Goal: Task Accomplishment & Management: Complete application form

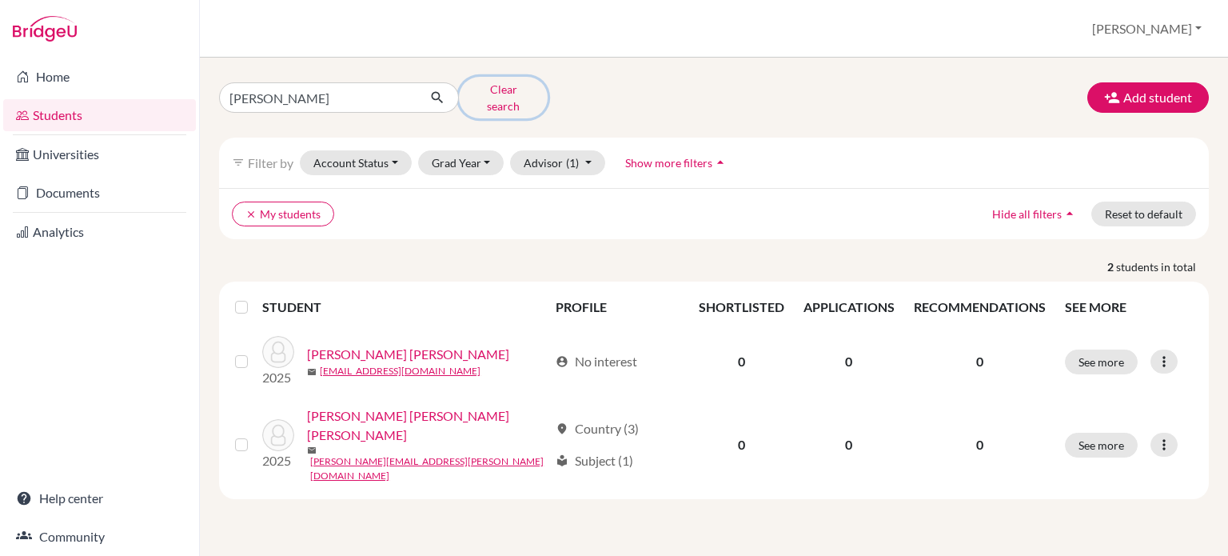
click at [507, 95] on button "Clear search" at bounding box center [503, 98] width 89 height 42
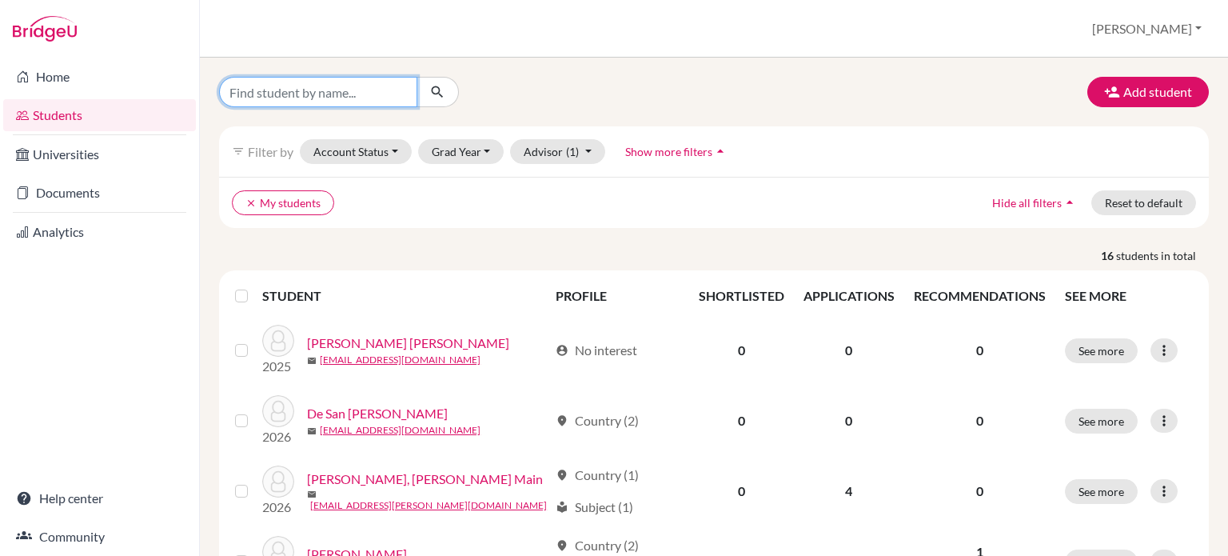
click at [361, 94] on input "Find student by name..." at bounding box center [318, 92] width 198 height 30
type input "[PERSON_NAME]"
click button "submit" at bounding box center [437, 92] width 42 height 30
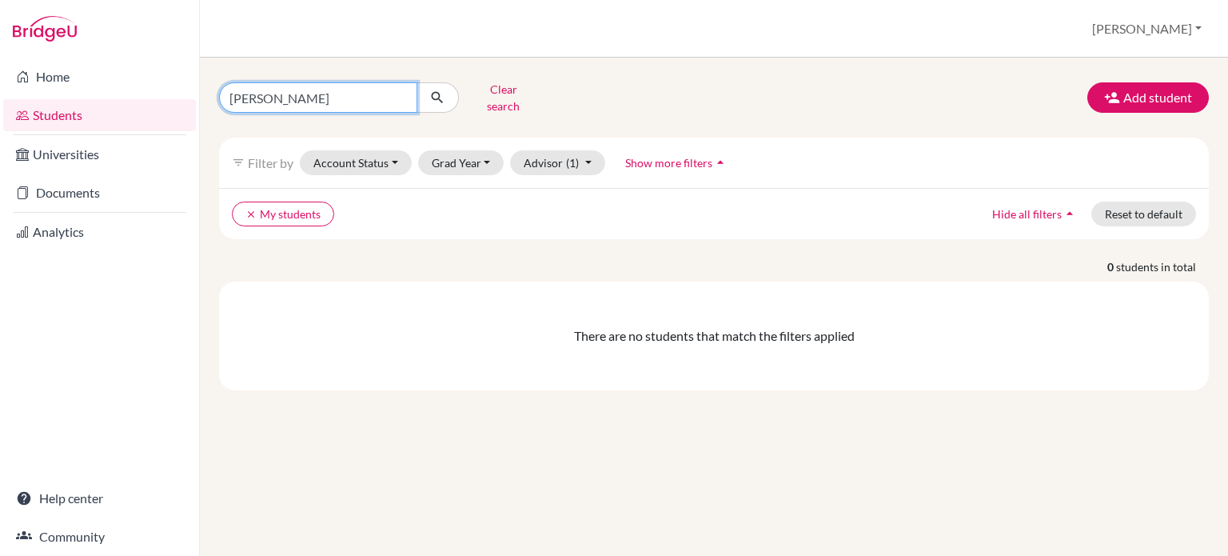
click at [308, 99] on input "sophia" at bounding box center [318, 97] width 198 height 30
type input "sophia"
click at [401, 94] on input "sophia" at bounding box center [318, 97] width 198 height 30
click at [67, 107] on link "Students" at bounding box center [99, 115] width 193 height 32
click at [45, 114] on link "Students" at bounding box center [99, 115] width 193 height 32
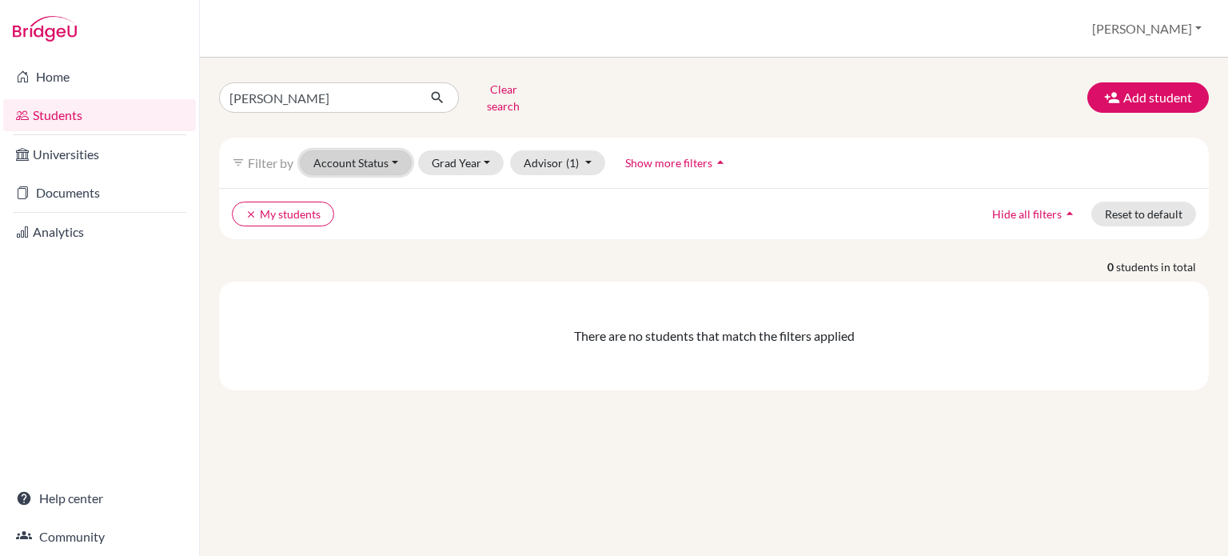
click at [372, 150] on button "Account Status" at bounding box center [356, 162] width 112 height 25
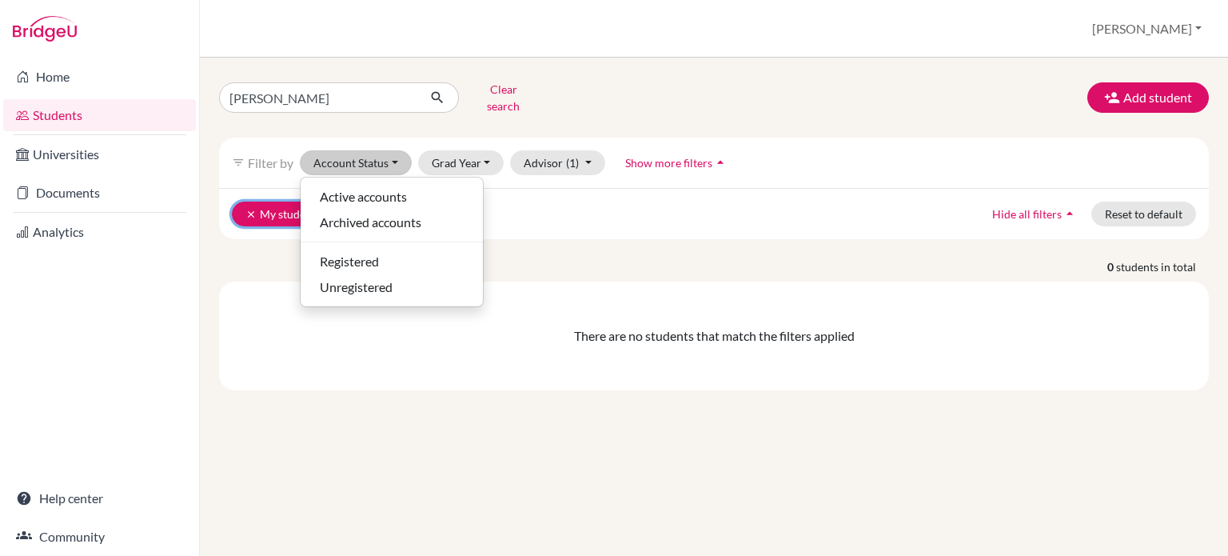
click at [245, 209] on icon "clear" at bounding box center [250, 214] width 11 height 11
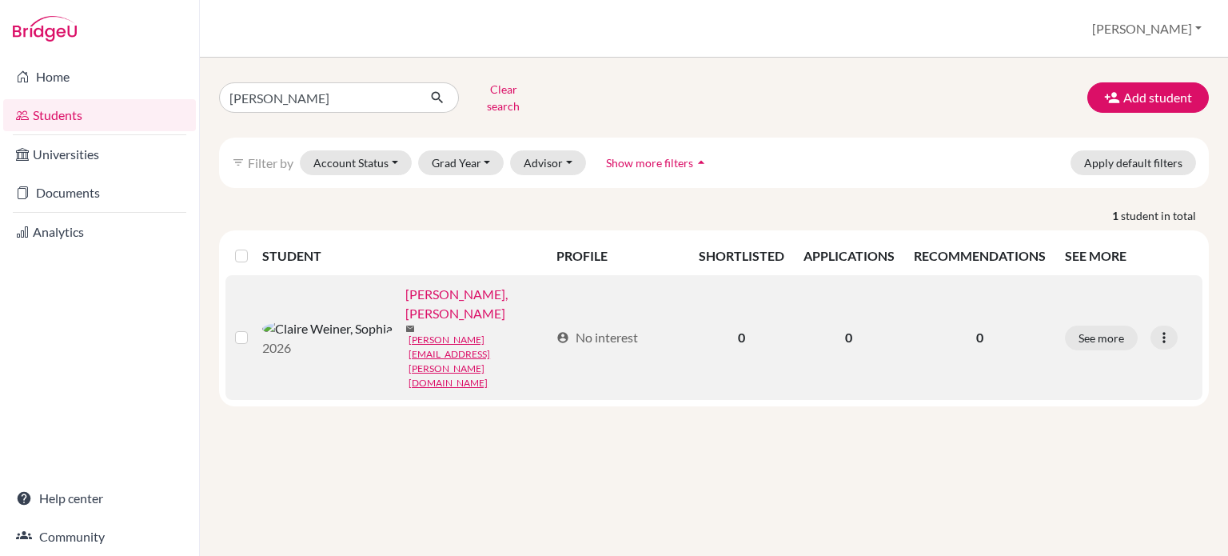
click at [405, 292] on link "[PERSON_NAME], [PERSON_NAME]" at bounding box center [476, 304] width 143 height 38
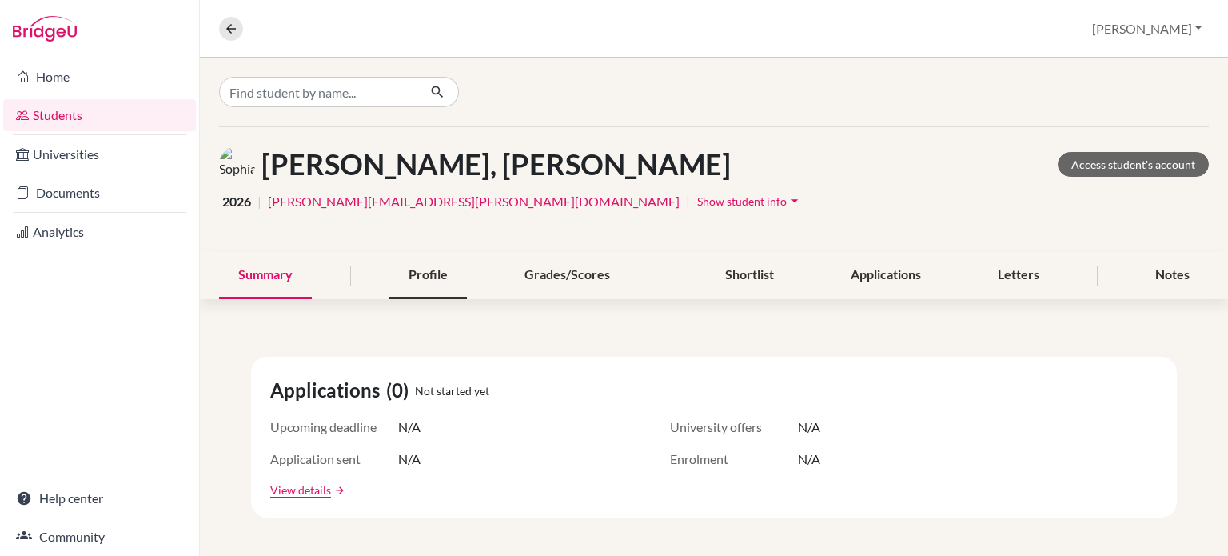
click at [423, 273] on div "Profile" at bounding box center [428, 275] width 78 height 47
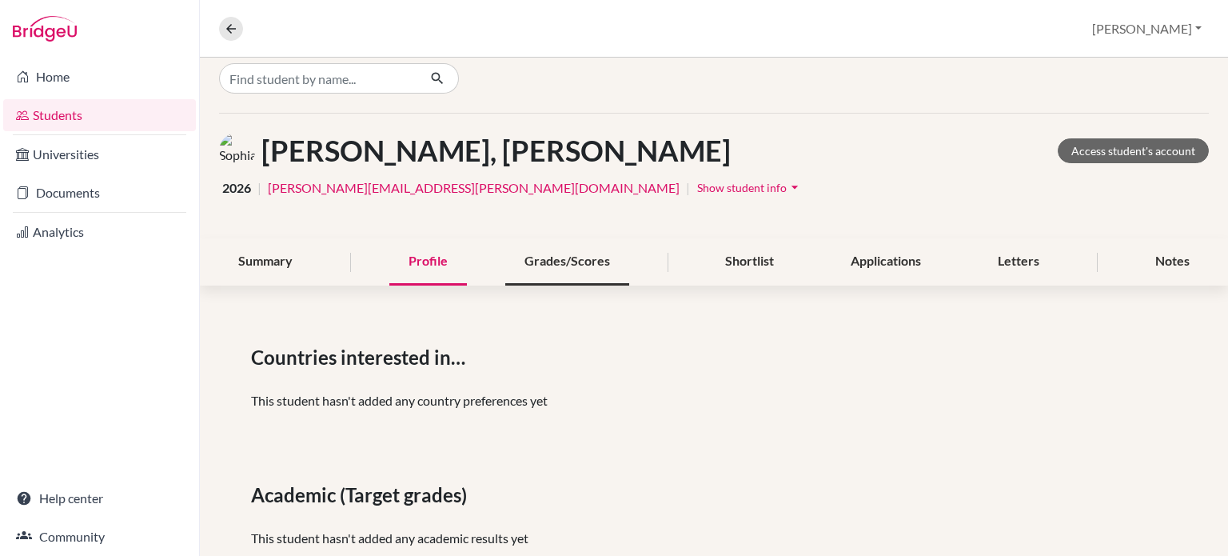
scroll to position [10, 0]
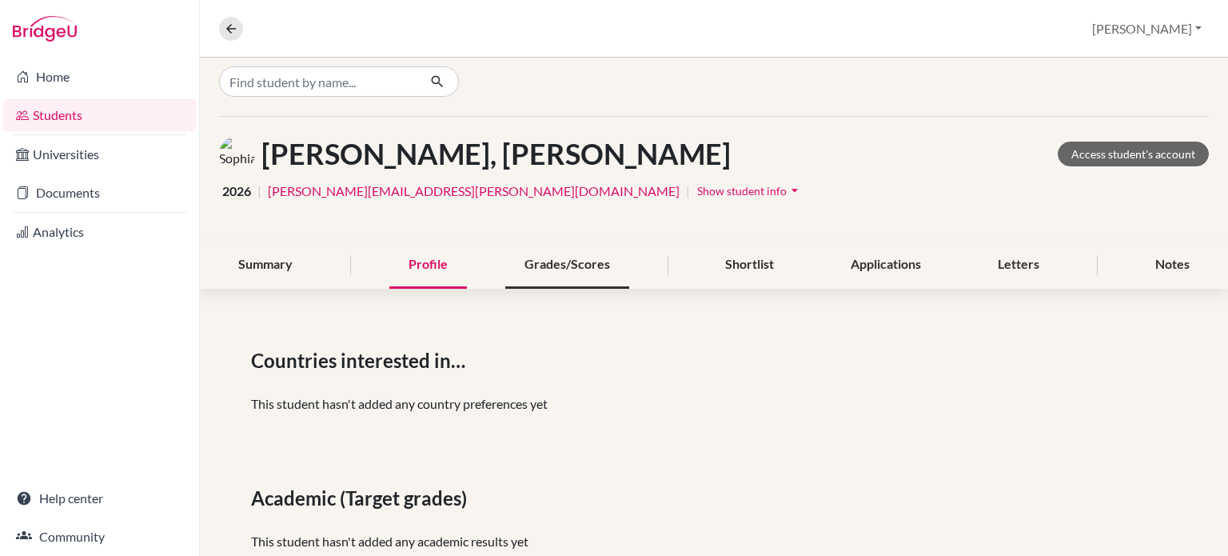
click at [578, 269] on div "Grades/Scores" at bounding box center [567, 264] width 124 height 47
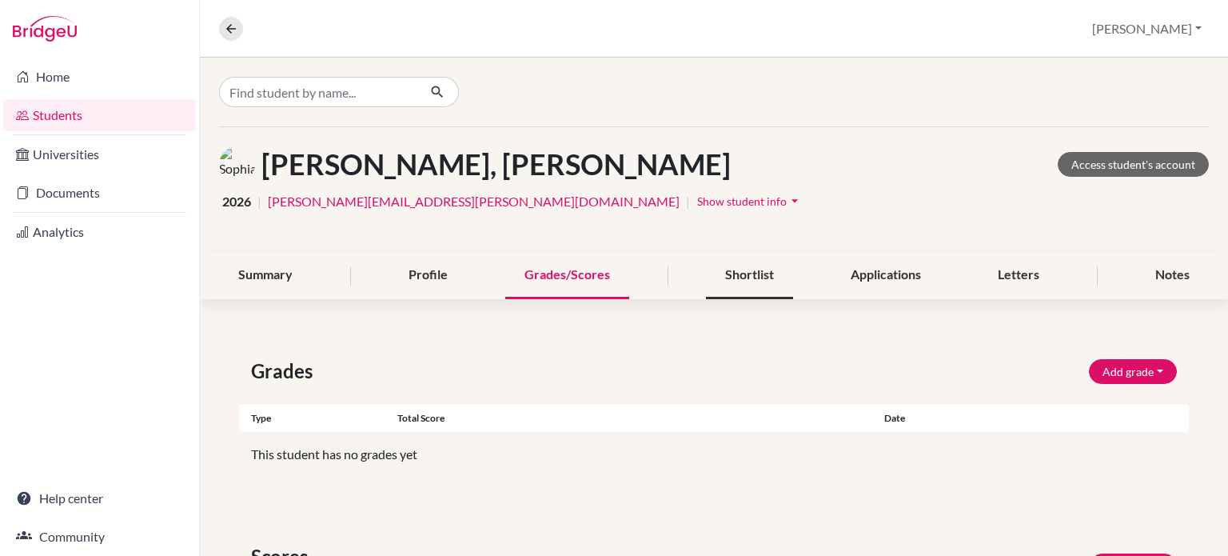
click at [733, 274] on div "Shortlist" at bounding box center [749, 275] width 87 height 47
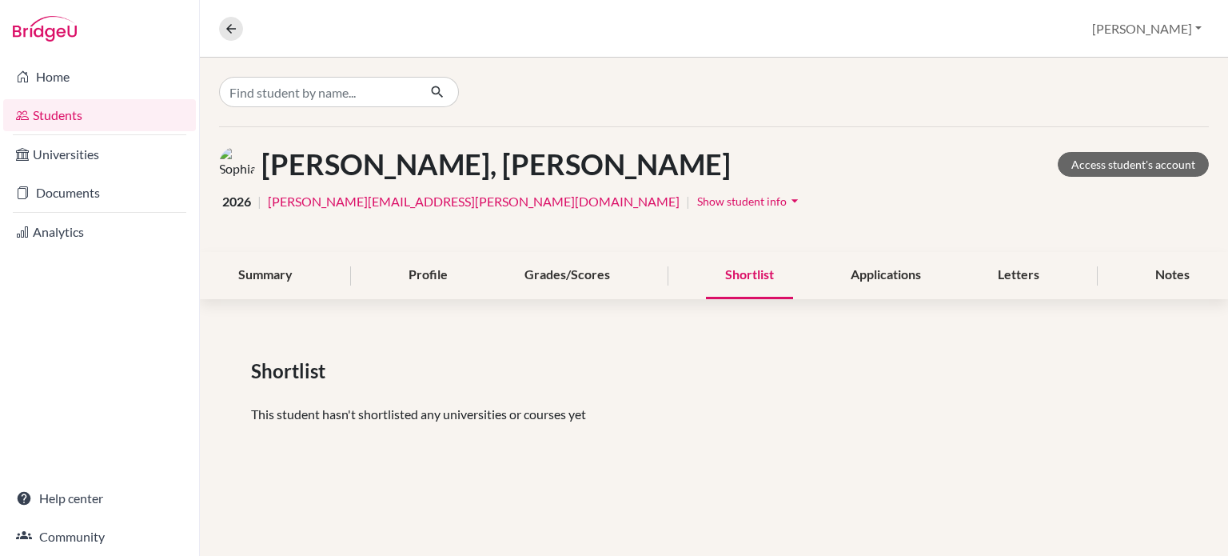
click at [787, 197] on icon "arrow_drop_down" at bounding box center [795, 201] width 16 height 16
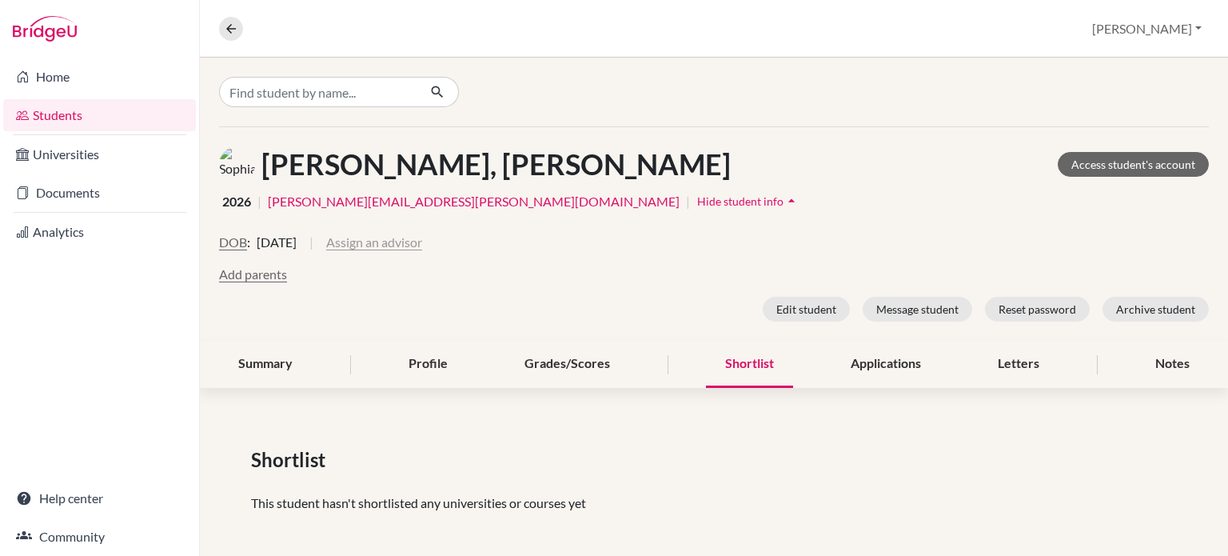
click at [420, 237] on button "Assign an advisor" at bounding box center [374, 242] width 96 height 19
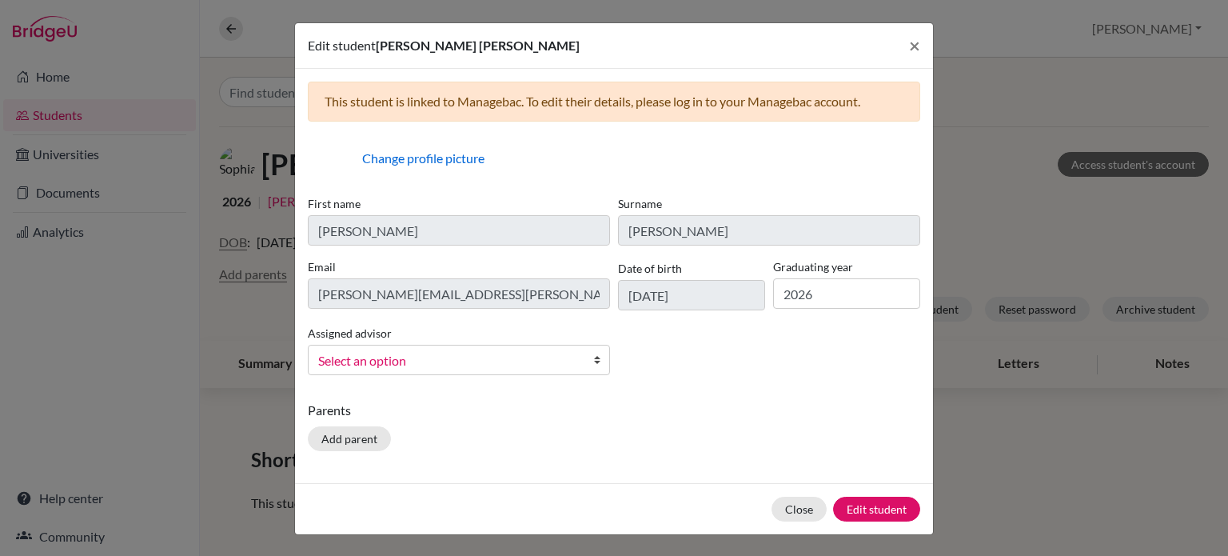
click at [468, 367] on span "Select an option" at bounding box center [448, 360] width 261 height 21
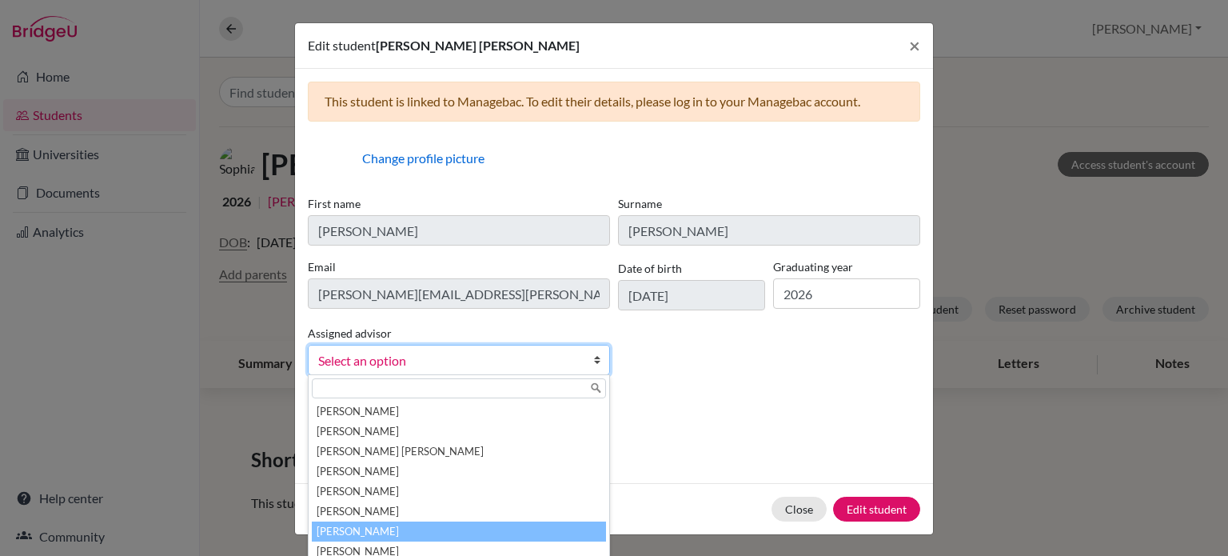
click at [393, 525] on li "[PERSON_NAME]" at bounding box center [459, 531] width 294 height 20
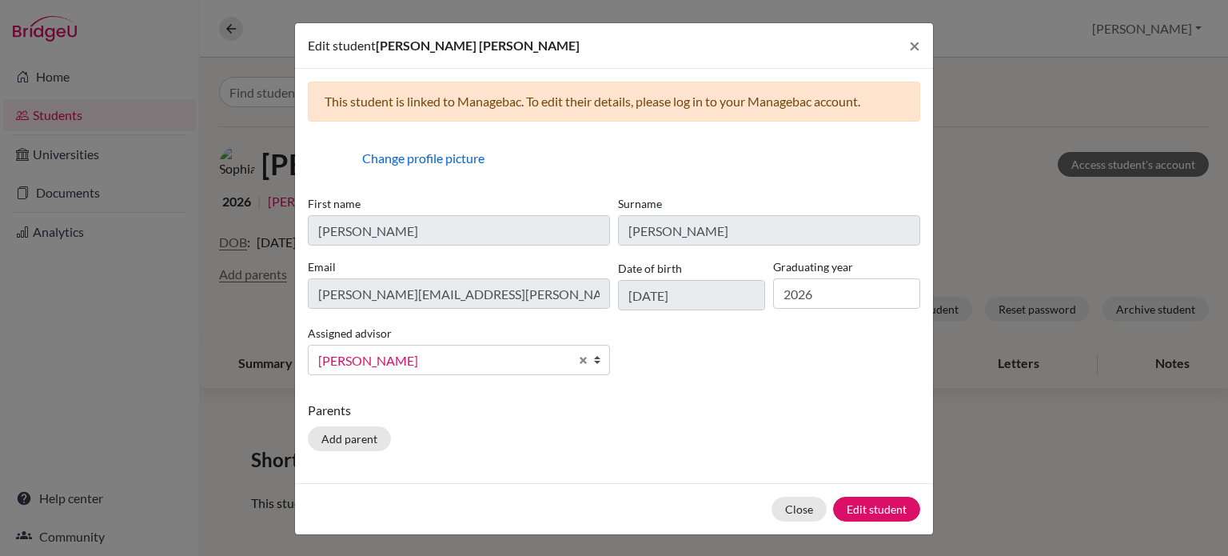
click at [748, 403] on p "Parents" at bounding box center [614, 410] width 612 height 19
click at [572, 472] on div "This student is linked to Managebac. To edit their details, please log in to yo…" at bounding box center [614, 276] width 638 height 414
click at [793, 508] on button "Close" at bounding box center [798, 508] width 55 height 25
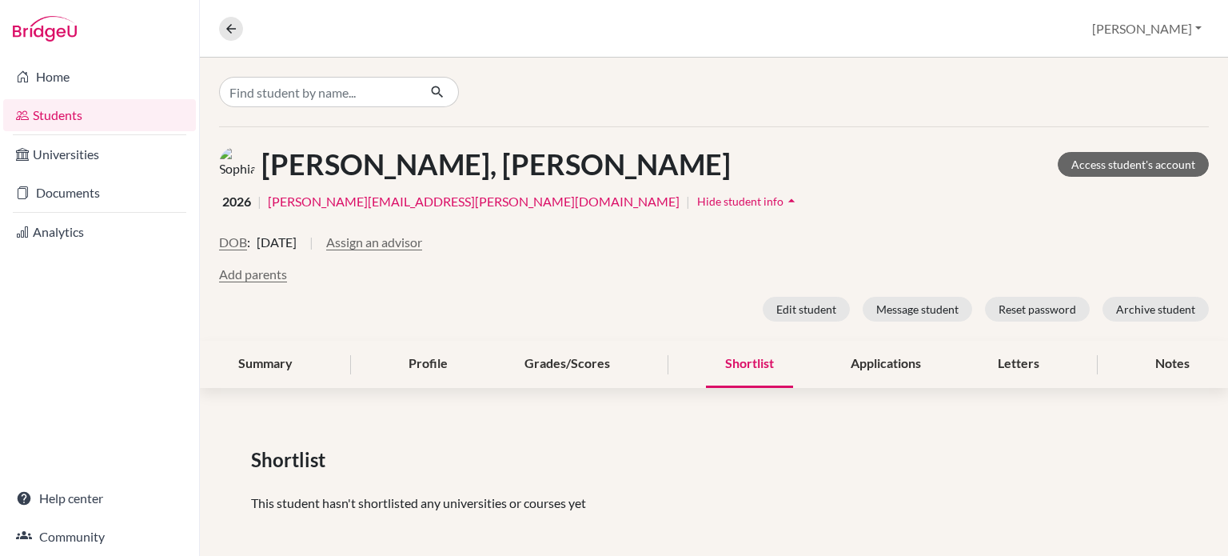
click at [42, 111] on link "Students" at bounding box center [99, 115] width 193 height 32
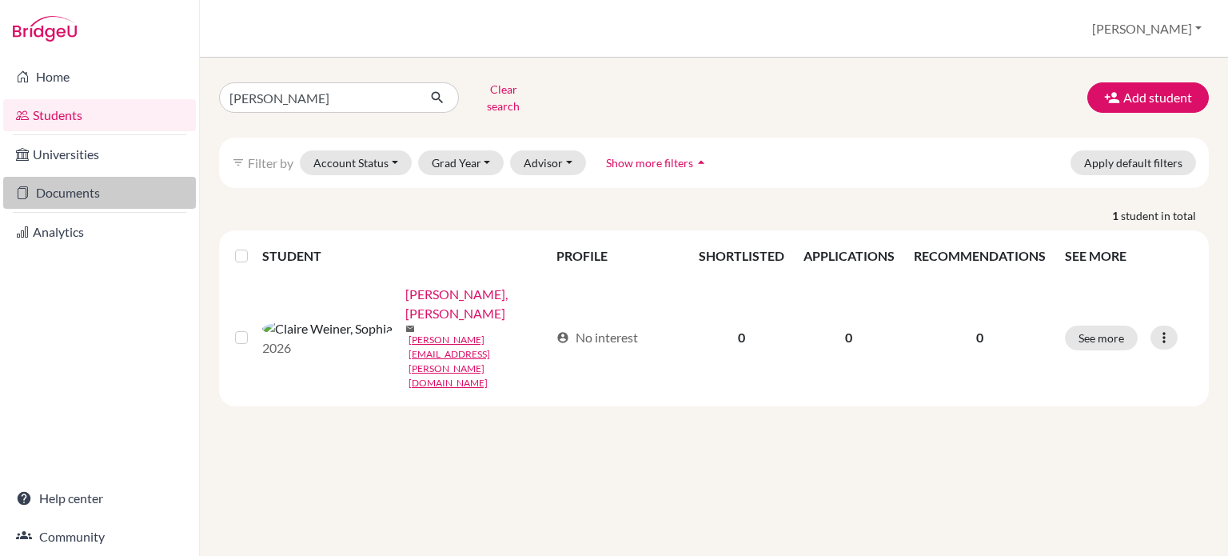
click at [90, 201] on link "Documents" at bounding box center [99, 193] width 193 height 32
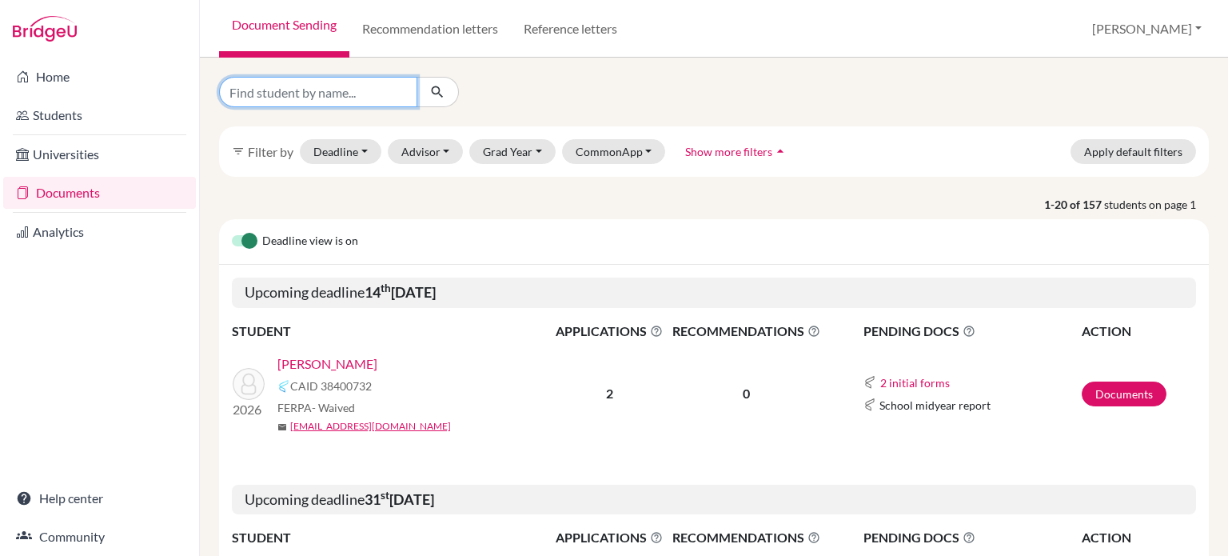
click at [330, 90] on input "Find student by name..." at bounding box center [318, 92] width 198 height 30
type input "[PERSON_NAME]"
click button "submit" at bounding box center [437, 92] width 42 height 30
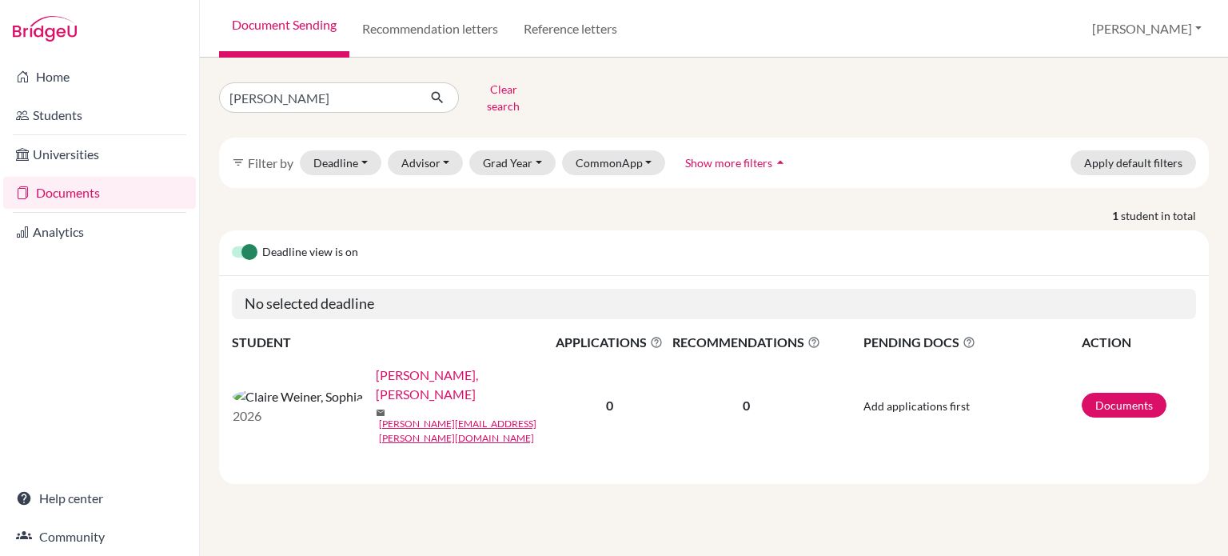
click at [376, 365] on link "[PERSON_NAME], [PERSON_NAME]" at bounding box center [469, 384] width 187 height 38
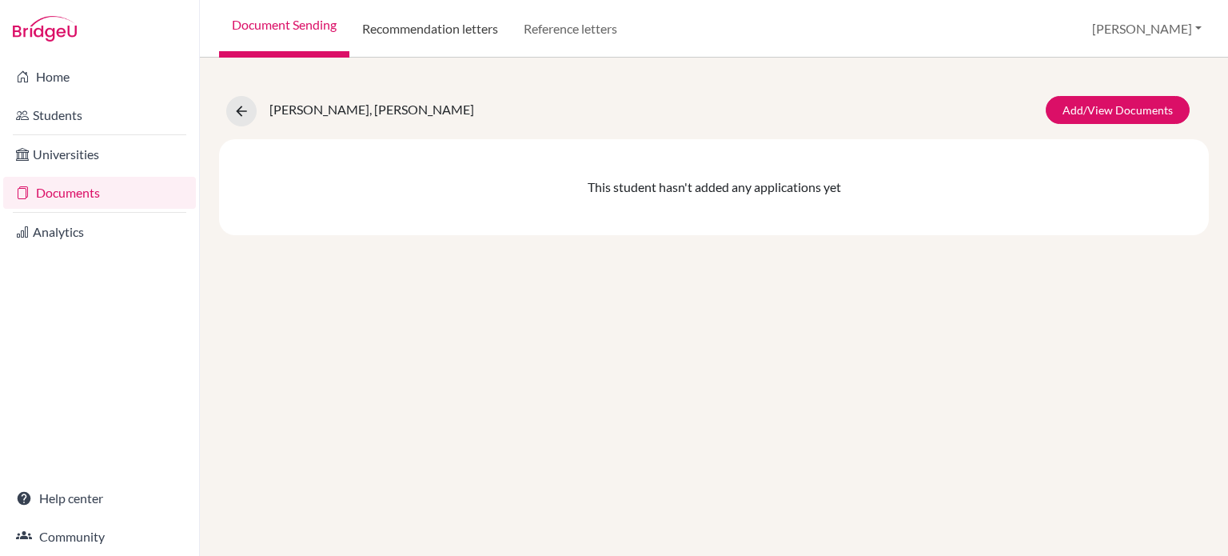
click at [478, 32] on link "Recommendation letters" at bounding box center [429, 29] width 161 height 58
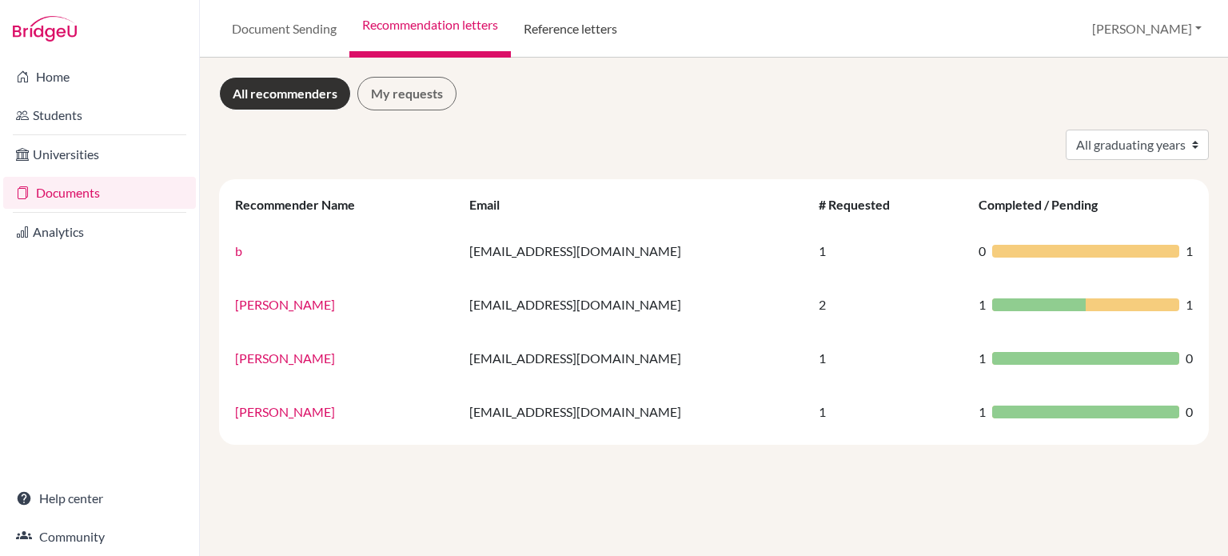
click at [559, 23] on link "Reference letters" at bounding box center [570, 29] width 119 height 58
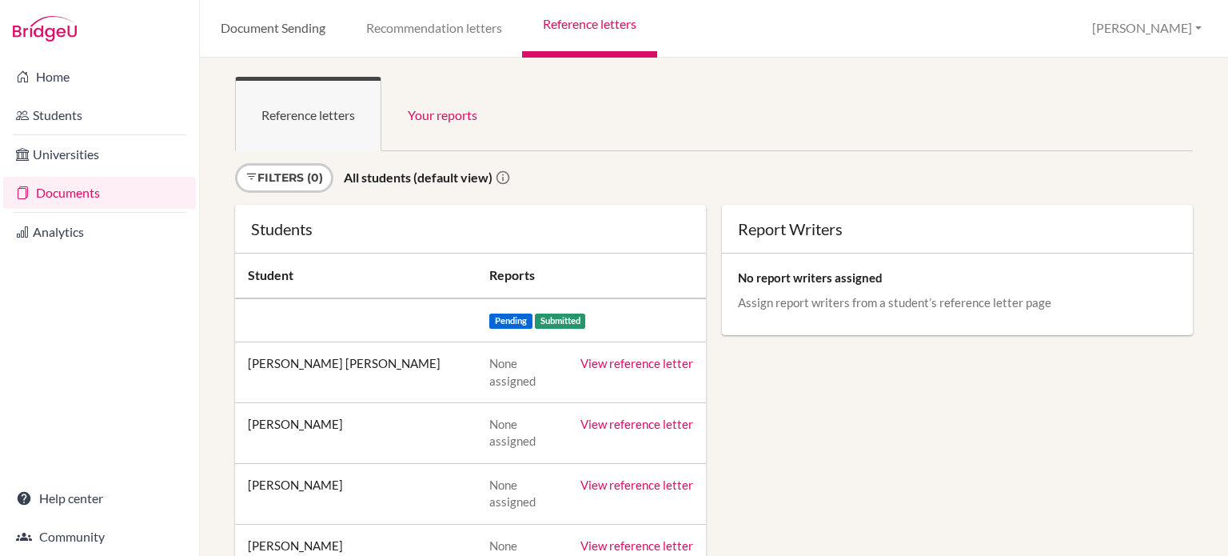
click at [284, 30] on link "Document Sending" at bounding box center [272, 29] width 145 height 58
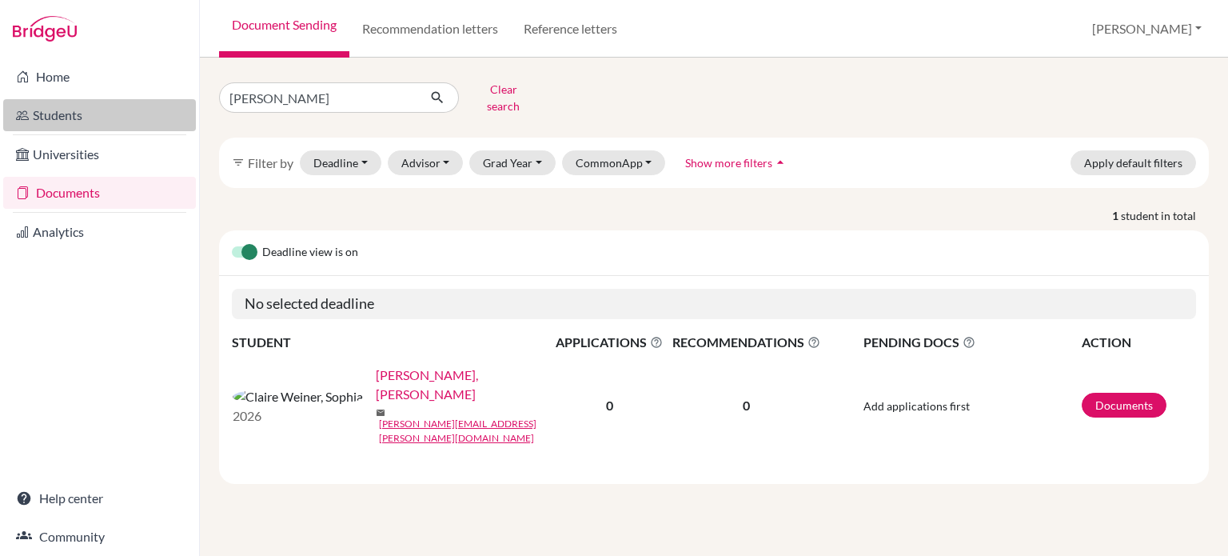
click at [74, 122] on link "Students" at bounding box center [99, 115] width 193 height 32
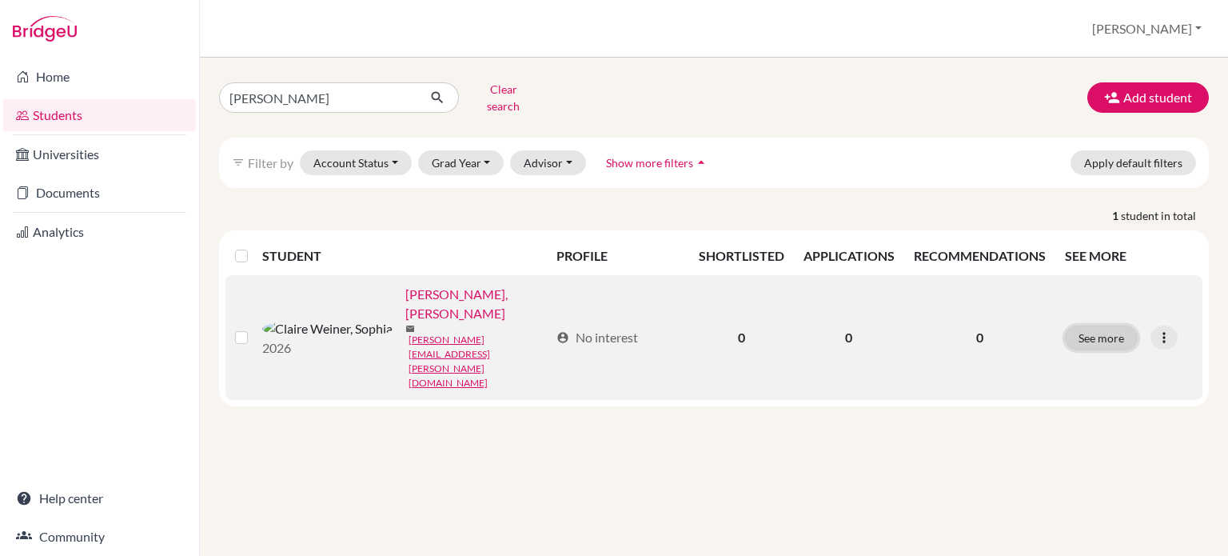
click at [1101, 325] on button "See more" at bounding box center [1101, 337] width 73 height 25
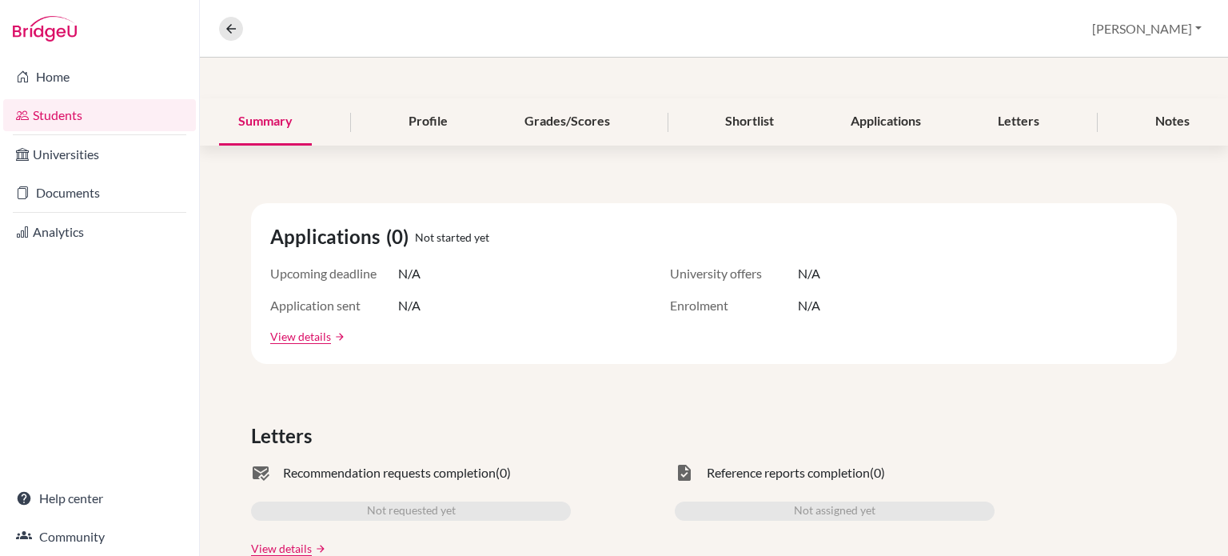
scroll to position [160, 0]
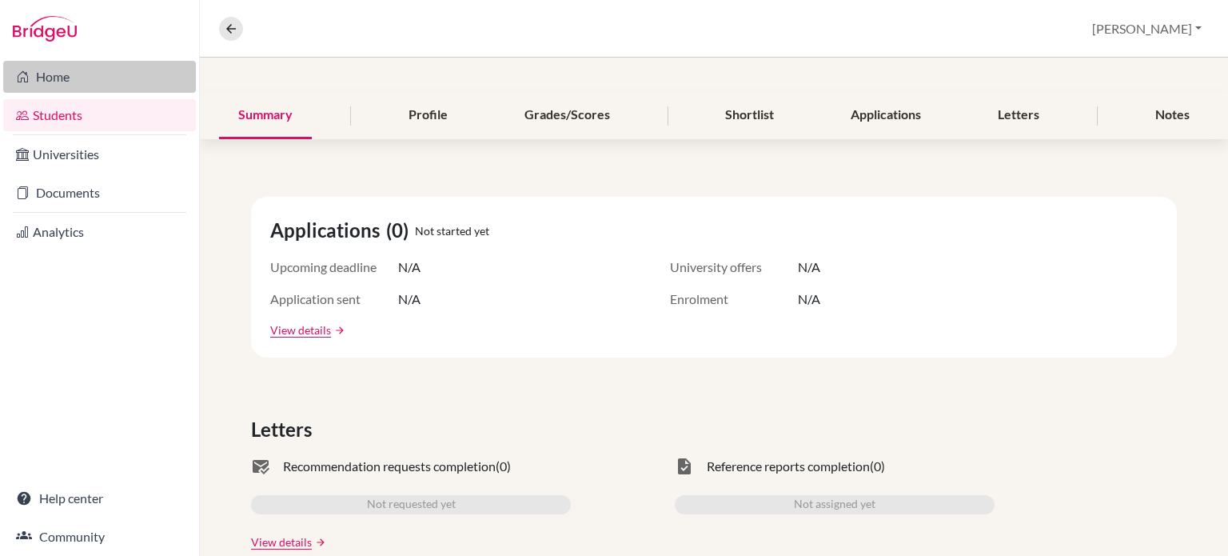
click at [35, 83] on link "Home" at bounding box center [99, 77] width 193 height 32
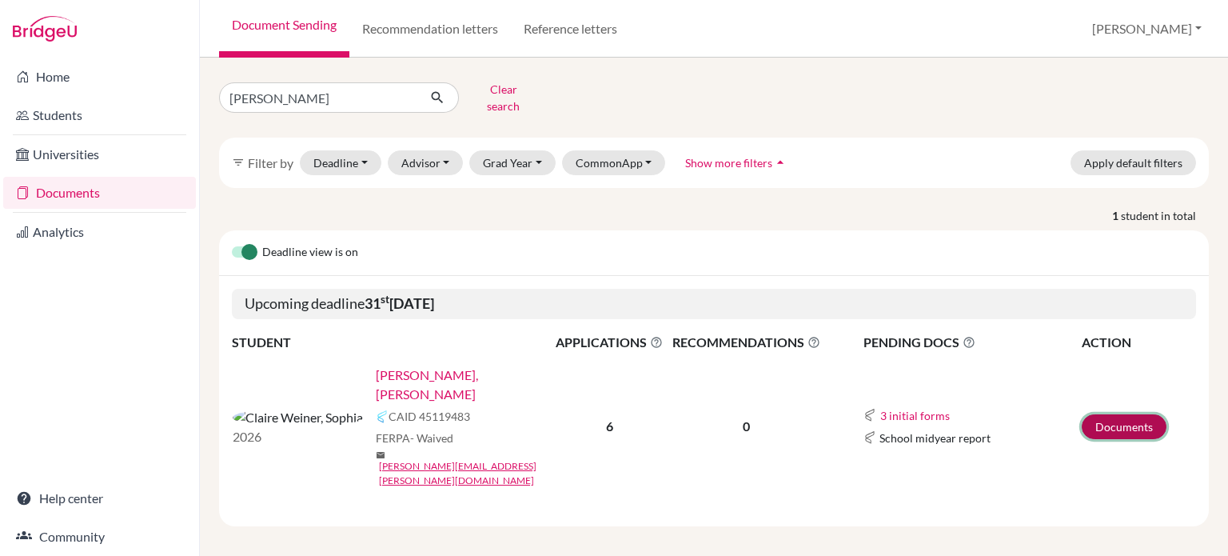
click at [1119, 414] on link "Documents" at bounding box center [1124, 426] width 85 height 25
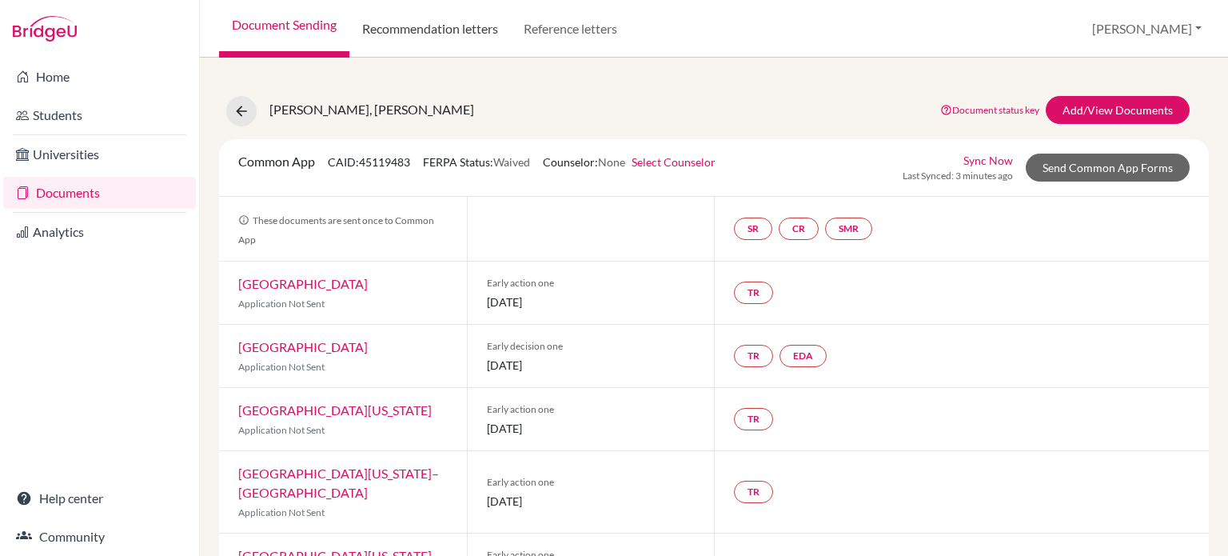
click at [422, 31] on link "Recommendation letters" at bounding box center [429, 29] width 161 height 58
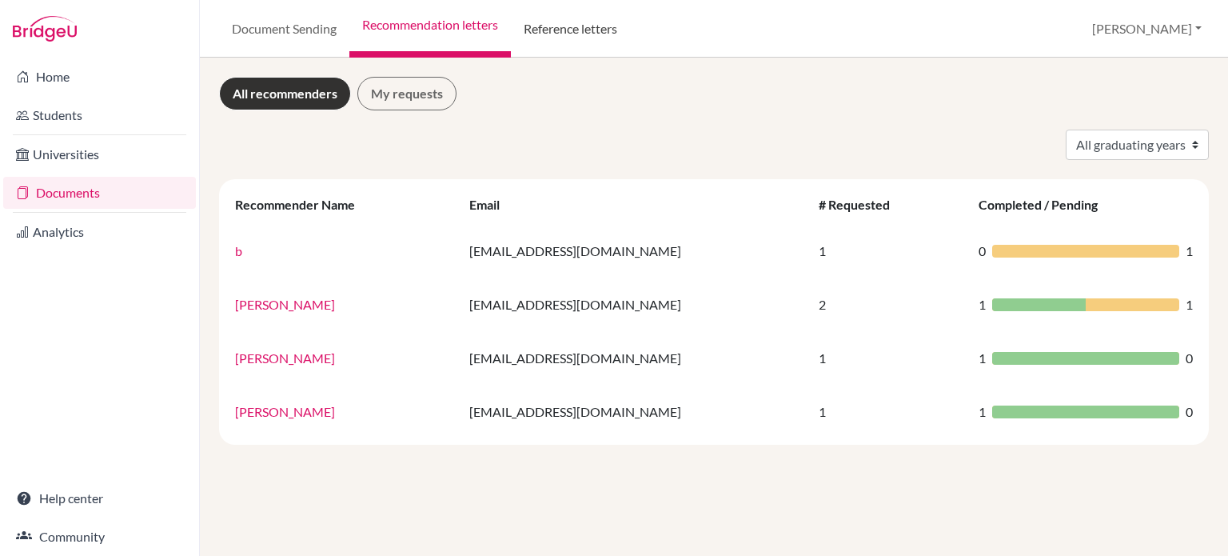
click at [579, 38] on link "Reference letters" at bounding box center [570, 29] width 119 height 58
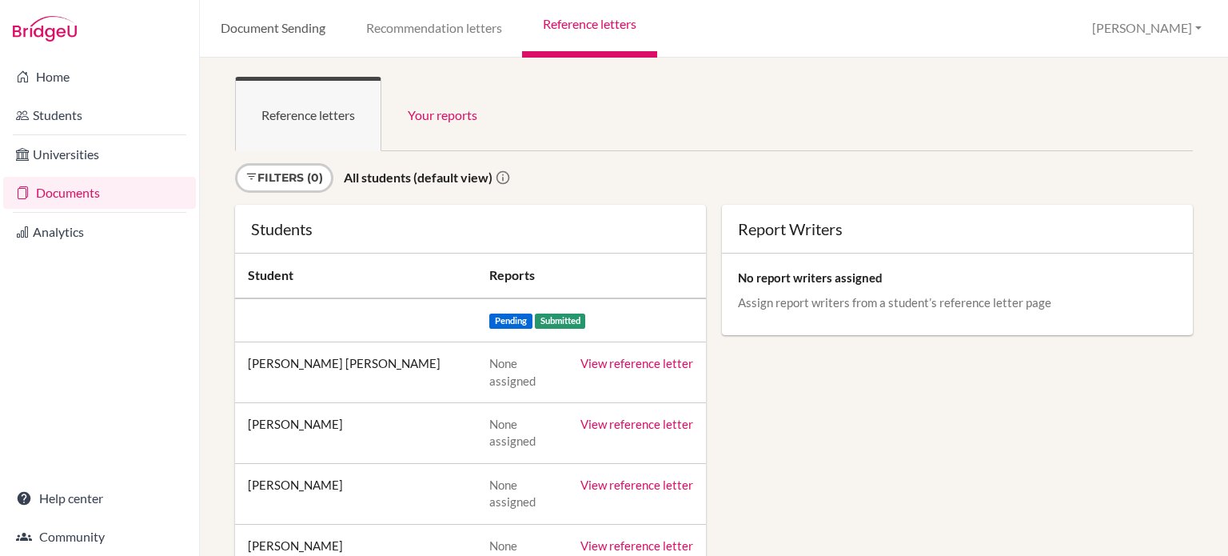
click at [234, 35] on link "Document Sending" at bounding box center [272, 29] width 145 height 58
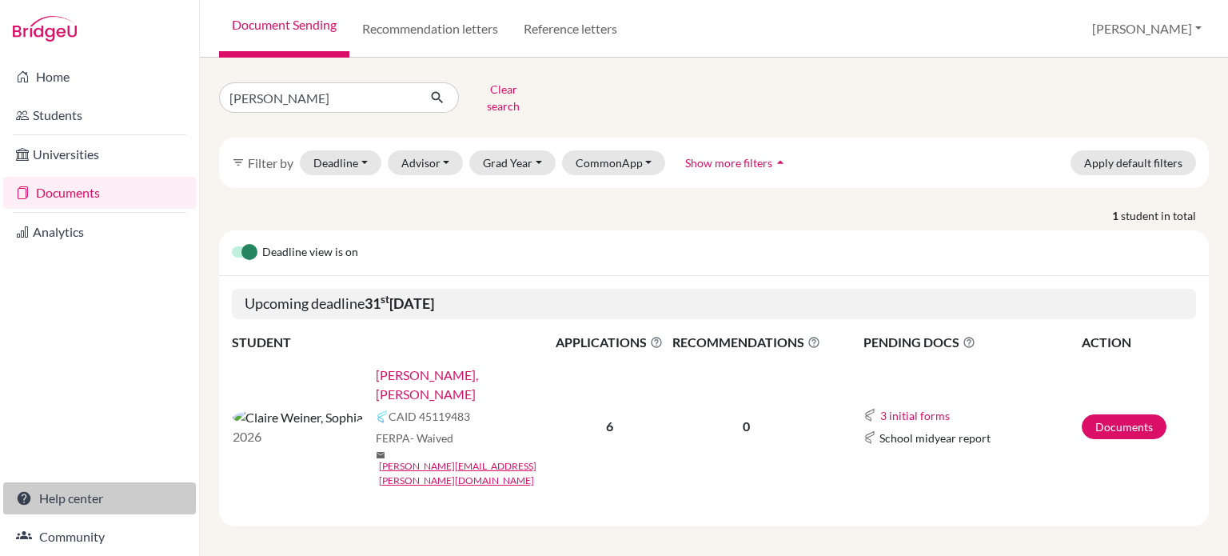
click at [64, 506] on link "Help center" at bounding box center [99, 498] width 193 height 32
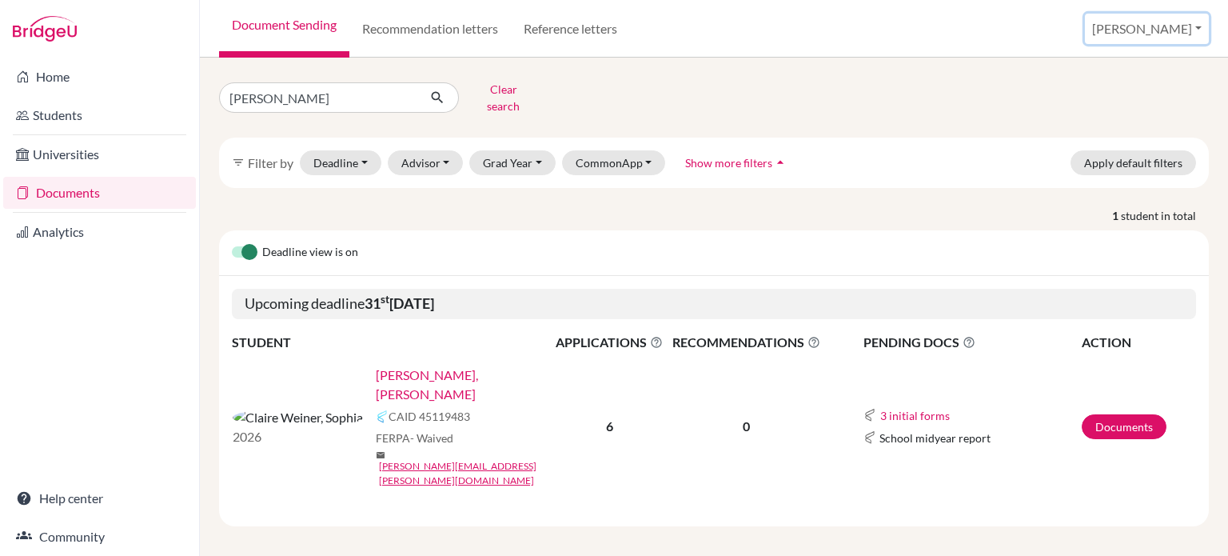
click at [1197, 35] on button "[PERSON_NAME]" at bounding box center [1147, 29] width 124 height 30
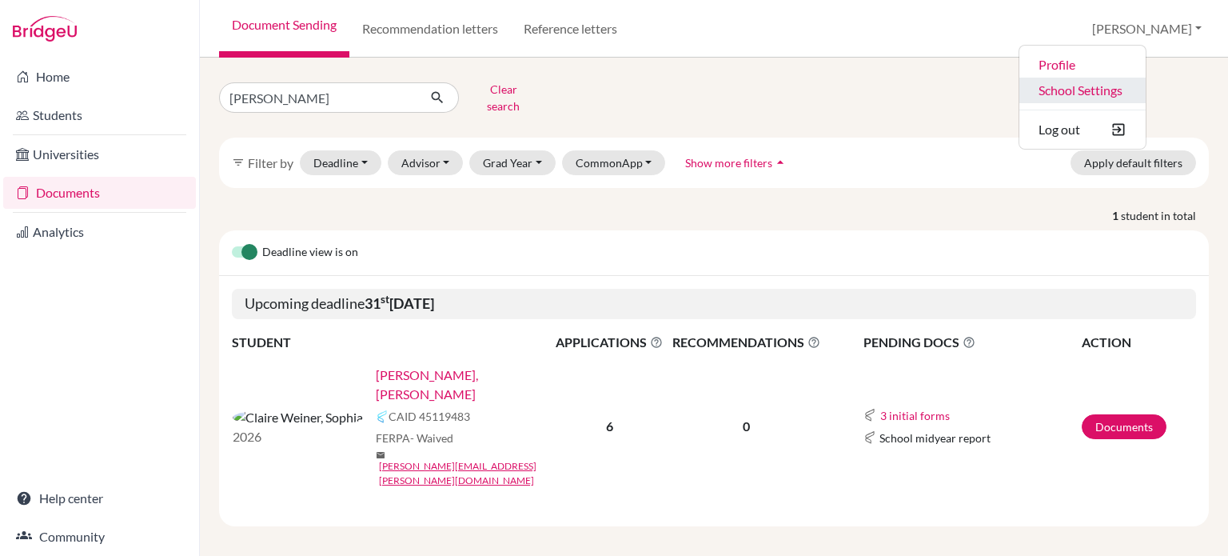
click at [1146, 95] on link "School Settings" at bounding box center [1082, 91] width 126 height 26
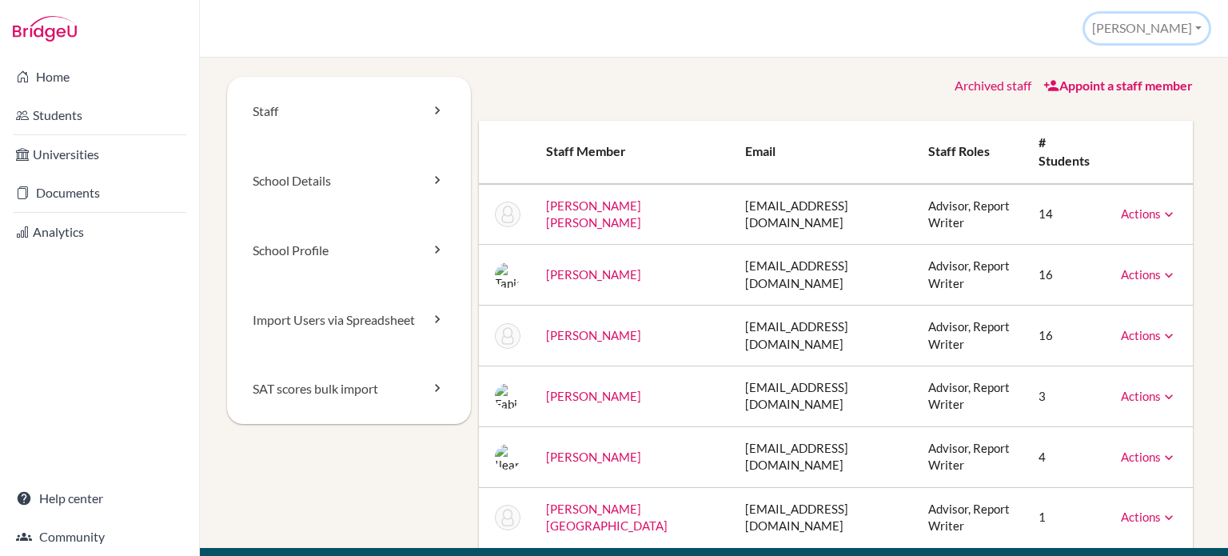
click at [1186, 28] on button "[PERSON_NAME]" at bounding box center [1147, 29] width 124 height 30
click at [1130, 87] on link "School Settings" at bounding box center [1145, 91] width 126 height 26
click at [373, 179] on link "School Details" at bounding box center [349, 181] width 244 height 70
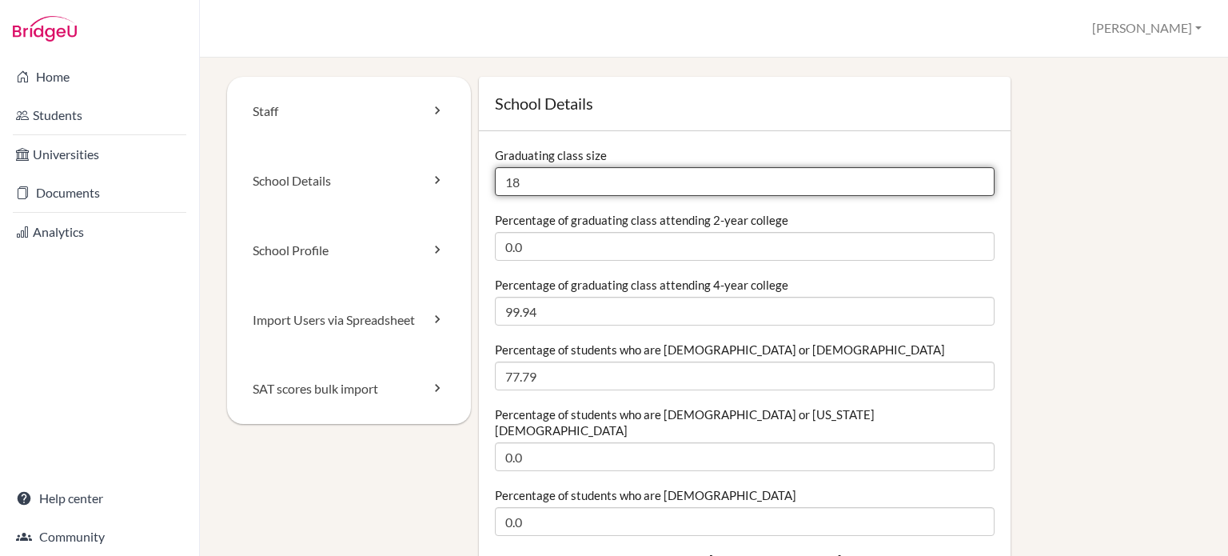
click at [510, 173] on input "18" at bounding box center [745, 181] width 500 height 29
click at [529, 184] on input "18" at bounding box center [745, 181] width 500 height 29
type input "1"
type input "28"
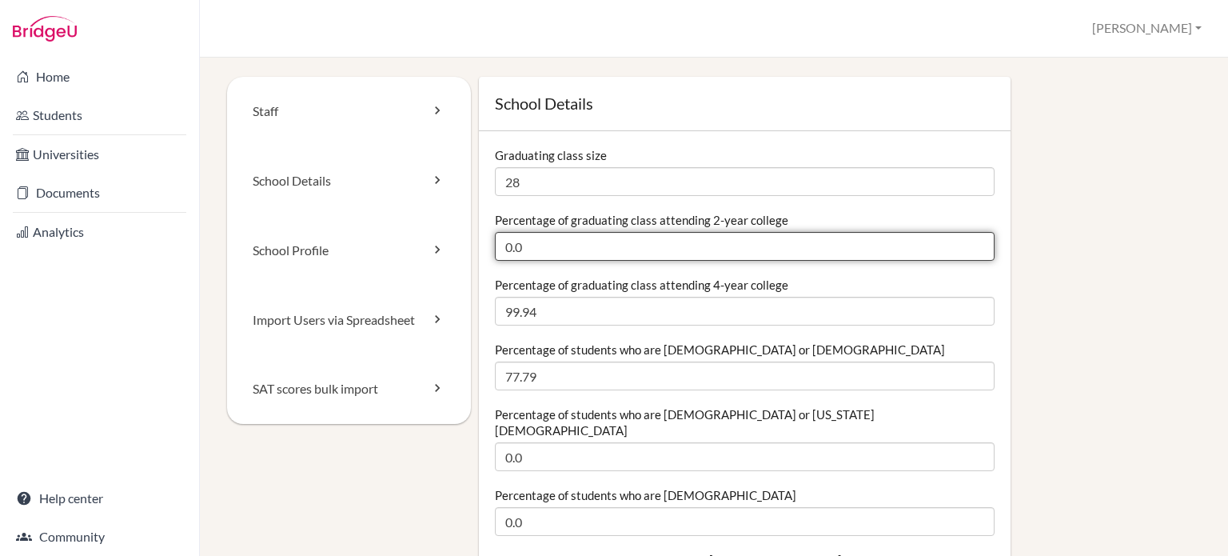
click at [532, 242] on input "0.0" at bounding box center [745, 246] width 500 height 29
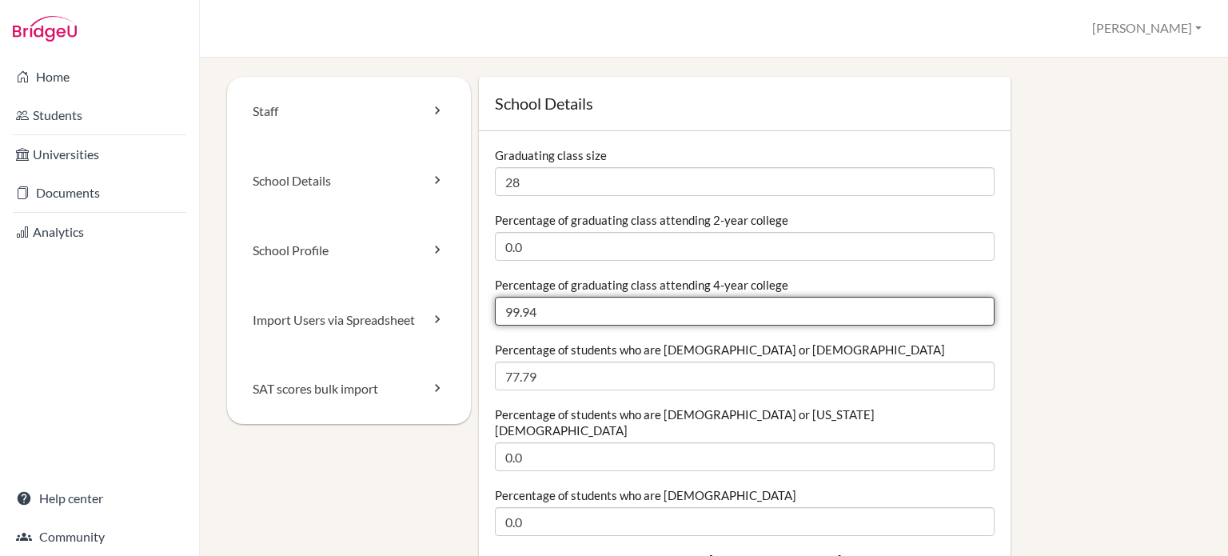
click at [569, 316] on input "99.94" at bounding box center [745, 311] width 500 height 29
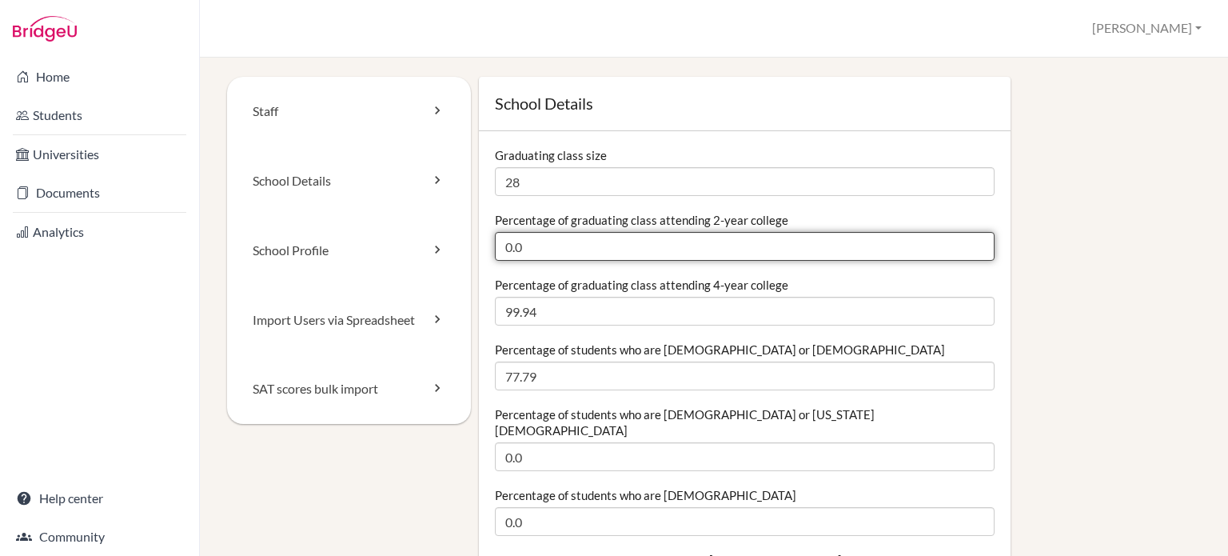
click at [561, 241] on input "0.0" at bounding box center [745, 246] width 500 height 29
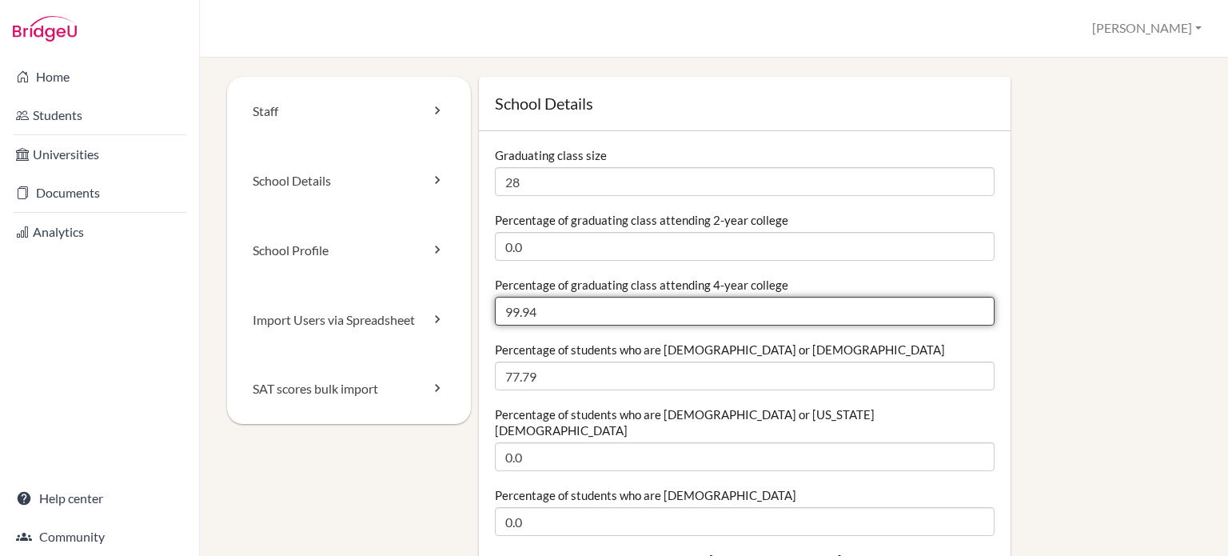
click at [624, 312] on input "99.94" at bounding box center [745, 311] width 500 height 29
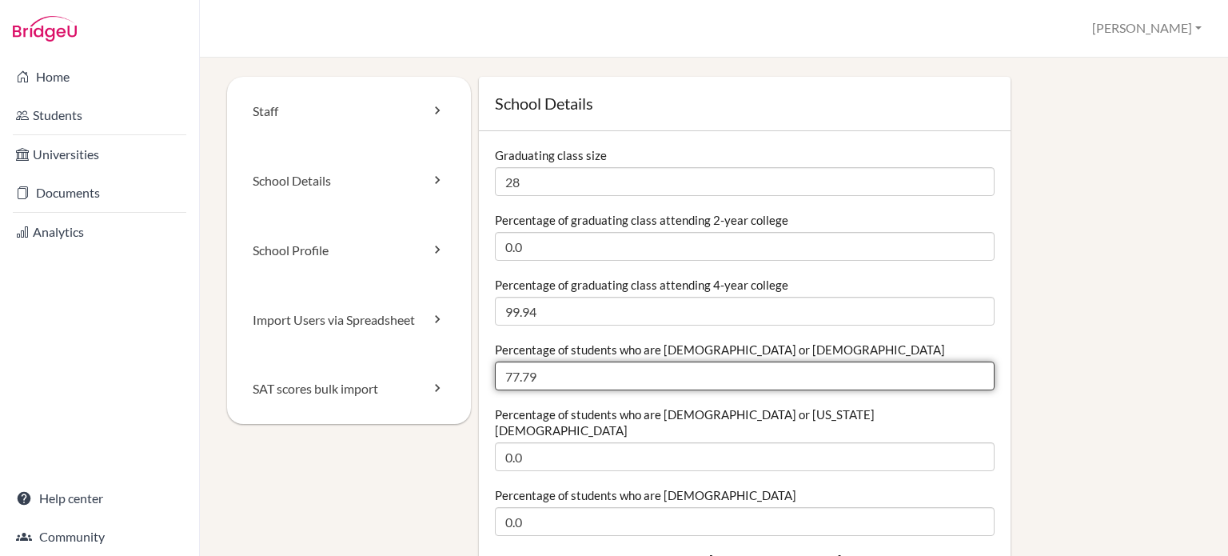
click at [560, 377] on input "77.79" at bounding box center [745, 375] width 500 height 29
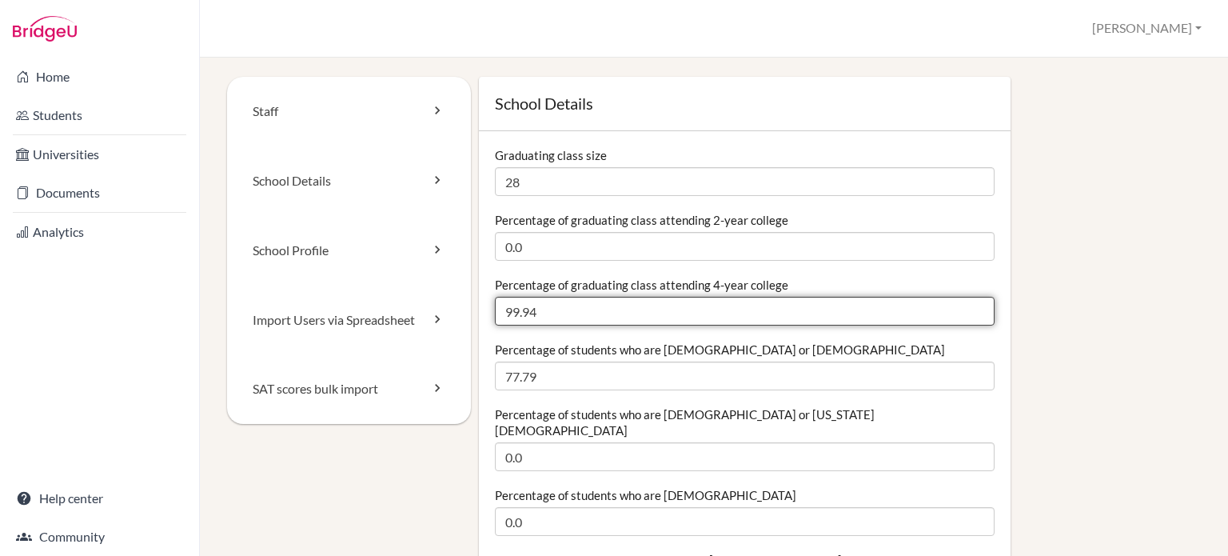
click at [558, 322] on input "99.94" at bounding box center [745, 311] width 500 height 29
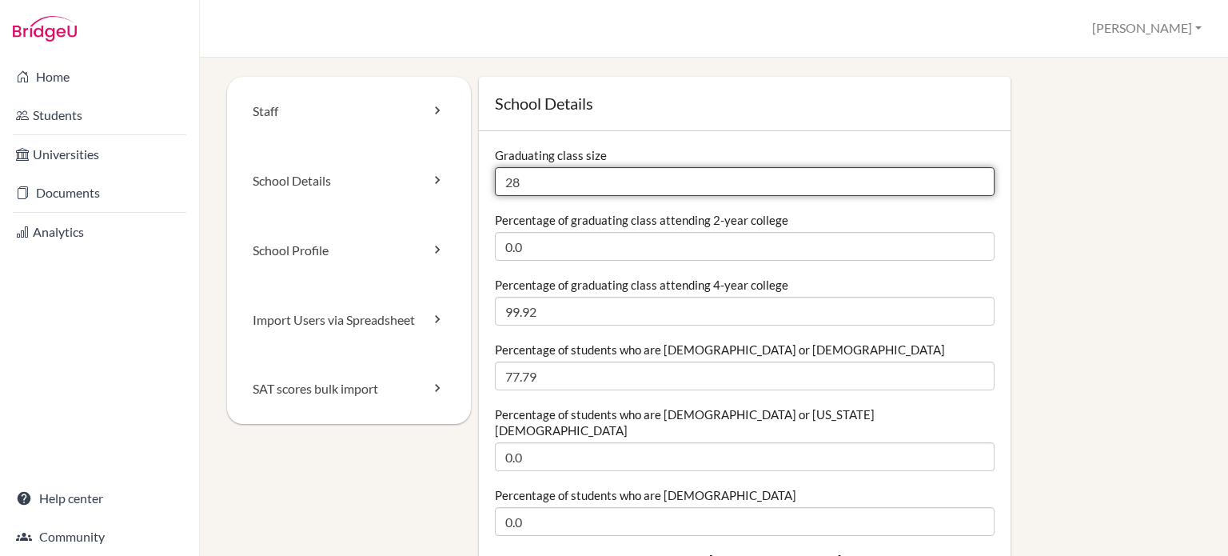
click at [528, 179] on input "28" at bounding box center [745, 181] width 500 height 29
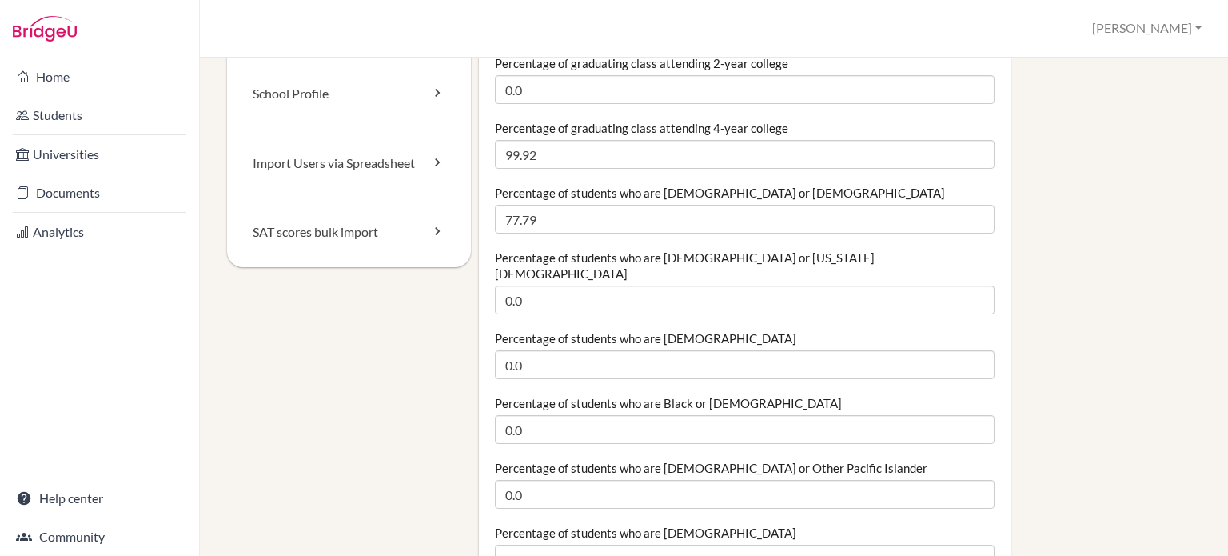
scroll to position [160, 0]
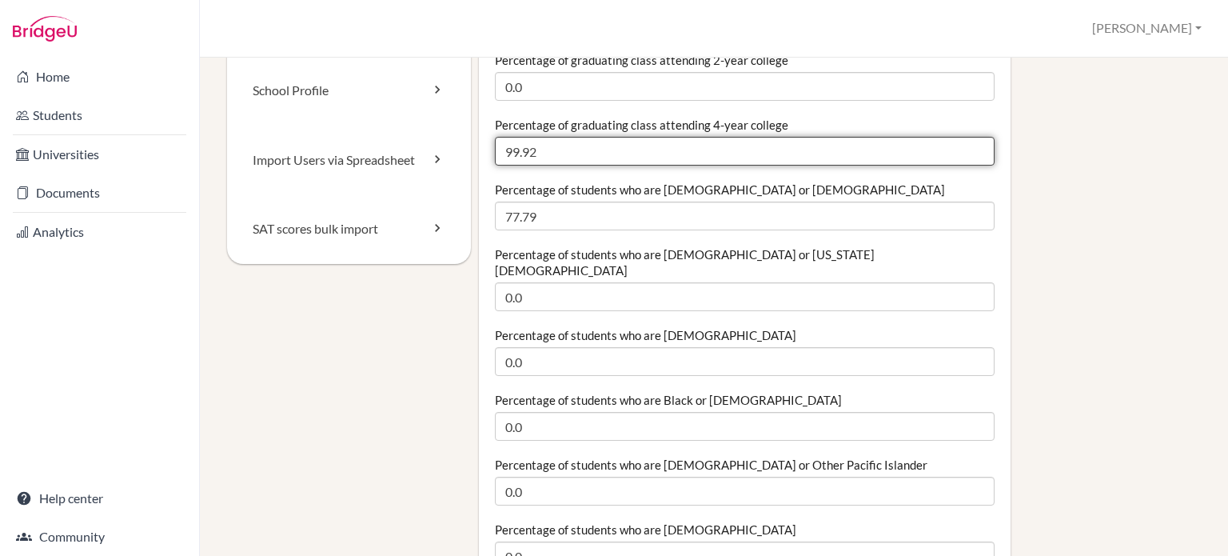
click at [580, 146] on input "99.92" at bounding box center [745, 151] width 500 height 29
type input "99.9"
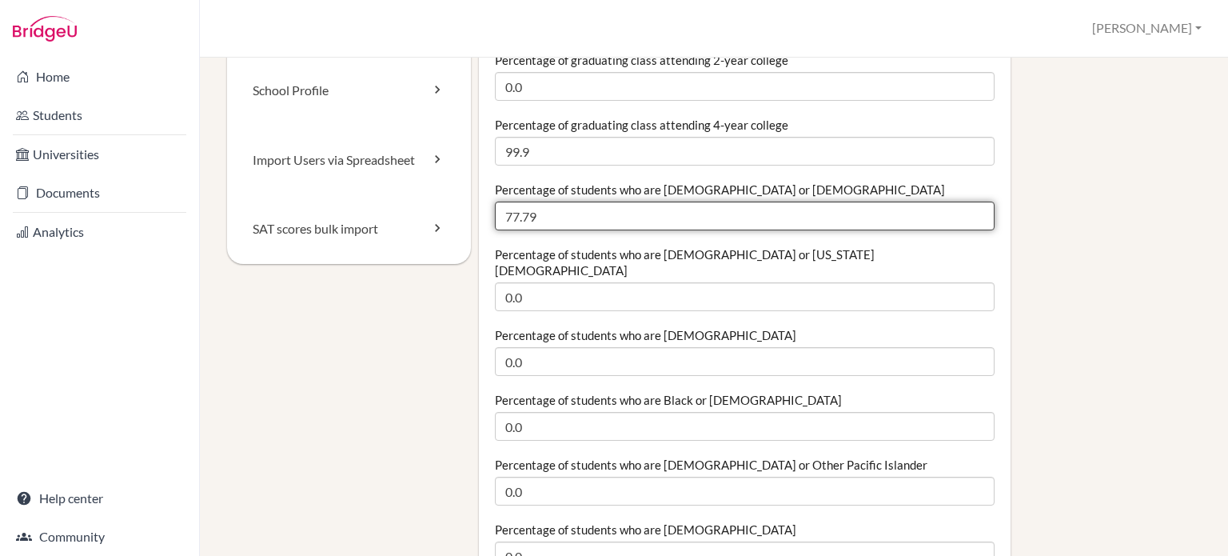
click at [738, 213] on input "77.79" at bounding box center [745, 215] width 500 height 29
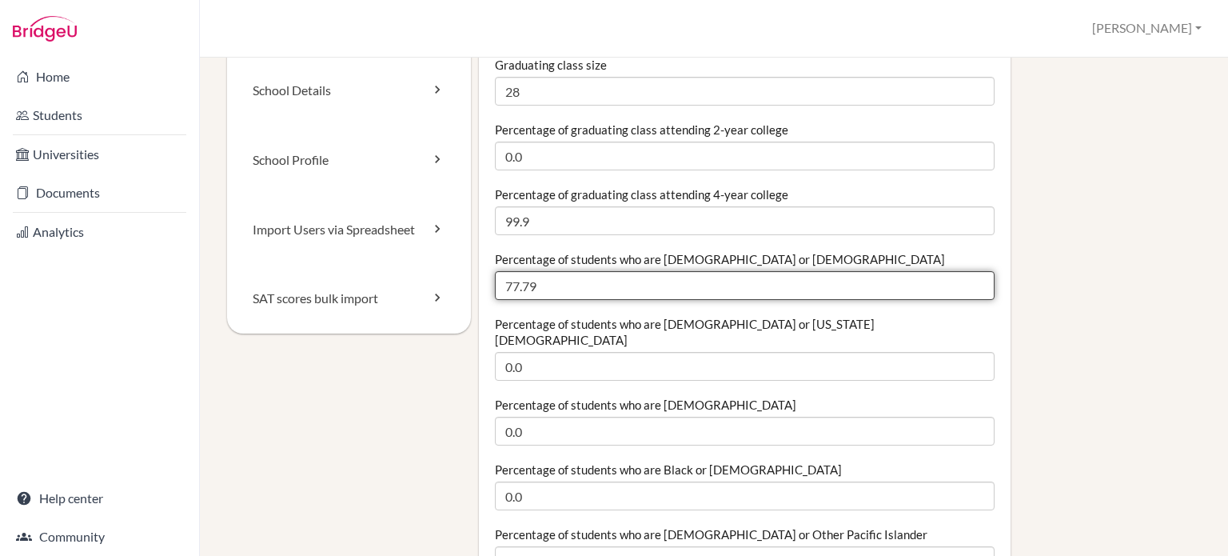
scroll to position [0, 0]
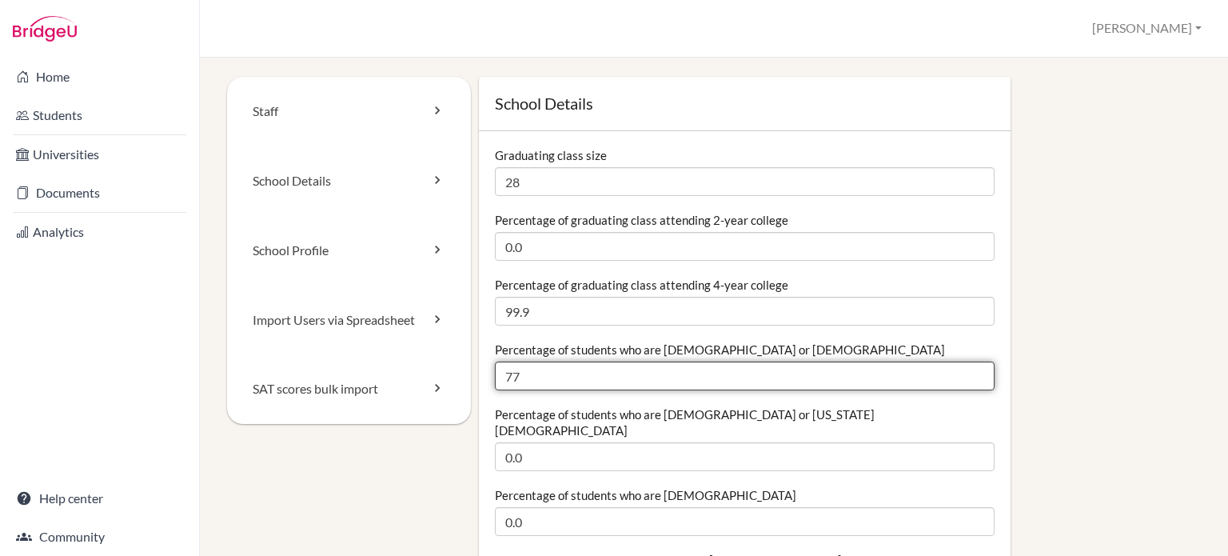
type input "7"
type input "75"
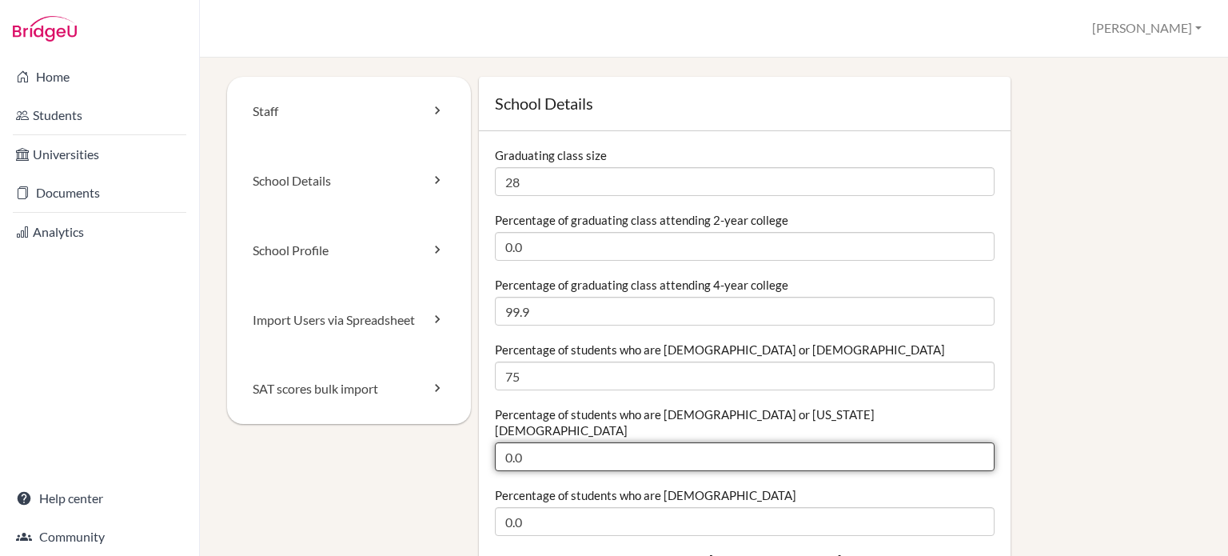
click at [547, 444] on input "0.0" at bounding box center [745, 456] width 500 height 29
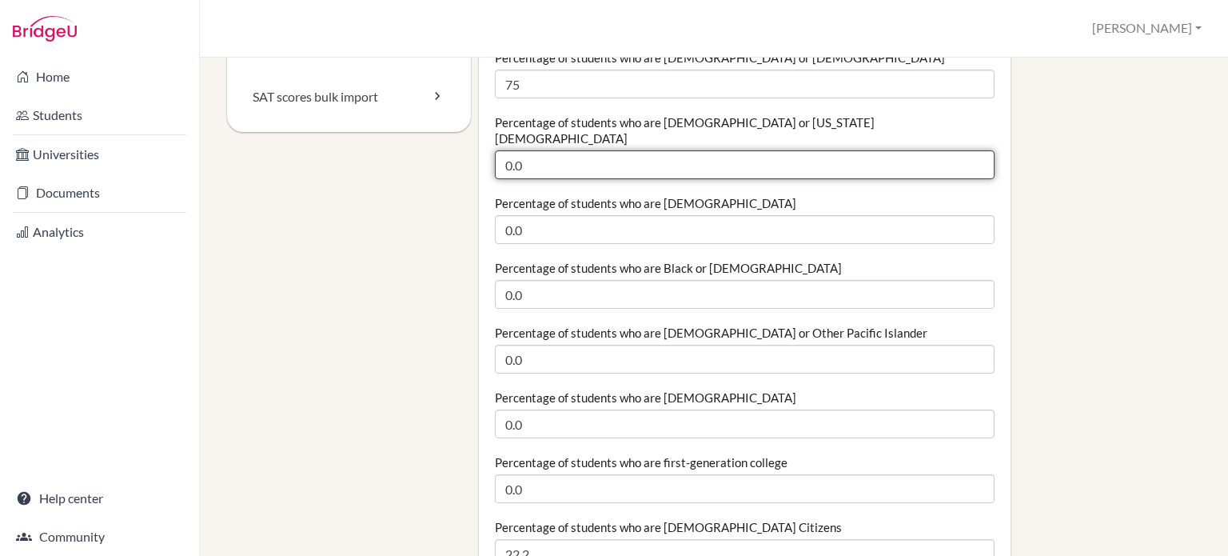
scroll to position [320, 0]
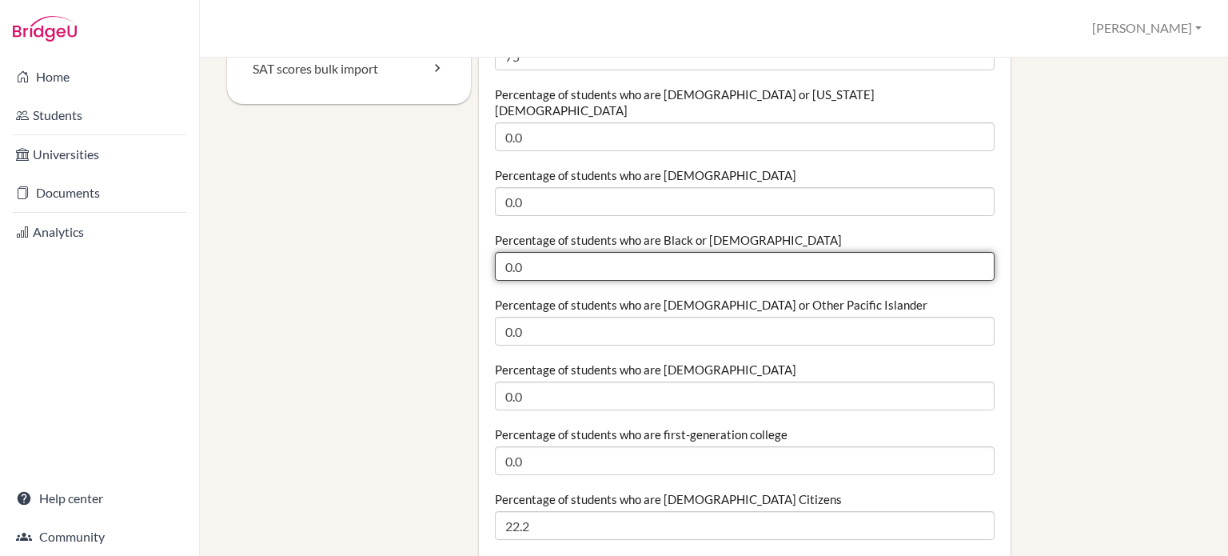
click at [583, 252] on input "0.0" at bounding box center [745, 266] width 500 height 29
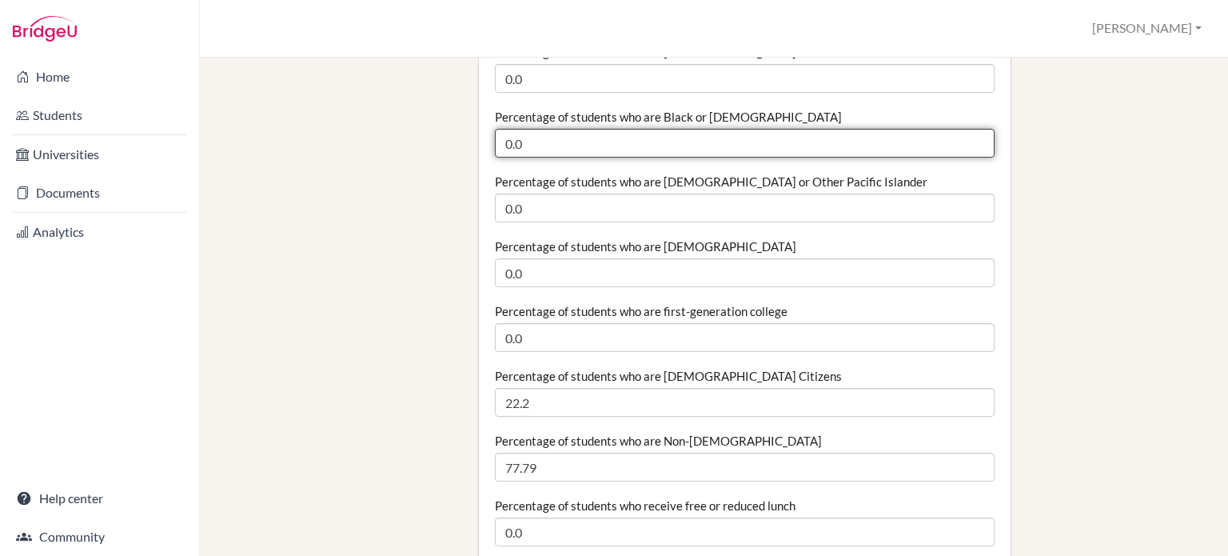
scroll to position [480, 0]
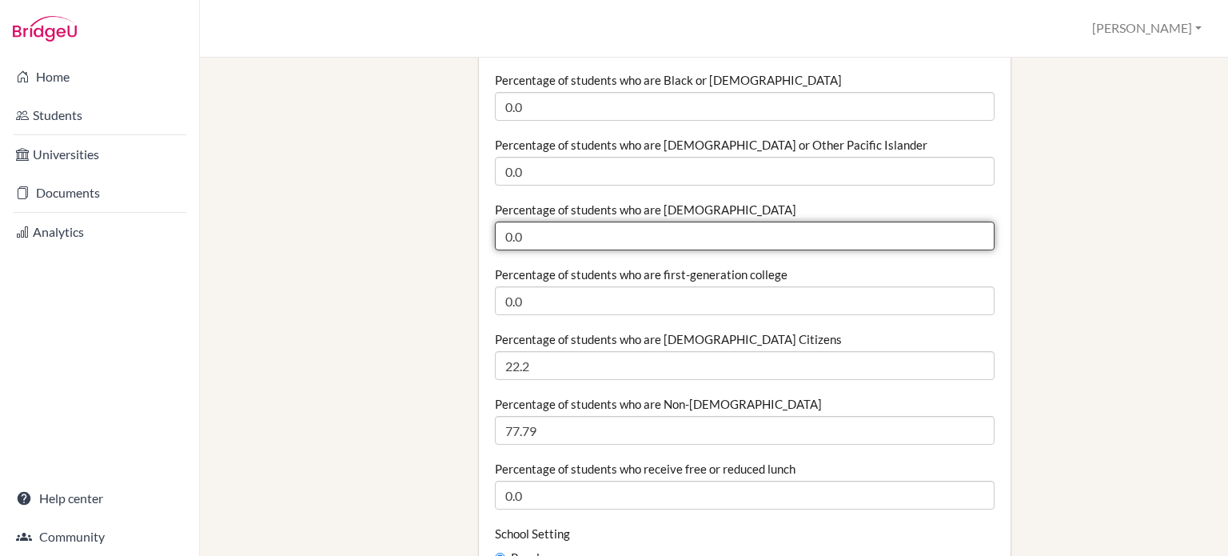
click at [625, 222] on input "0.0" at bounding box center [745, 235] width 500 height 29
type input "0"
type input "25"
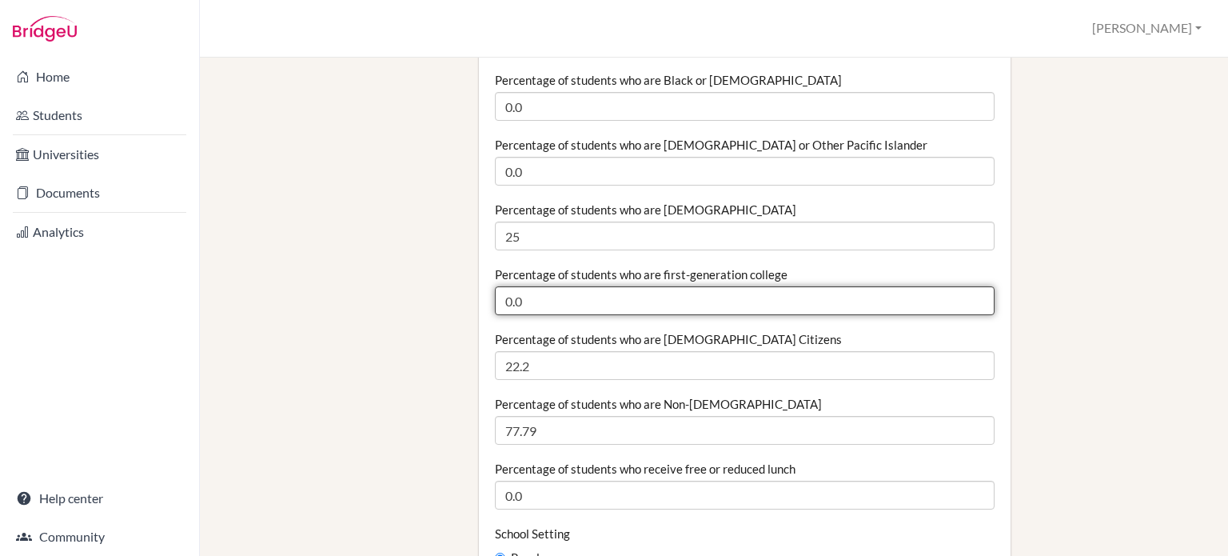
click at [548, 286] on input "0.0" at bounding box center [745, 300] width 500 height 29
type input "0"
type input "25"
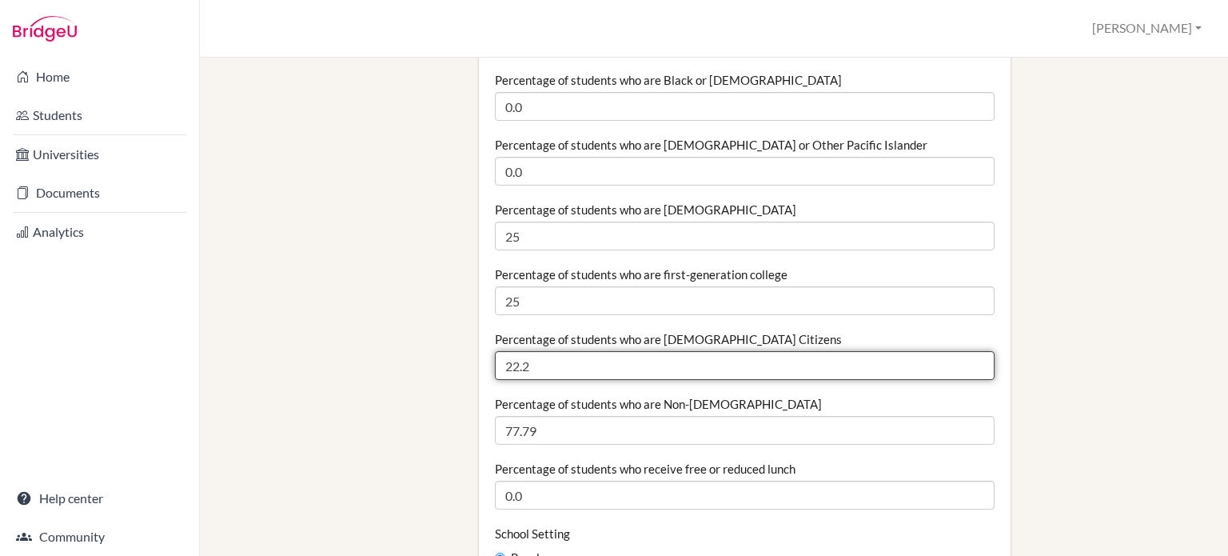
click at [581, 353] on input "22.2" at bounding box center [745, 365] width 500 height 29
type input "2"
type input "14.29"
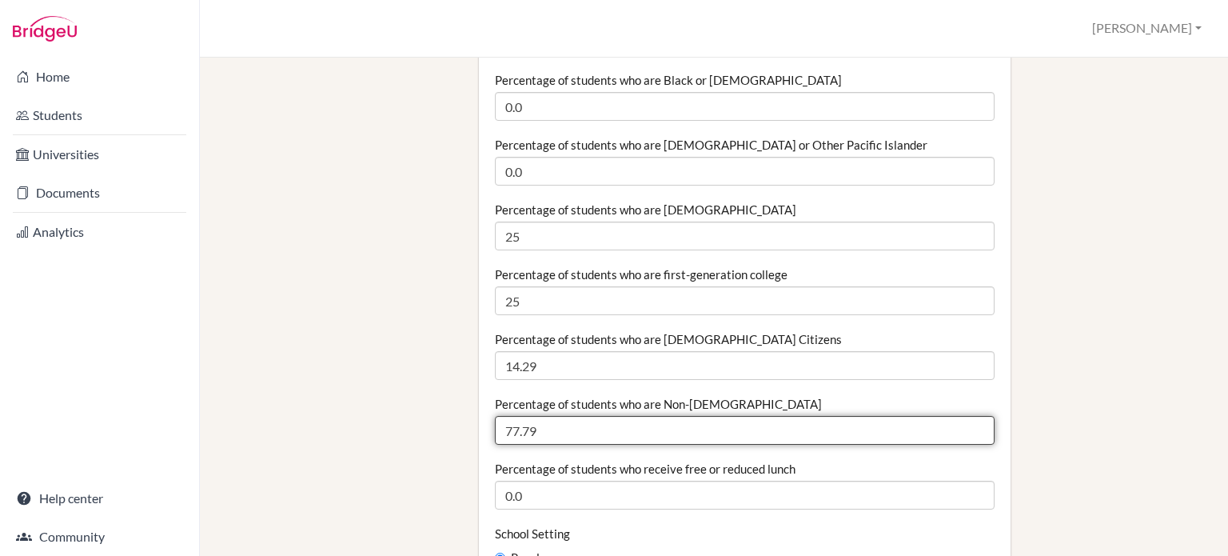
click at [543, 421] on input "77.79" at bounding box center [745, 430] width 500 height 29
type input "7"
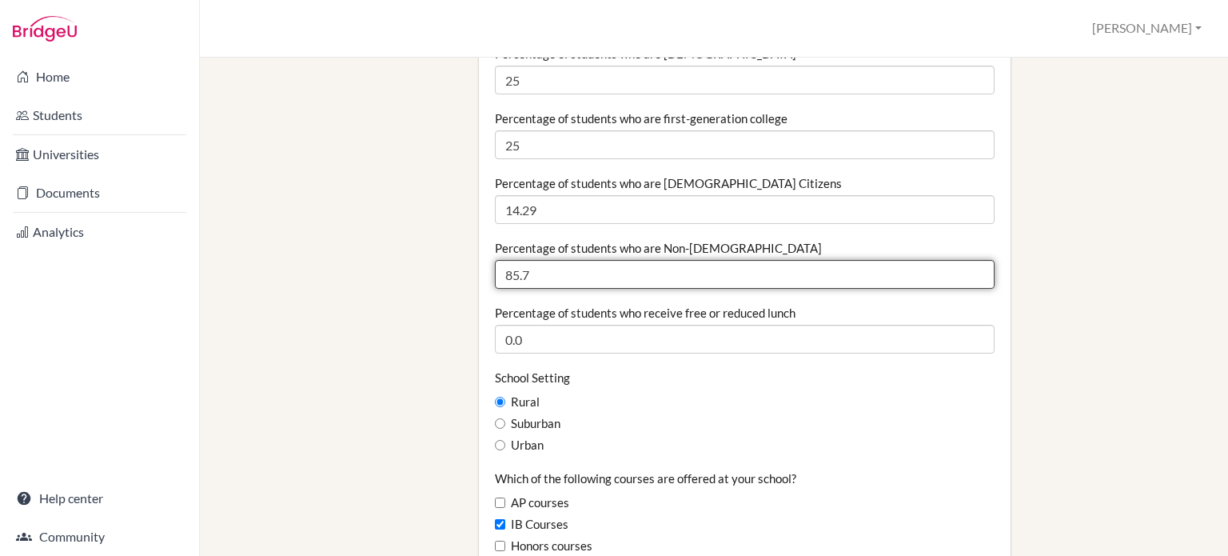
scroll to position [640, 0]
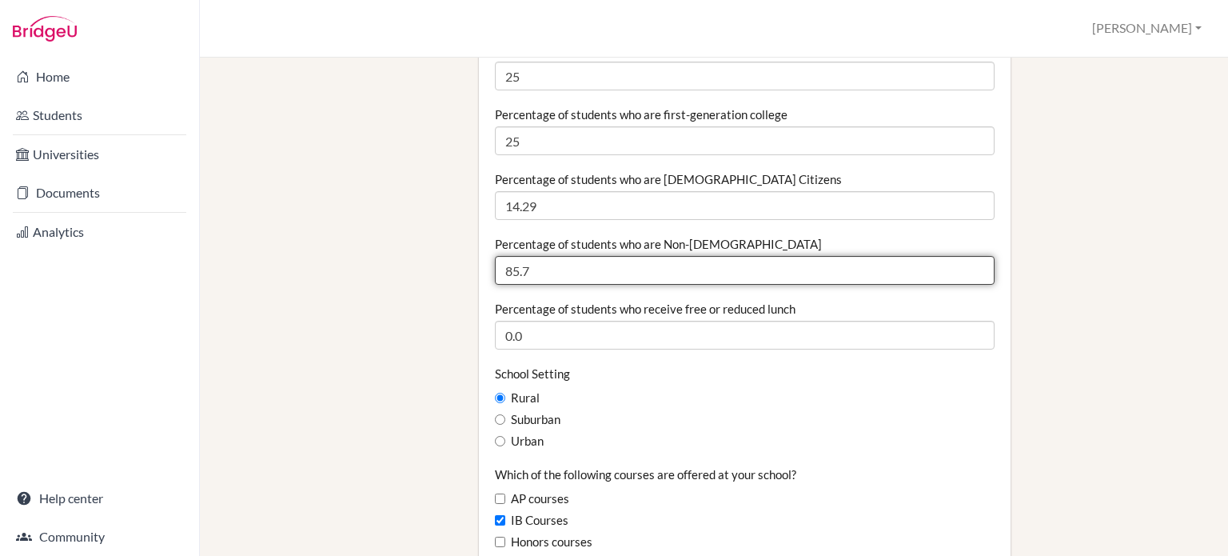
type input "85.7"
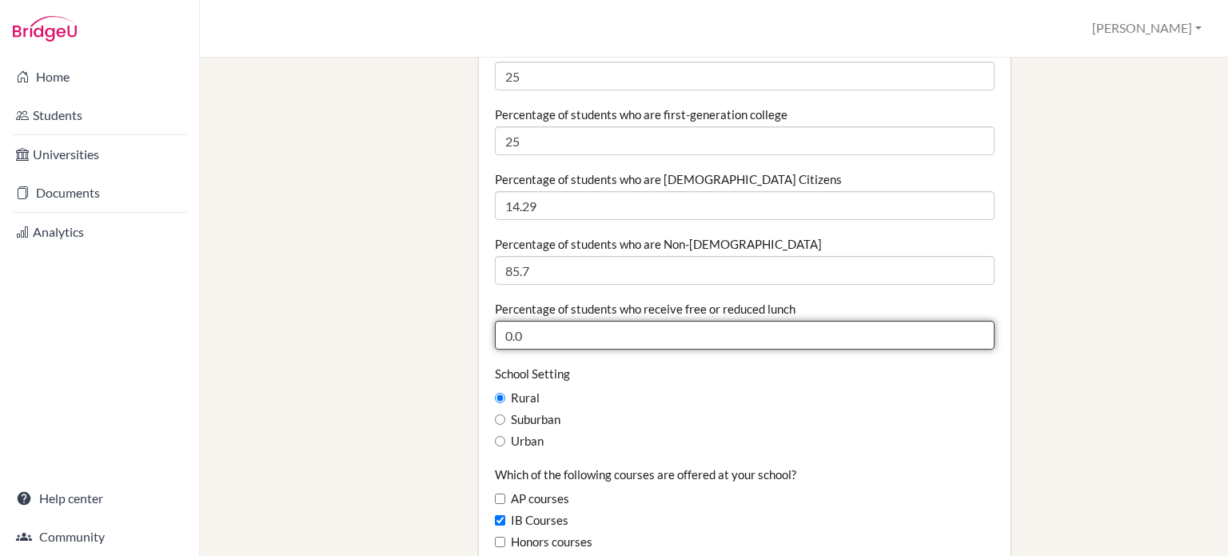
click at [630, 321] on input "0.0" at bounding box center [745, 335] width 500 height 29
type input "0"
type input "25"
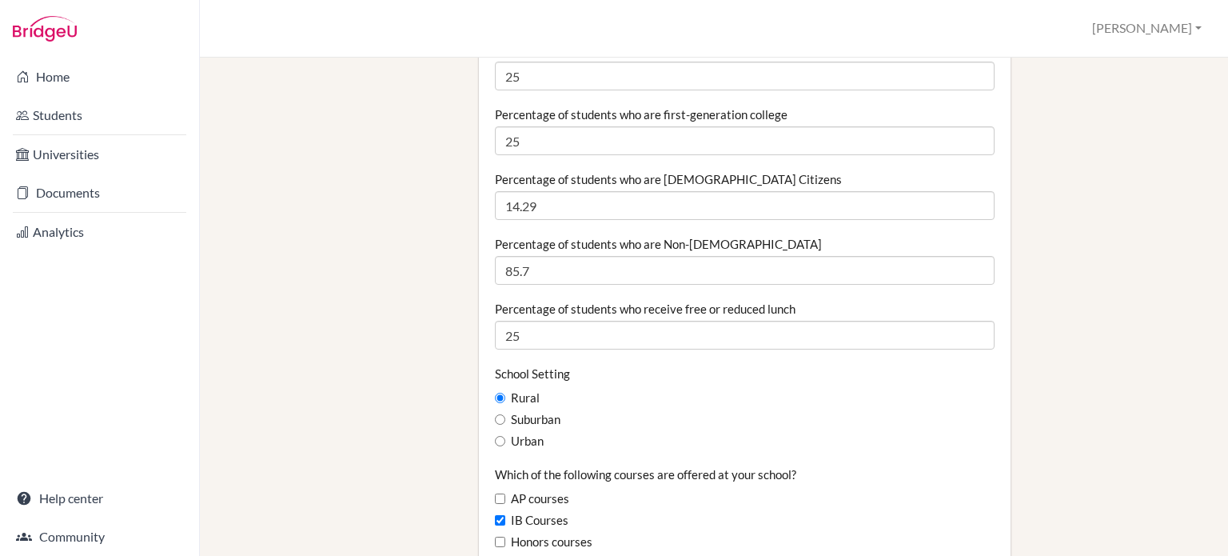
click at [739, 365] on div "School Setting Rural Suburban Urban" at bounding box center [745, 407] width 500 height 85
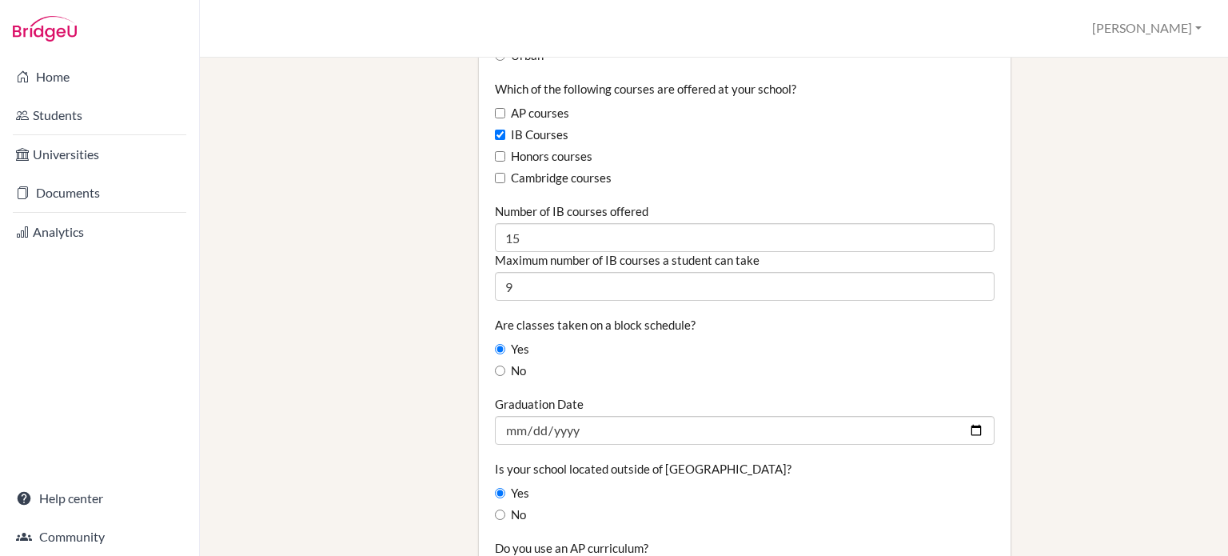
scroll to position [1039, 0]
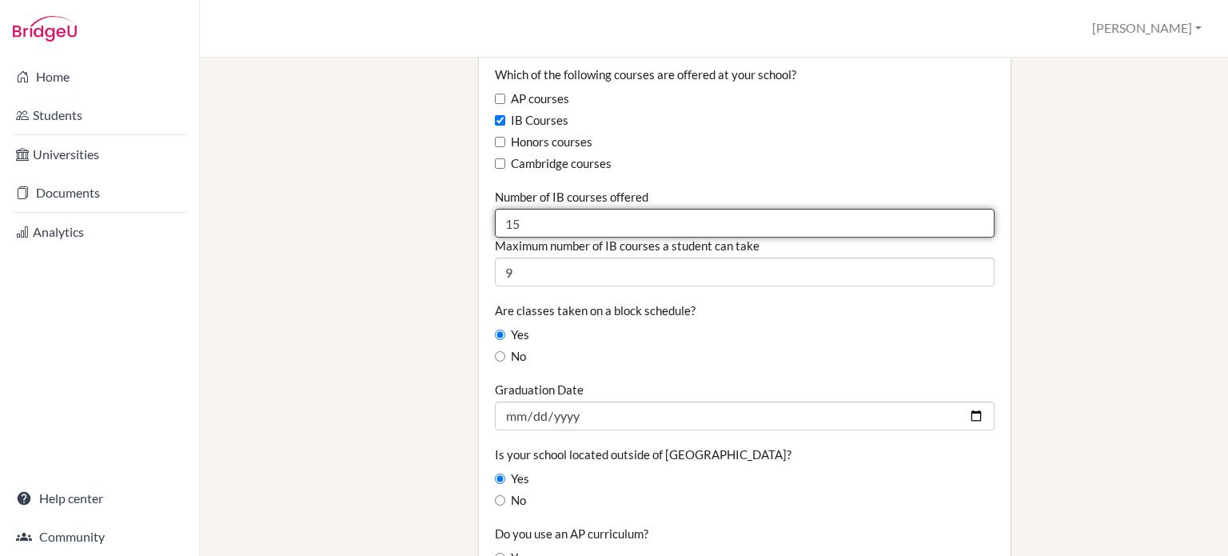
click at [550, 209] on input "15" at bounding box center [745, 223] width 500 height 29
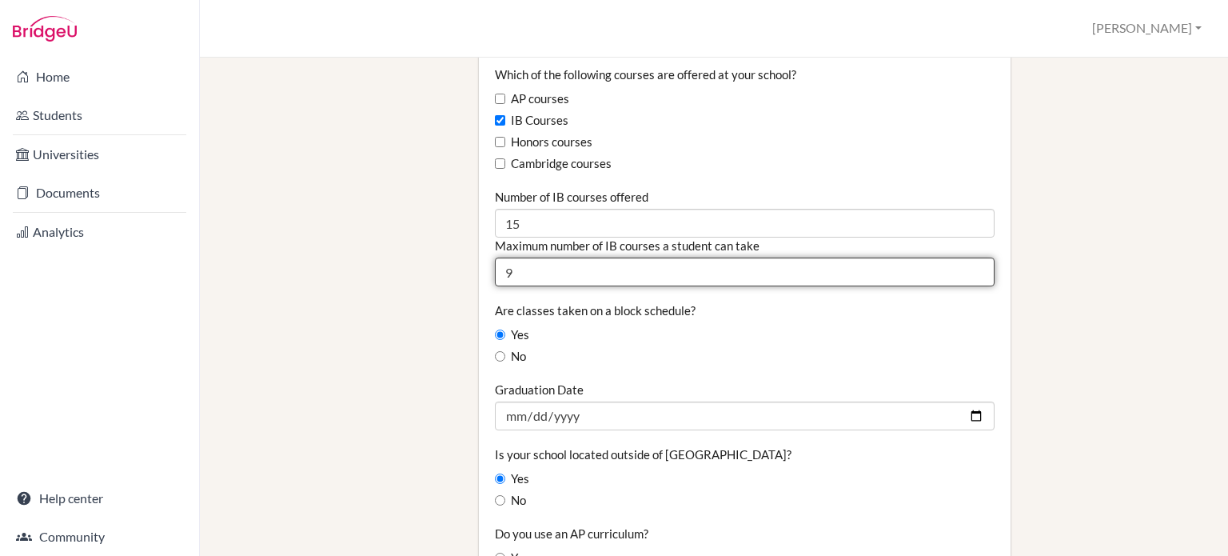
click at [568, 258] on input "9" at bounding box center [745, 271] width 500 height 29
type input "1"
type input "9"
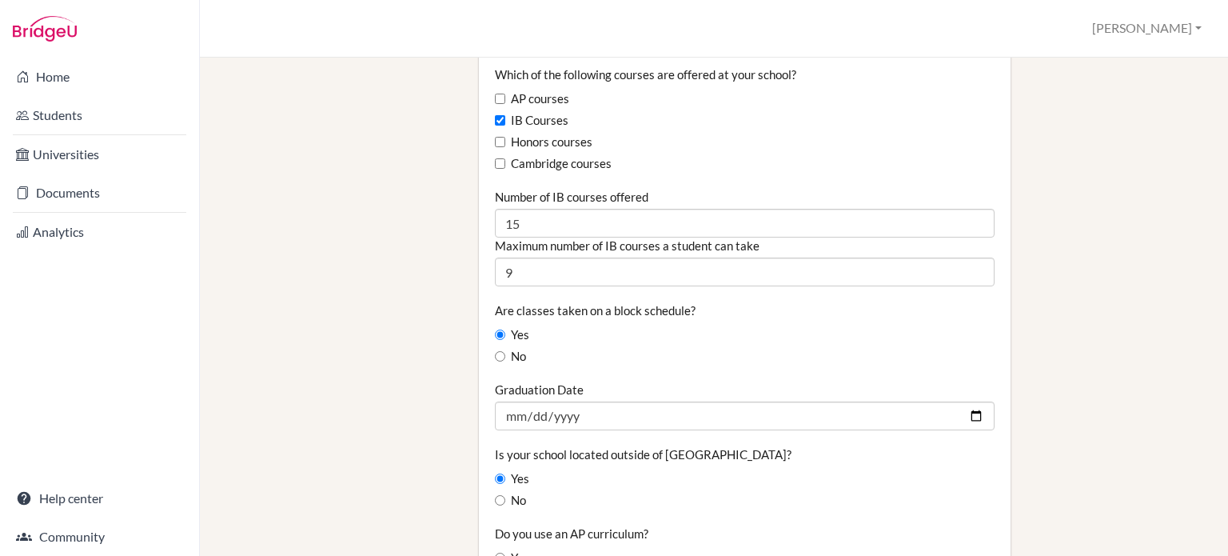
click at [731, 302] on div "Are classes taken on a block schedule? Yes No" at bounding box center [745, 333] width 500 height 63
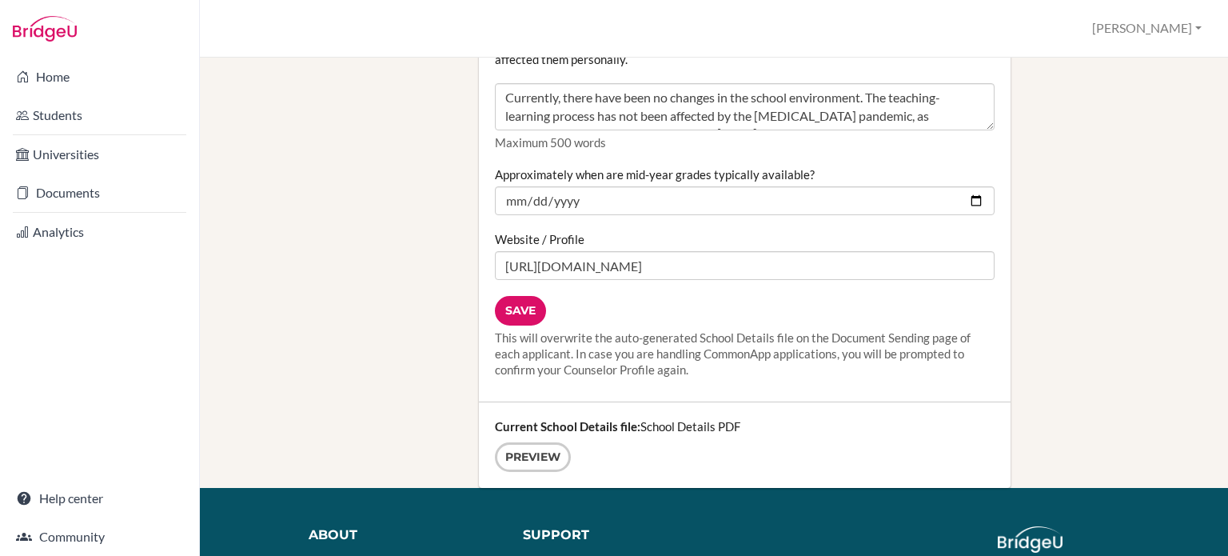
scroll to position [2158, 0]
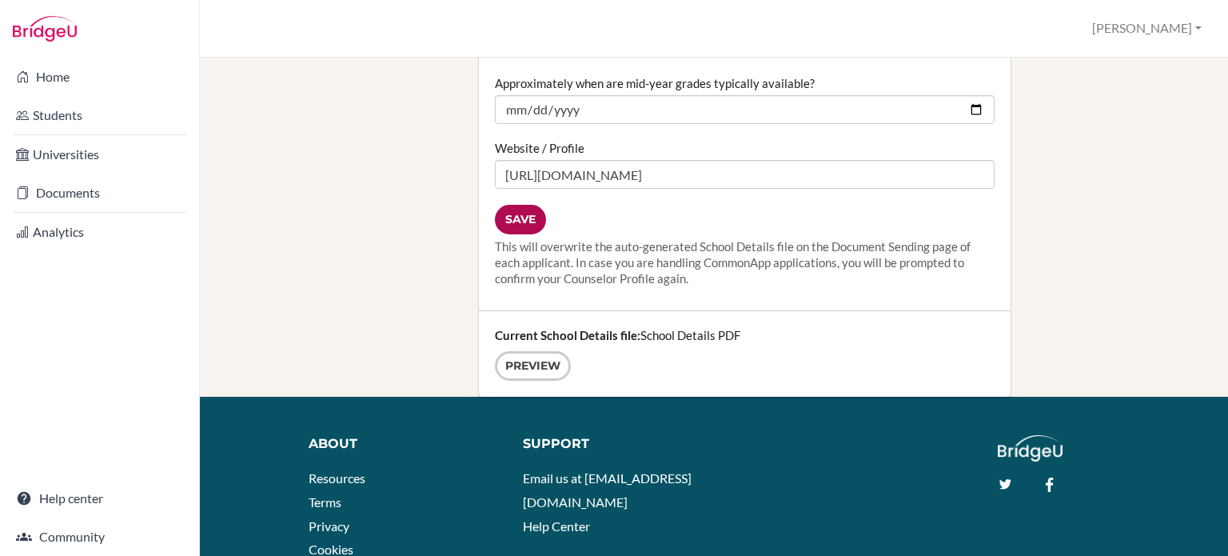
click at [512, 205] on input "Save" at bounding box center [520, 220] width 51 height 30
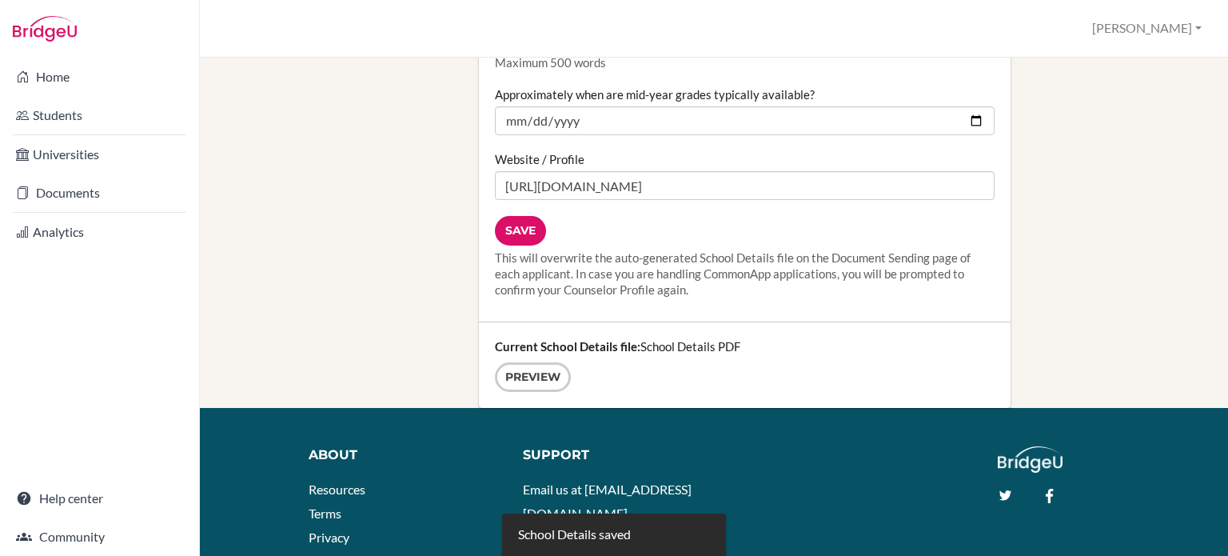
scroll to position [2158, 0]
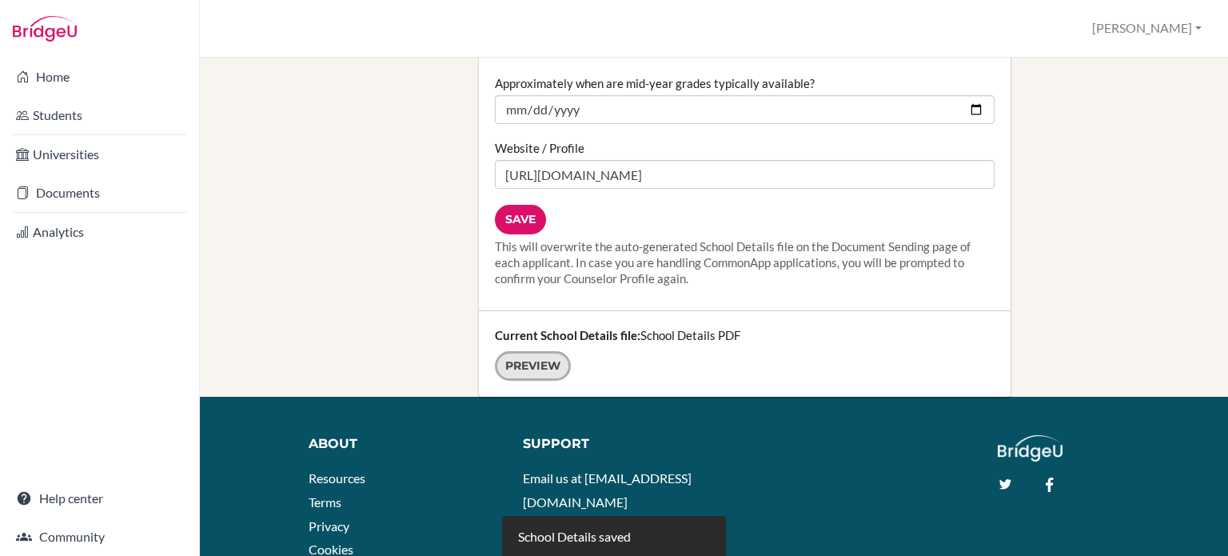
click at [534, 357] on link "Preview" at bounding box center [533, 366] width 76 height 30
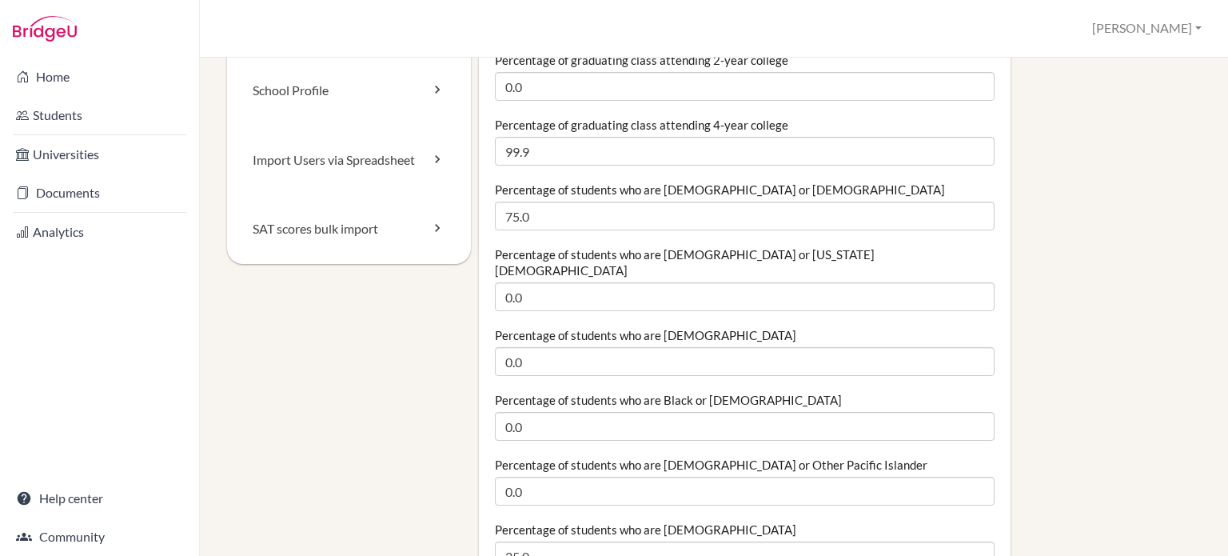
scroll to position [0, 0]
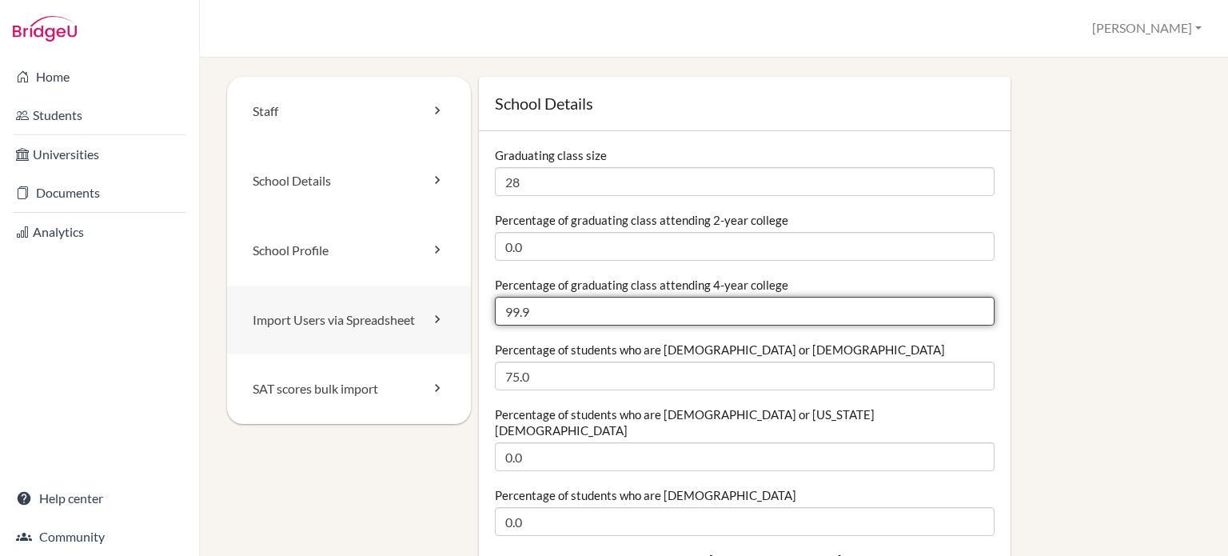
drag, startPoint x: 535, startPoint y: 316, endPoint x: 446, endPoint y: 314, distance: 88.7
type input "3"
type input "96.43"
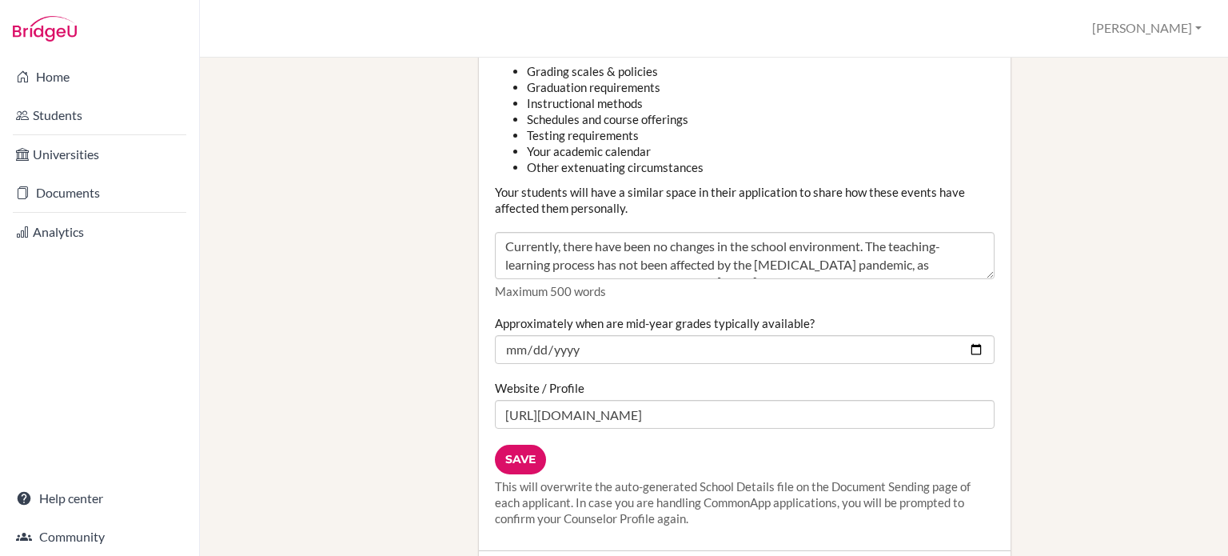
scroll to position [2158, 0]
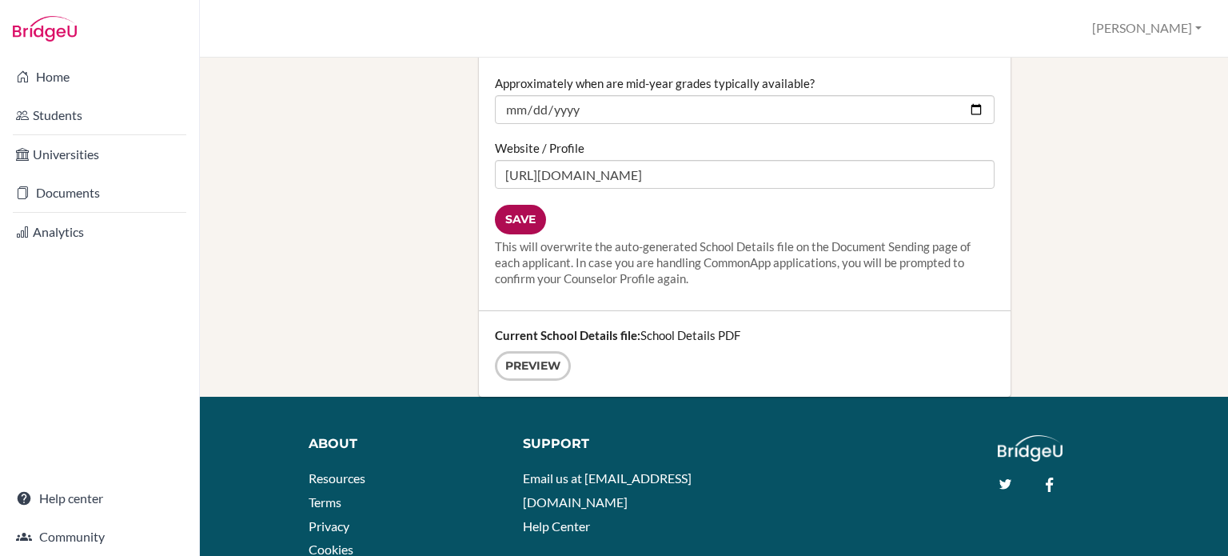
click at [520, 205] on input "Save" at bounding box center [520, 220] width 51 height 30
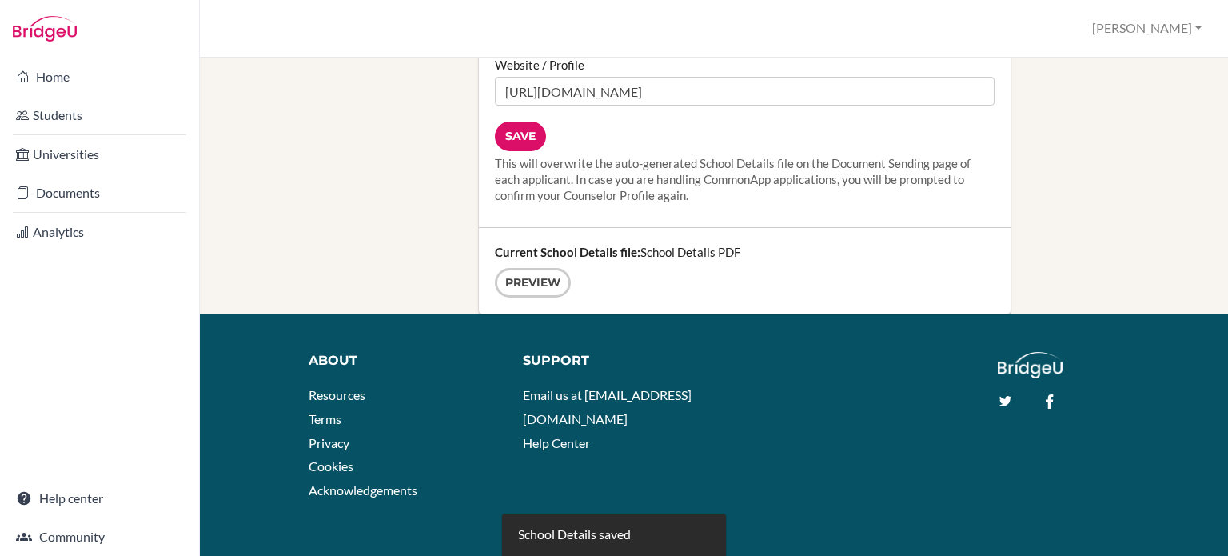
scroll to position [2244, 0]
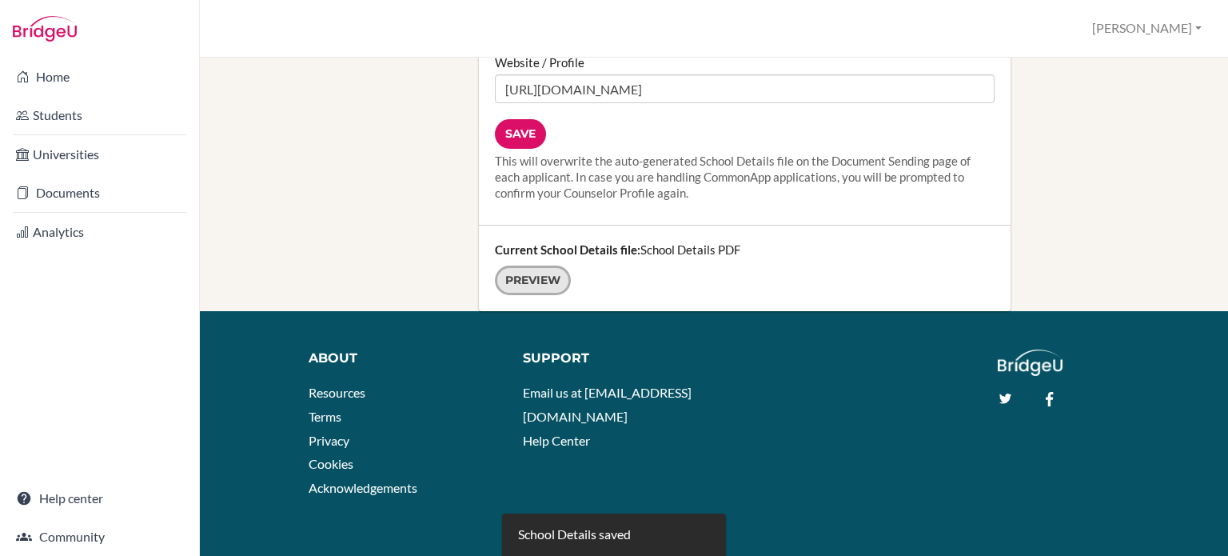
click at [528, 267] on link "Preview" at bounding box center [533, 280] width 76 height 30
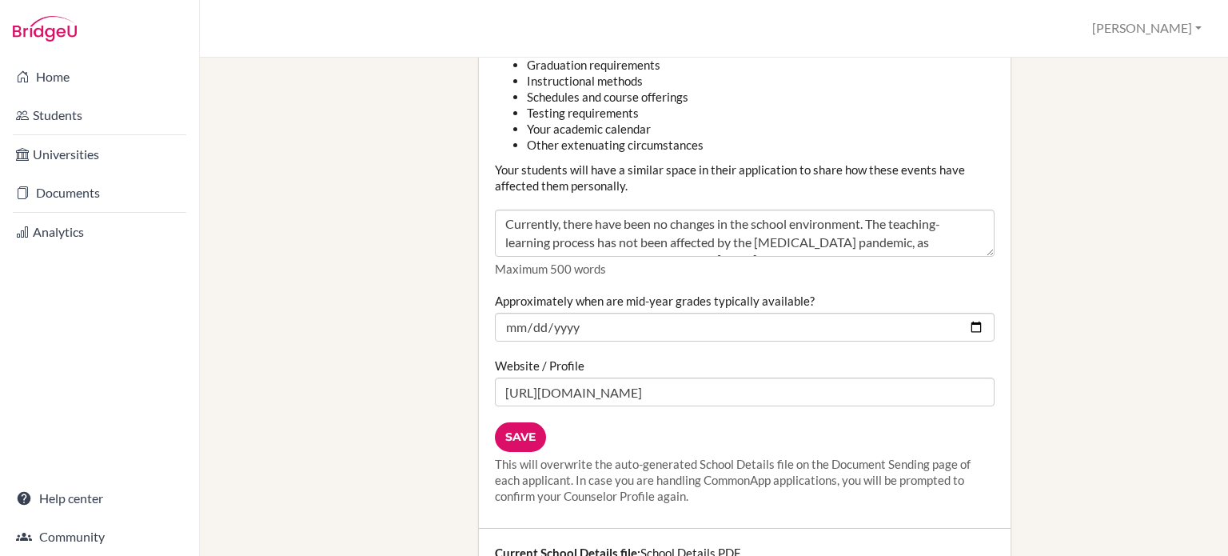
scroll to position [2164, 0]
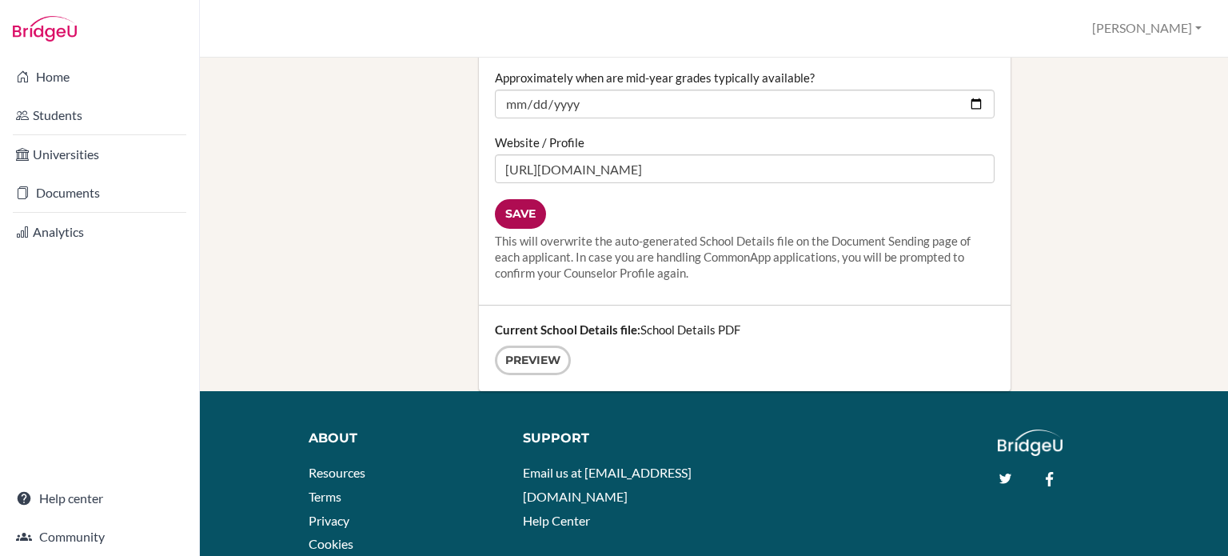
click at [520, 202] on input "Save" at bounding box center [520, 214] width 51 height 30
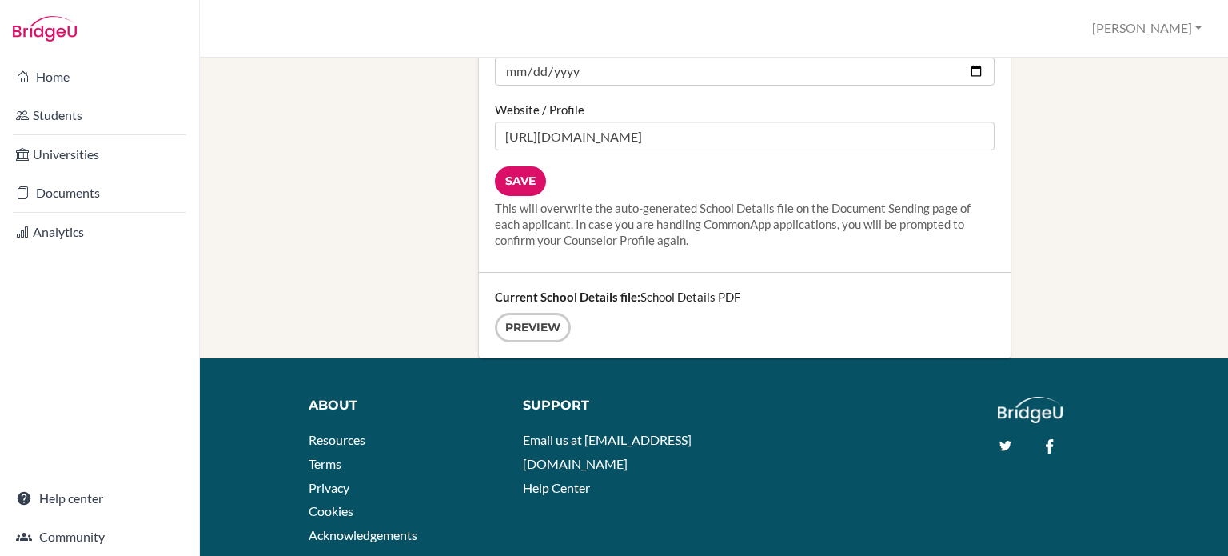
scroll to position [2244, 0]
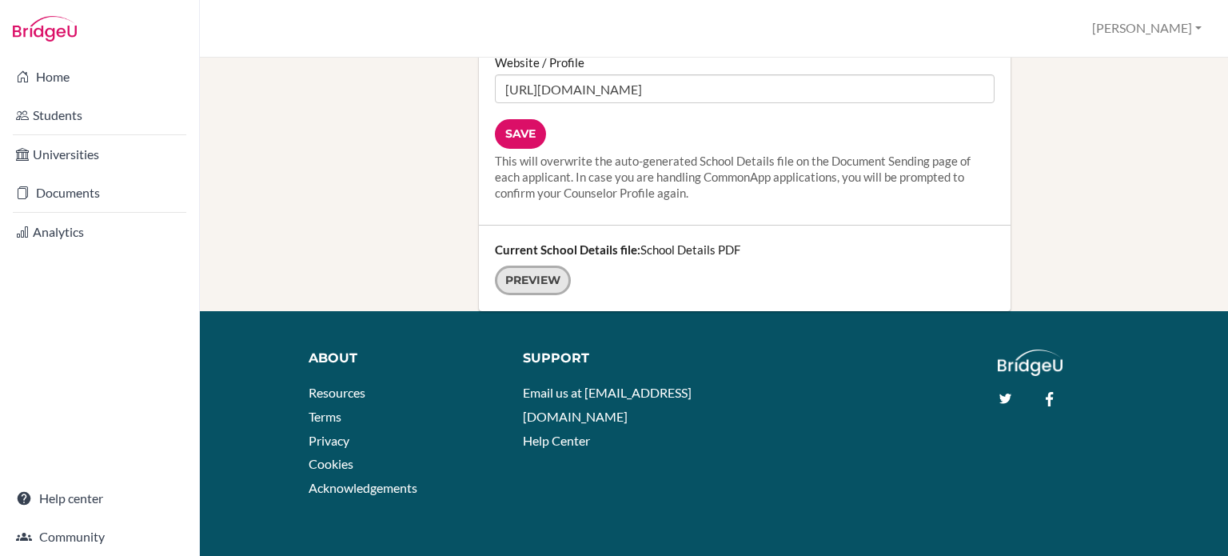
drag, startPoint x: 532, startPoint y: 248, endPoint x: 535, endPoint y: 256, distance: 8.6
click at [533, 249] on div "Current School Details file: School Details PDF Preview" at bounding box center [745, 268] width 532 height 86
click at [528, 265] on link "Preview" at bounding box center [533, 280] width 76 height 30
click at [528, 119] on input "Save" at bounding box center [520, 134] width 51 height 30
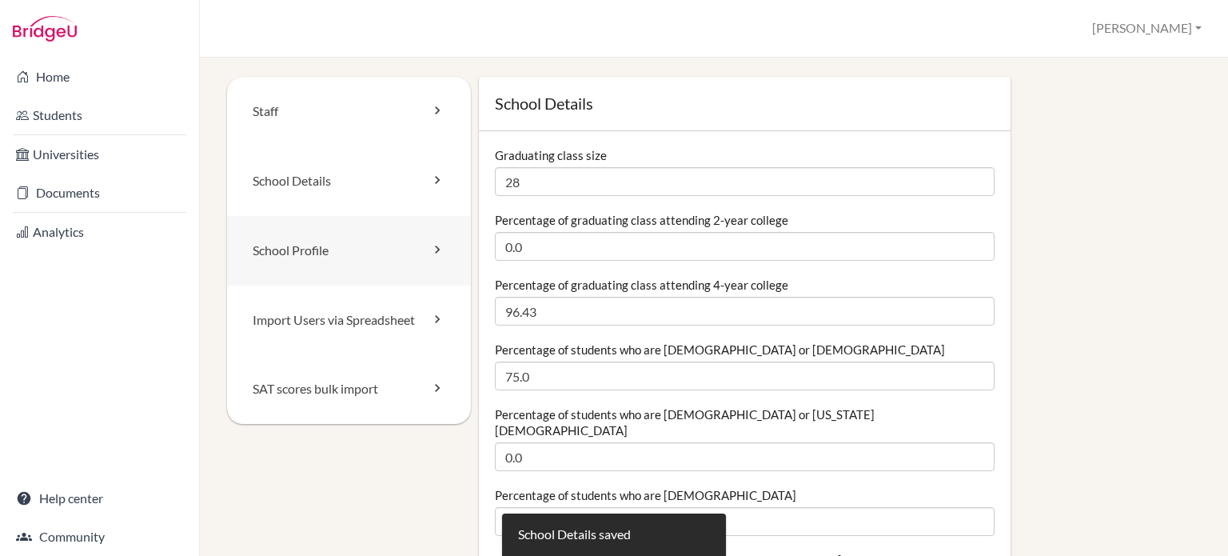
click at [296, 249] on link "School Profile" at bounding box center [349, 251] width 244 height 70
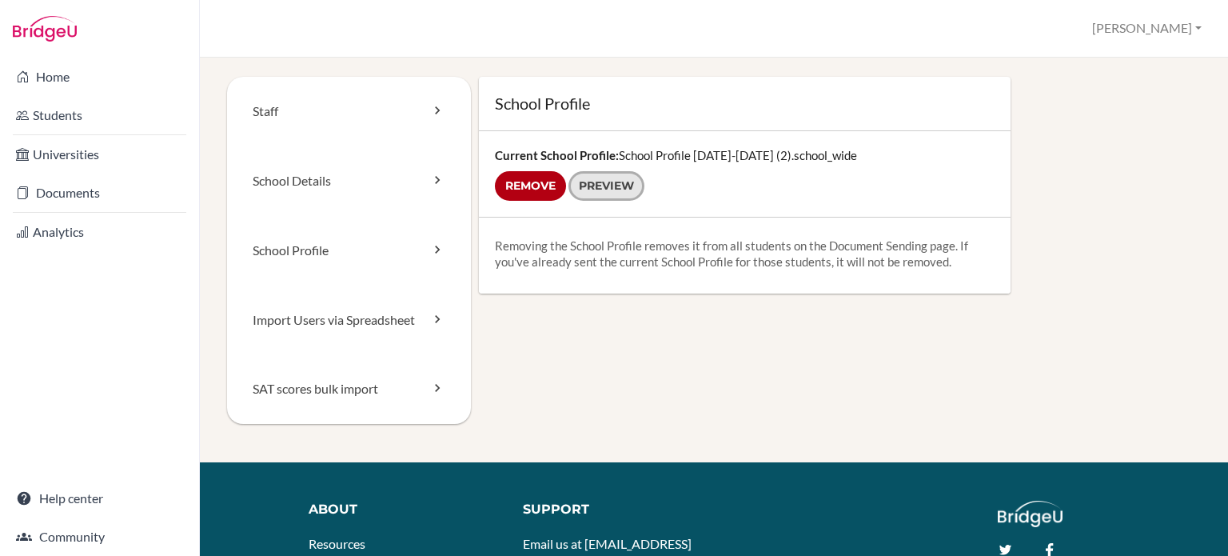
click at [620, 191] on link "Preview" at bounding box center [606, 186] width 76 height 30
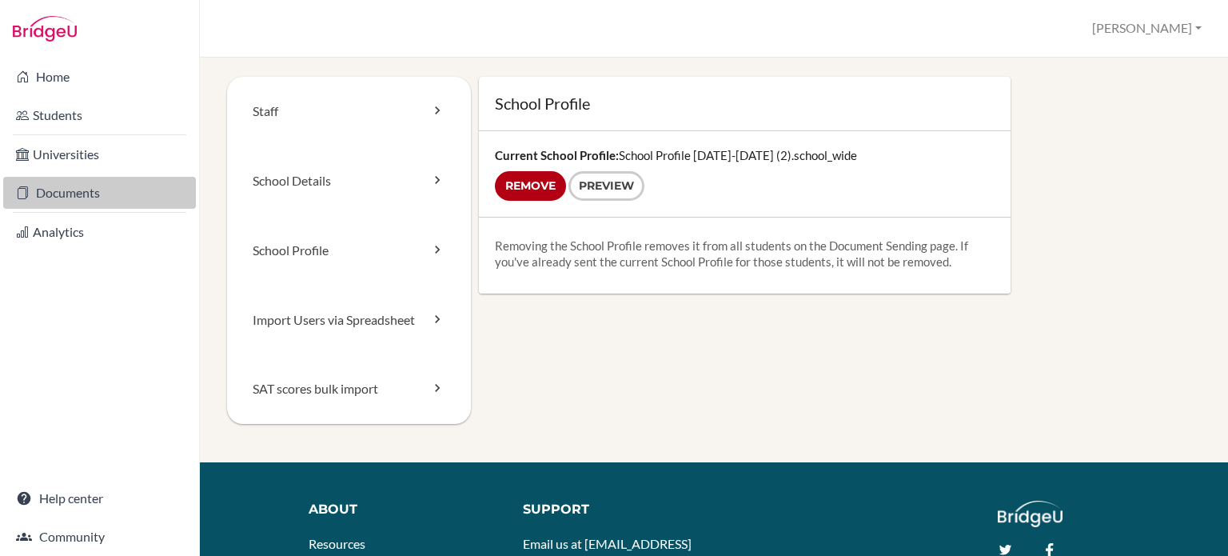
click at [58, 197] on link "Documents" at bounding box center [99, 193] width 193 height 32
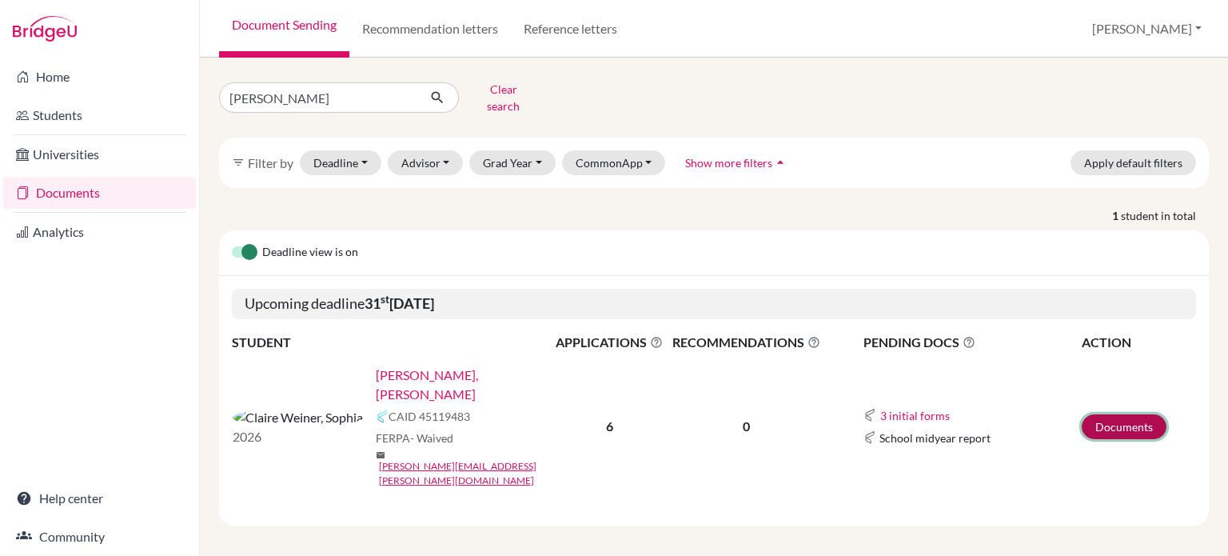
click at [1135, 414] on link "Documents" at bounding box center [1124, 426] width 85 height 25
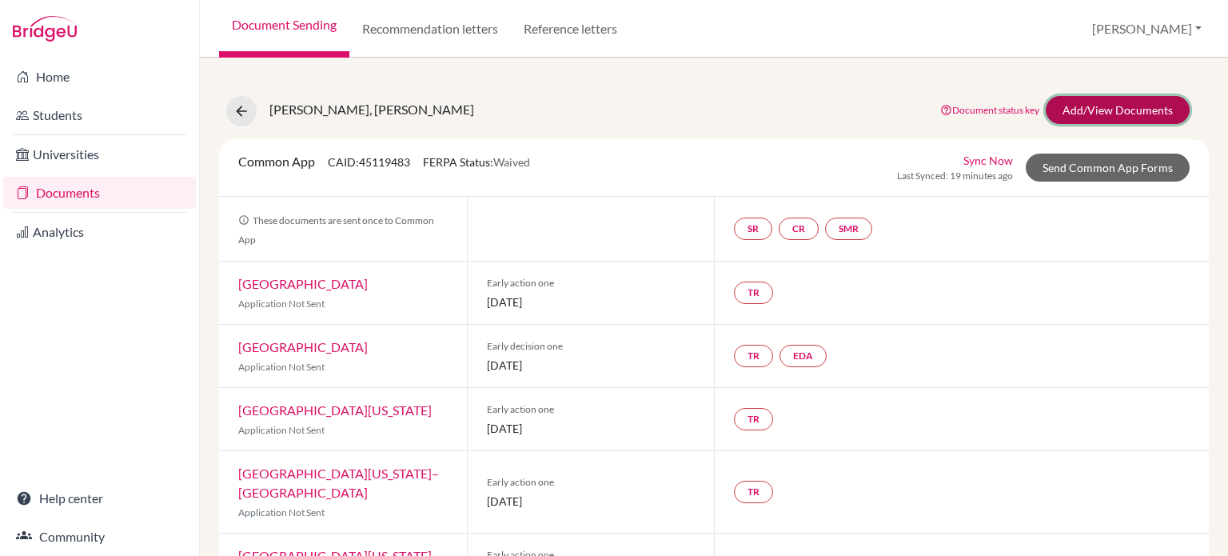
click at [1114, 111] on link "Add/View Documents" at bounding box center [1118, 110] width 144 height 28
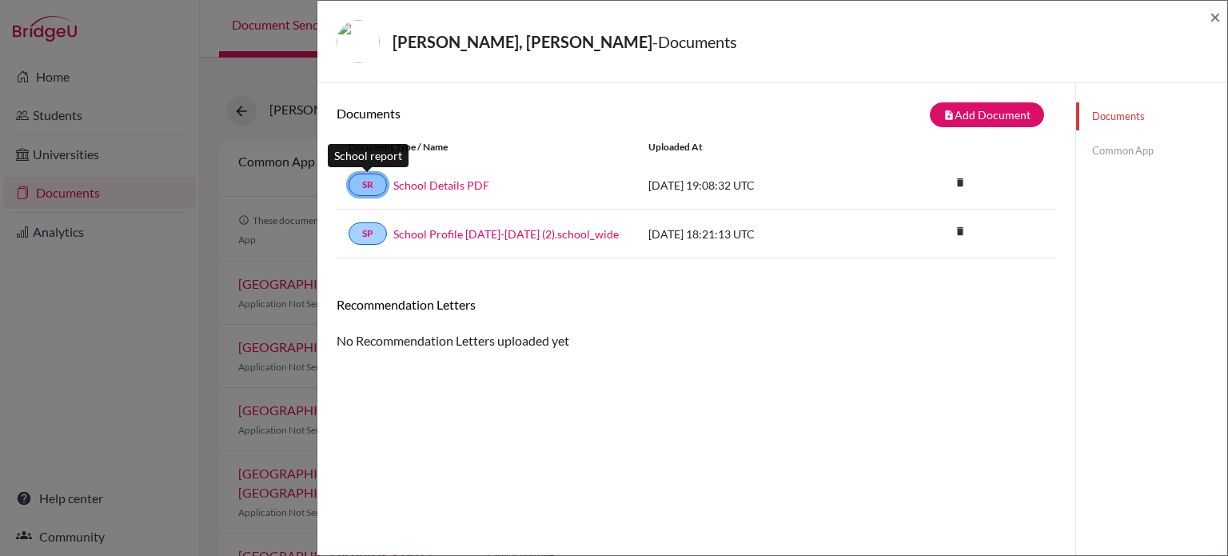
click at [358, 186] on link "SR" at bounding box center [368, 184] width 38 height 22
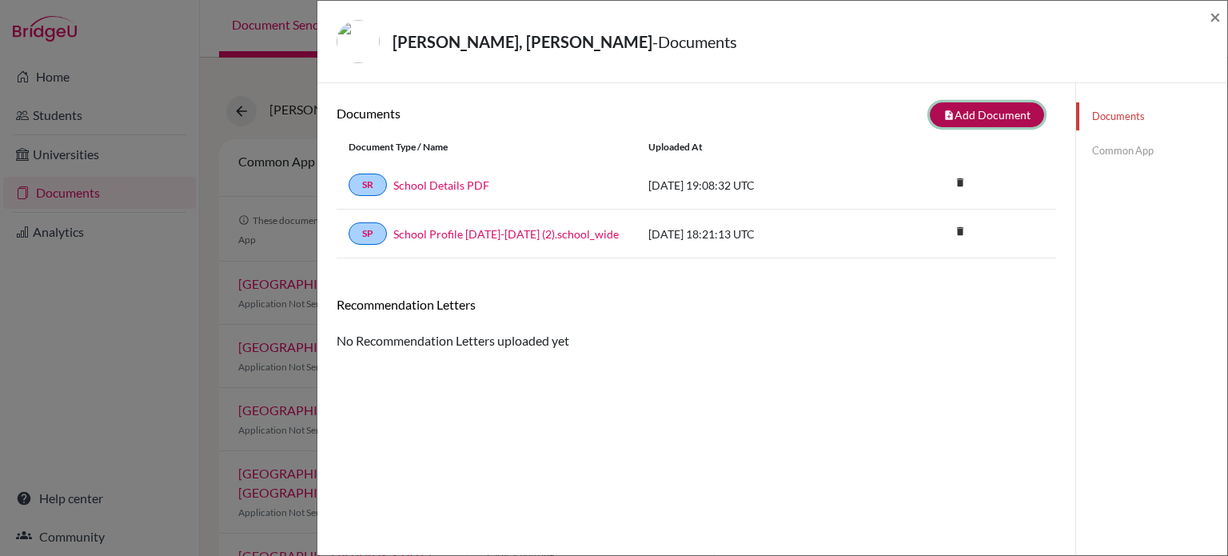
click at [963, 118] on button "note_add Add Document" at bounding box center [987, 114] width 114 height 25
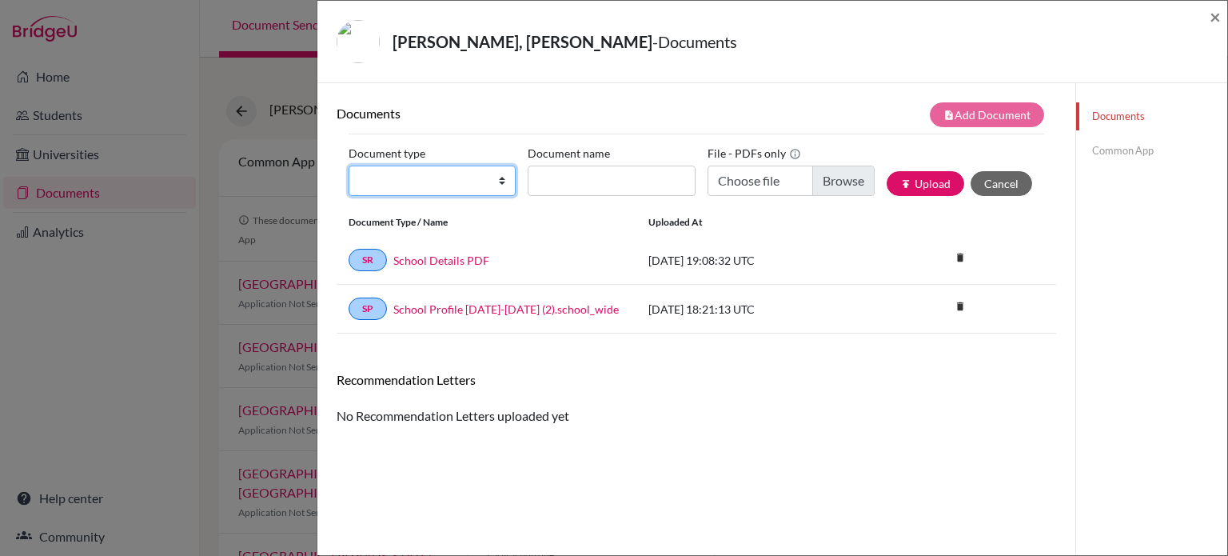
click at [465, 179] on select "Change explanation for Common App reports Counselor recommendation Internationa…" at bounding box center [432, 180] width 167 height 30
select select "4"
click at [349, 165] on select "Change explanation for Common App reports Counselor recommendation Internationa…" at bounding box center [432, 180] width 167 height 30
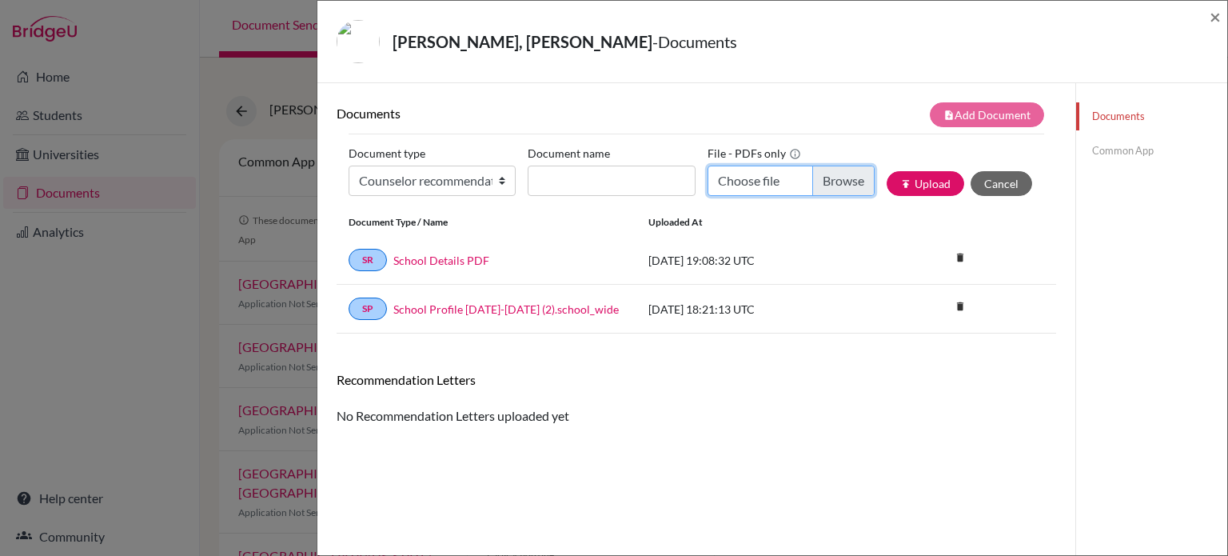
click at [831, 180] on input "Choose file" at bounding box center [790, 180] width 167 height 30
type input "C:\fakepath\Sophia Weiner CLOR (1).pdf"
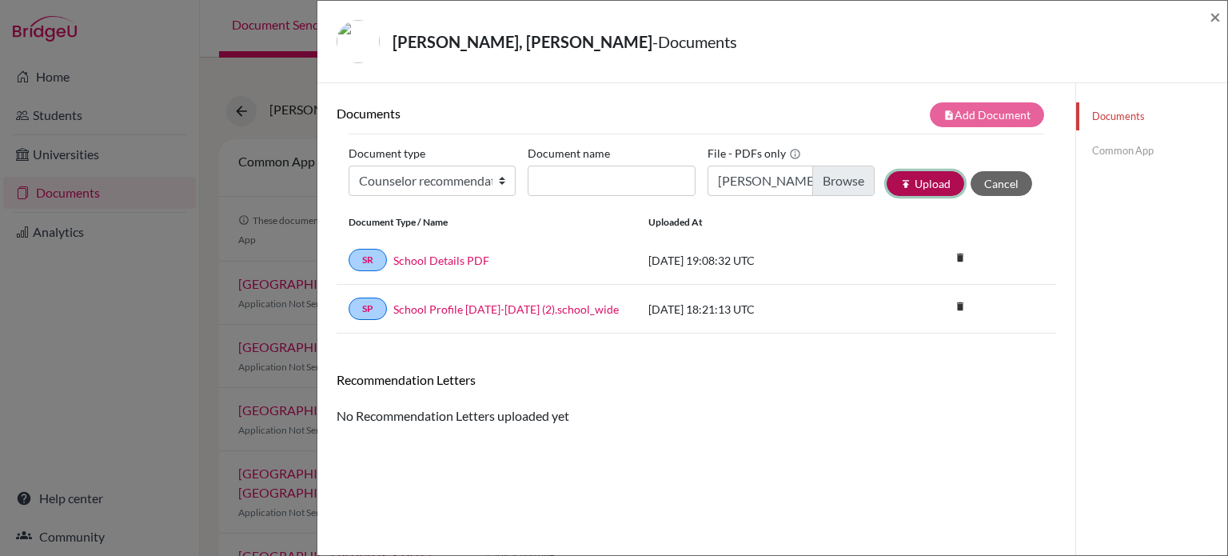
click at [909, 184] on button "publish Upload" at bounding box center [926, 183] width 78 height 25
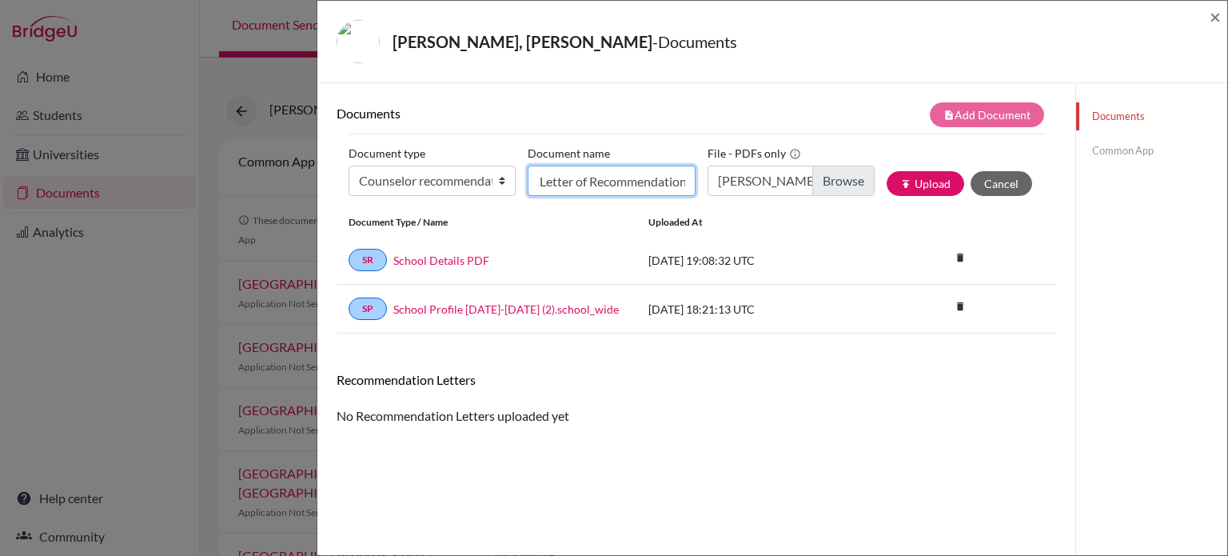
scroll to position [0, 66]
type input "Counselor Letter of Recommendation"
click at [916, 179] on button "publish Upload" at bounding box center [926, 183] width 78 height 25
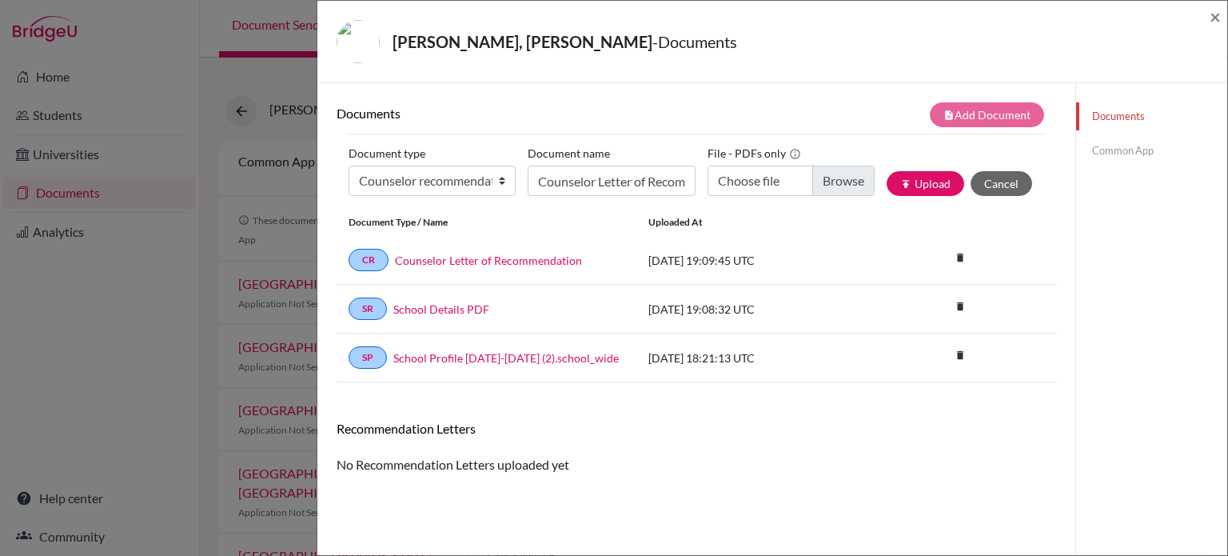
scroll to position [0, 0]
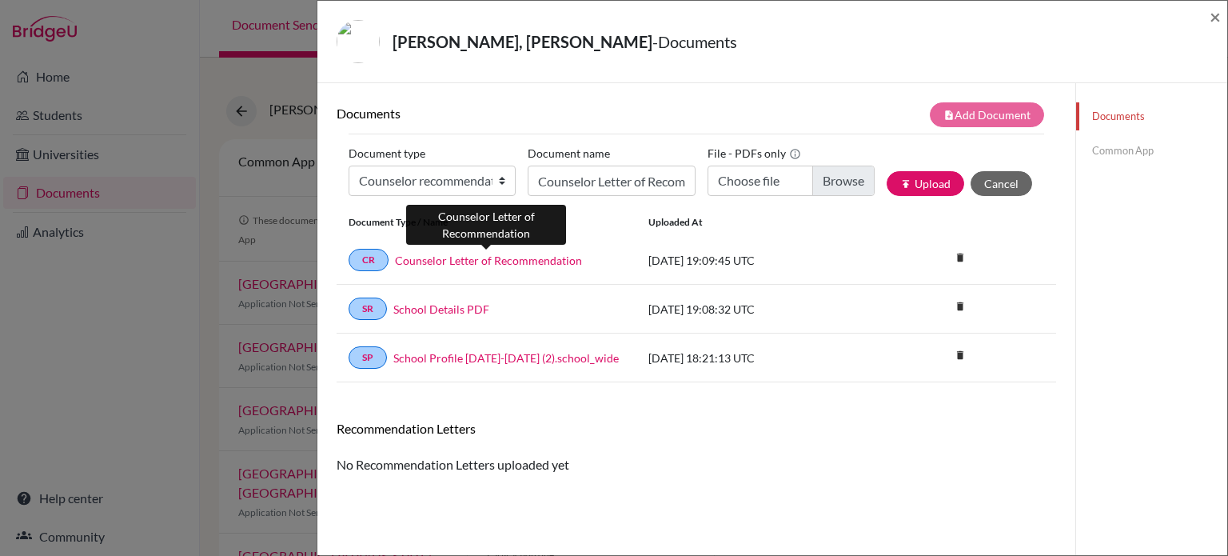
click at [428, 261] on link "Counselor Letter of Recommendation" at bounding box center [488, 260] width 187 height 17
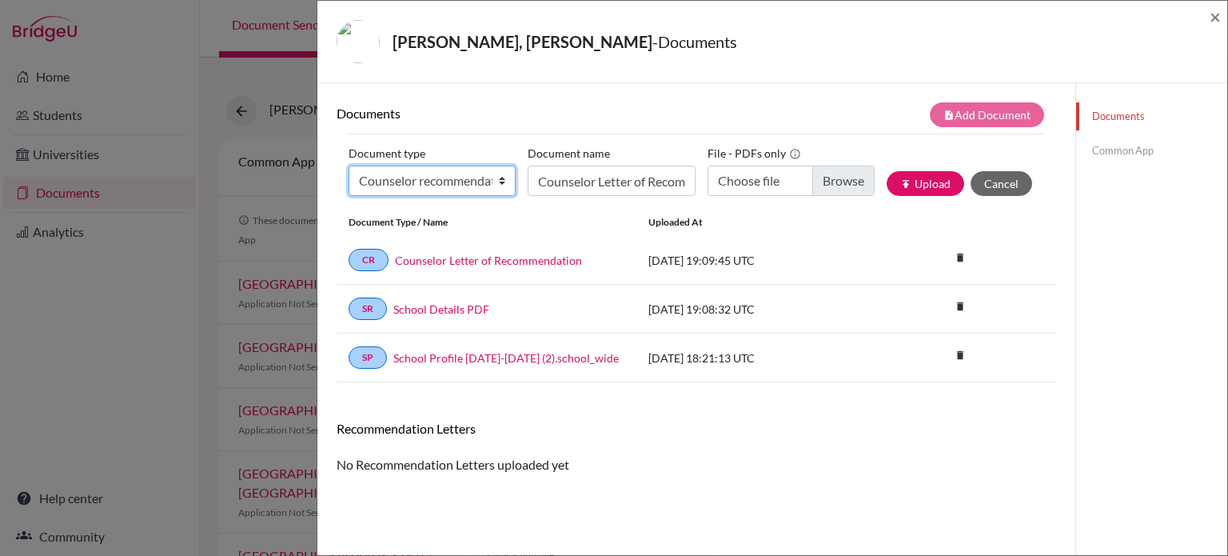
click at [486, 187] on select "Change explanation for Common App reports Counselor recommendation Internationa…" at bounding box center [432, 180] width 167 height 30
click at [883, 317] on div "SR School Details PDF 2025-10-06 19:08:32 UTC delete Delete this document? Canc…" at bounding box center [696, 309] width 719 height 49
click at [990, 187] on button "Cancel" at bounding box center [1001, 183] width 62 height 25
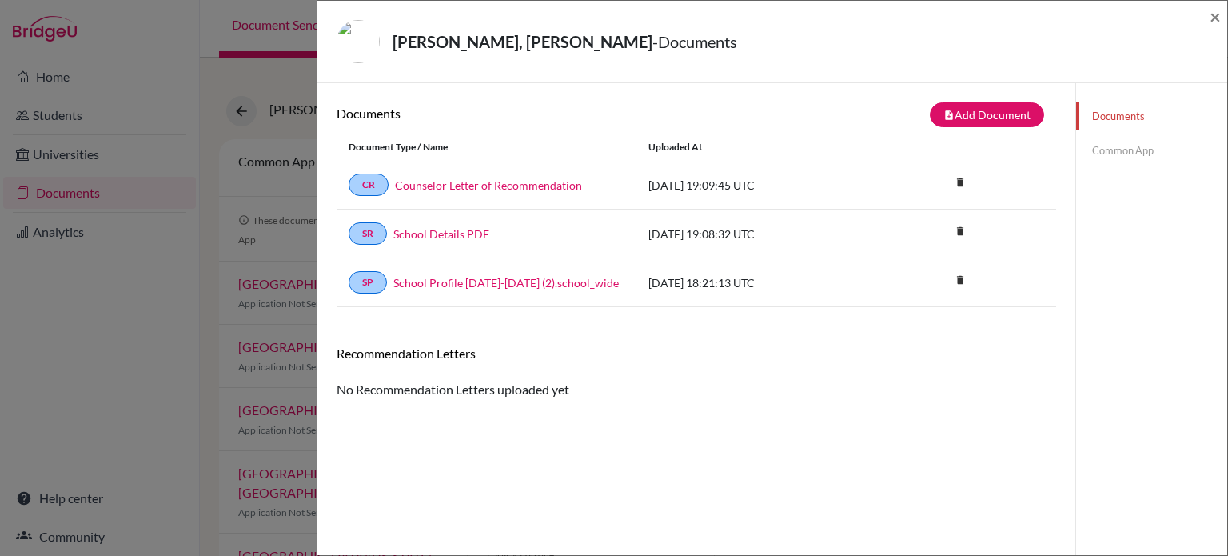
click at [1107, 148] on link "Common App" at bounding box center [1151, 151] width 151 height 28
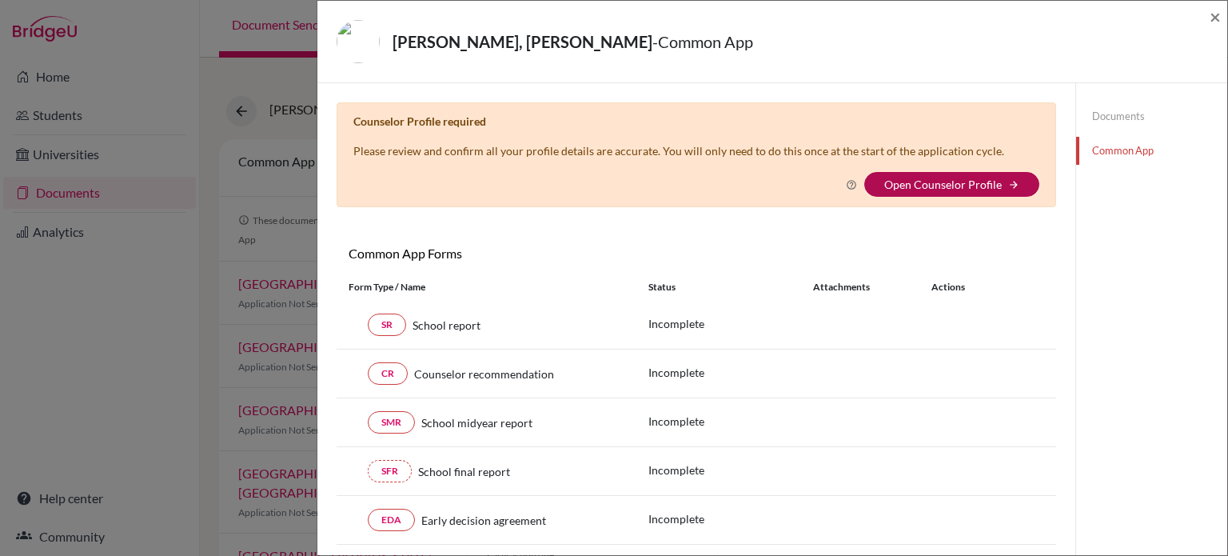
click at [941, 189] on link "Open Counselor Profile" at bounding box center [943, 184] width 118 height 14
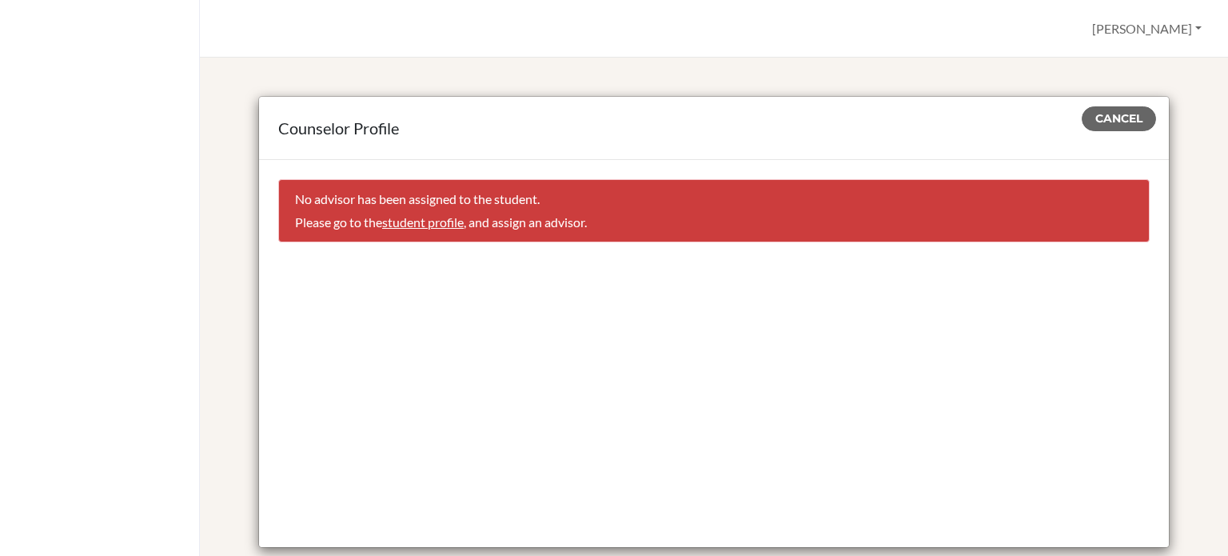
click at [422, 226] on link "student profile" at bounding box center [423, 221] width 82 height 15
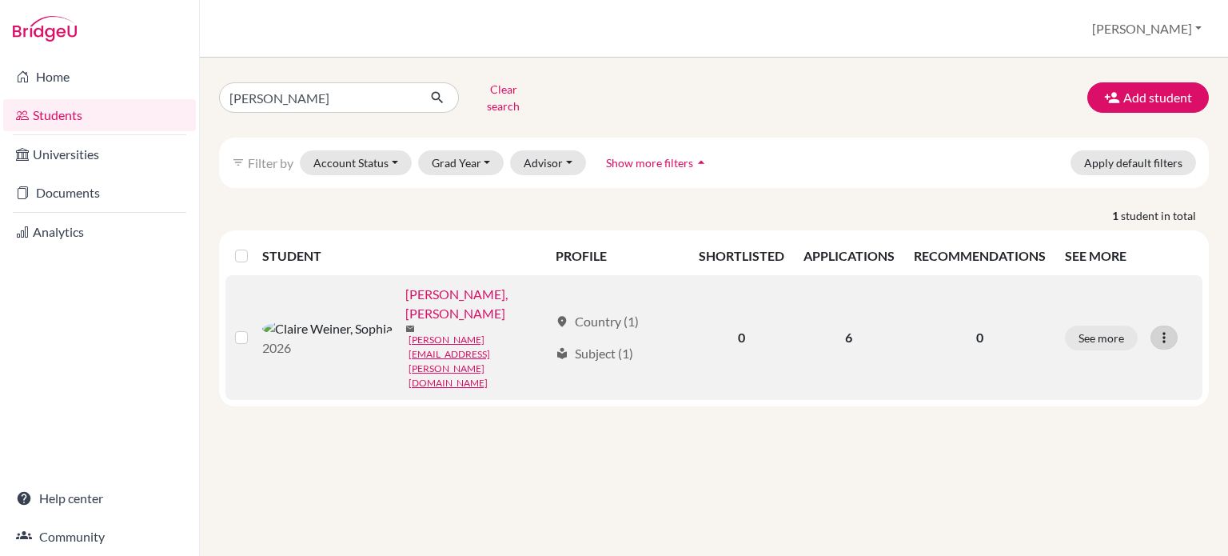
click at [1162, 329] on icon at bounding box center [1164, 337] width 16 height 16
click at [1074, 341] on button "Edit student" at bounding box center [1094, 343] width 126 height 26
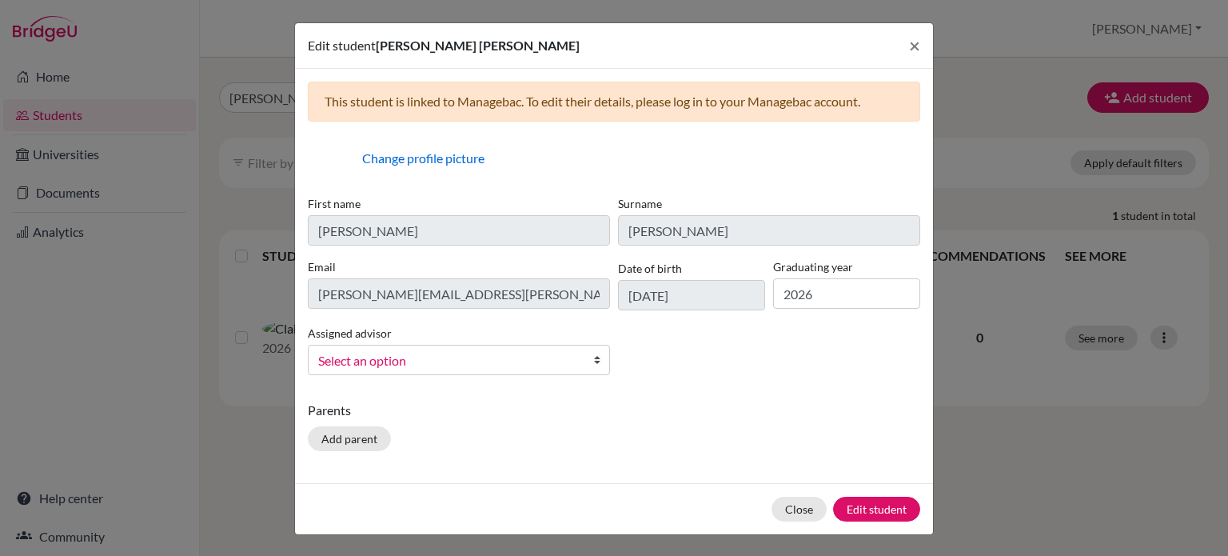
click at [444, 364] on span "Select an option" at bounding box center [448, 360] width 261 height 21
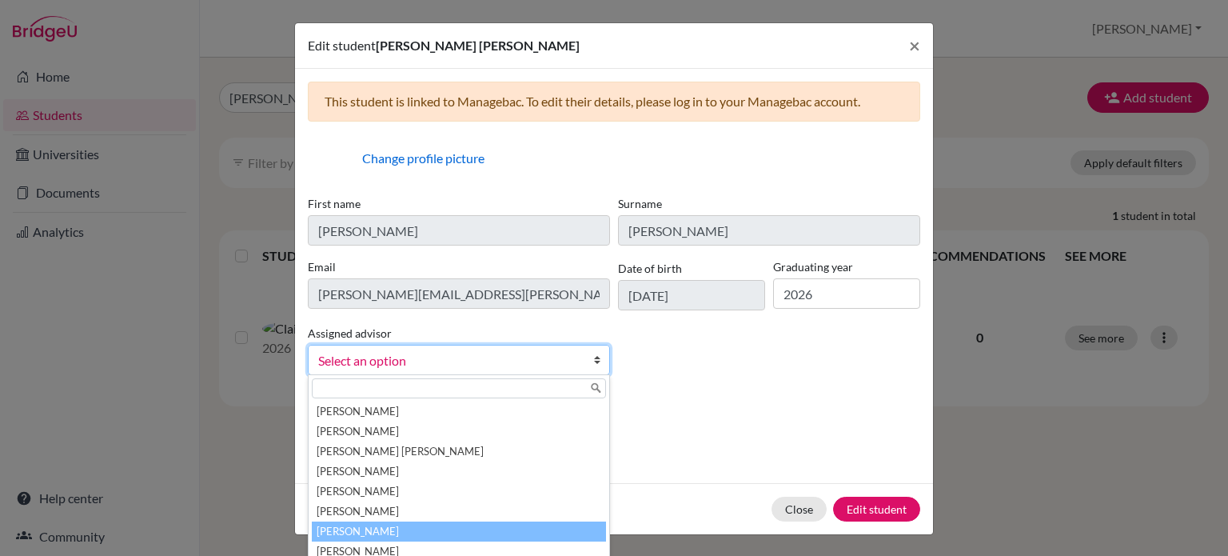
click at [480, 535] on li "Flores, Bryan" at bounding box center [459, 531] width 294 height 20
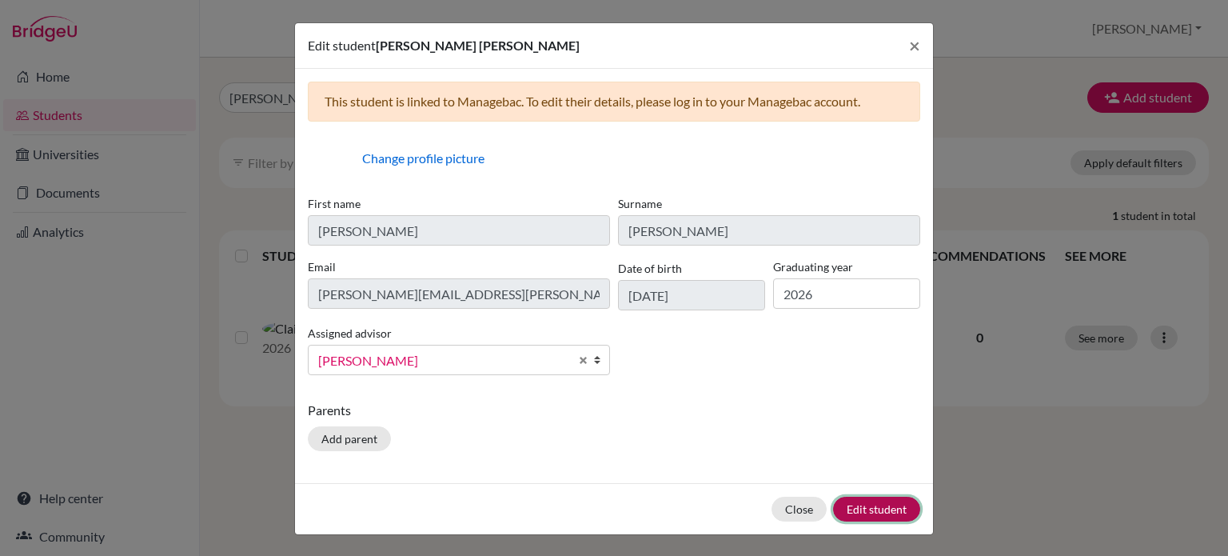
click at [857, 511] on button "Edit student" at bounding box center [876, 508] width 87 height 25
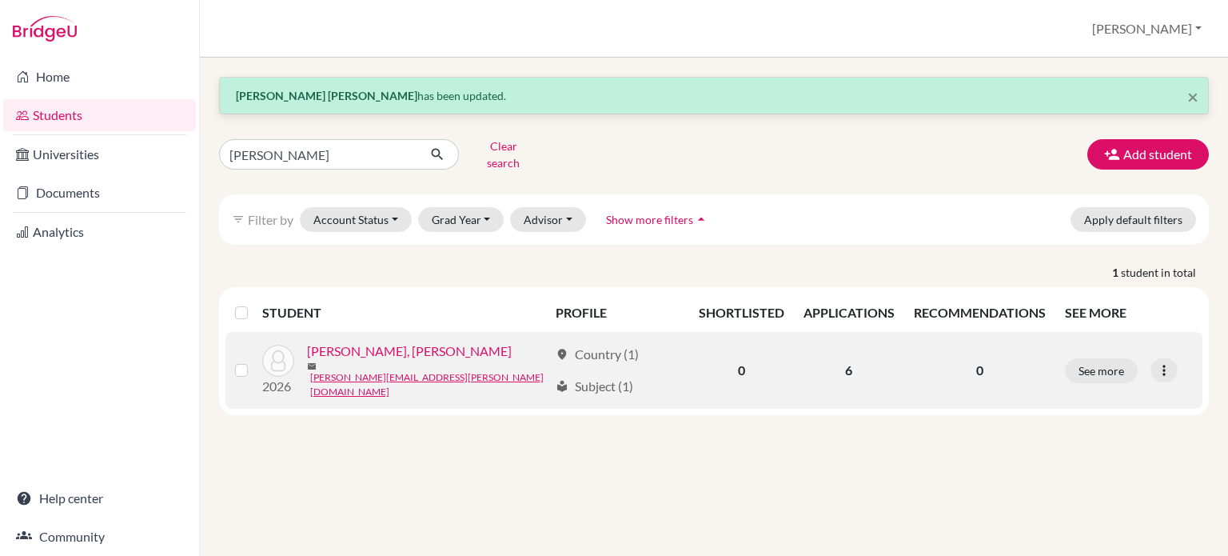
click at [355, 344] on link "[PERSON_NAME], [PERSON_NAME]" at bounding box center [409, 350] width 205 height 19
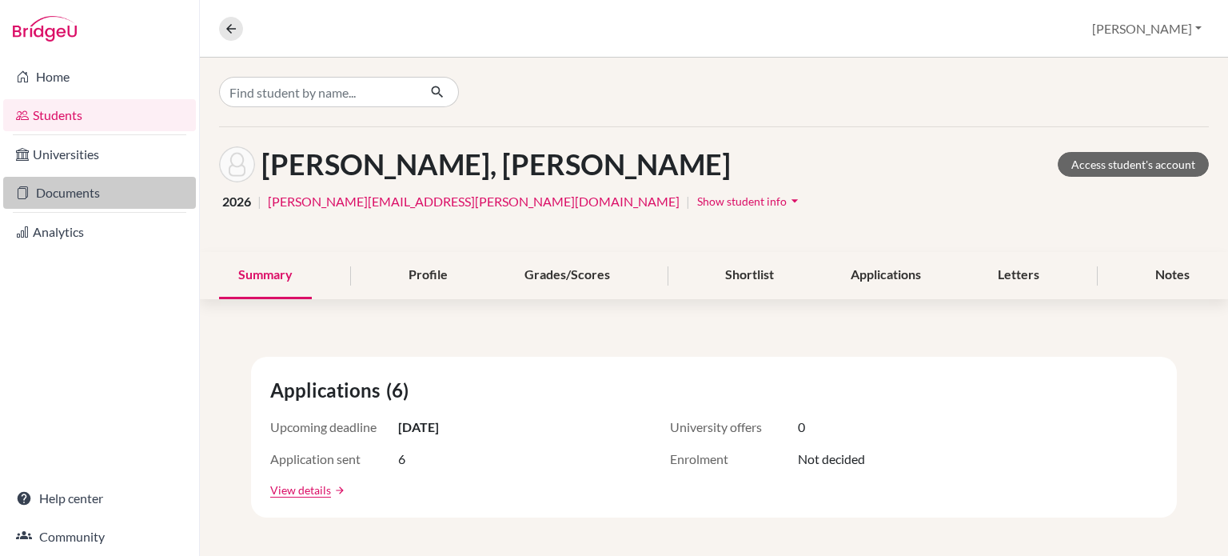
click at [87, 191] on link "Documents" at bounding box center [99, 193] width 193 height 32
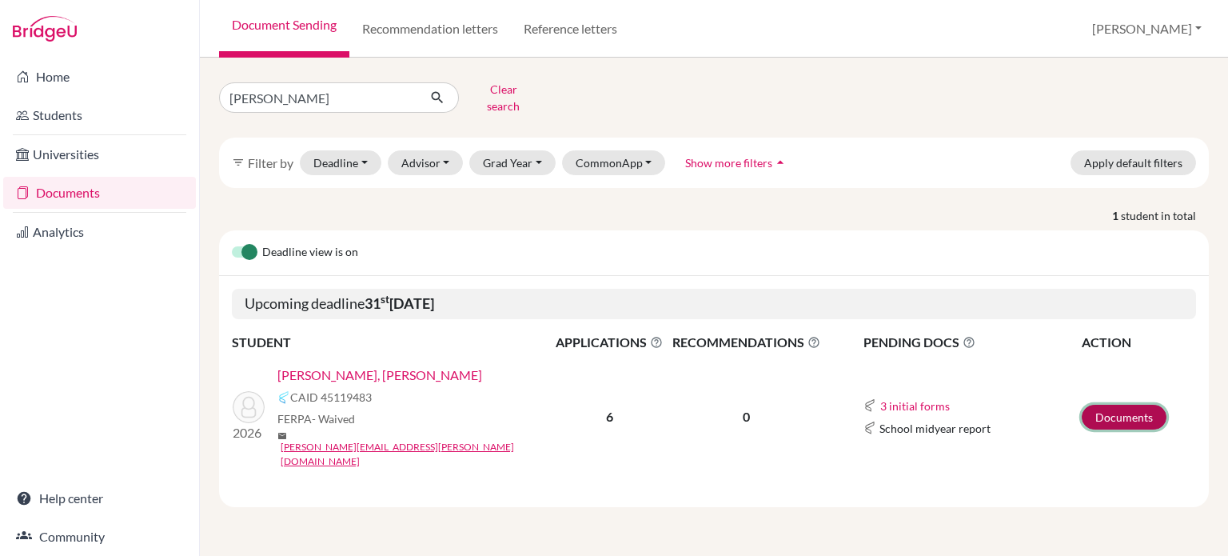
click at [1118, 404] on link "Documents" at bounding box center [1124, 416] width 85 height 25
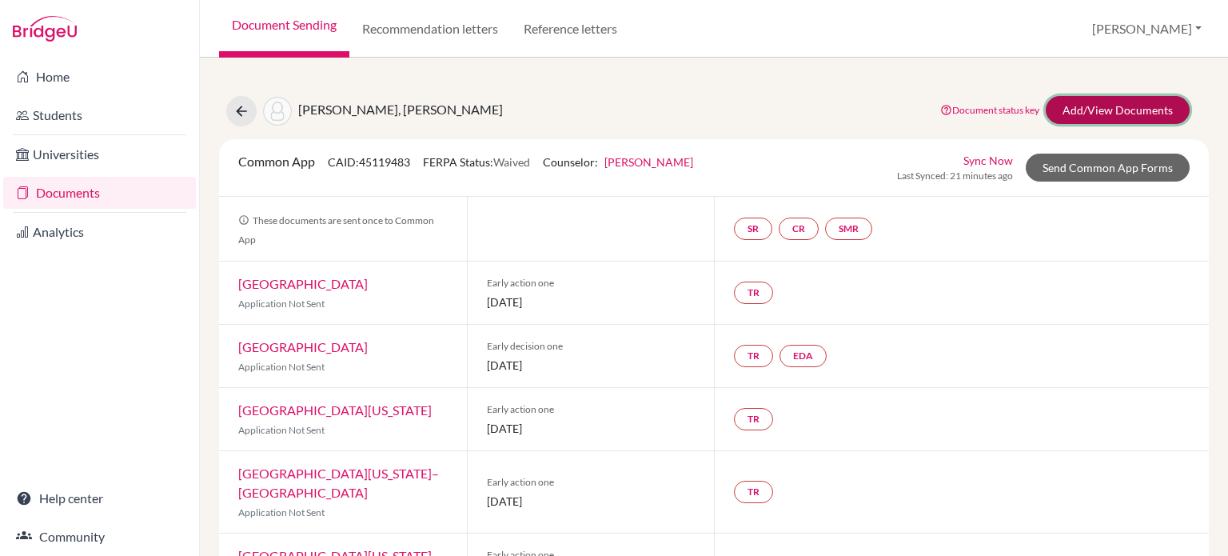
click at [1058, 109] on link "Add/View Documents" at bounding box center [1118, 110] width 144 height 28
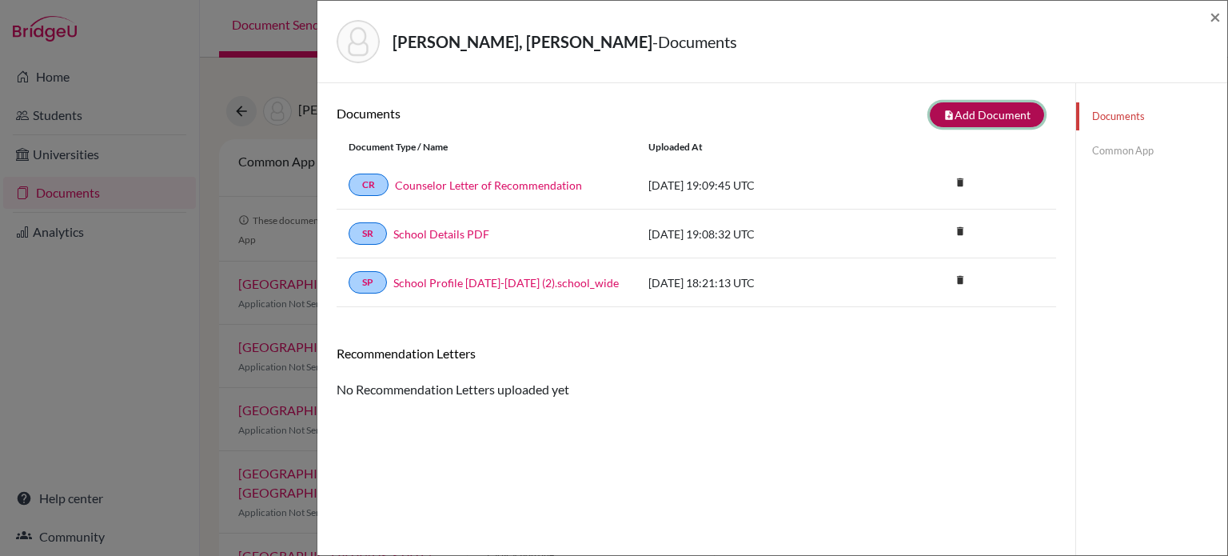
click at [982, 118] on button "note_add Add Document" at bounding box center [987, 114] width 114 height 25
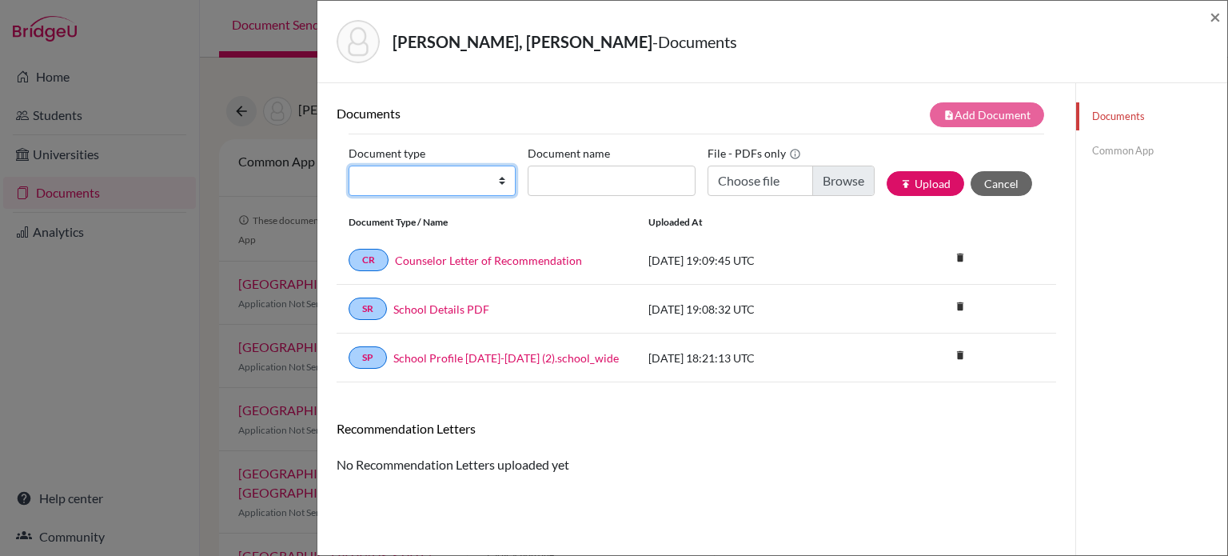
click at [490, 177] on select "Change explanation for Common App reports Counselor recommendation Internationa…" at bounding box center [432, 180] width 167 height 30
click at [737, 101] on div "Documents note_add Add Document Document type Change explanation for Common App…" at bounding box center [696, 361] width 758 height 556
click at [1131, 152] on link "Common App" at bounding box center [1151, 151] width 151 height 28
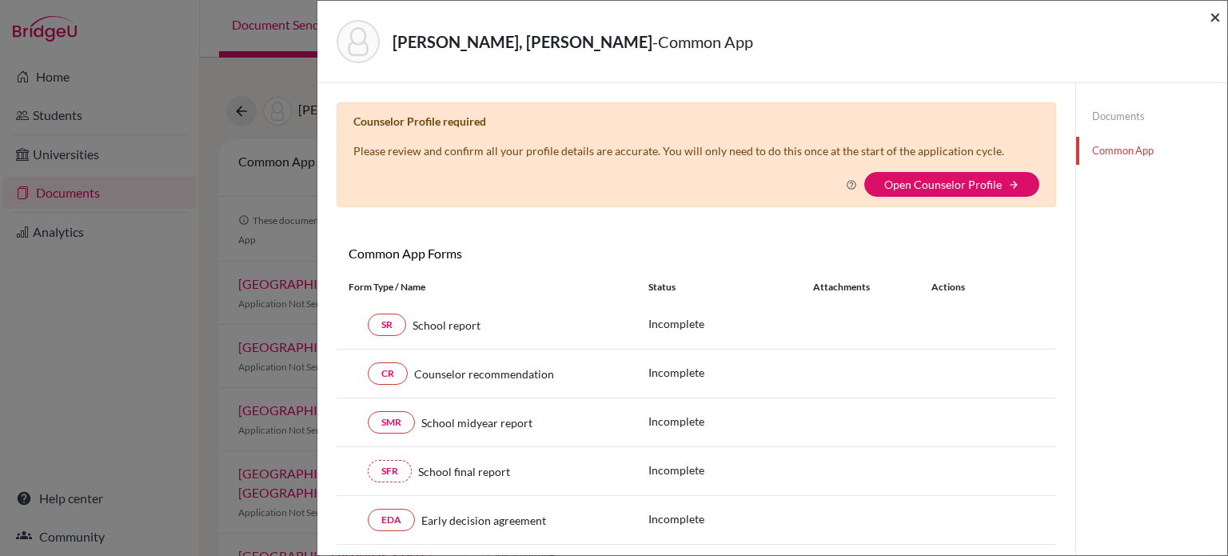
click at [1217, 15] on span "×" at bounding box center [1214, 16] width 11 height 23
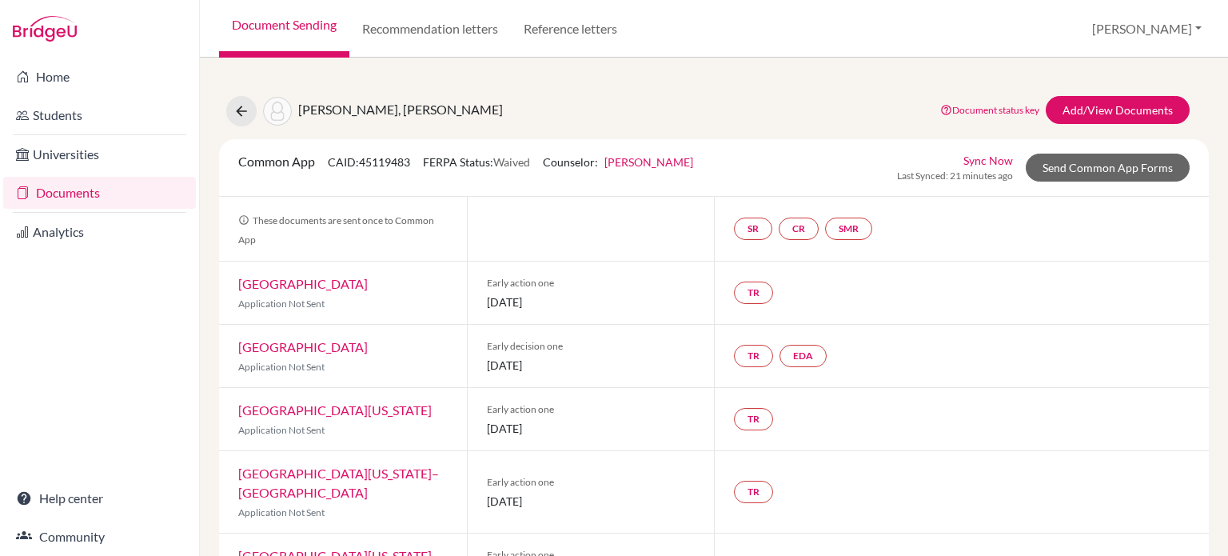
click at [1080, 182] on div "Common App CAID: 45119483 FERPA Status: Waived Counselor: Bryan Flores First Na…" at bounding box center [714, 168] width 990 height 58
click at [1084, 175] on link "Send Common App Forms" at bounding box center [1108, 167] width 164 height 28
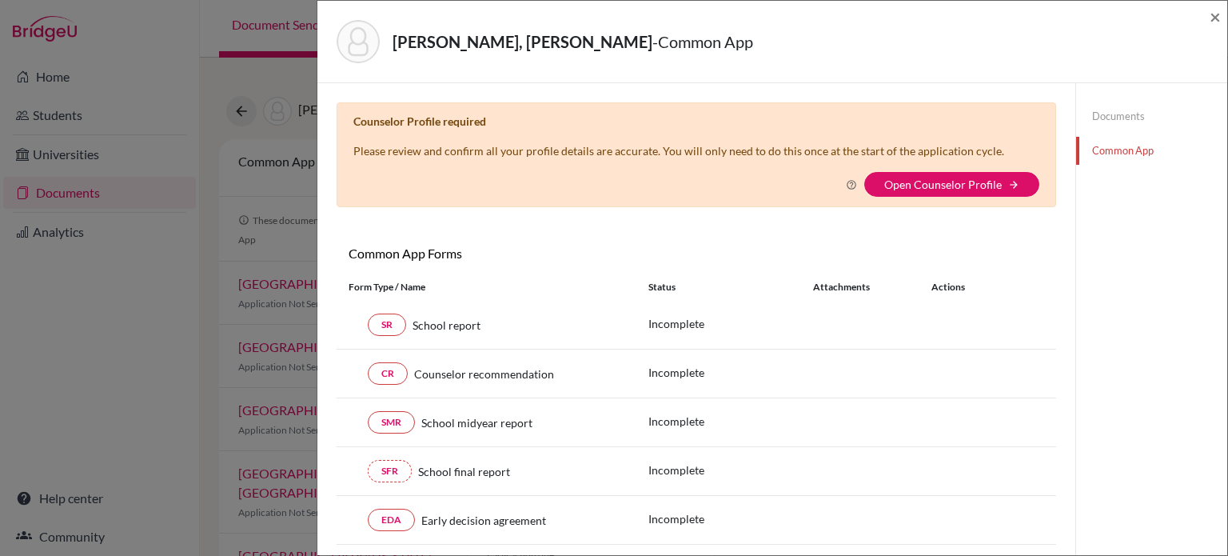
drag, startPoint x: 349, startPoint y: 317, endPoint x: 340, endPoint y: 321, distance: 9.4
click at [349, 317] on div "SR School report" at bounding box center [487, 324] width 276 height 22
click at [341, 322] on div "SR School report" at bounding box center [487, 324] width 300 height 22
click at [342, 323] on div "SR School report" at bounding box center [487, 324] width 300 height 22
click at [342, 324] on div "SR School report" at bounding box center [487, 324] width 300 height 22
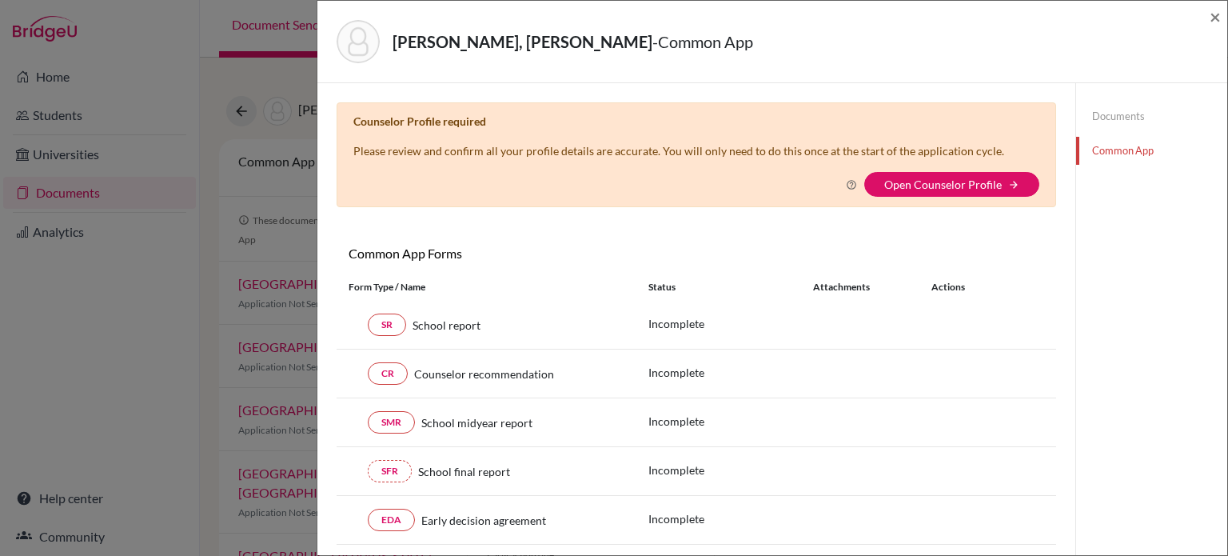
click at [1104, 115] on link "Documents" at bounding box center [1151, 116] width 151 height 28
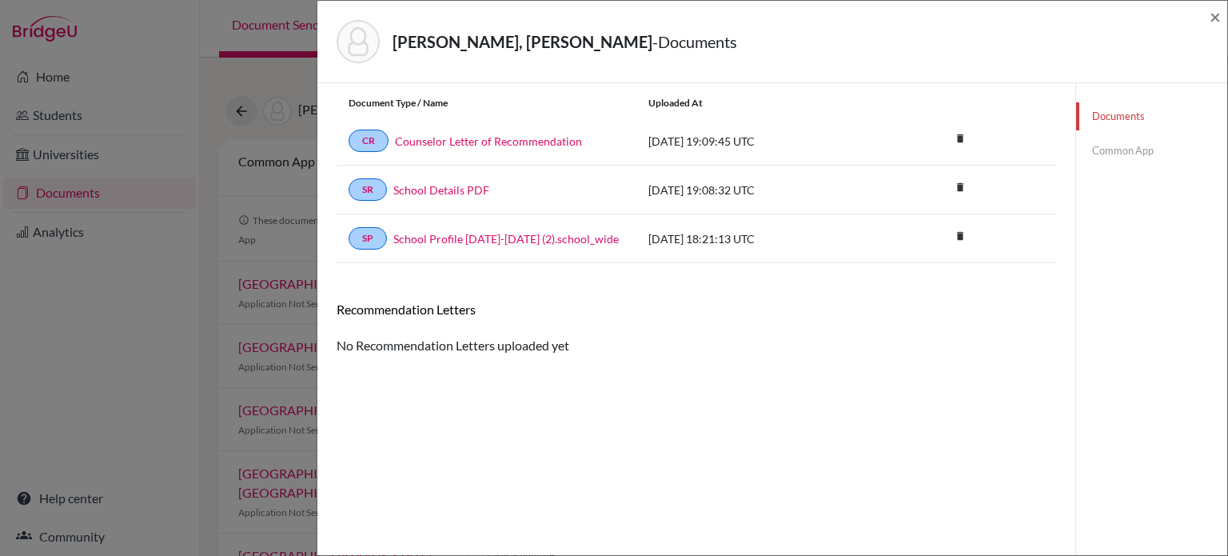
scroll to position [83, 0]
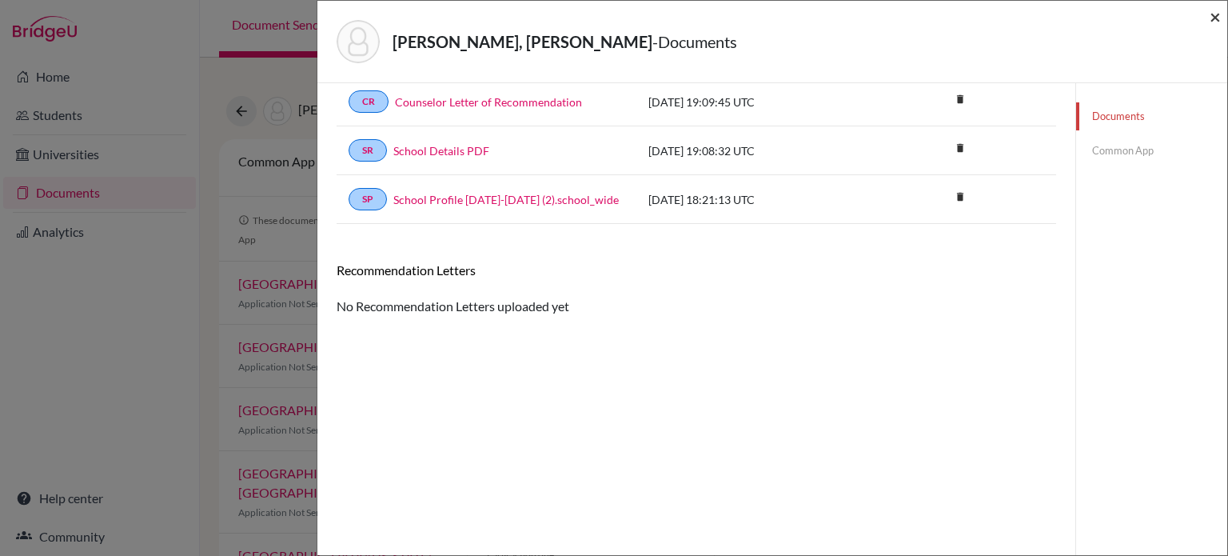
click at [1217, 14] on span "×" at bounding box center [1214, 16] width 11 height 23
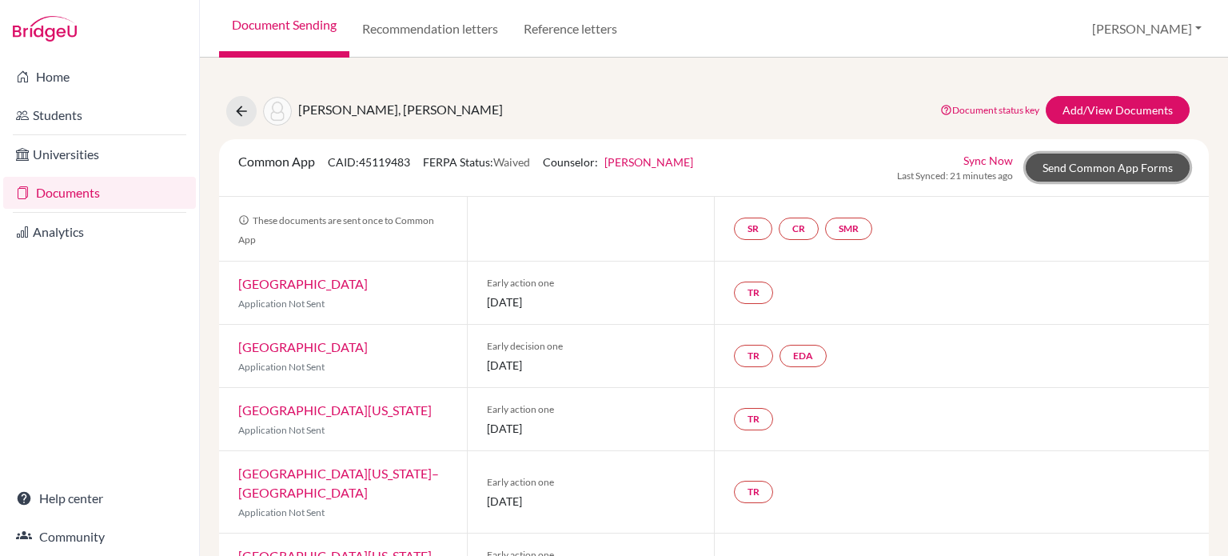
click at [1064, 172] on link "Send Common App Forms" at bounding box center [1108, 167] width 164 height 28
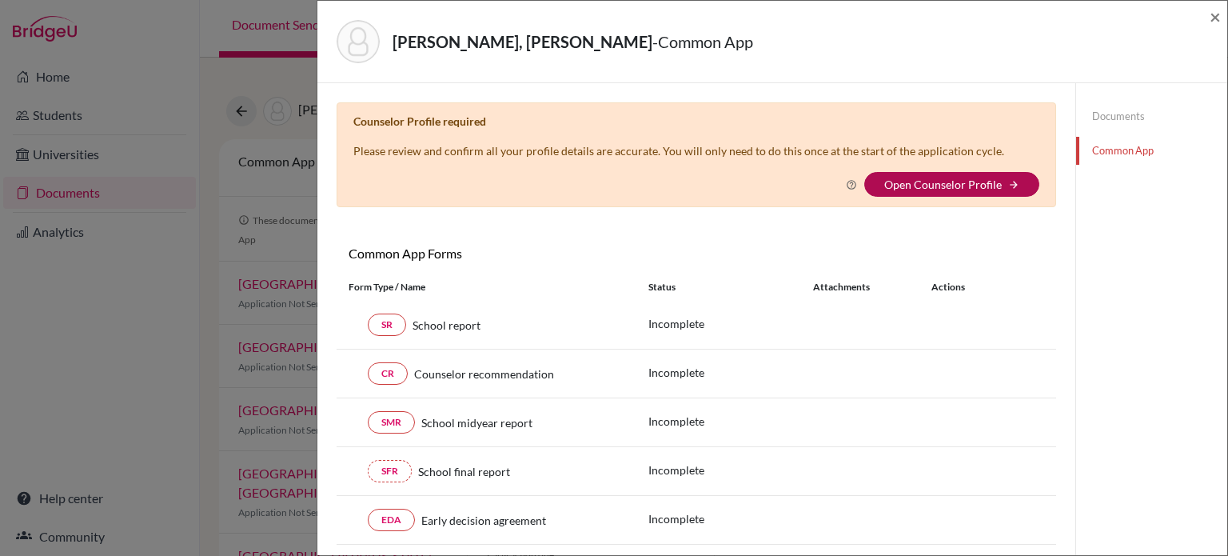
click at [942, 181] on link "Open Counselor Profile" at bounding box center [943, 184] width 118 height 14
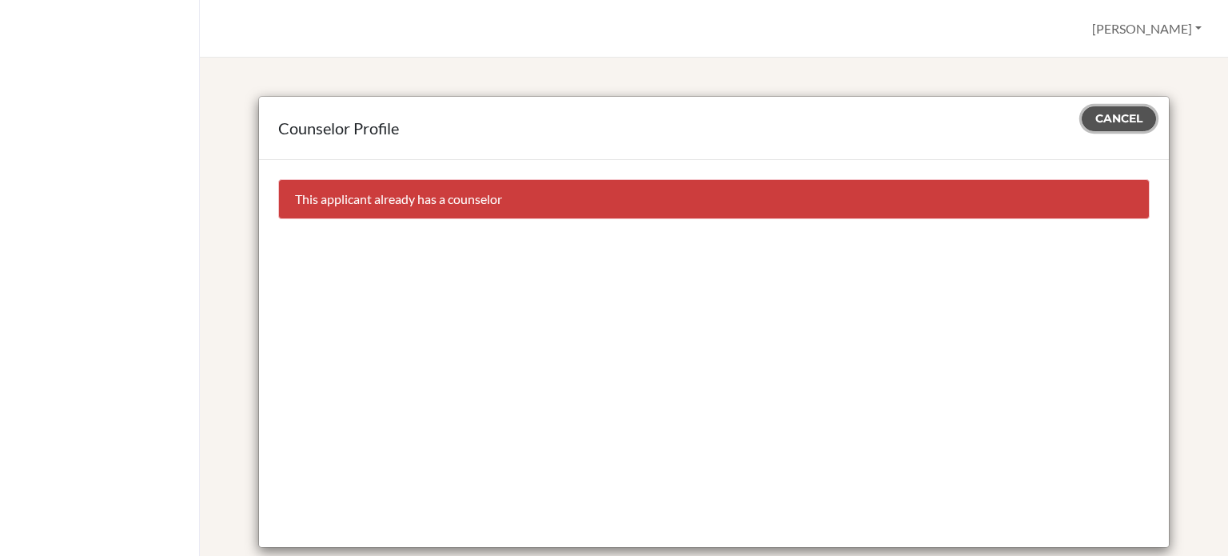
click at [1107, 121] on span "Cancel" at bounding box center [1118, 118] width 47 height 14
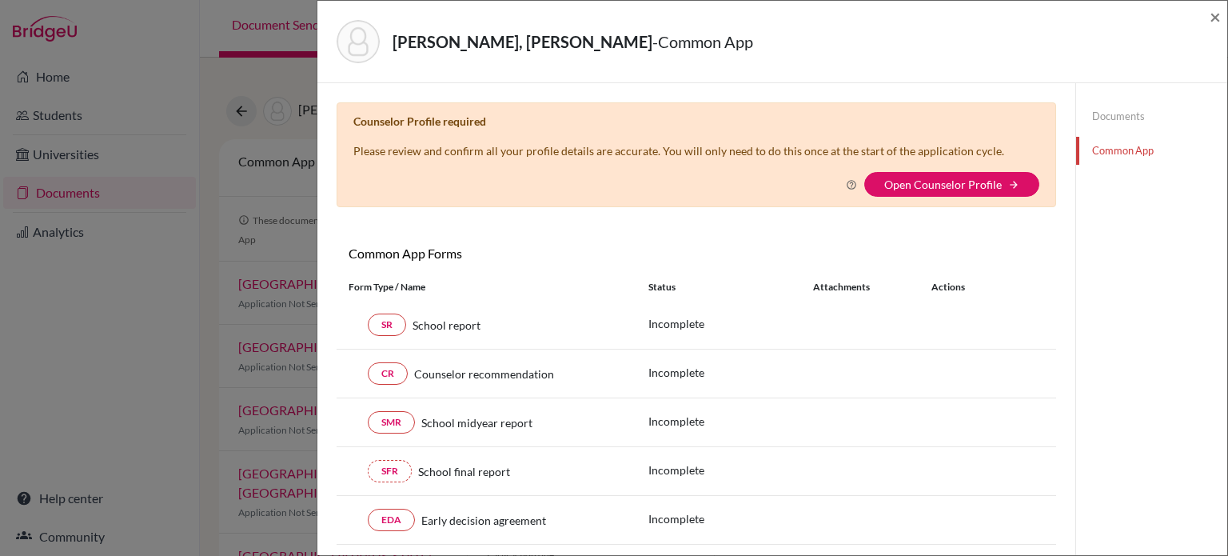
click at [1127, 114] on link "Documents" at bounding box center [1151, 116] width 151 height 28
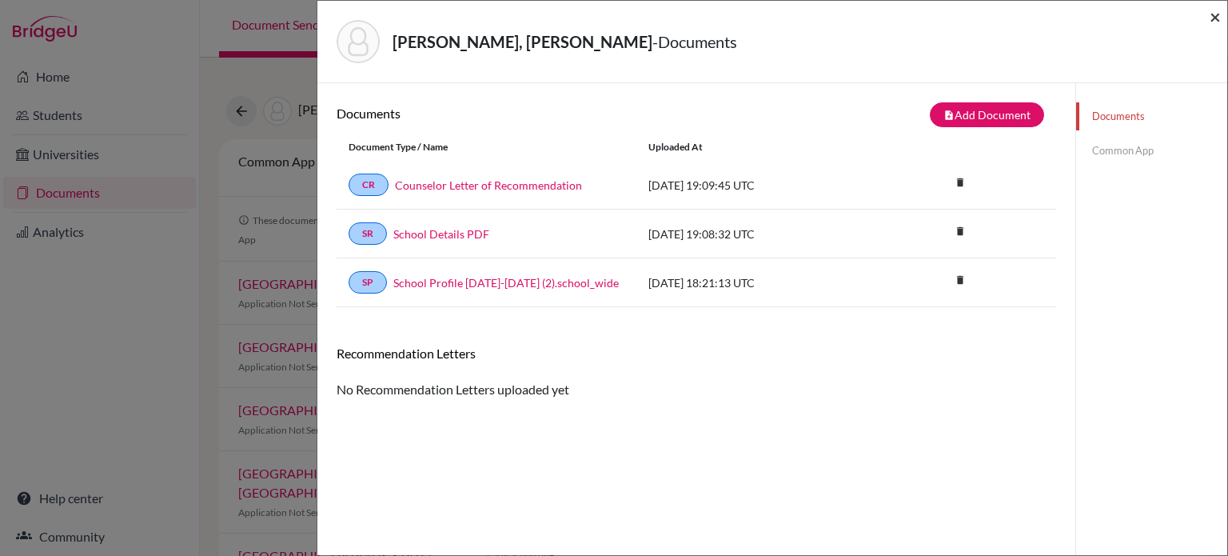
click at [1218, 14] on span "×" at bounding box center [1214, 16] width 11 height 23
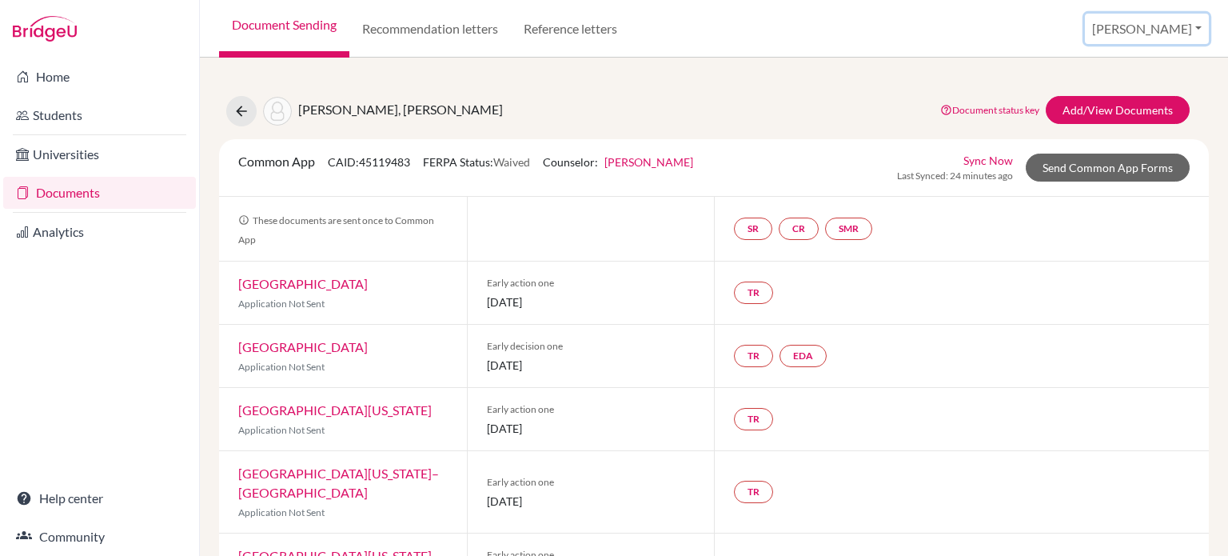
click at [1194, 34] on button "[PERSON_NAME]" at bounding box center [1147, 29] width 124 height 30
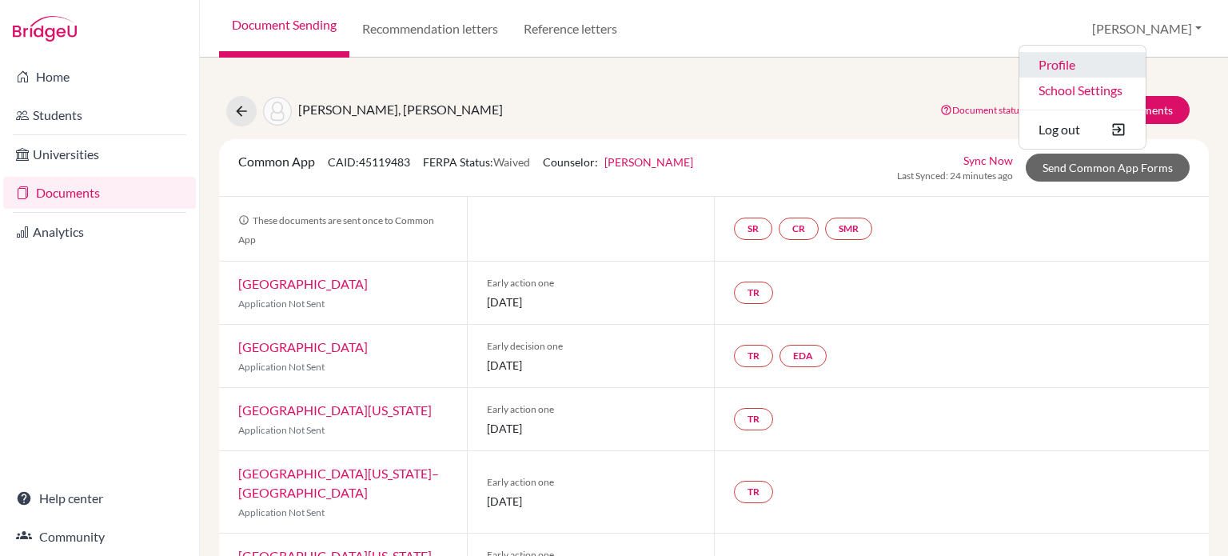
click at [1130, 69] on link "Profile" at bounding box center [1082, 65] width 126 height 26
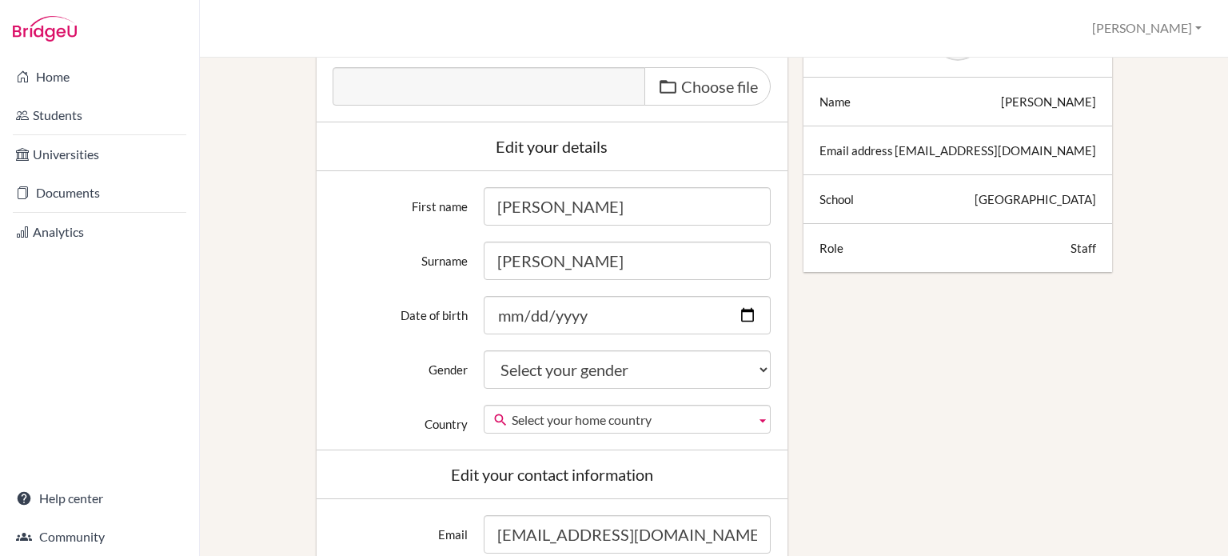
scroll to position [240, 0]
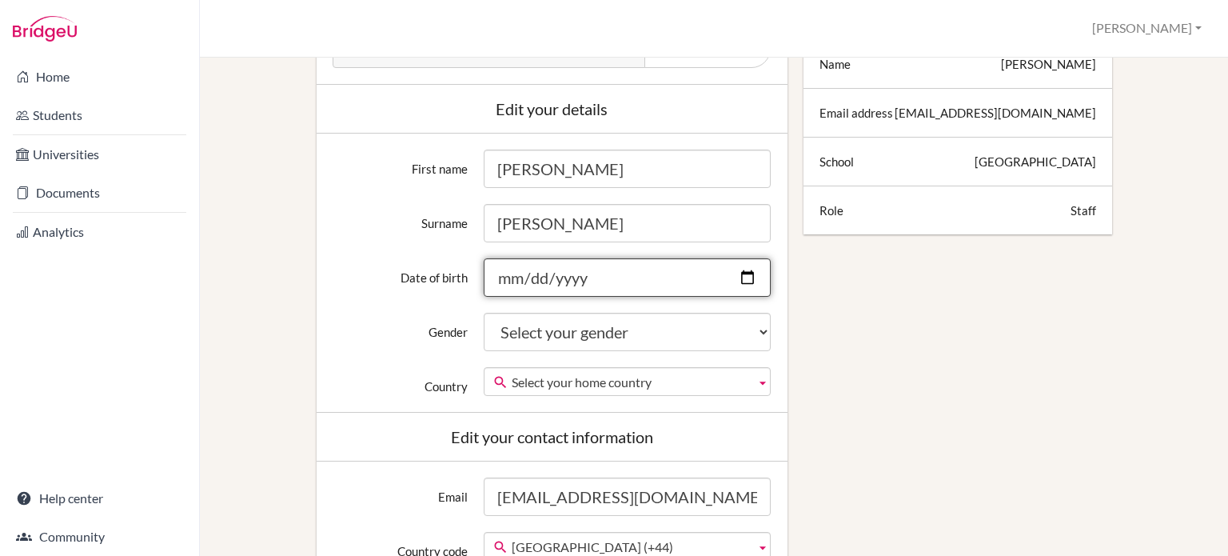
drag, startPoint x: 514, startPoint y: 268, endPoint x: 519, endPoint y: 277, distance: 10.7
click at [515, 268] on input "Date of birth" at bounding box center [627, 277] width 287 height 38
click at [519, 277] on input "Date of birth" at bounding box center [627, 277] width 287 height 38
click at [516, 273] on input "Date of birth" at bounding box center [627, 277] width 287 height 38
click at [745, 272] on input "Date of birth" at bounding box center [627, 277] width 287 height 38
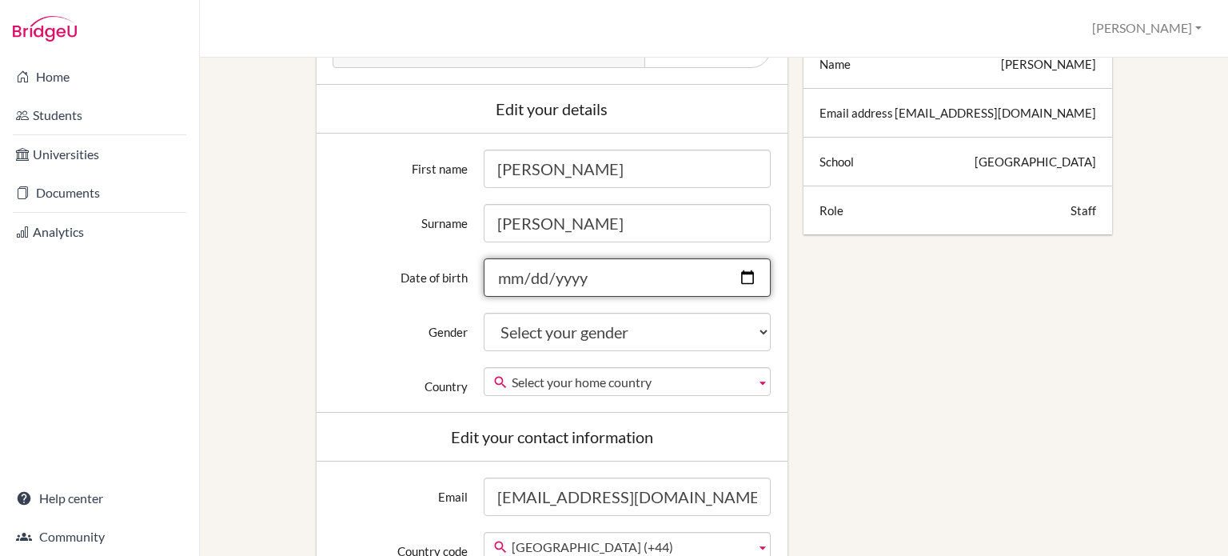
type input "2025-08-20"
click at [523, 281] on input "2025-08-20" at bounding box center [627, 277] width 287 height 38
click at [581, 269] on input "2025-08-20" at bounding box center [627, 277] width 287 height 38
type input "1990-08-20"
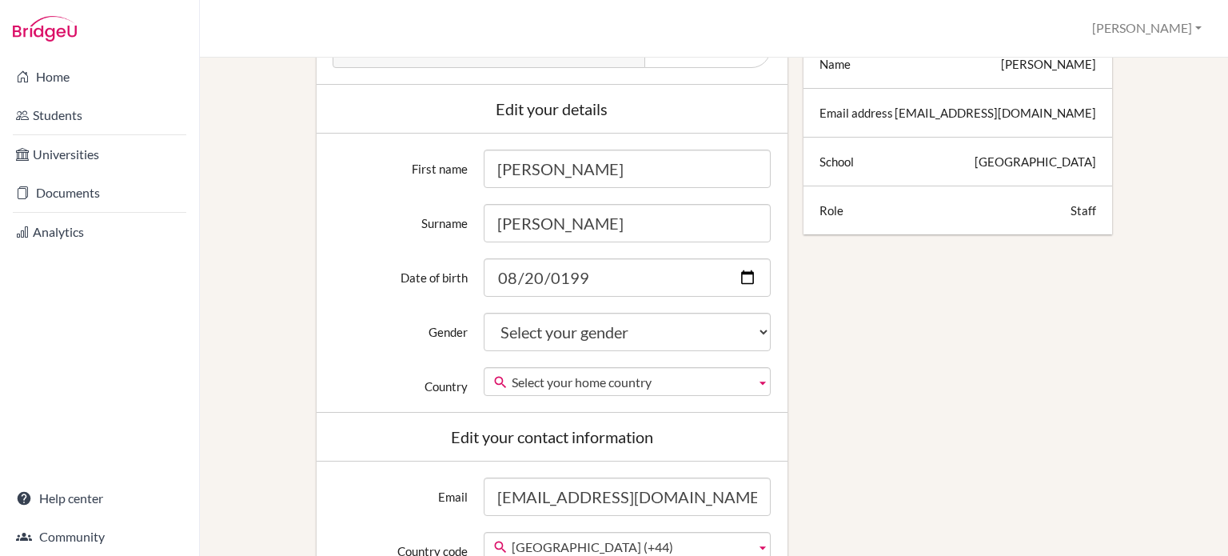
click at [819, 317] on div "Edit profile Change your profile pic Choose file Edit your details First name B…" at bounding box center [714, 492] width 974 height 1251
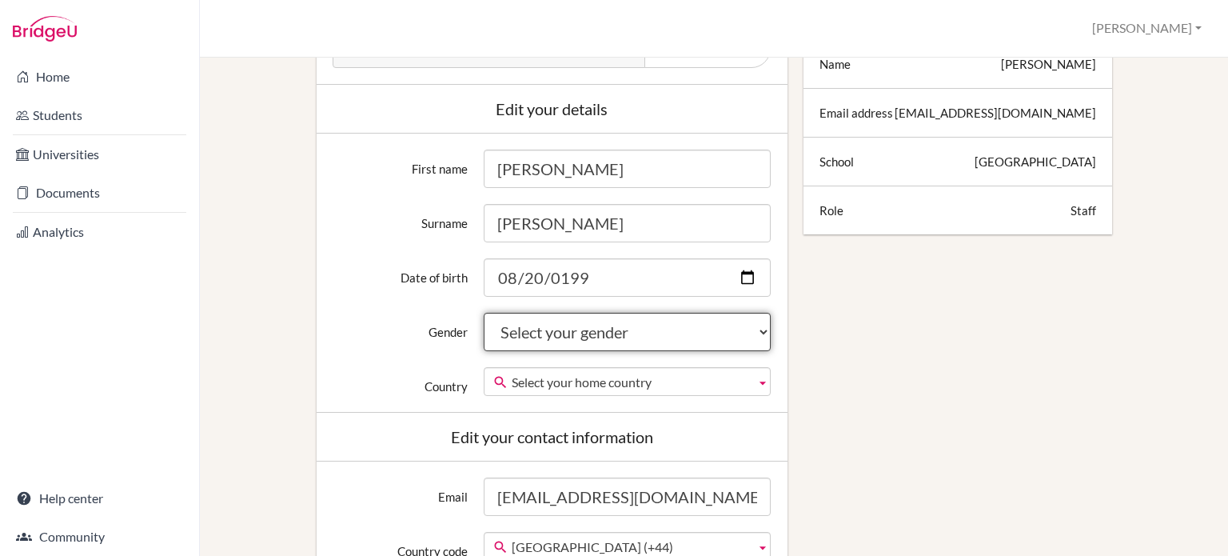
drag, startPoint x: 569, startPoint y: 348, endPoint x: 568, endPoint y: 334, distance: 13.6
click at [569, 348] on select "Select your gender Female Male Neither" at bounding box center [627, 332] width 287 height 38
select select "male"
click at [484, 313] on select "Select your gender Female Male Neither" at bounding box center [627, 332] width 287 height 38
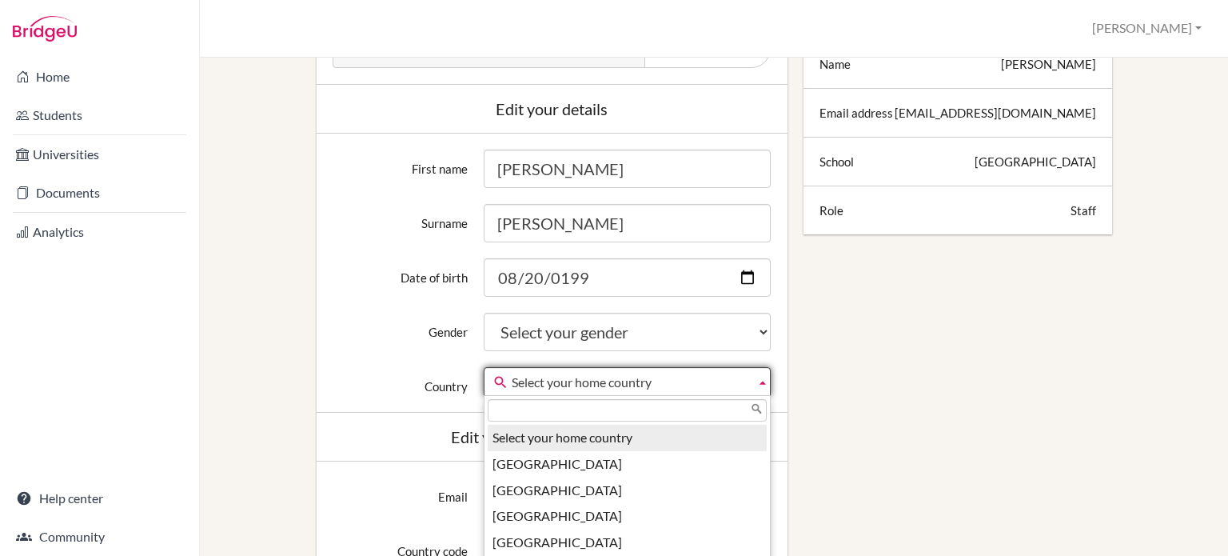
click at [548, 376] on span "Select your home country" at bounding box center [630, 382] width 237 height 29
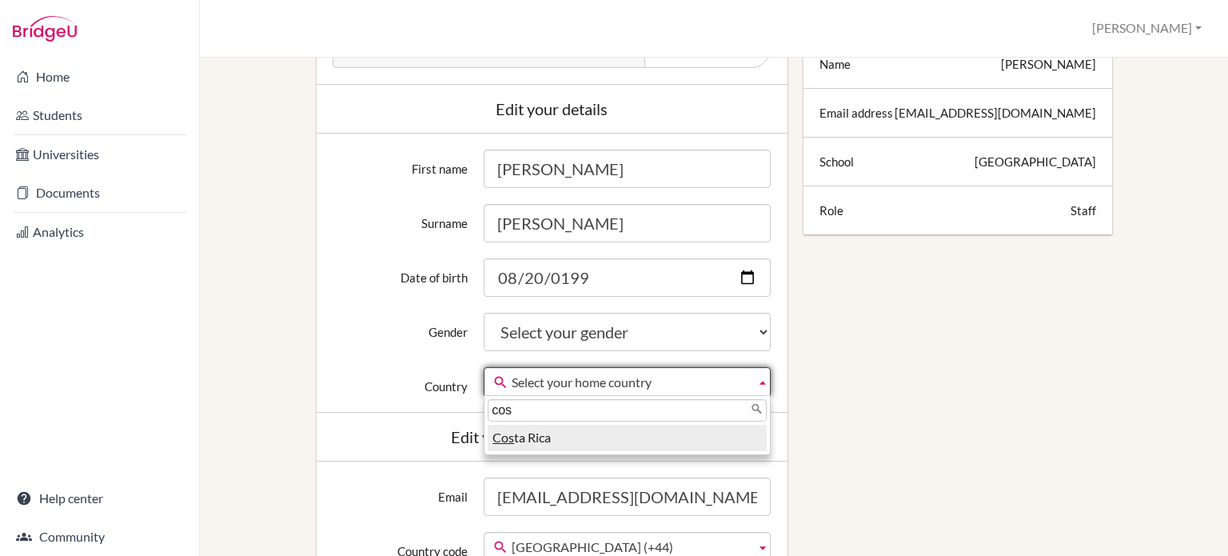
type input "Costa Rica"
type input "83561188"
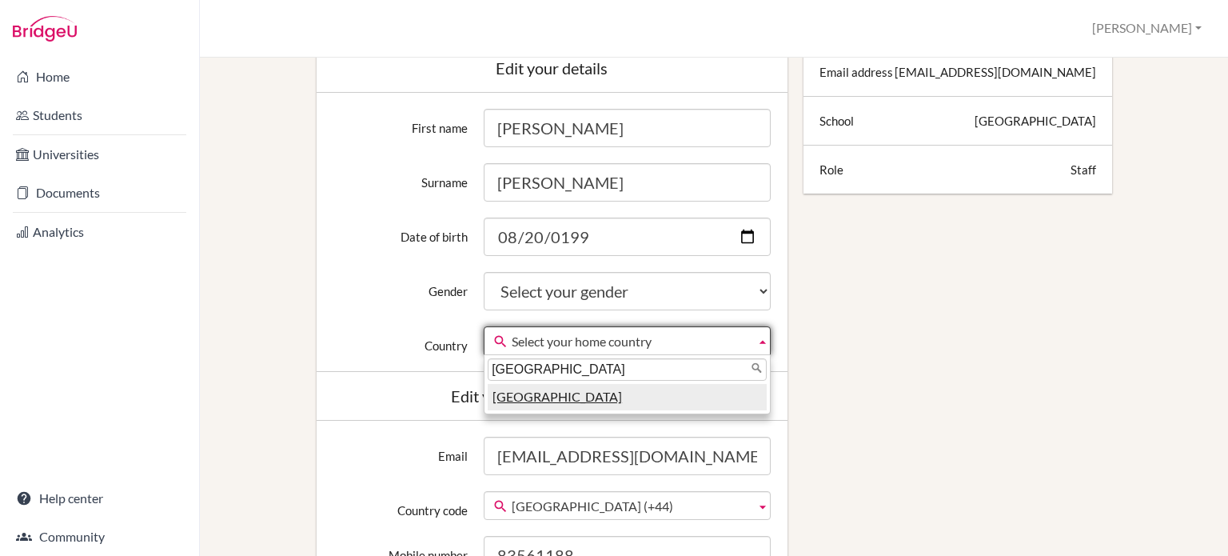
scroll to position [320, 0]
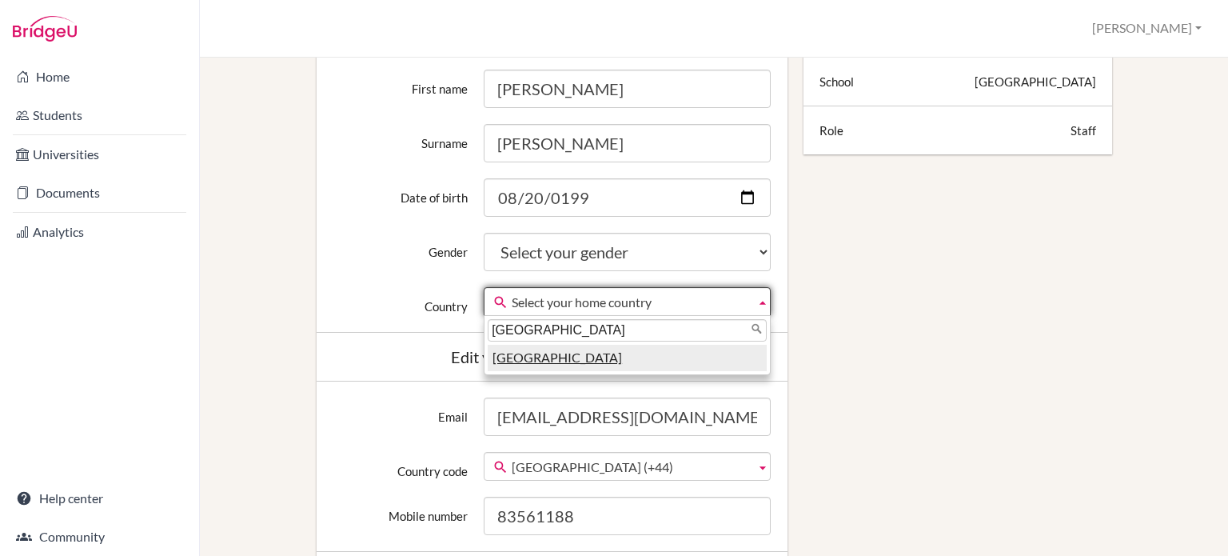
click at [522, 361] on em "Costa Rica" at bounding box center [557, 356] width 130 height 15
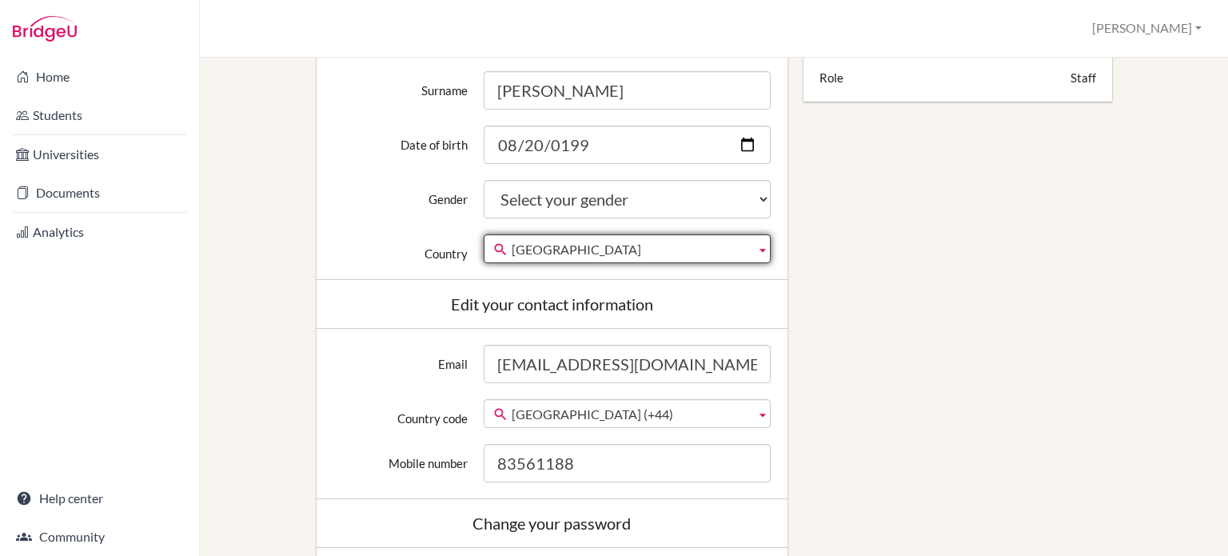
scroll to position [400, 0]
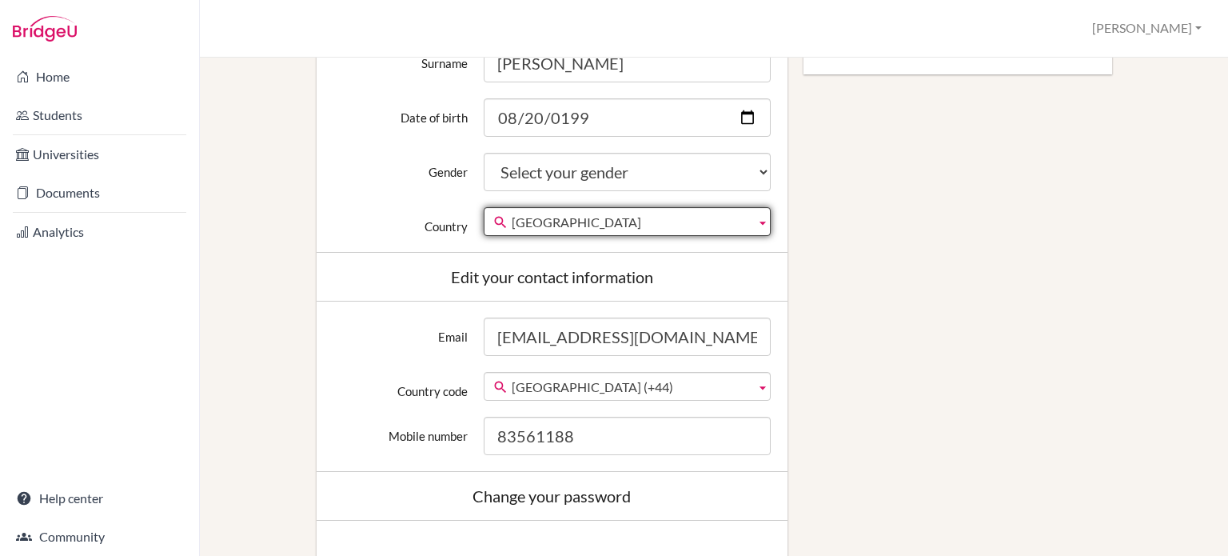
click at [736, 383] on span "United Kingdom (+44)" at bounding box center [630, 387] width 237 height 29
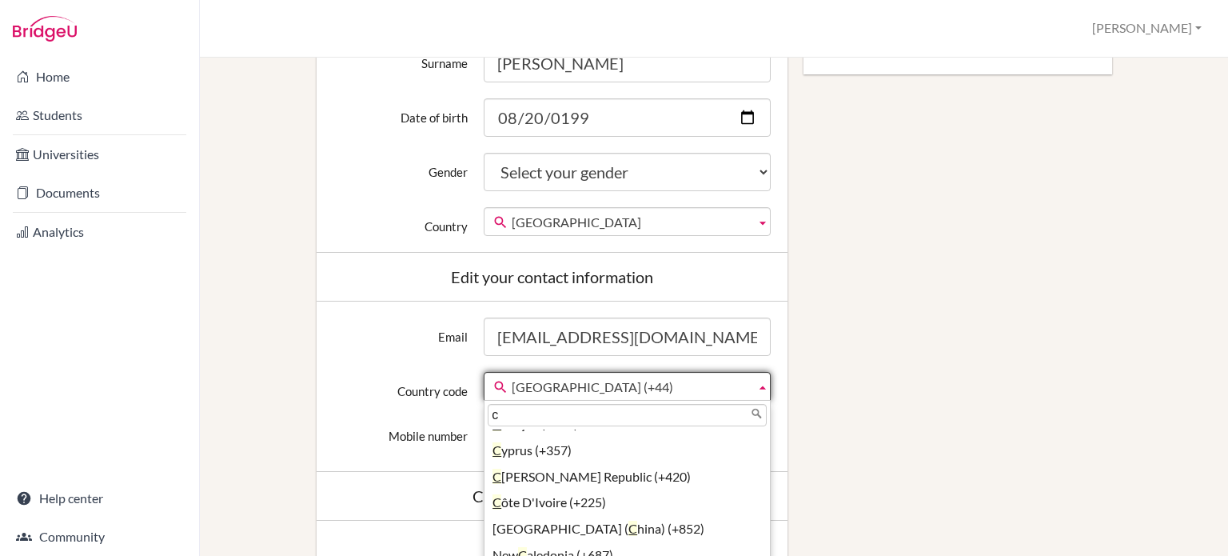
scroll to position [0, 0]
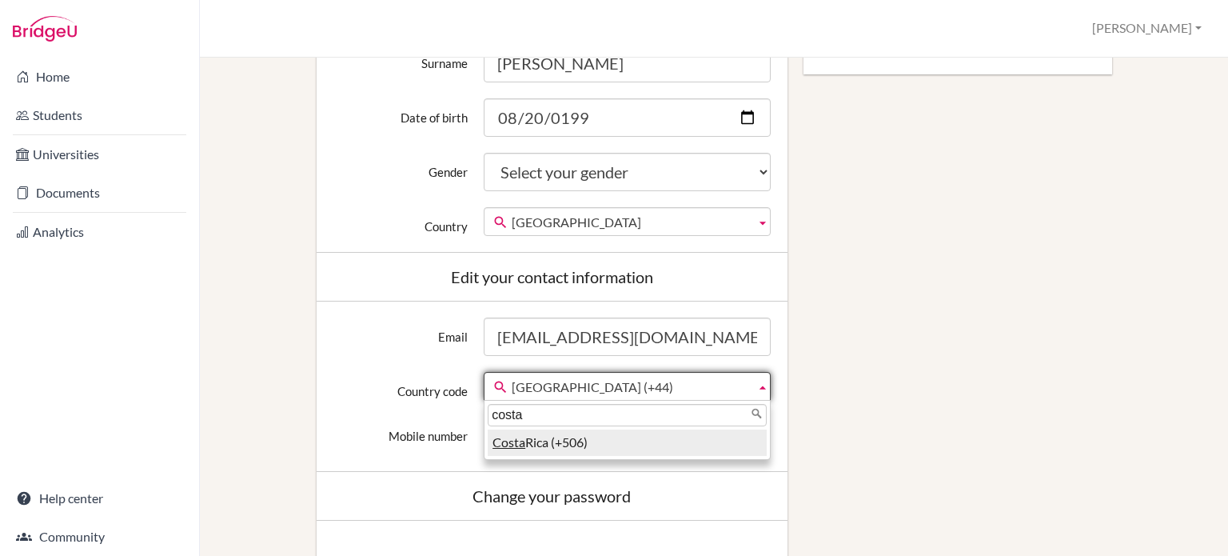
type input "costa"
click at [551, 438] on li "Costa Rica (+506)" at bounding box center [627, 442] width 279 height 26
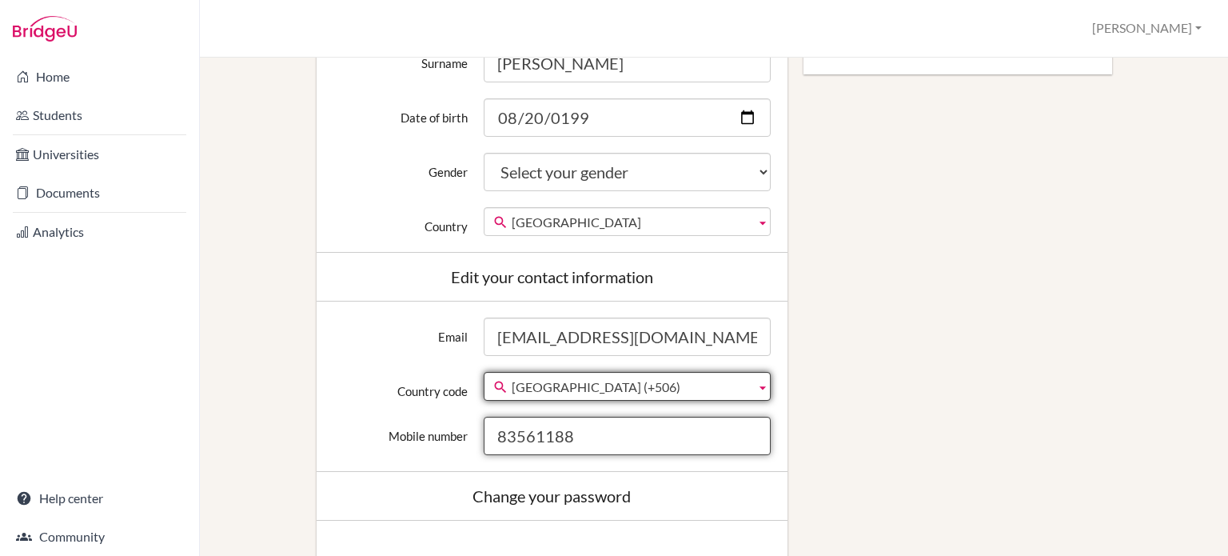
click at [592, 444] on input "83561188" at bounding box center [627, 435] width 287 height 38
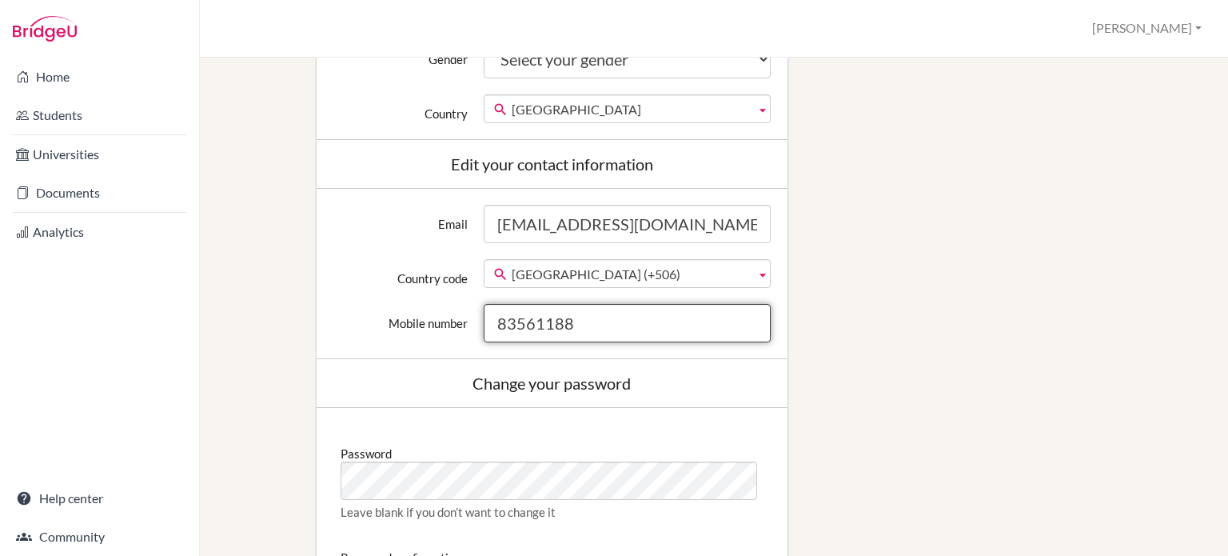
scroll to position [560, 0]
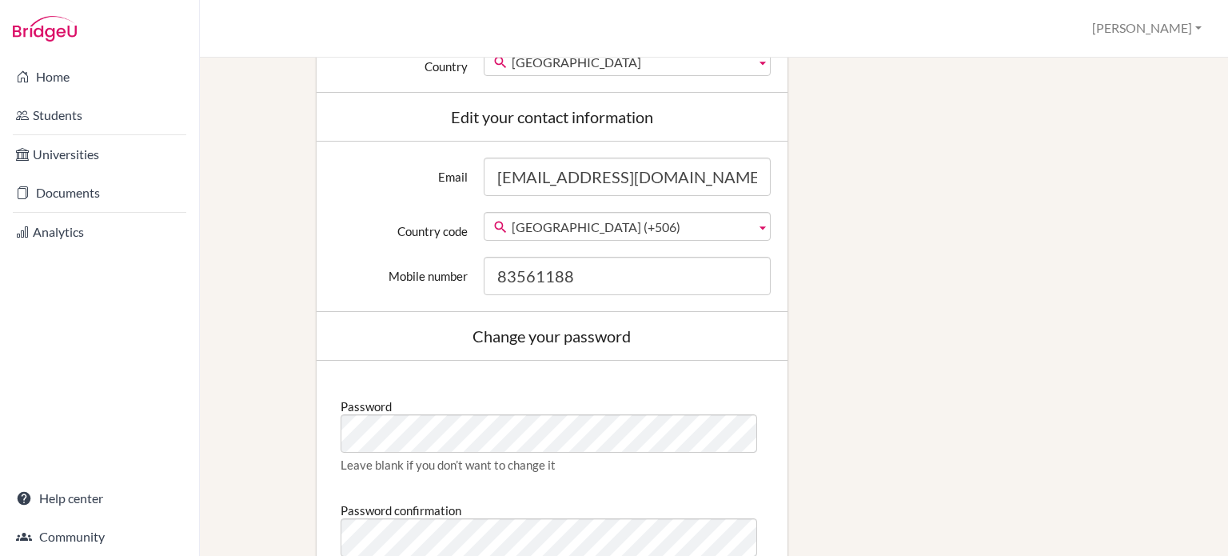
click at [999, 453] on div "Edit profile Change your profile pic Choose file Edit your details First name B…" at bounding box center [714, 173] width 974 height 1251
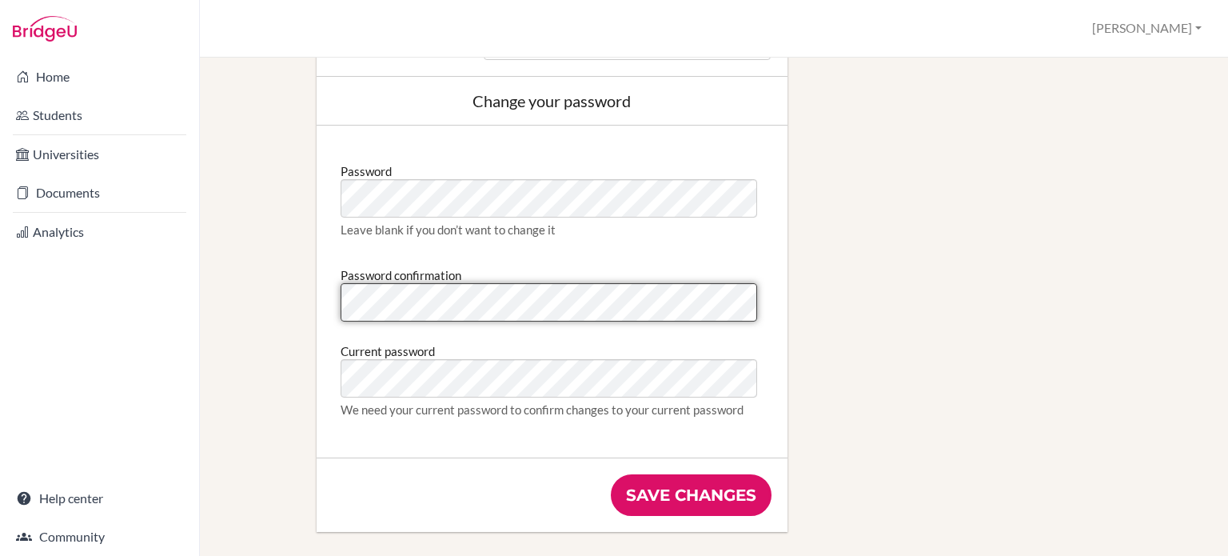
scroll to position [879, 0]
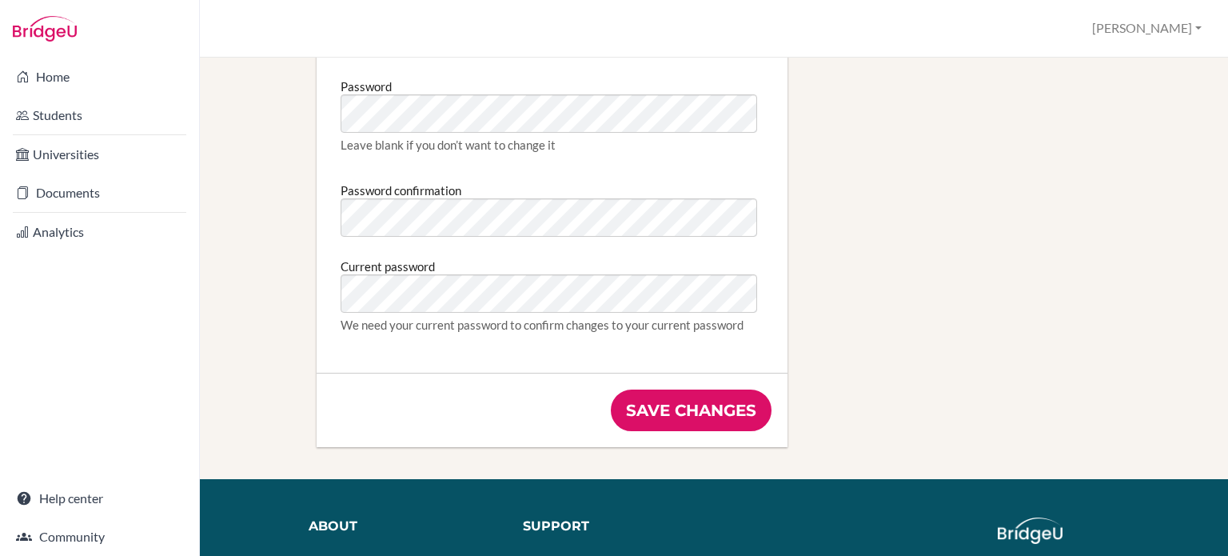
type input "[EMAIL_ADDRESS][DOMAIN_NAME]"
click at [718, 415] on input "Save changes" at bounding box center [691, 410] width 161 height 42
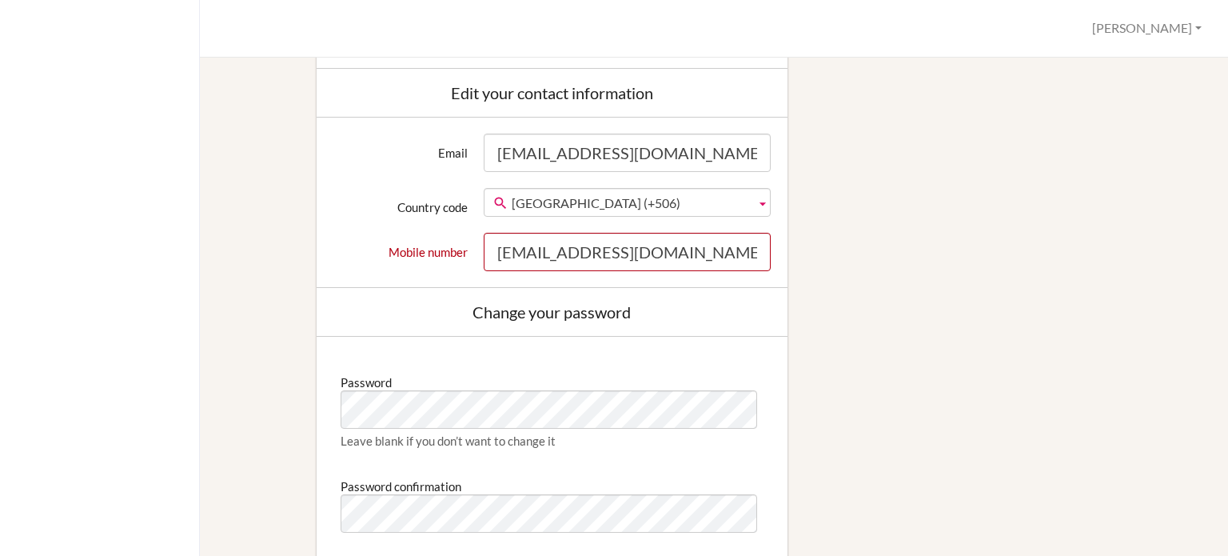
scroll to position [719, 0]
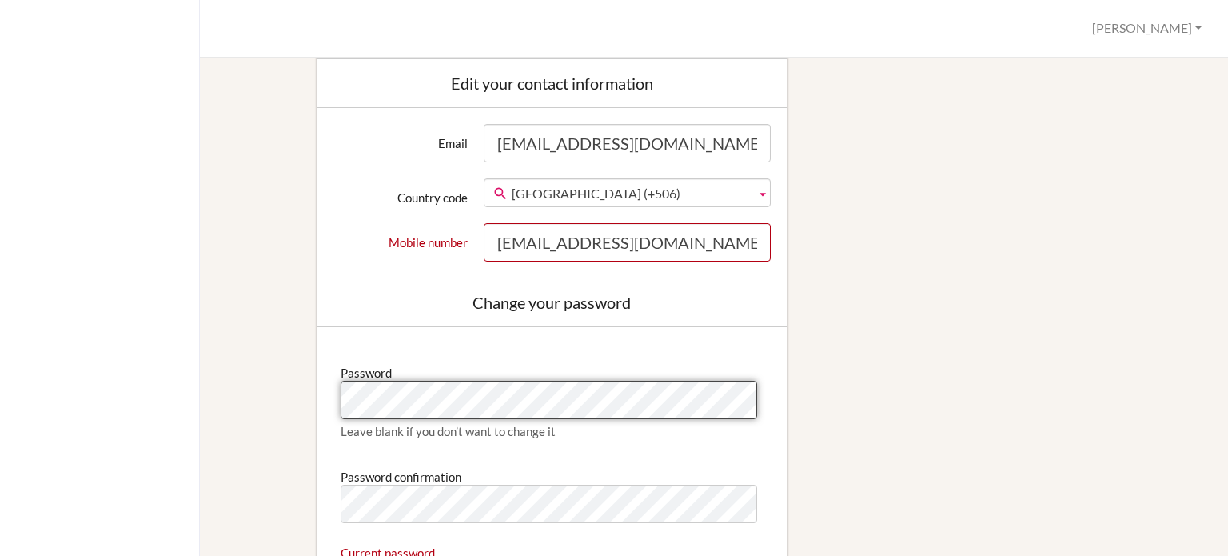
click at [269, 392] on div "Edit profile We couldn't register you: Phone number doesn't look like a valid p…" at bounding box center [714, 102] width 974 height 1326
click at [164, 389] on div "Profile Bryan Profile Log out Your browser is not supported by BridgeU. Please …" at bounding box center [614, 278] width 1228 height 556
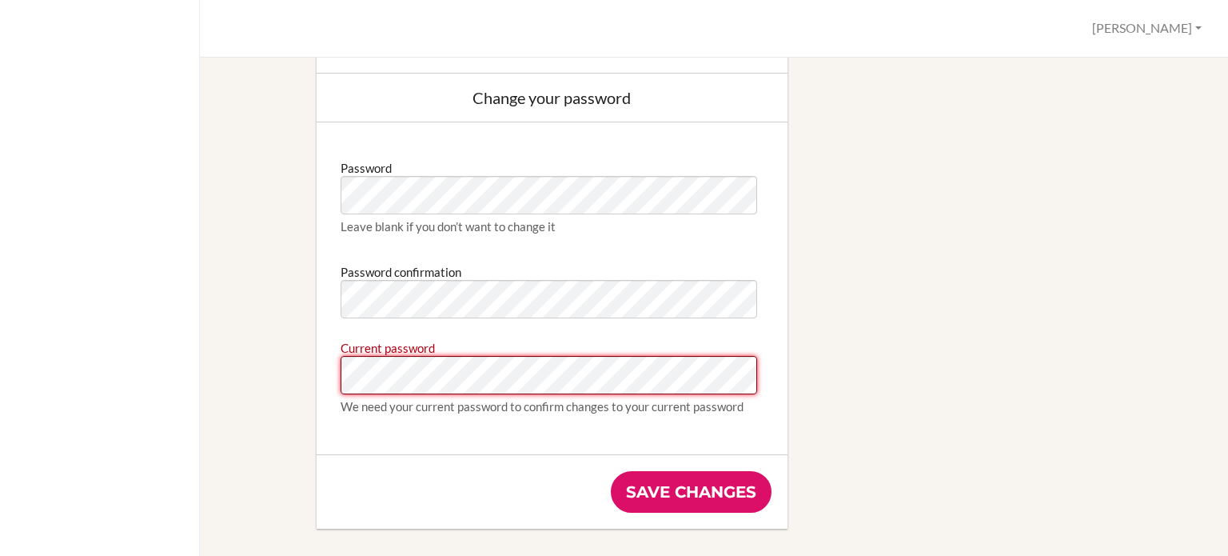
scroll to position [959, 0]
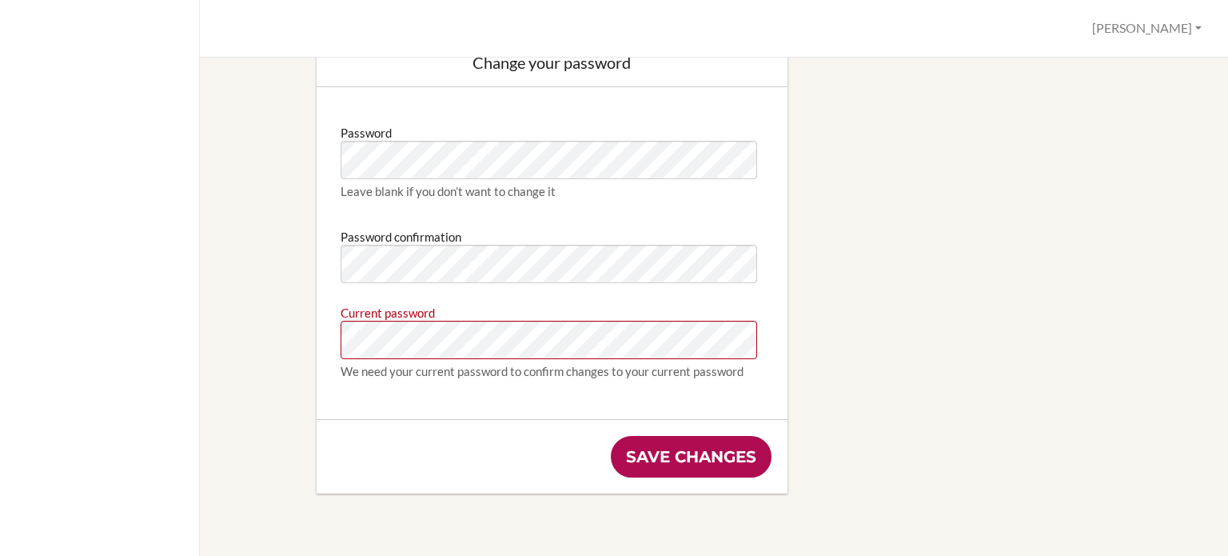
click at [660, 452] on input "Save changes" at bounding box center [691, 457] width 161 height 42
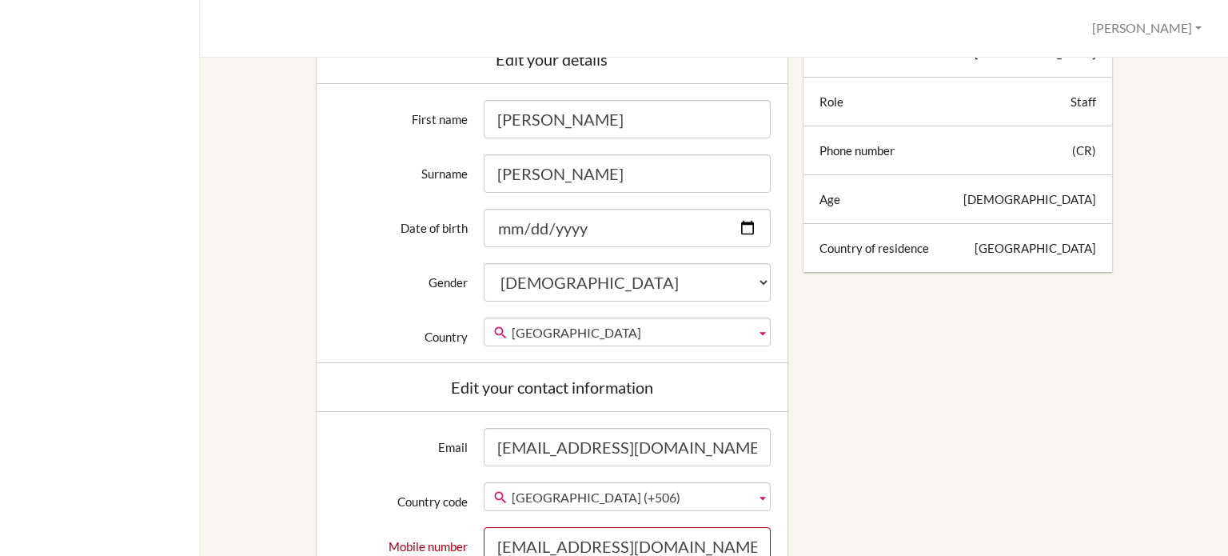
scroll to position [560, 0]
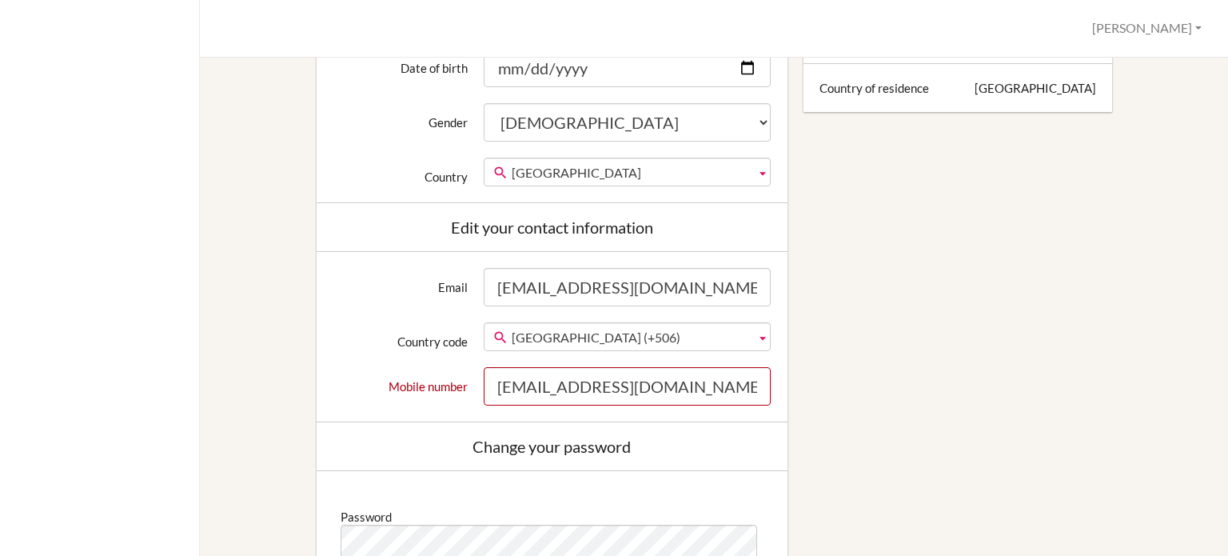
click at [636, 329] on span "[GEOGRAPHIC_DATA] (+506)" at bounding box center [630, 337] width 237 height 29
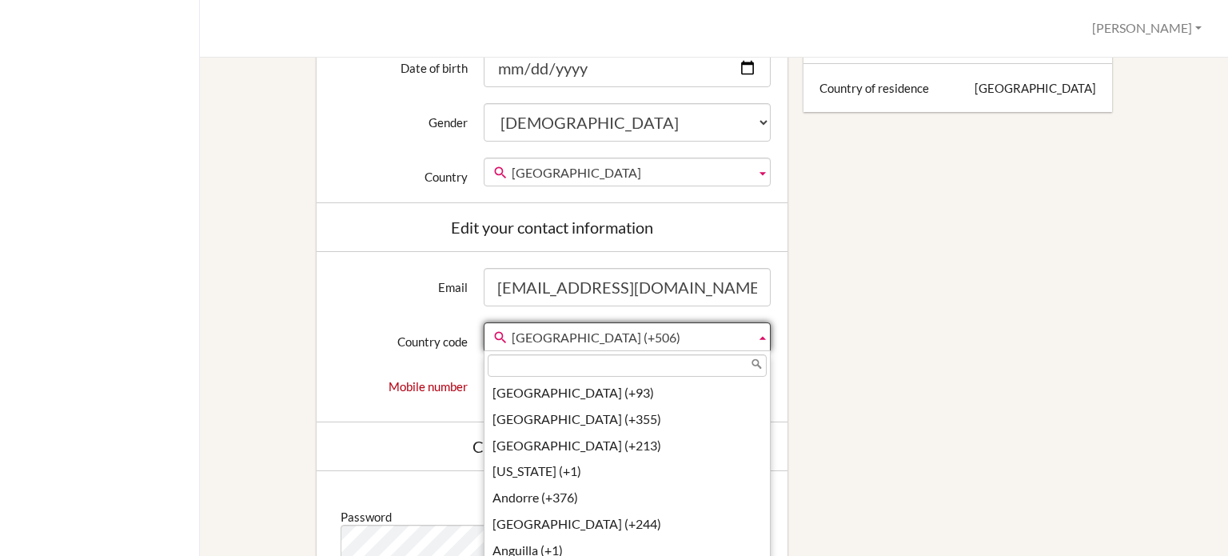
scroll to position [1199, 0]
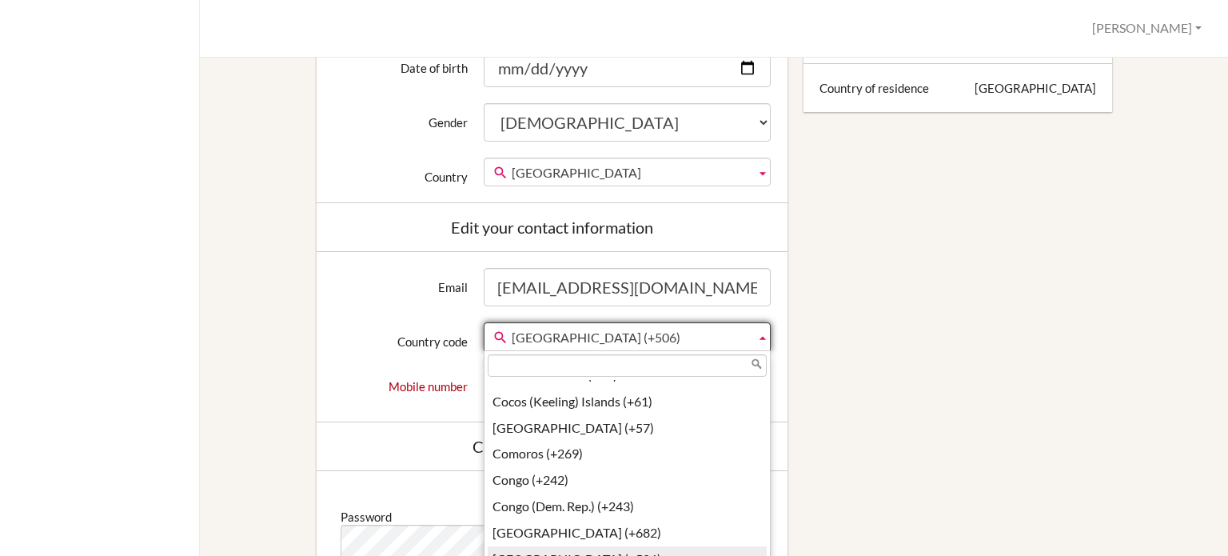
click at [867, 342] on div "Edit profile We couldn't register you: Phone number doesn't look like a valid p…" at bounding box center [714, 254] width 974 height 1310
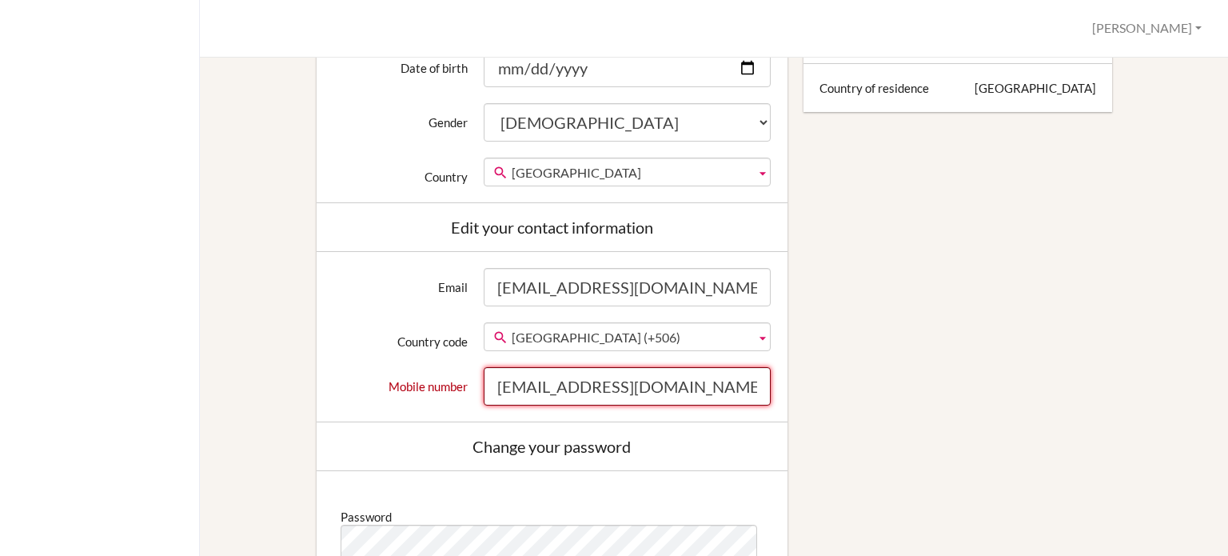
drag, startPoint x: 674, startPoint y: 386, endPoint x: 459, endPoint y: 388, distance: 215.0
click at [459, 388] on div "Mobile number [EMAIL_ADDRESS][DOMAIN_NAME]" at bounding box center [552, 386] width 455 height 38
type input "83561188"
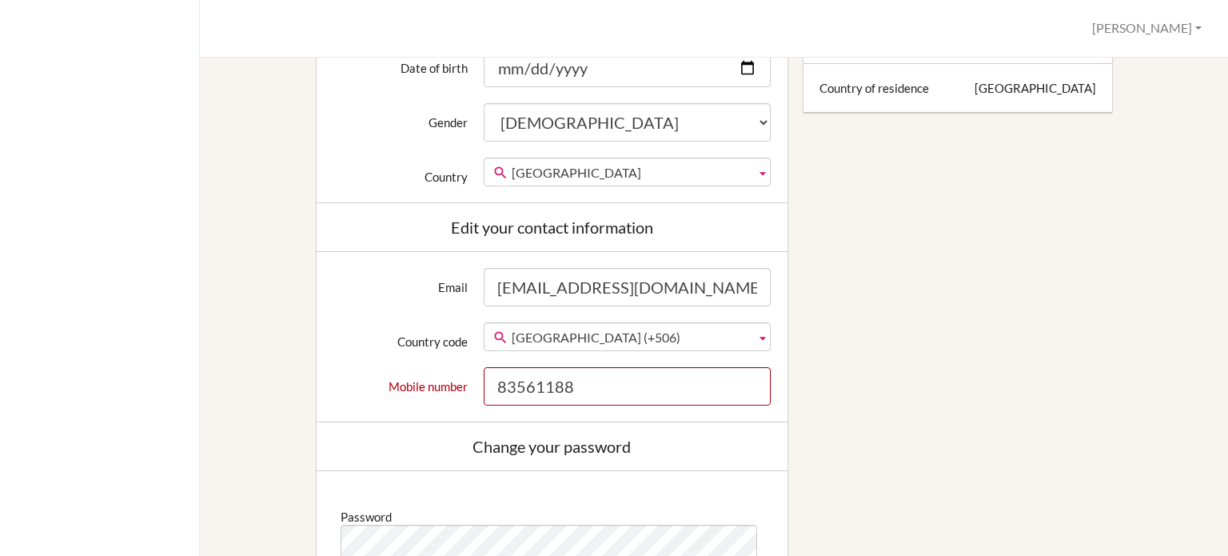
click at [833, 353] on div "Edit profile We couldn't register you: Phone number doesn't look like a valid p…" at bounding box center [714, 254] width 974 height 1310
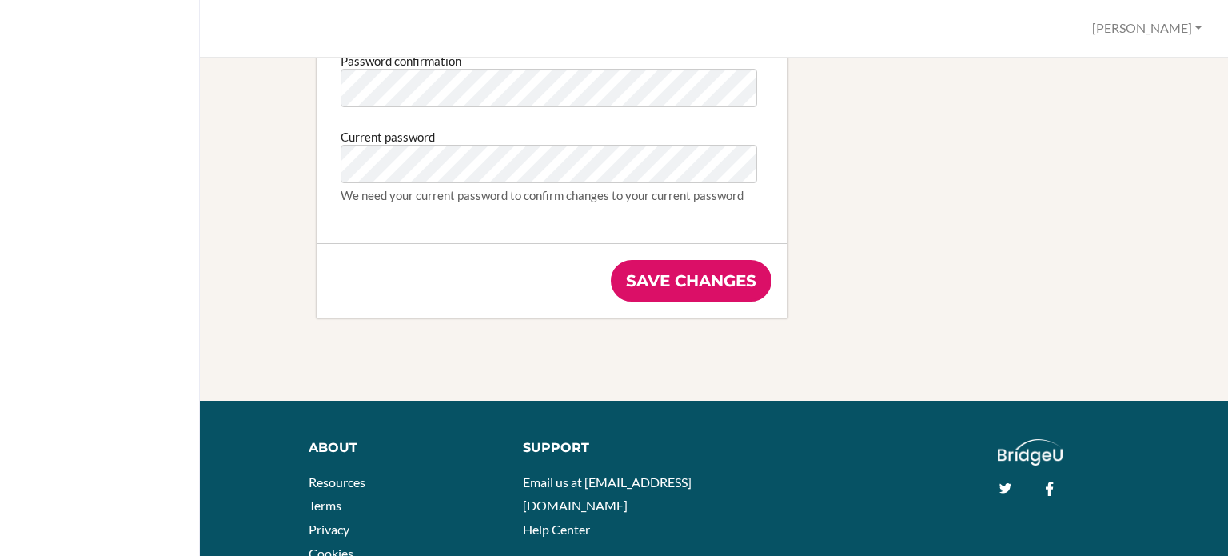
scroll to position [959, 0]
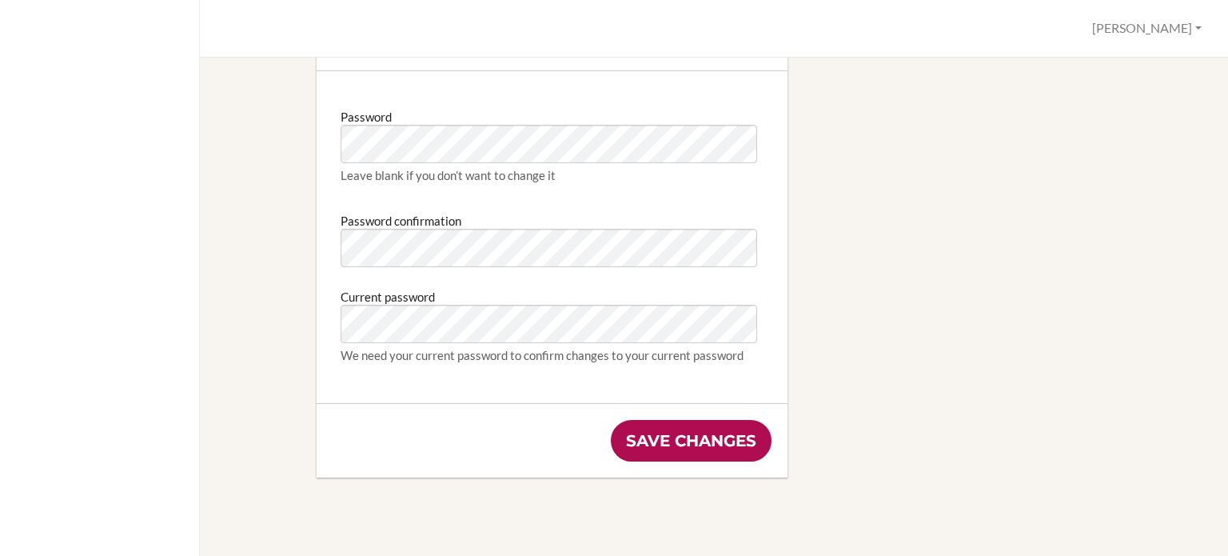
click at [696, 445] on input "Save changes" at bounding box center [691, 441] width 161 height 42
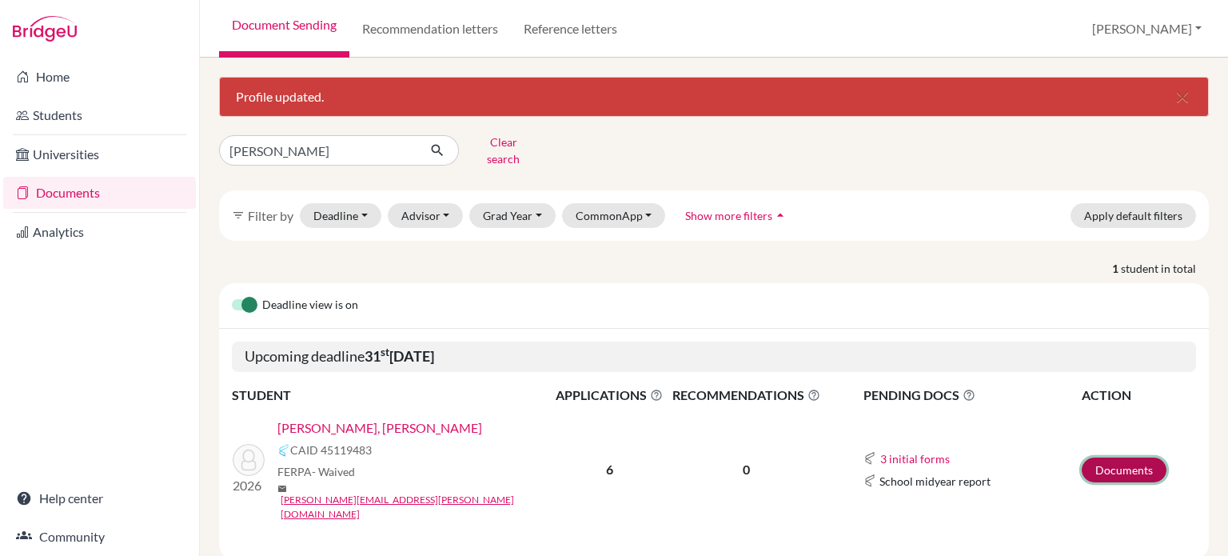
click at [1106, 457] on link "Documents" at bounding box center [1124, 469] width 85 height 25
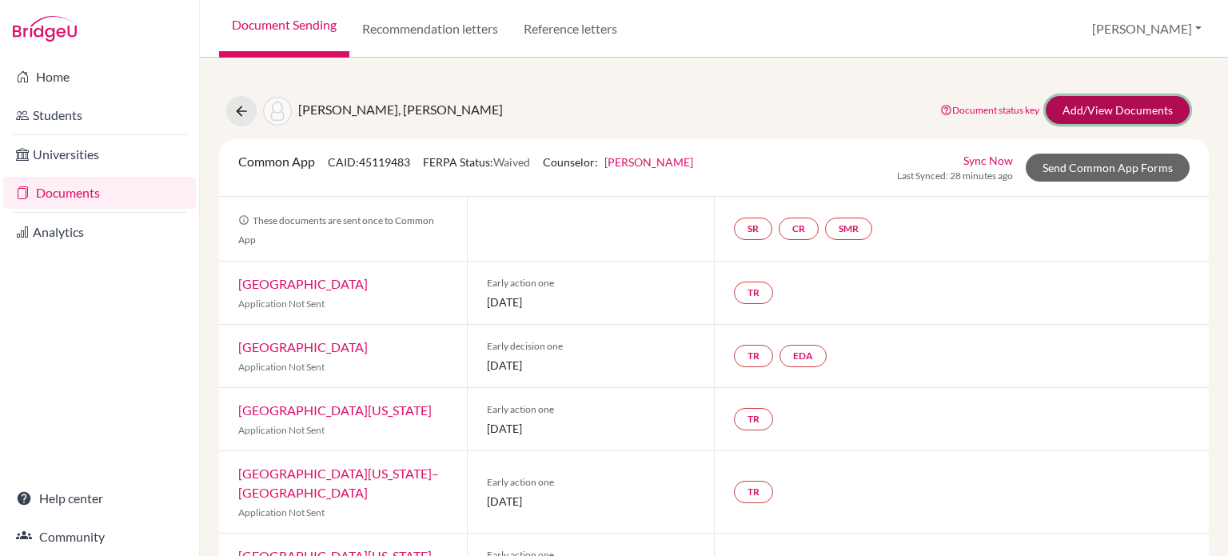
click at [1110, 106] on link "Add/View Documents" at bounding box center [1118, 110] width 144 height 28
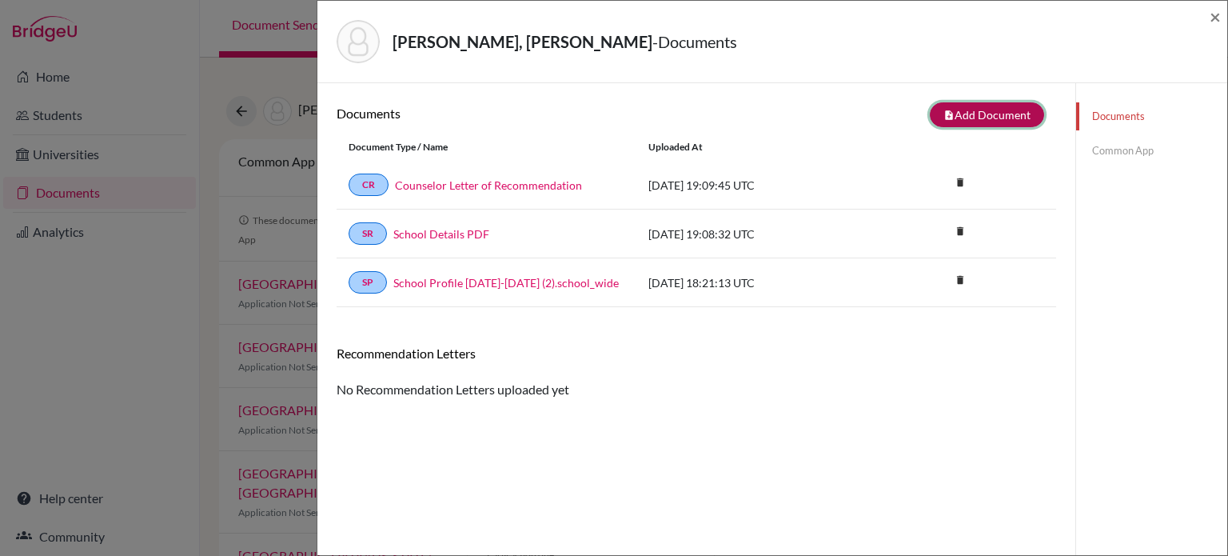
click at [996, 118] on button "note_add Add Document" at bounding box center [987, 114] width 114 height 25
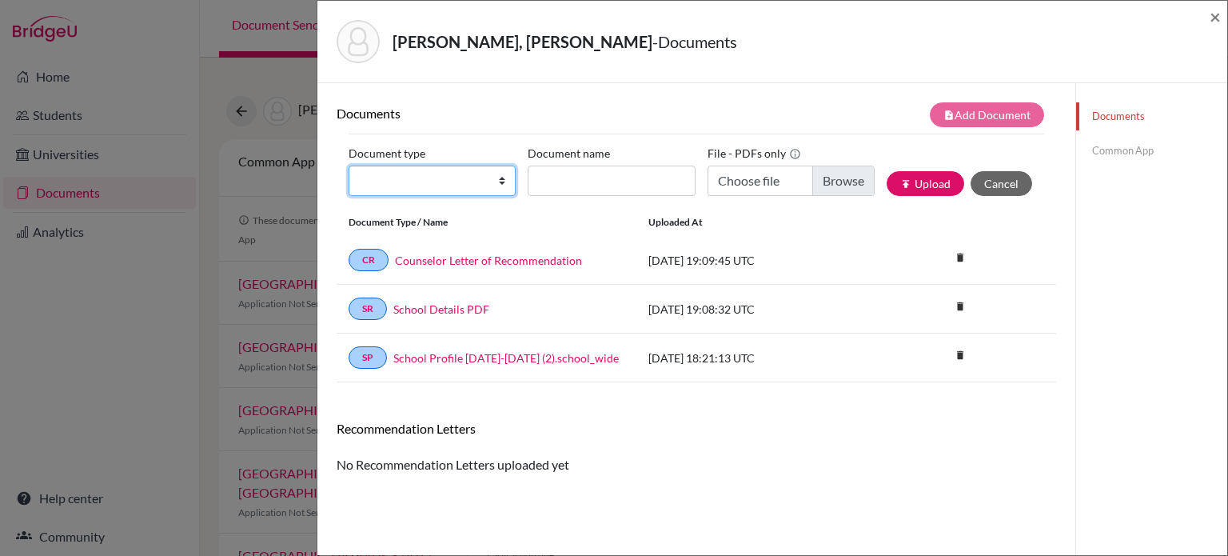
click at [502, 185] on select "Change explanation for Common App reports Counselor recommendation Internationa…" at bounding box center [432, 180] width 167 height 30
click at [985, 183] on button "Cancel" at bounding box center [1001, 183] width 62 height 25
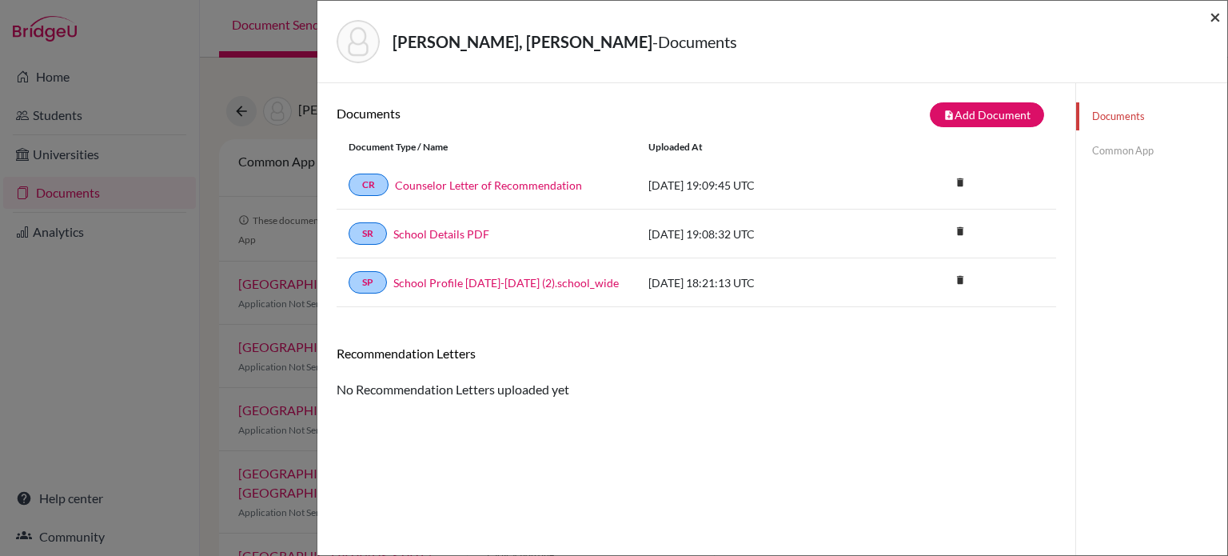
click at [1218, 14] on span "×" at bounding box center [1214, 16] width 11 height 23
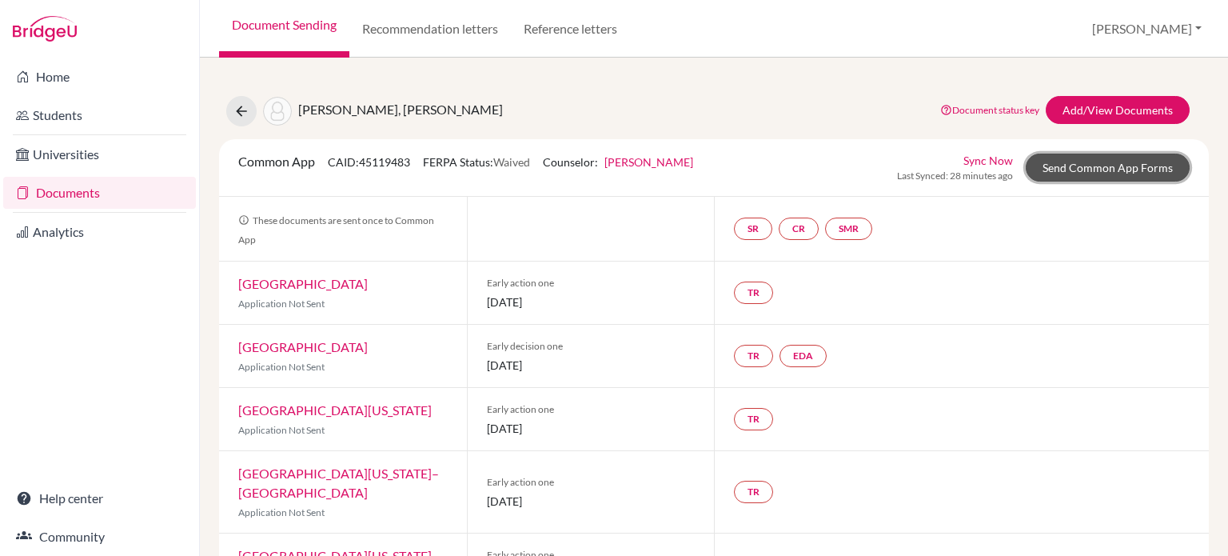
click at [1116, 166] on link "Send Common App Forms" at bounding box center [1108, 167] width 164 height 28
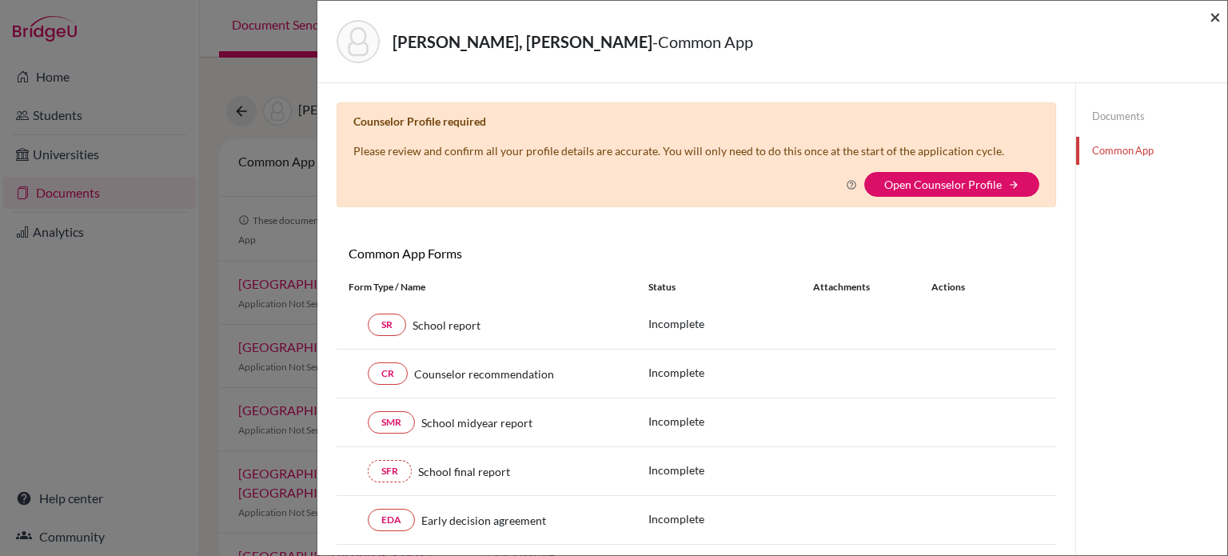
click at [1215, 18] on span "×" at bounding box center [1214, 16] width 11 height 23
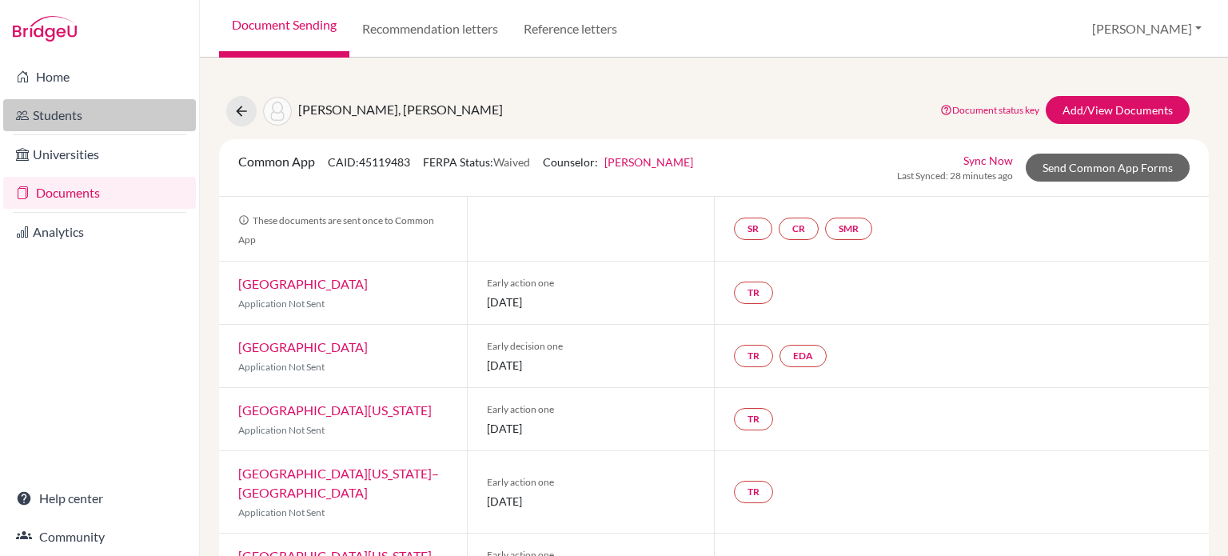
click at [51, 117] on link "Students" at bounding box center [99, 115] width 193 height 32
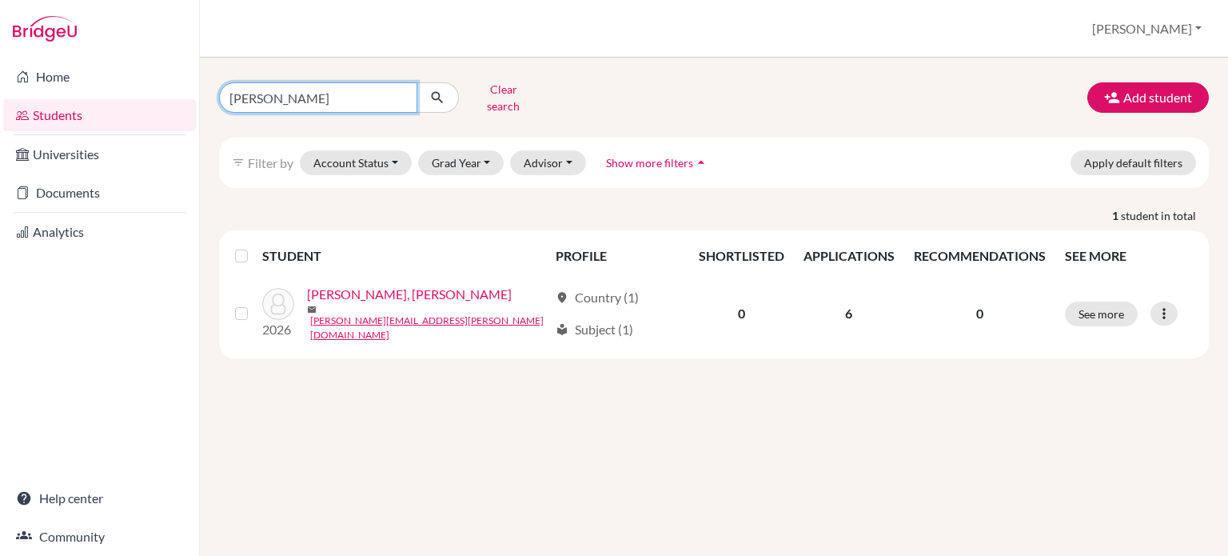
click at [307, 98] on input "sophia" at bounding box center [318, 97] width 198 height 30
click at [403, 92] on input "sophia" at bounding box center [318, 97] width 198 height 30
type input "juliana"
click at [308, 95] on input "juliana" at bounding box center [318, 97] width 198 height 30
click button "submit" at bounding box center [437, 97] width 42 height 30
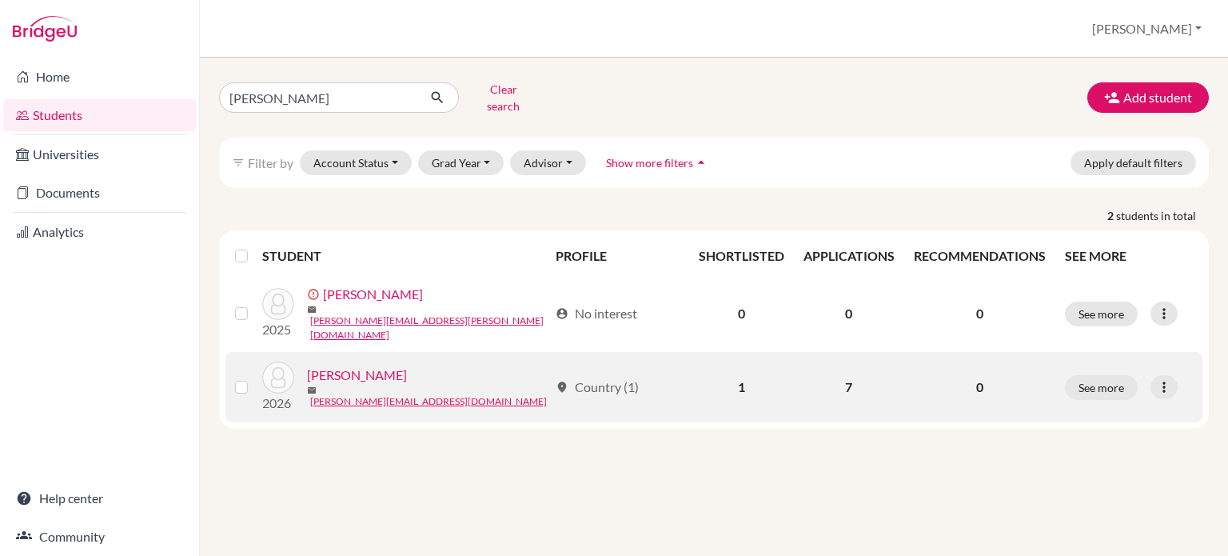
click at [369, 365] on link "Sancho Mena, Juliana" at bounding box center [357, 374] width 100 height 19
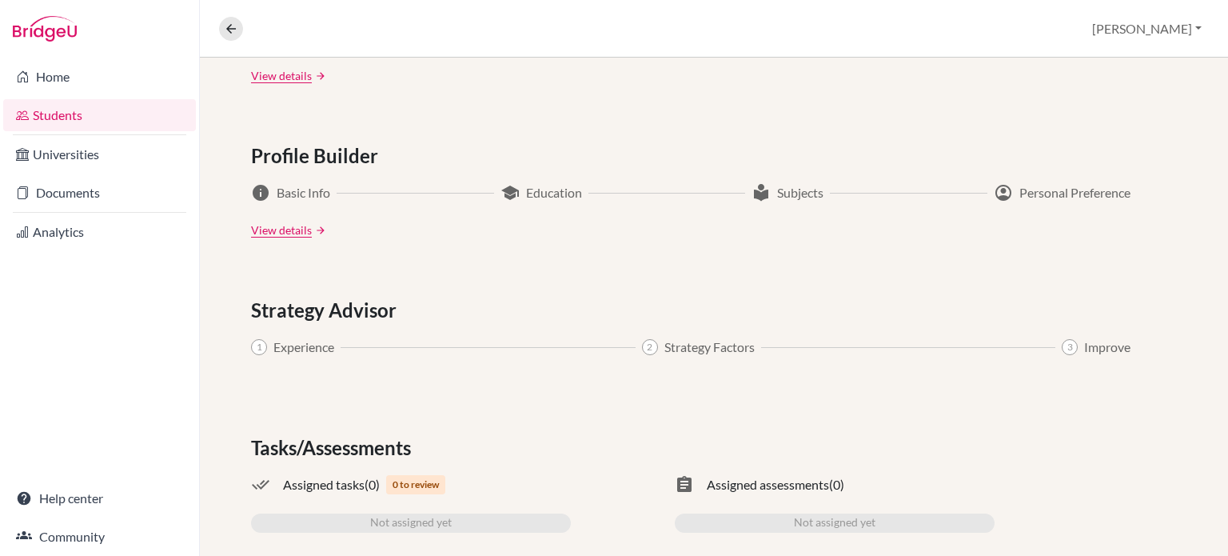
scroll to position [849, 0]
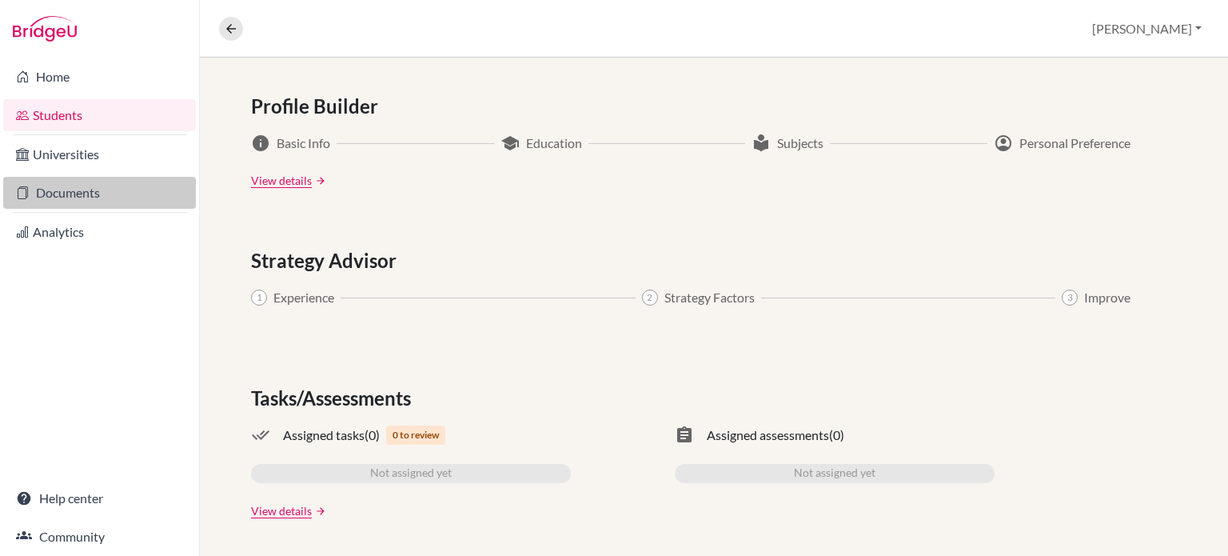
click at [77, 190] on link "Documents" at bounding box center [99, 193] width 193 height 32
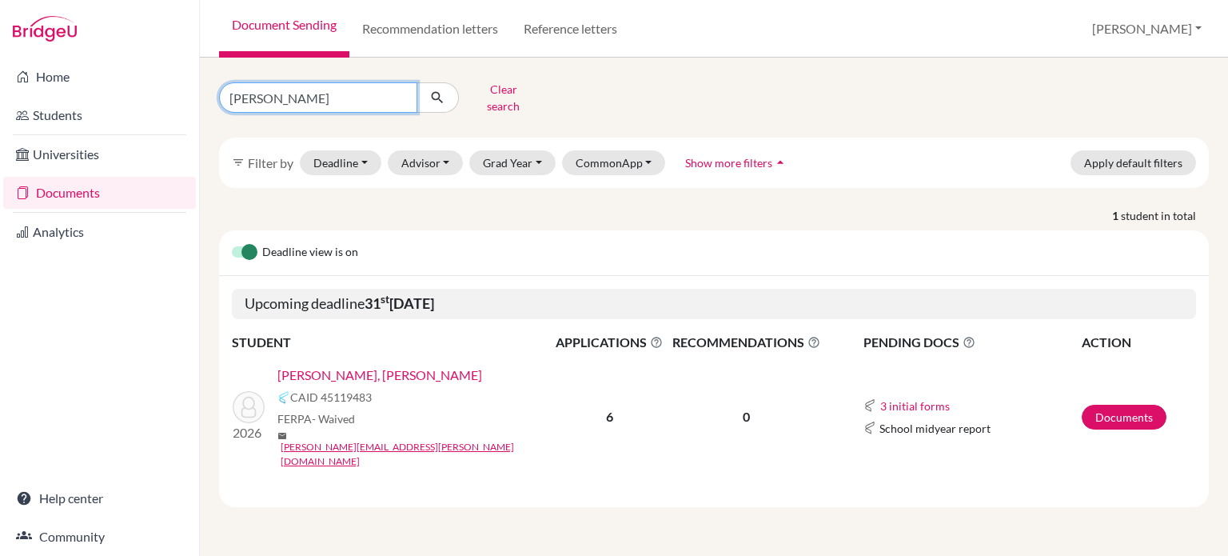
click at [393, 94] on input "sophia" at bounding box center [318, 97] width 198 height 30
click at [402, 93] on input "sophia" at bounding box center [318, 97] width 198 height 30
type input "tahj"
click button "submit" at bounding box center [437, 97] width 42 height 30
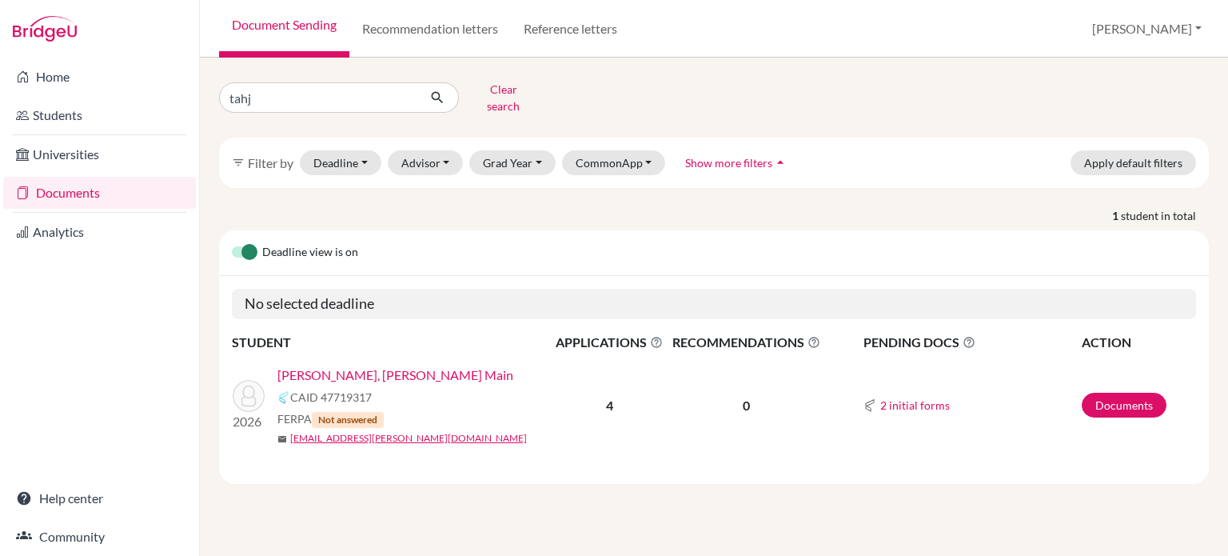
click at [358, 365] on link "Ellen, Tahj Alexander Main" at bounding box center [395, 374] width 236 height 19
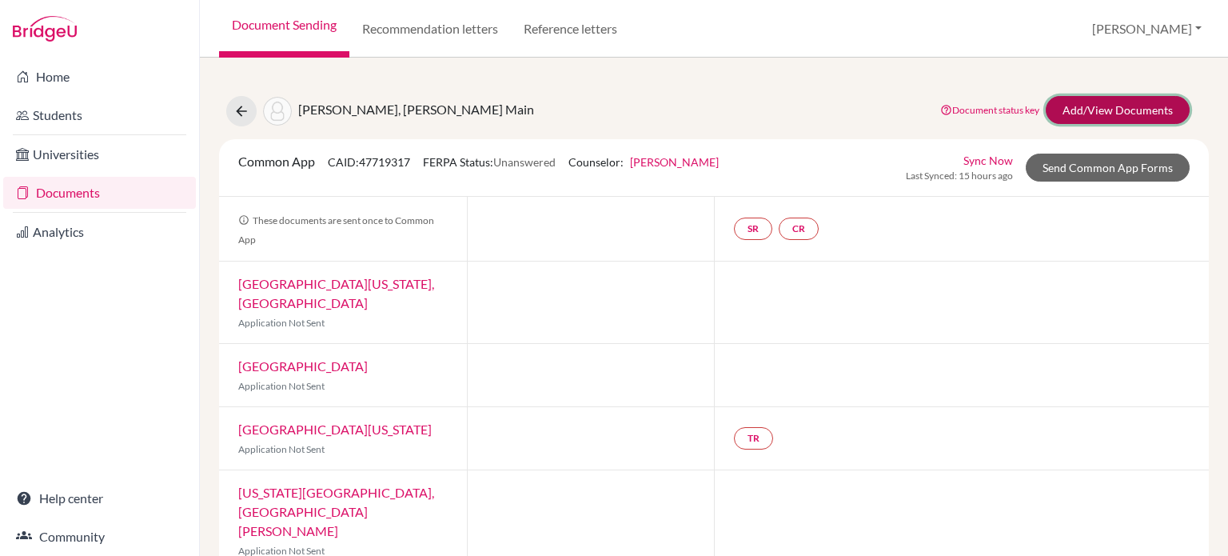
click at [1126, 117] on link "Add/View Documents" at bounding box center [1118, 110] width 144 height 28
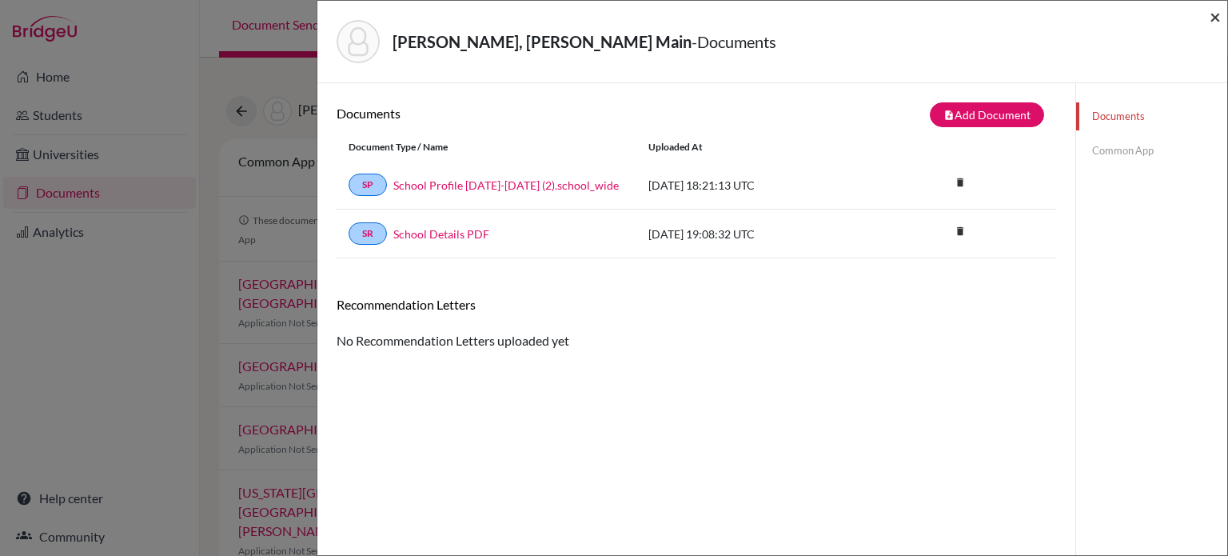
click at [1212, 14] on span "×" at bounding box center [1214, 16] width 11 height 23
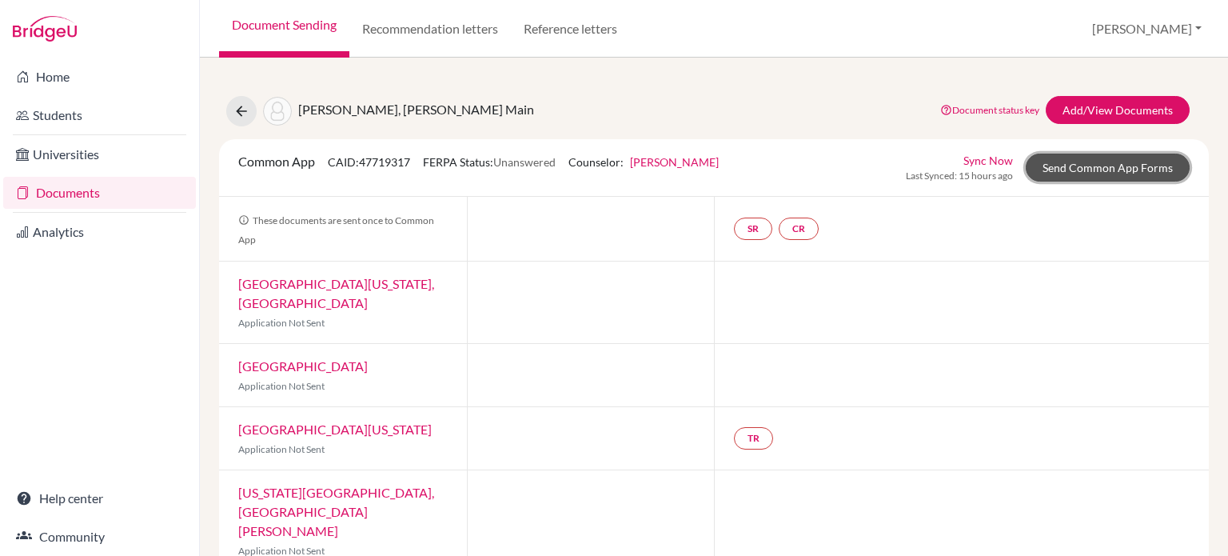
click at [1103, 161] on link "Send Common App Forms" at bounding box center [1108, 167] width 164 height 28
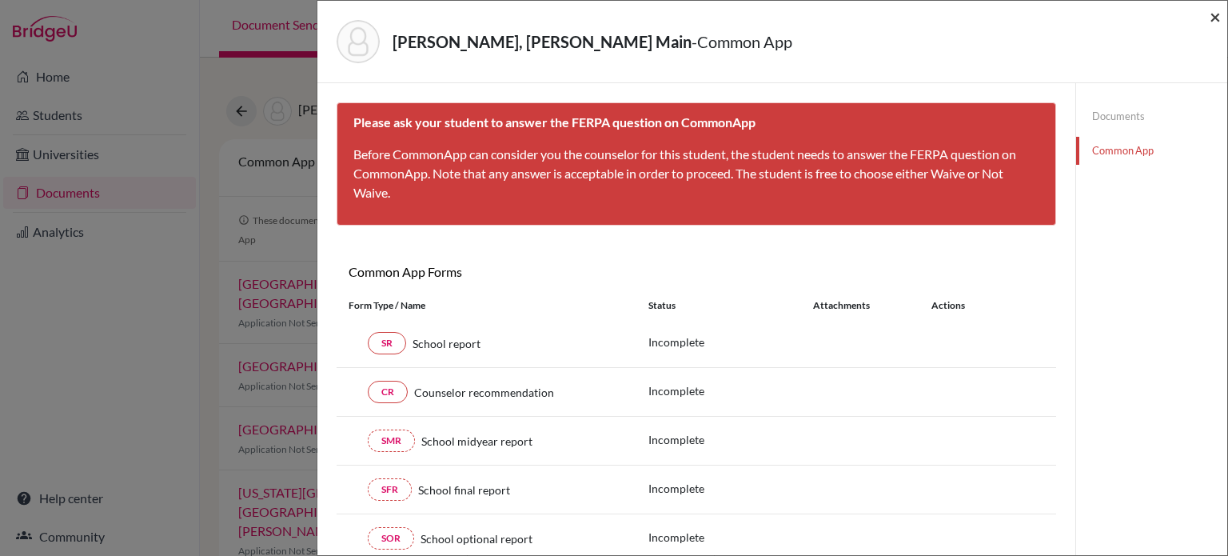
click at [1218, 14] on span "×" at bounding box center [1214, 16] width 11 height 23
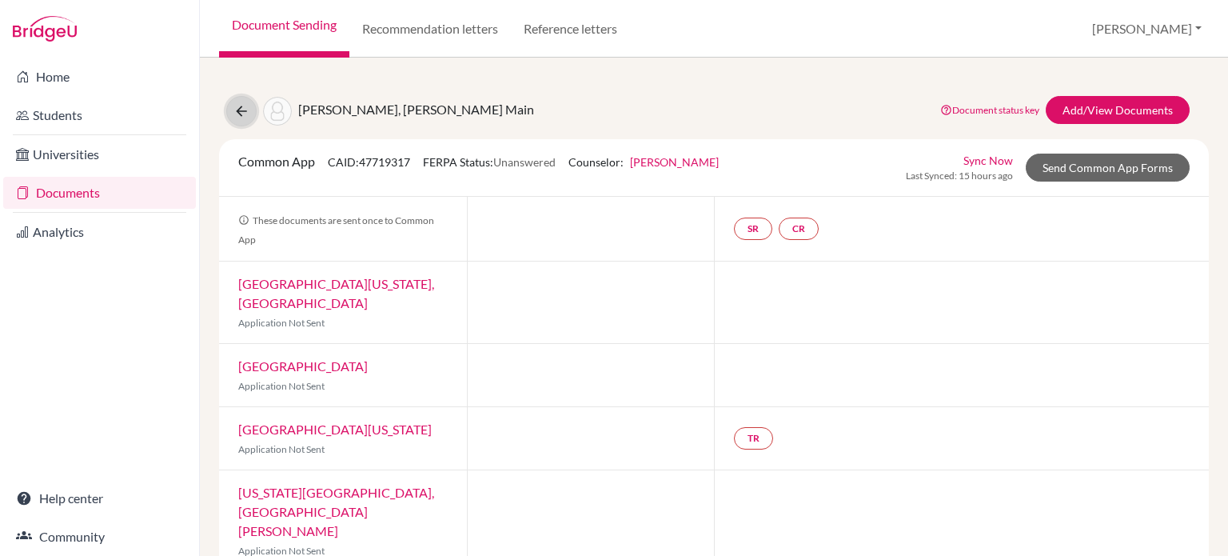
click at [239, 112] on icon at bounding box center [241, 111] width 16 height 16
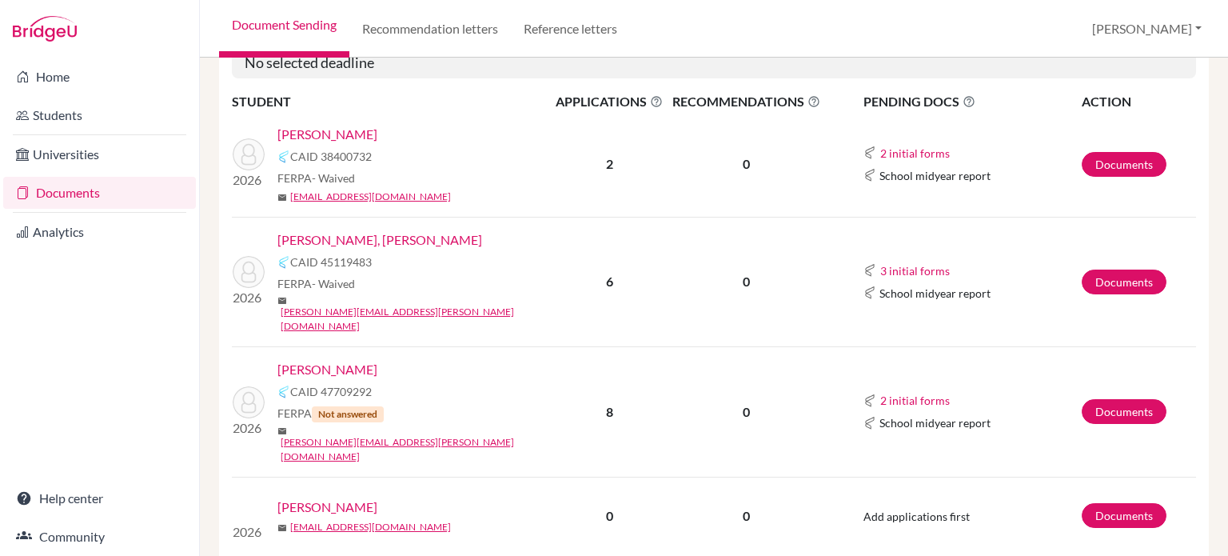
scroll to position [240, 0]
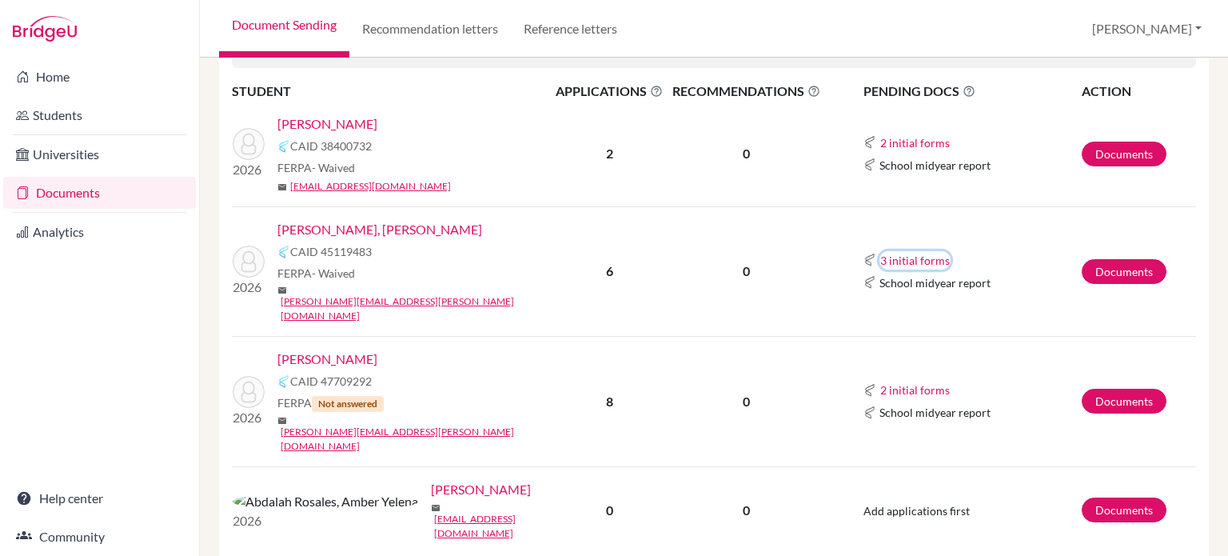
click at [892, 251] on button "3 initial forms" at bounding box center [914, 260] width 71 height 18
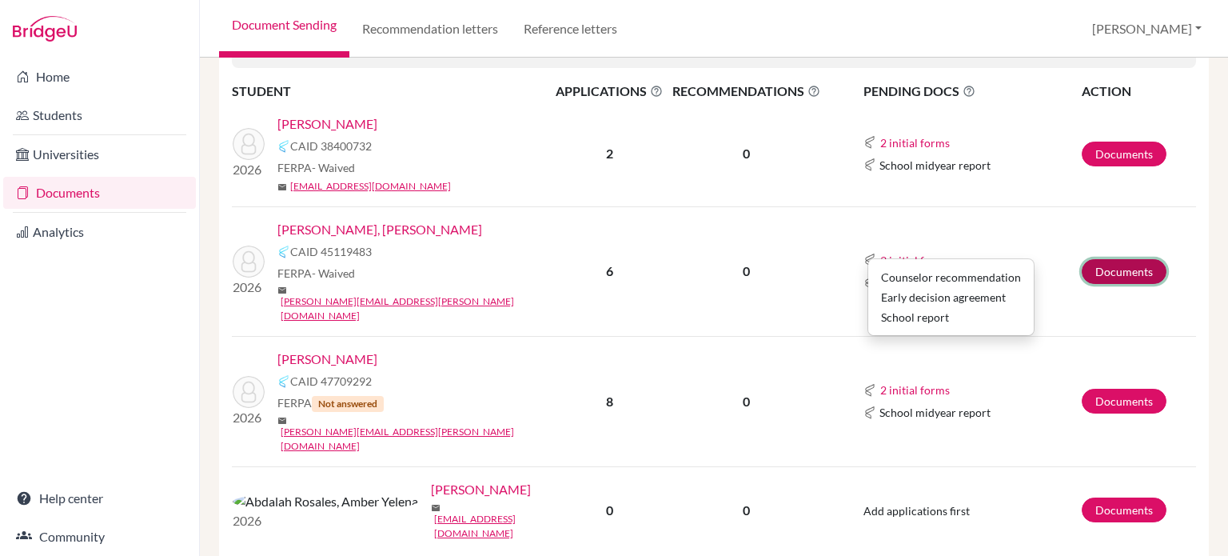
click at [1100, 259] on link "Documents" at bounding box center [1124, 271] width 85 height 25
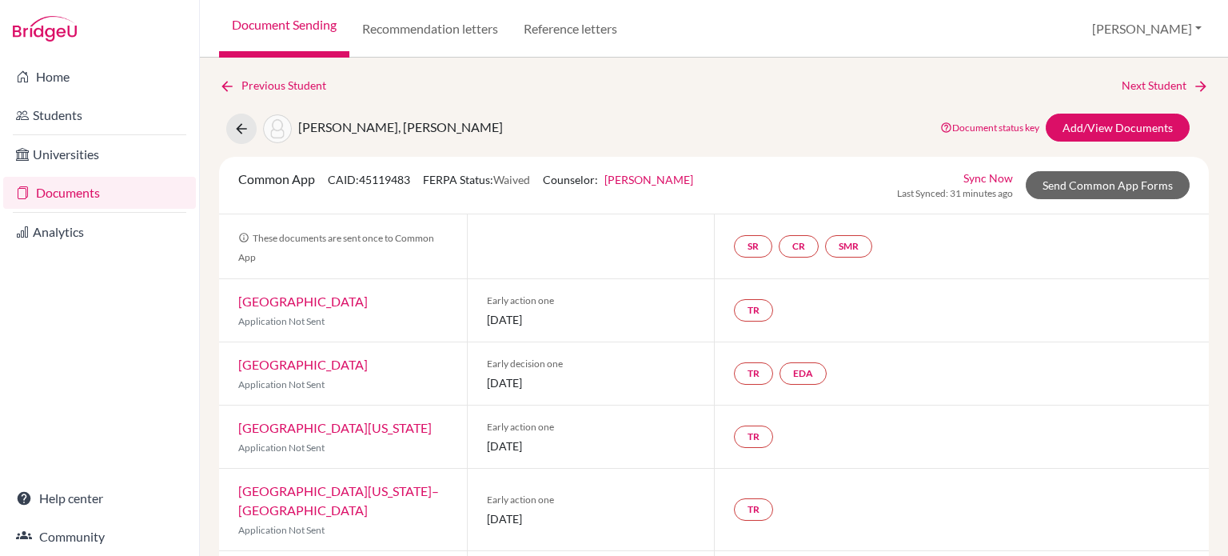
click at [1051, 323] on div "TR" at bounding box center [961, 310] width 495 height 62
click at [441, 30] on link "Recommendation letters" at bounding box center [429, 29] width 161 height 58
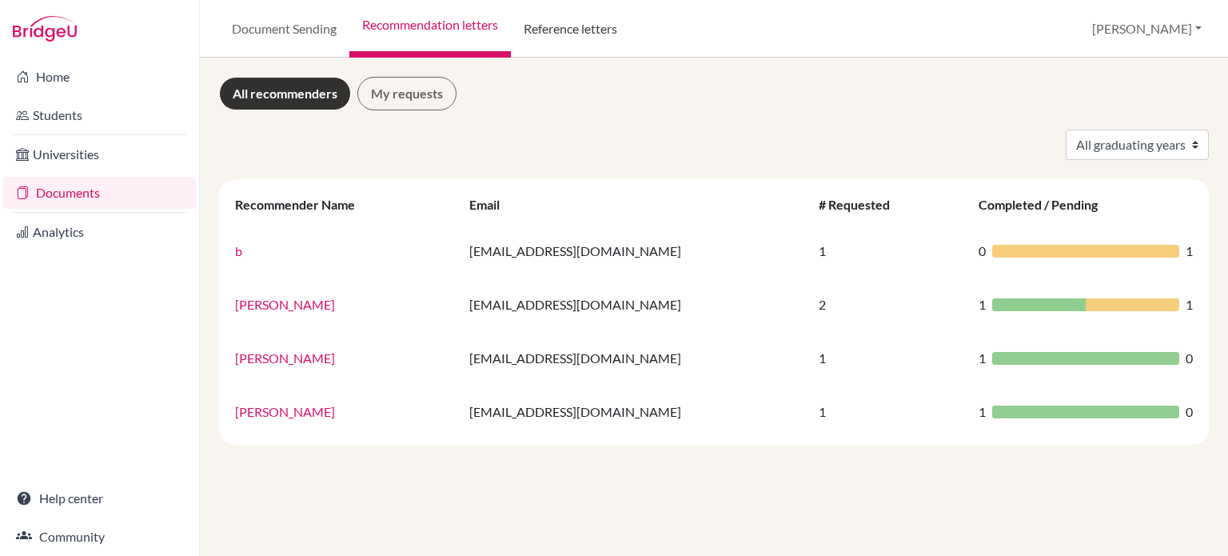
click at [580, 30] on link "Reference letters" at bounding box center [570, 29] width 119 height 58
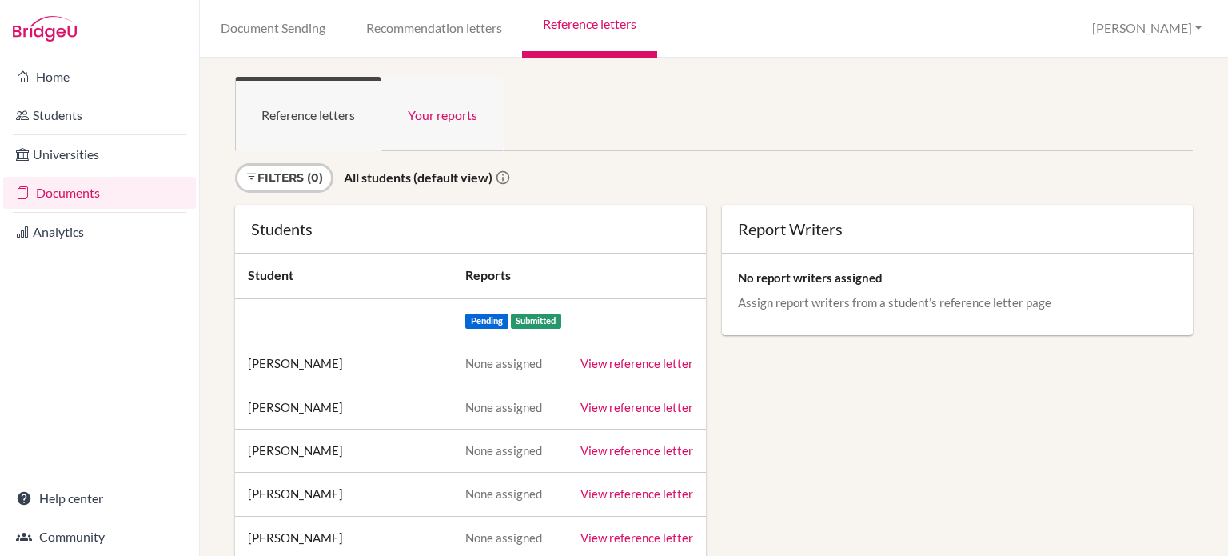
click at [437, 120] on link "Your reports" at bounding box center [442, 114] width 122 height 74
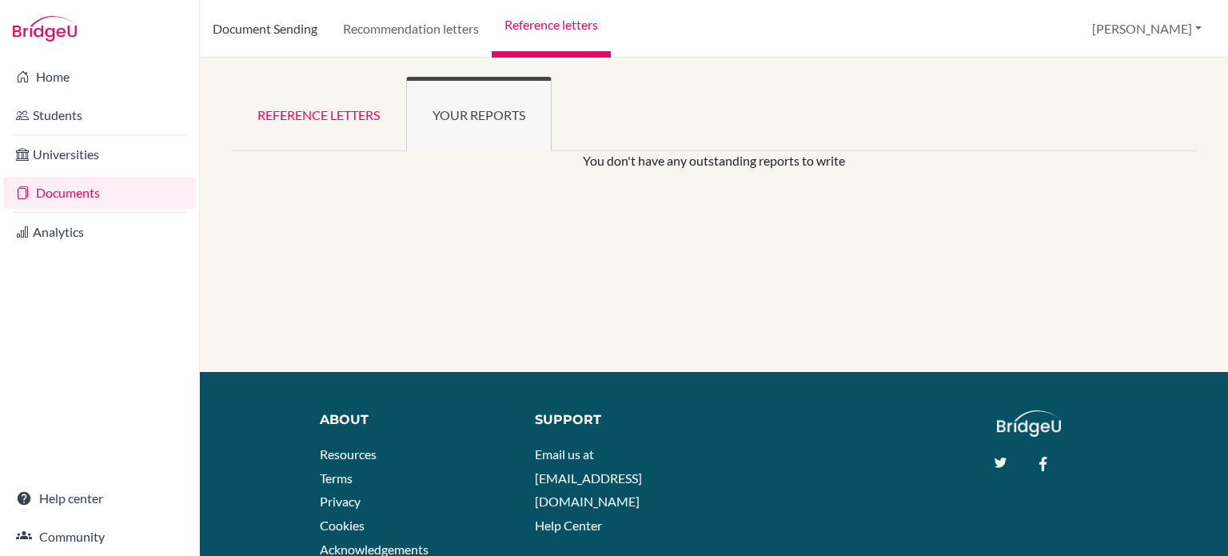
click at [274, 28] on link "Document Sending" at bounding box center [265, 29] width 130 height 58
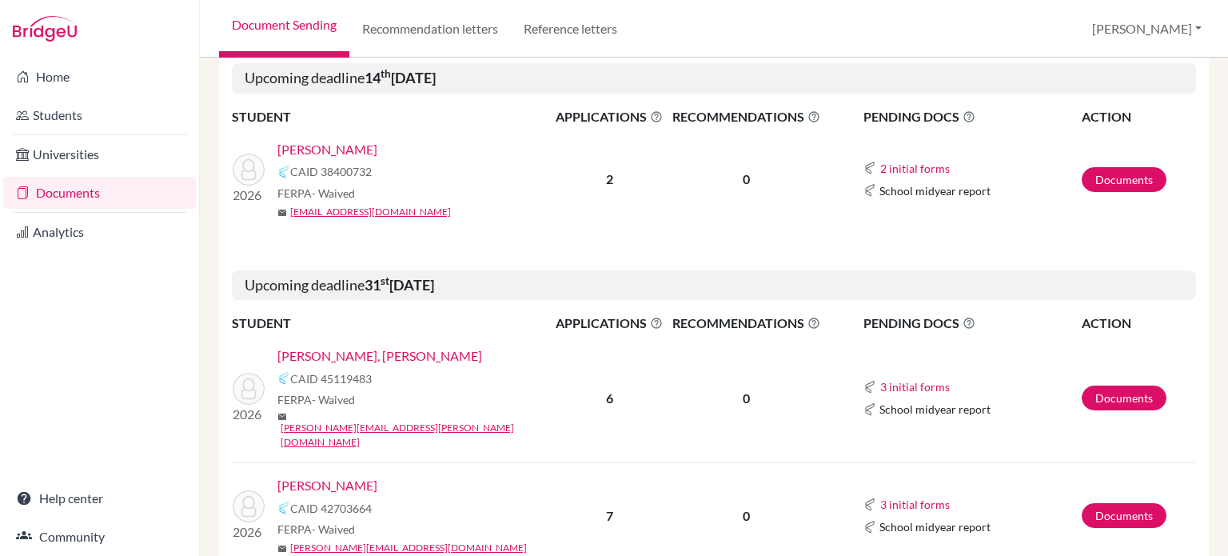
scroll to position [240, 0]
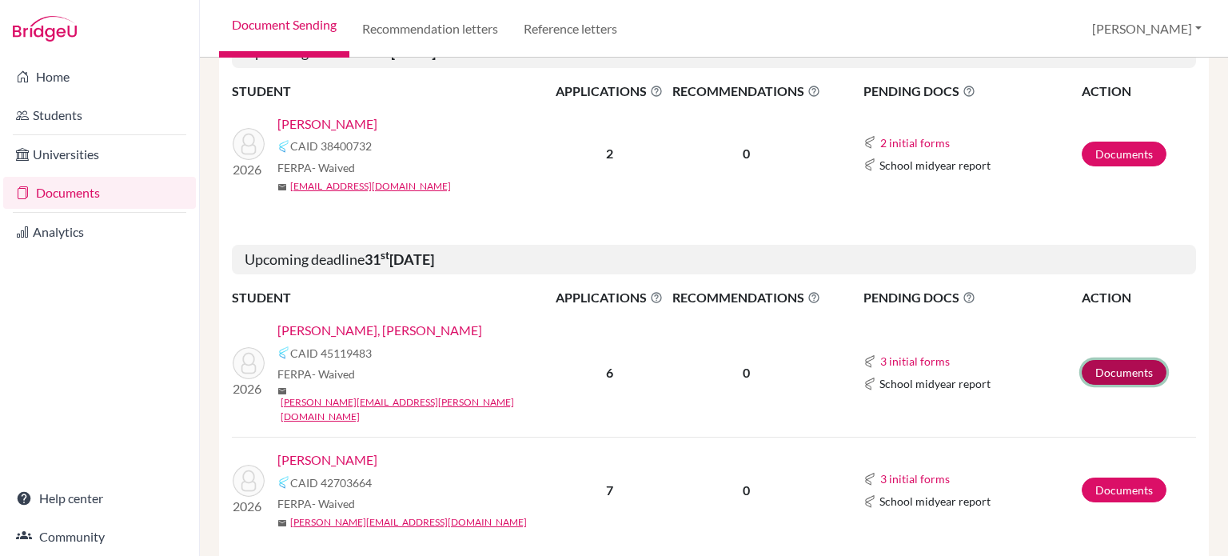
click at [1111, 360] on link "Documents" at bounding box center [1124, 372] width 85 height 25
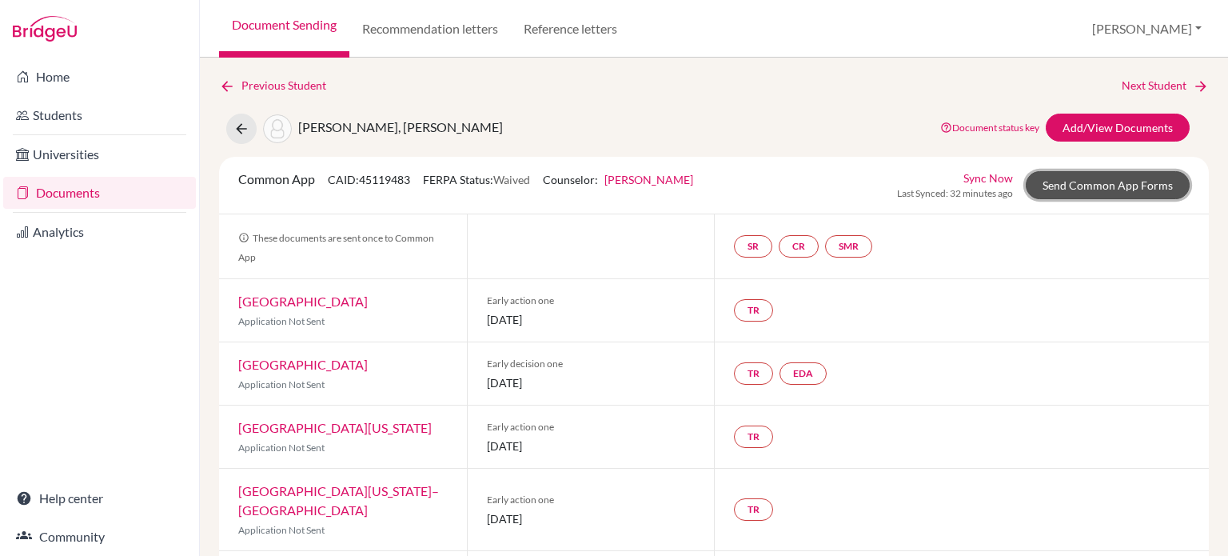
click at [1060, 189] on link "Send Common App Forms" at bounding box center [1108, 185] width 164 height 28
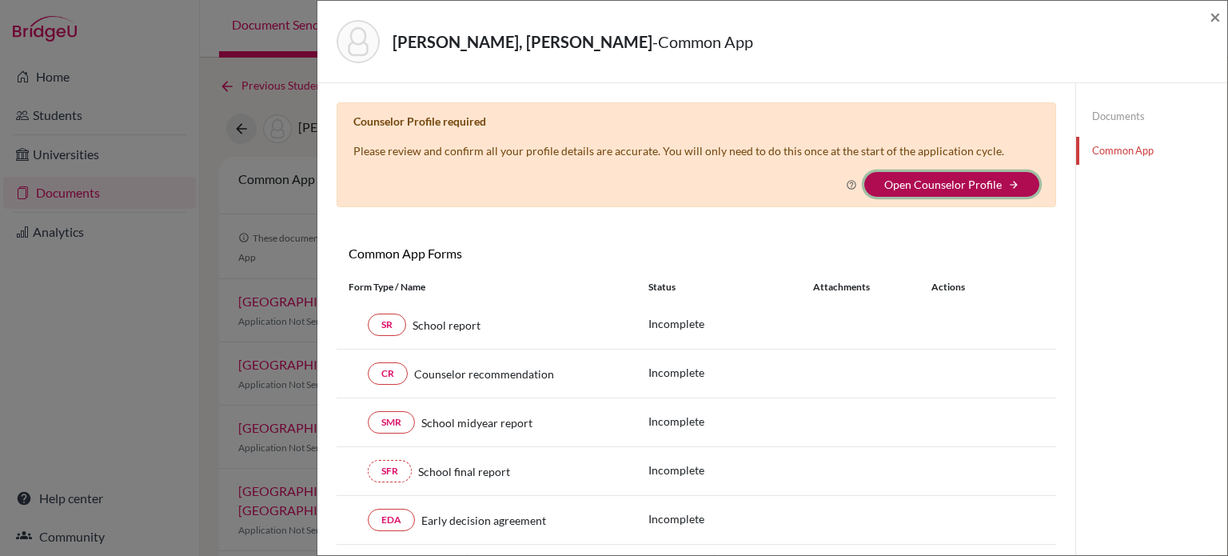
click at [1008, 187] on icon "arrow_forward" at bounding box center [1013, 184] width 11 height 11
click at [898, 177] on link "Open Counselor Profile" at bounding box center [943, 184] width 118 height 14
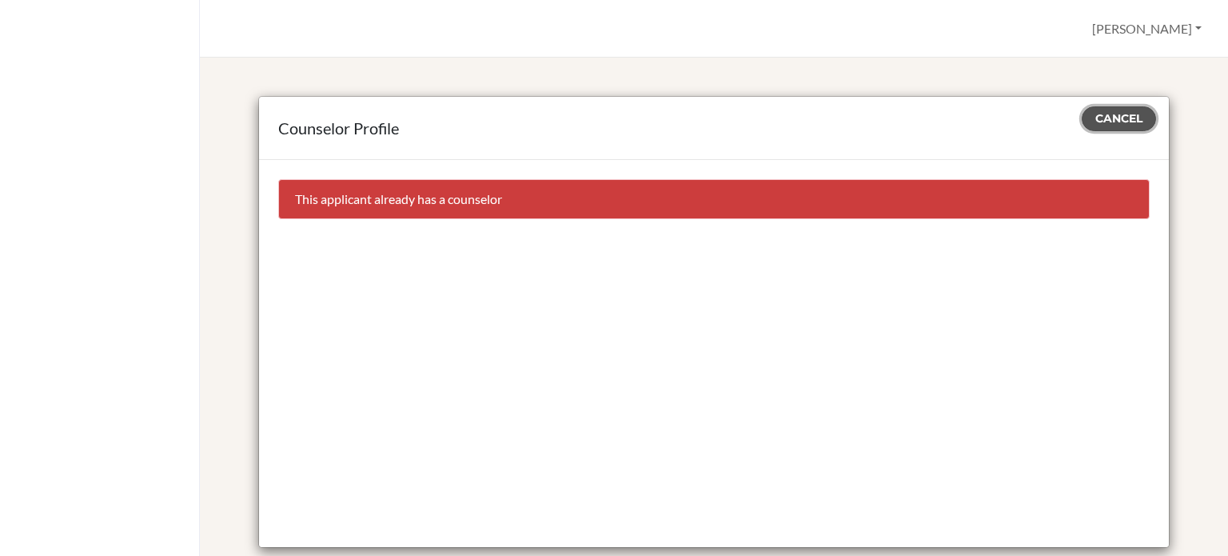
click at [1113, 121] on span "Cancel" at bounding box center [1118, 118] width 47 height 14
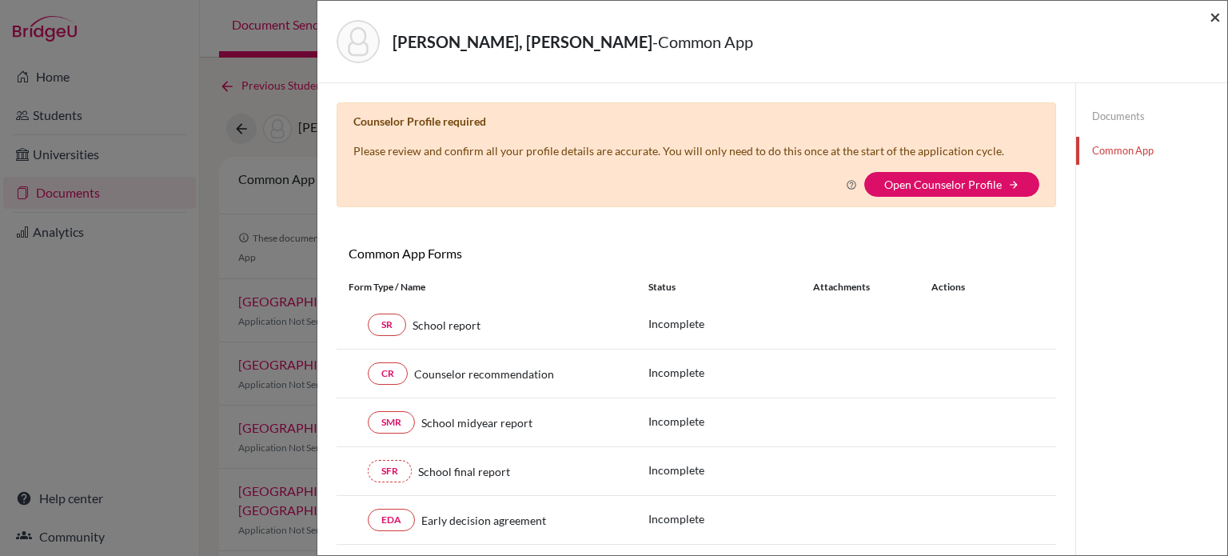
click at [1217, 15] on span "×" at bounding box center [1214, 16] width 11 height 23
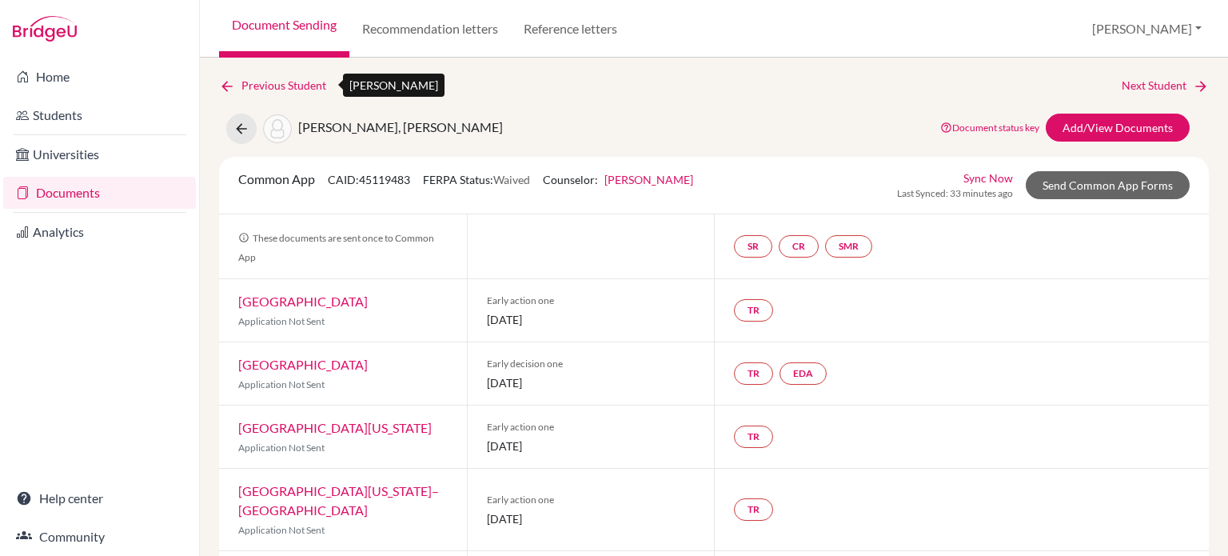
click at [224, 84] on icon at bounding box center [227, 86] width 16 height 16
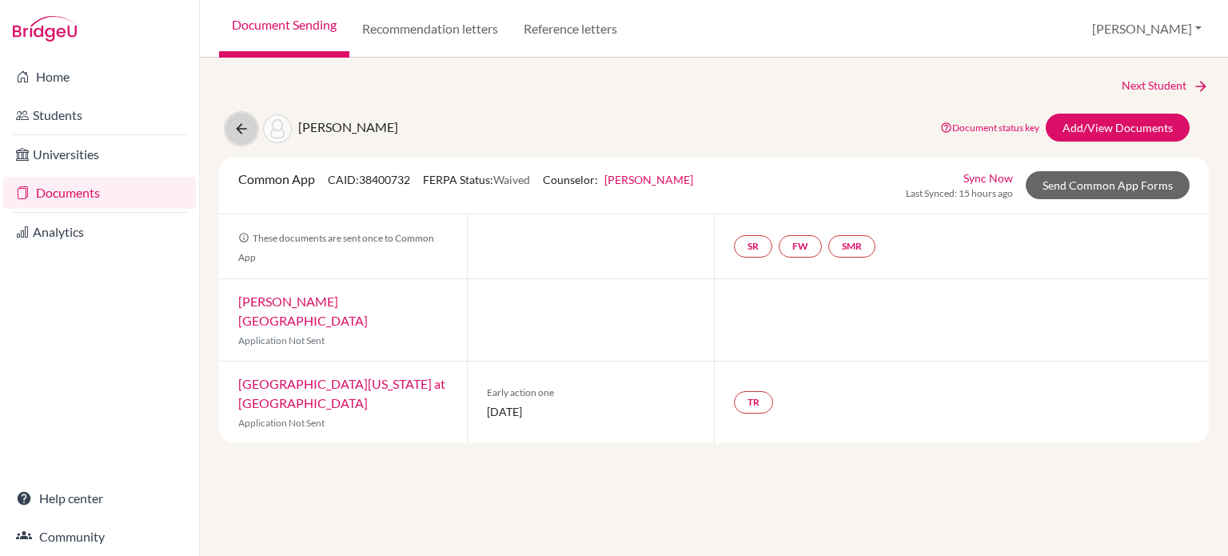
click at [233, 130] on icon at bounding box center [241, 129] width 16 height 16
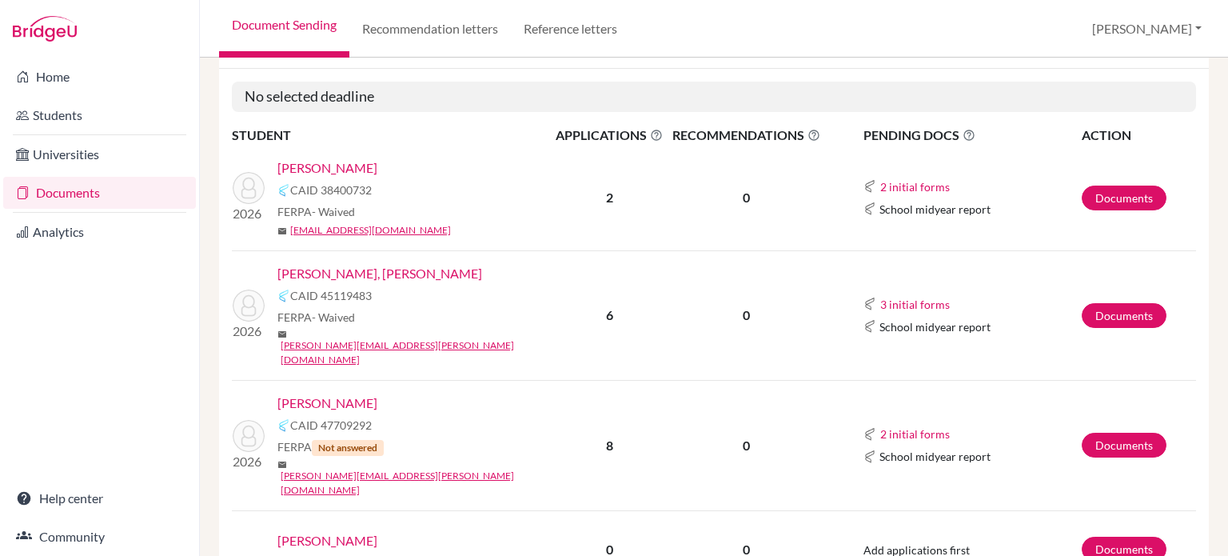
scroll to position [224, 0]
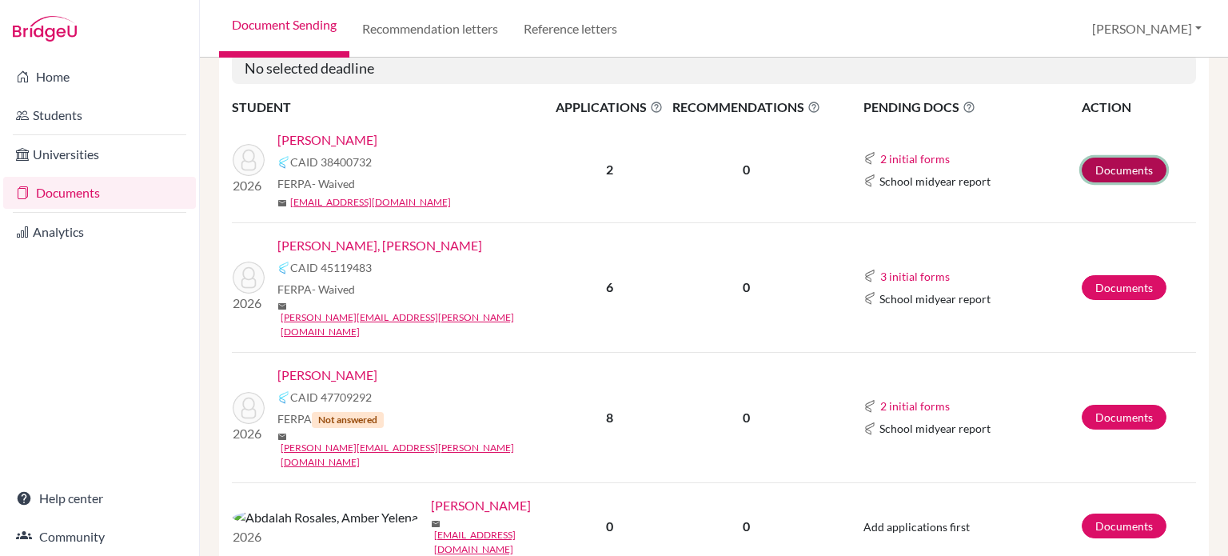
click at [1110, 159] on link "Documents" at bounding box center [1124, 169] width 85 height 25
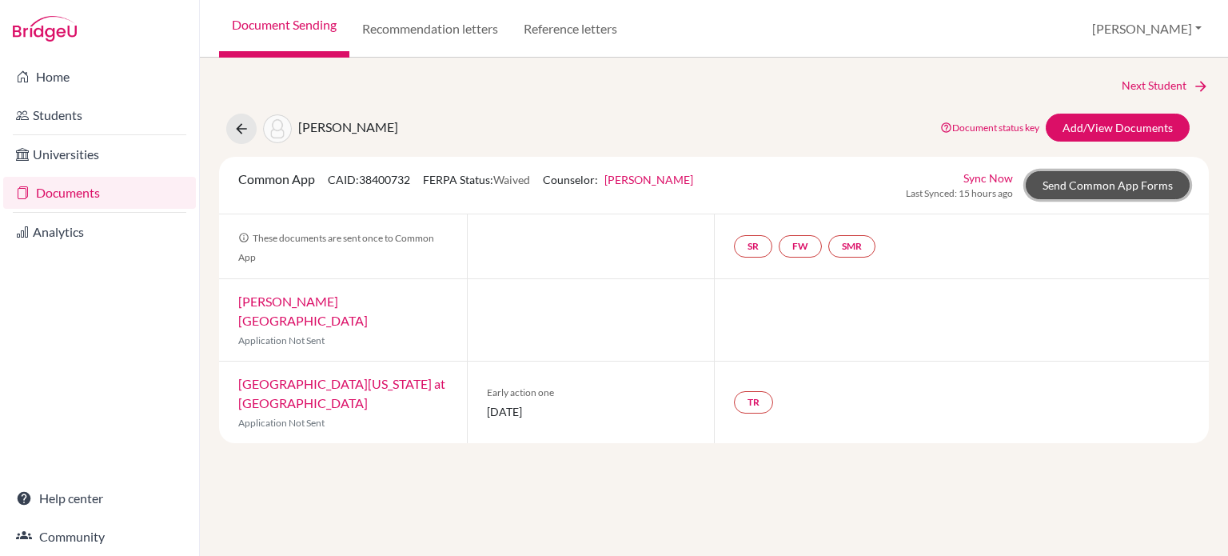
click at [1105, 186] on link "Send Common App Forms" at bounding box center [1108, 185] width 164 height 28
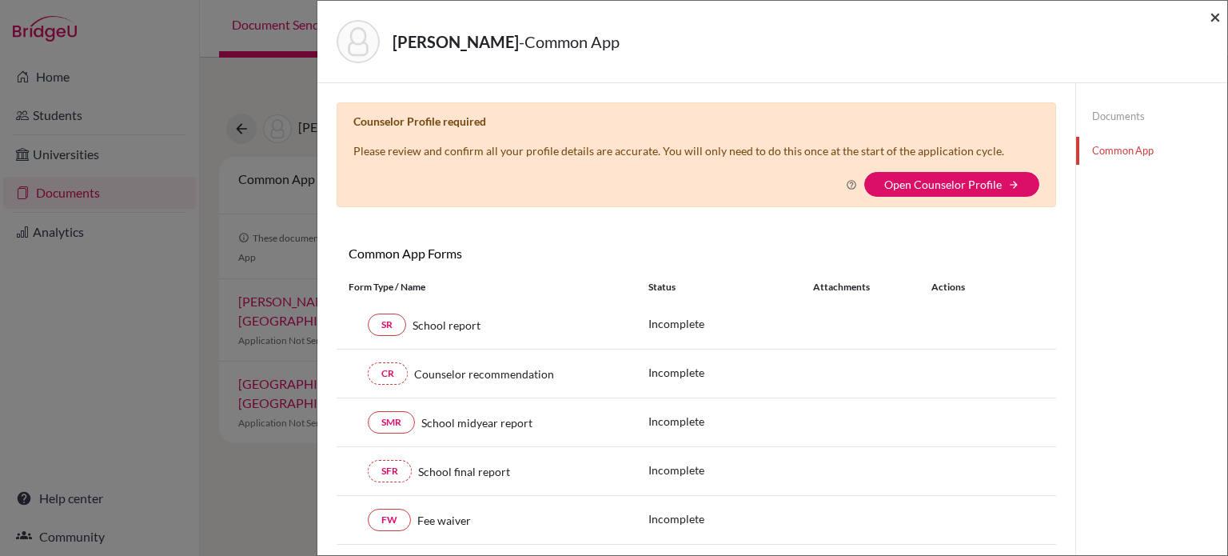
click at [1217, 21] on span "×" at bounding box center [1214, 16] width 11 height 23
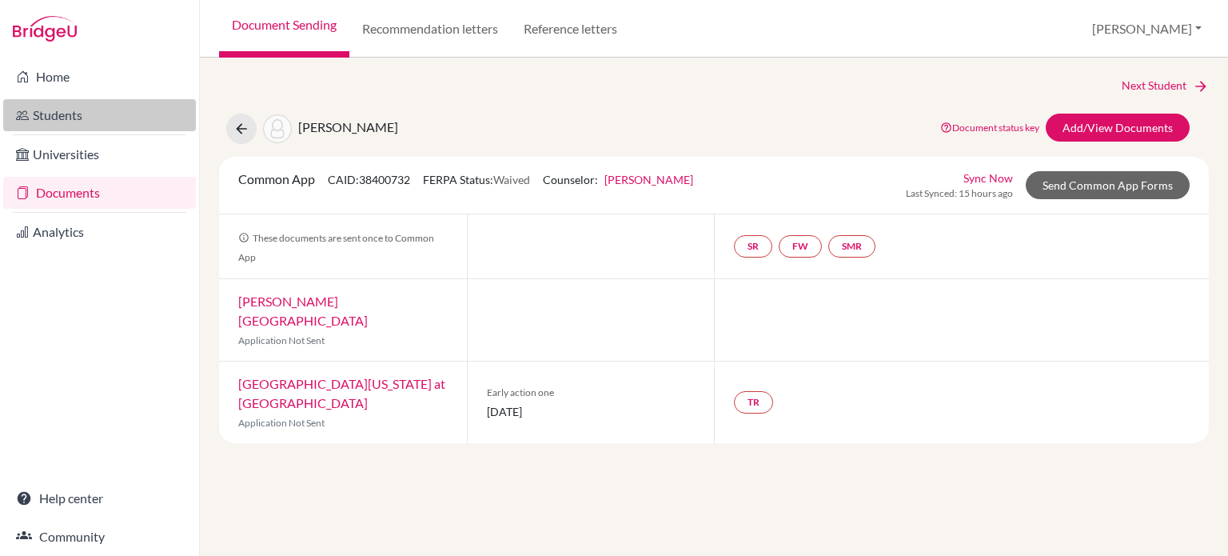
click at [82, 125] on link "Students" at bounding box center [99, 115] width 193 height 32
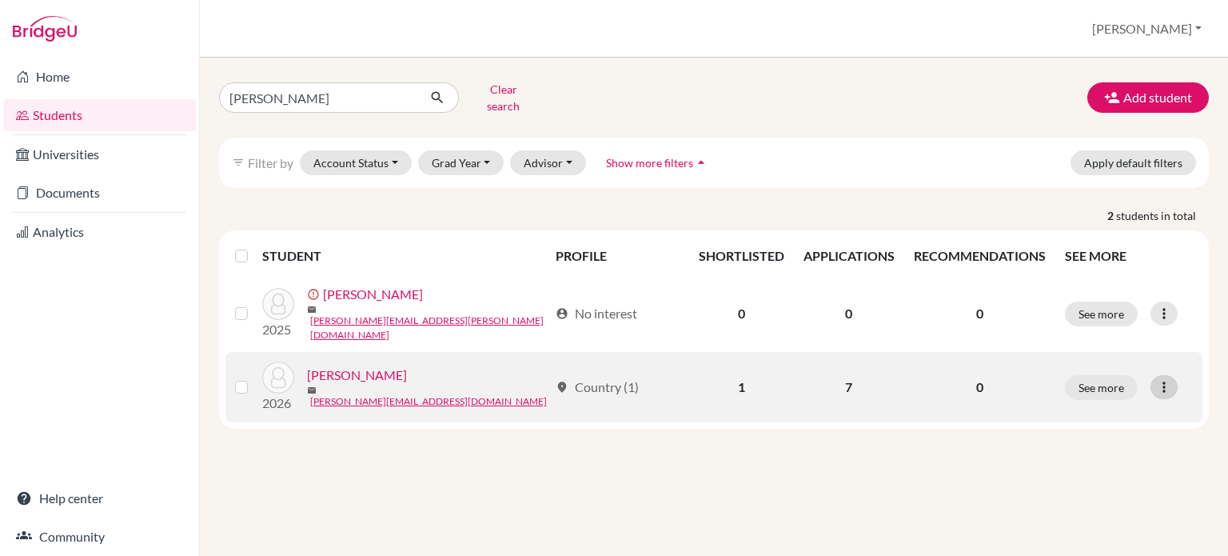
click at [1167, 379] on icon at bounding box center [1164, 387] width 16 height 16
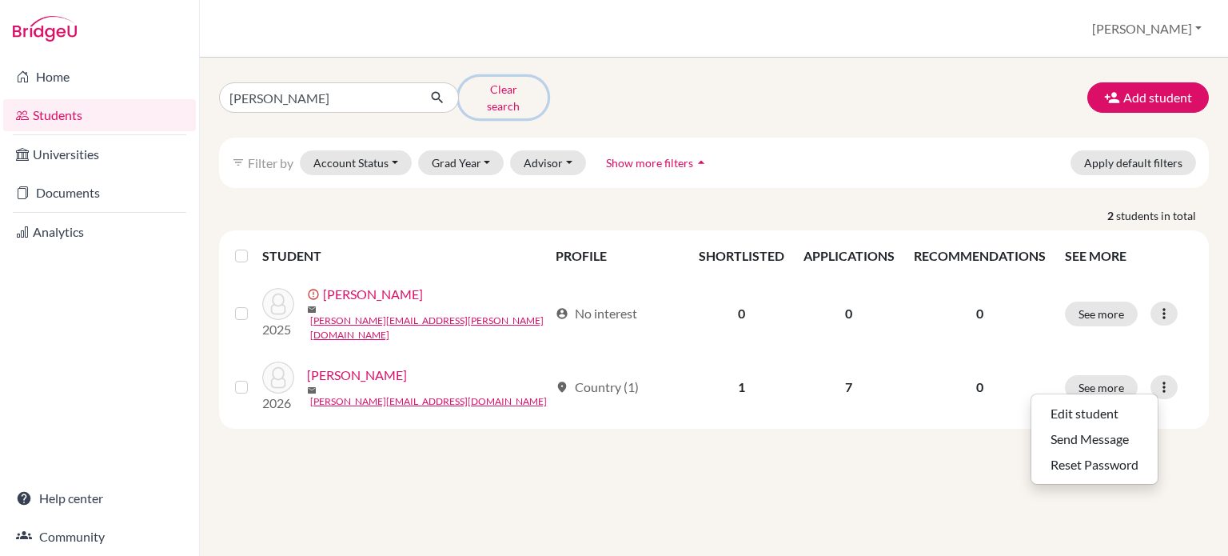
click at [512, 93] on button "Clear search" at bounding box center [503, 98] width 89 height 42
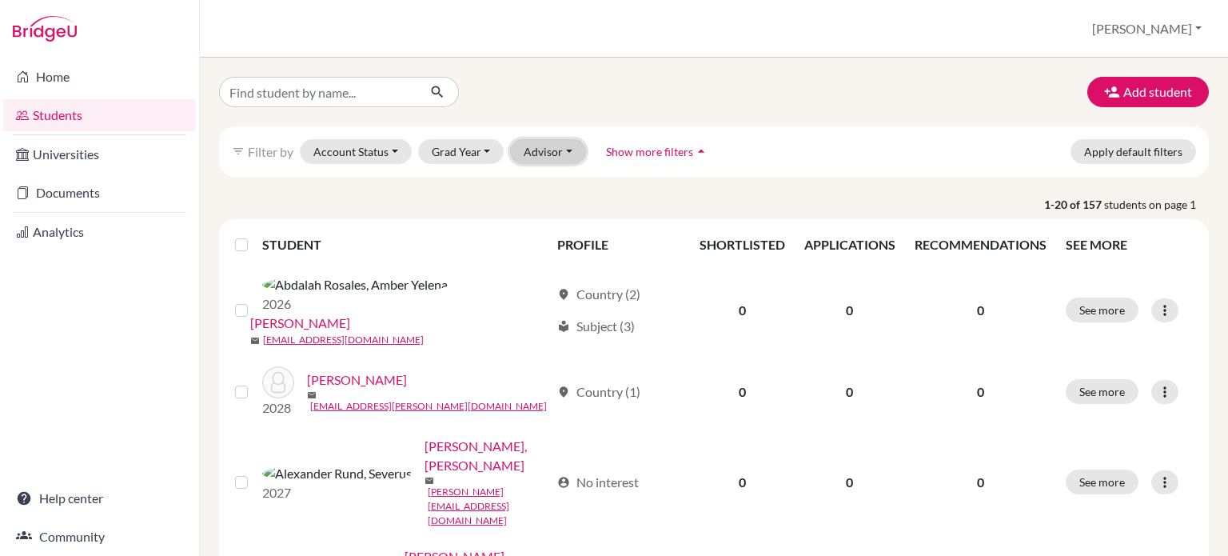
click at [566, 150] on button "Advisor" at bounding box center [548, 151] width 76 height 25
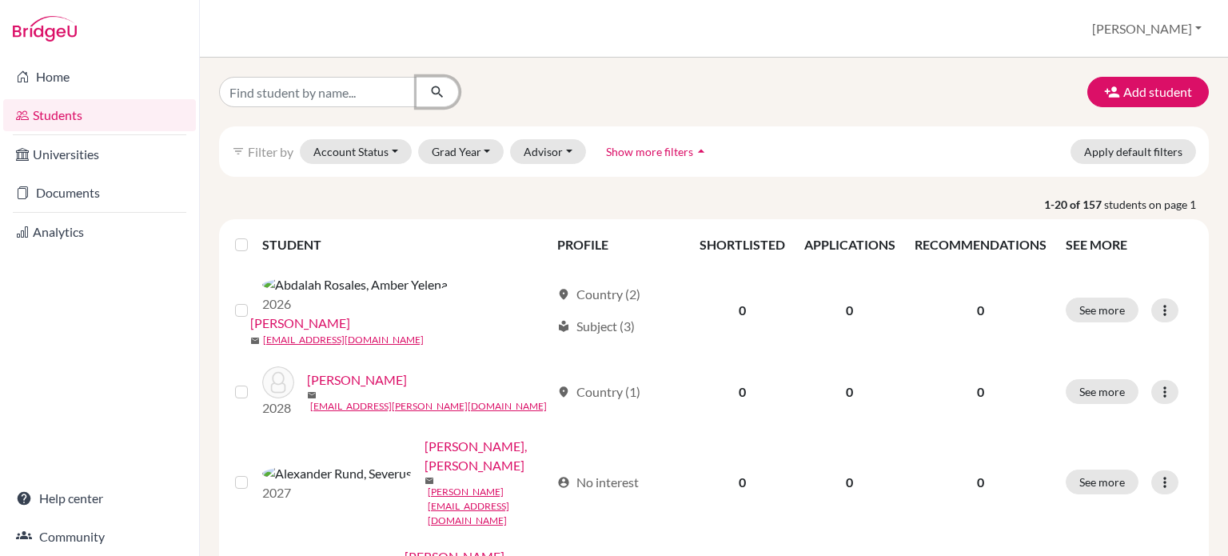
click at [428, 97] on button "submit" at bounding box center [437, 92] width 42 height 30
click at [367, 94] on input "Find student by name..." at bounding box center [318, 92] width 198 height 30
type input "dustin"
click button "submit" at bounding box center [437, 92] width 42 height 30
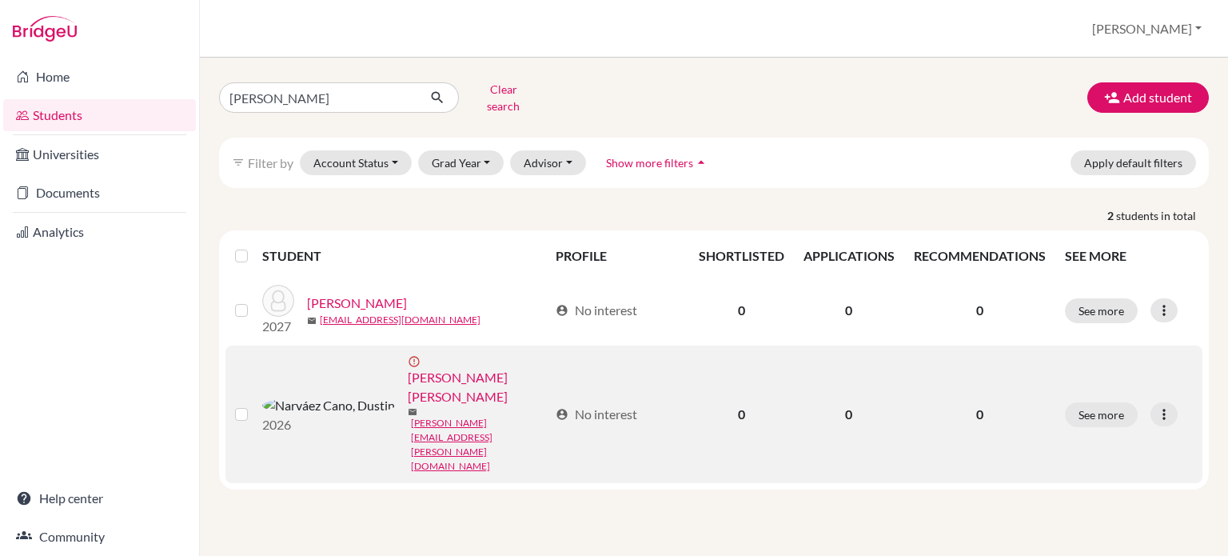
click at [434, 400] on td "2026 error_outline Narváez Cano, Dustin mail dustin.narvaez@lapazschool.org" at bounding box center [404, 413] width 284 height 137
click at [412, 416] on link "dustin.narvaez@lapazschool.org" at bounding box center [479, 445] width 137 height 58
click at [1161, 406] on icon at bounding box center [1164, 414] width 16 height 16
click at [1092, 401] on button "Edit student" at bounding box center [1103, 414] width 145 height 26
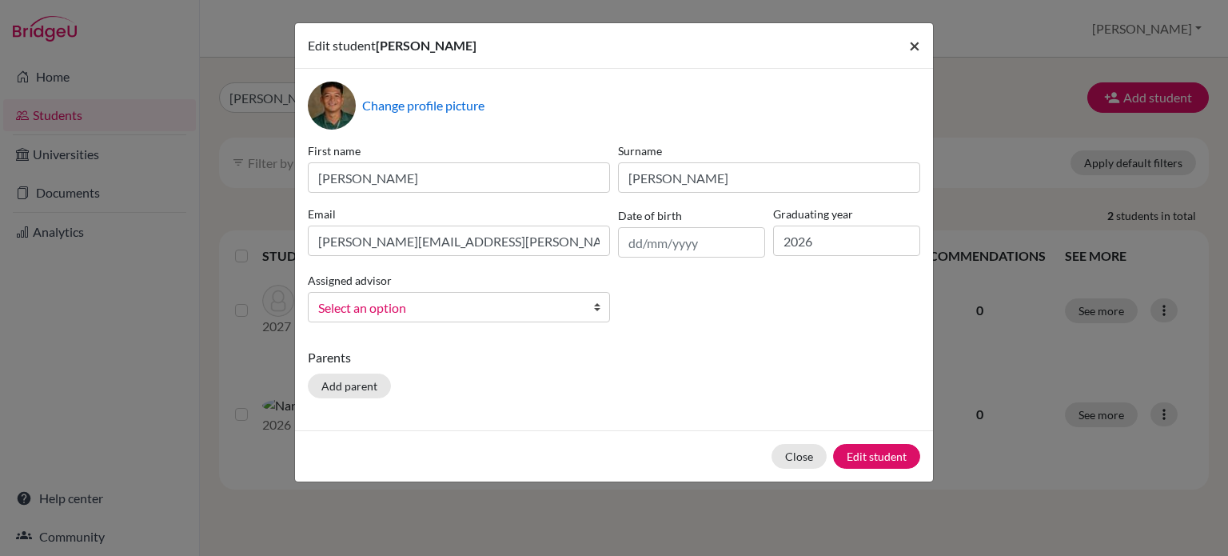
click at [912, 46] on span "×" at bounding box center [914, 45] width 11 height 23
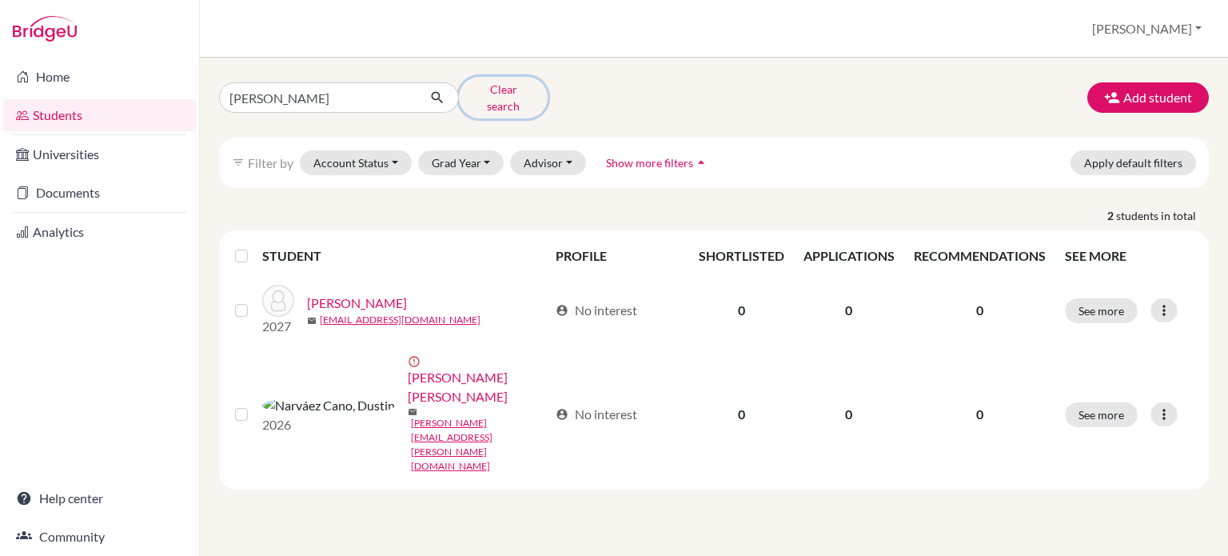
click at [514, 89] on button "Clear search" at bounding box center [503, 98] width 89 height 42
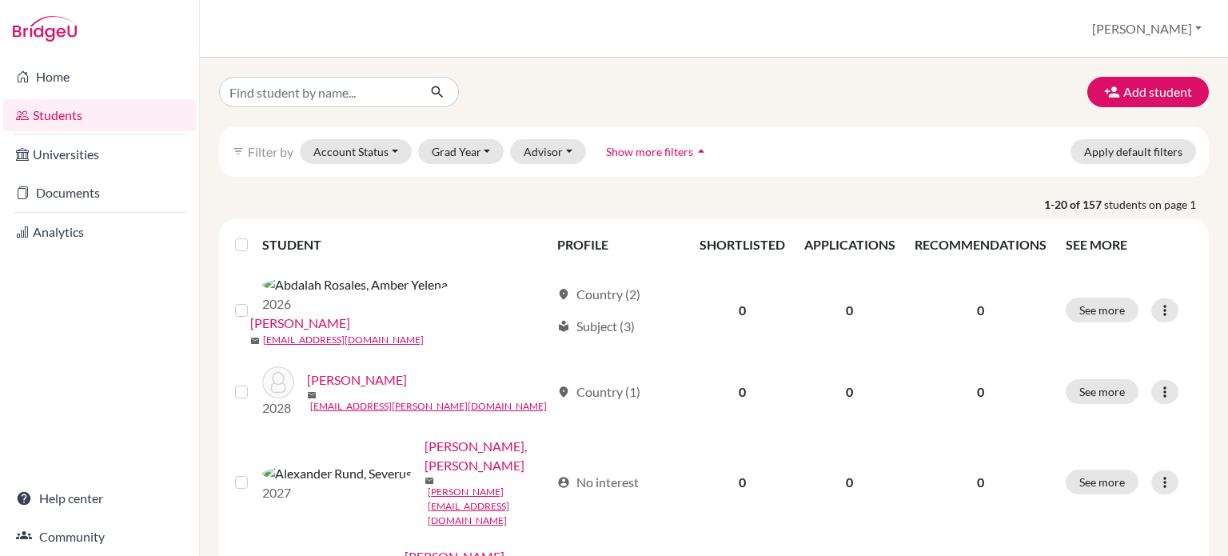
click at [68, 118] on link "Students" at bounding box center [99, 115] width 193 height 32
click at [51, 116] on link "Students" at bounding box center [99, 115] width 193 height 32
click at [365, 102] on input "Find student by name..." at bounding box center [318, 92] width 198 height 30
click at [325, 81] on input "Find student by name..." at bounding box center [318, 92] width 198 height 30
type input "sophia"
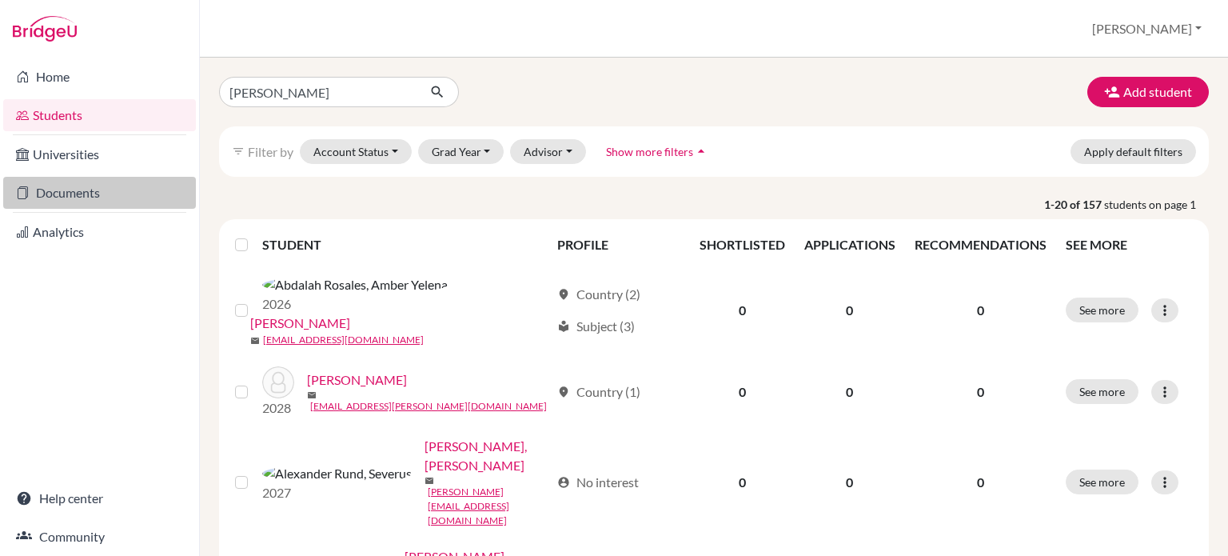
click at [80, 200] on link "Documents" at bounding box center [99, 193] width 193 height 32
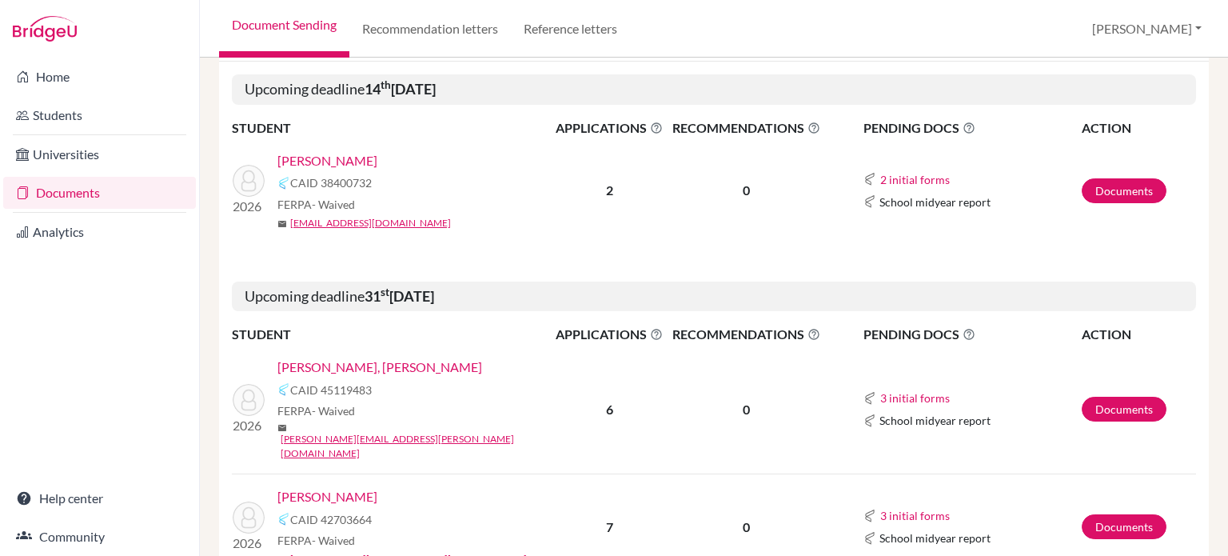
scroll to position [400, 0]
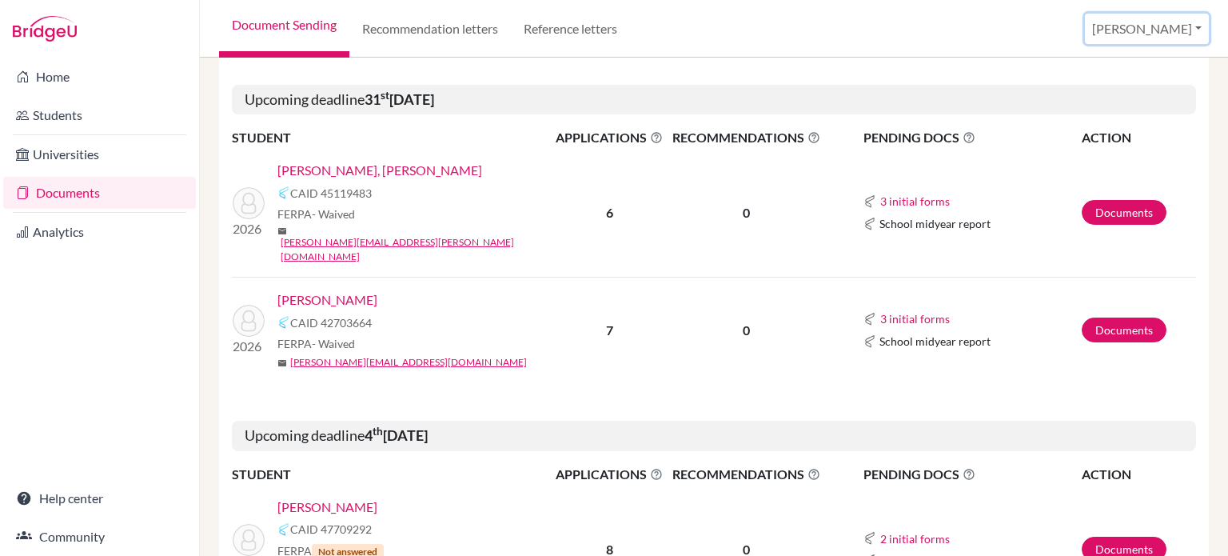
click at [1193, 33] on button "[PERSON_NAME]" at bounding box center [1147, 29] width 124 height 30
click at [1130, 126] on button "Log out" at bounding box center [1082, 130] width 126 height 26
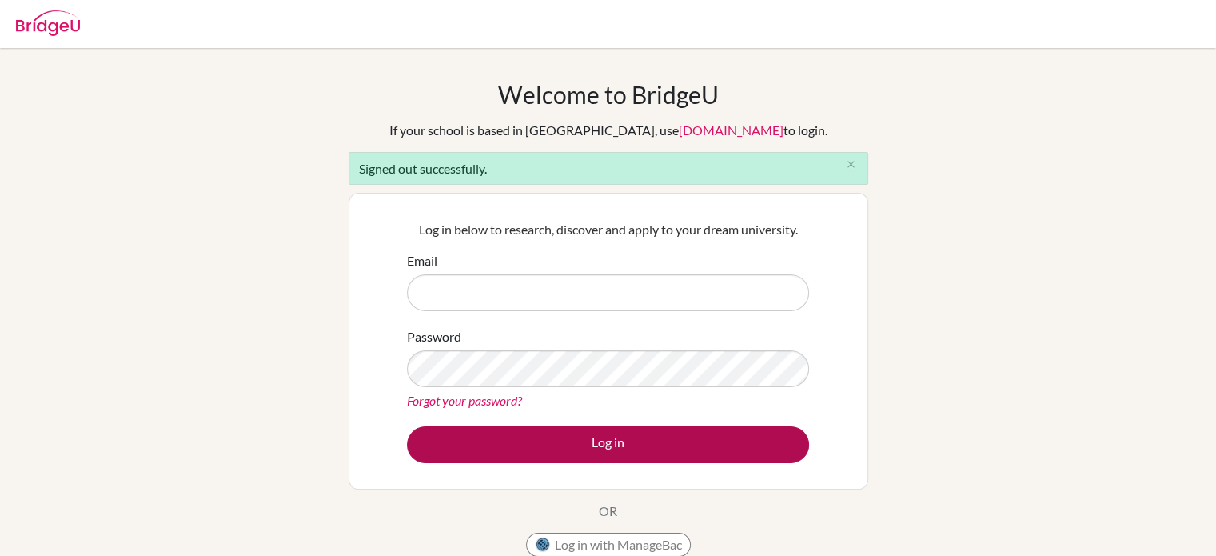
type input "[EMAIL_ADDRESS][DOMAIN_NAME]"
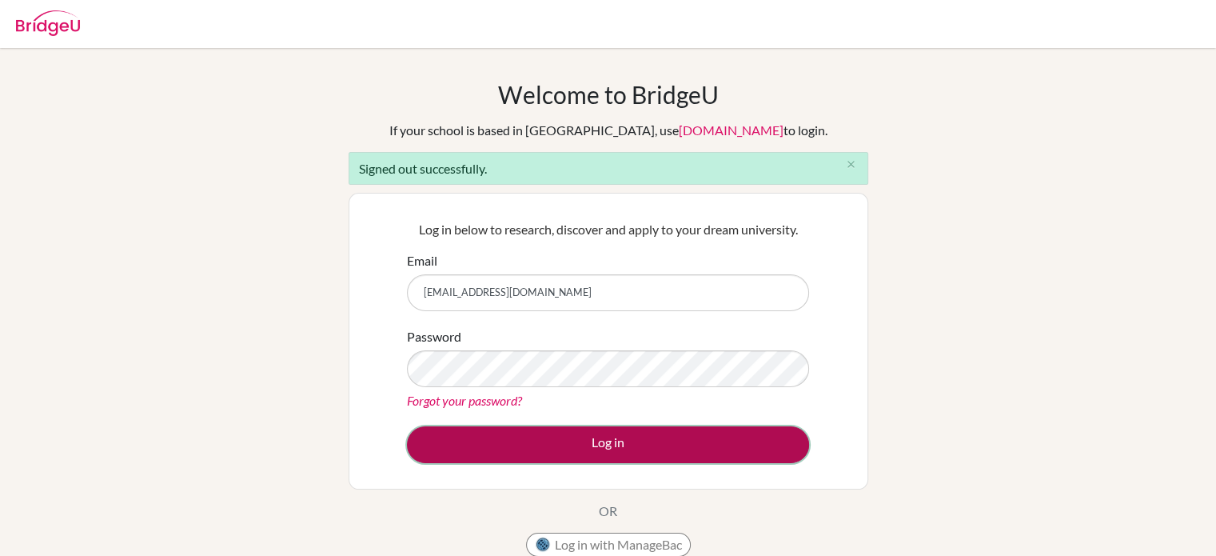
click at [578, 446] on button "Log in" at bounding box center [608, 444] width 402 height 37
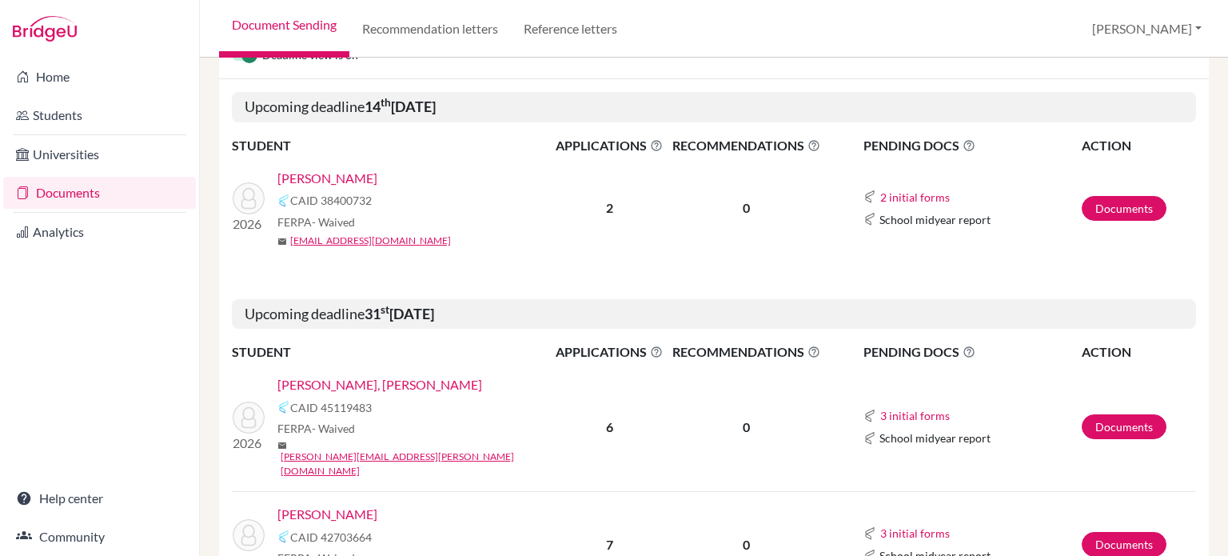
scroll to position [240, 0]
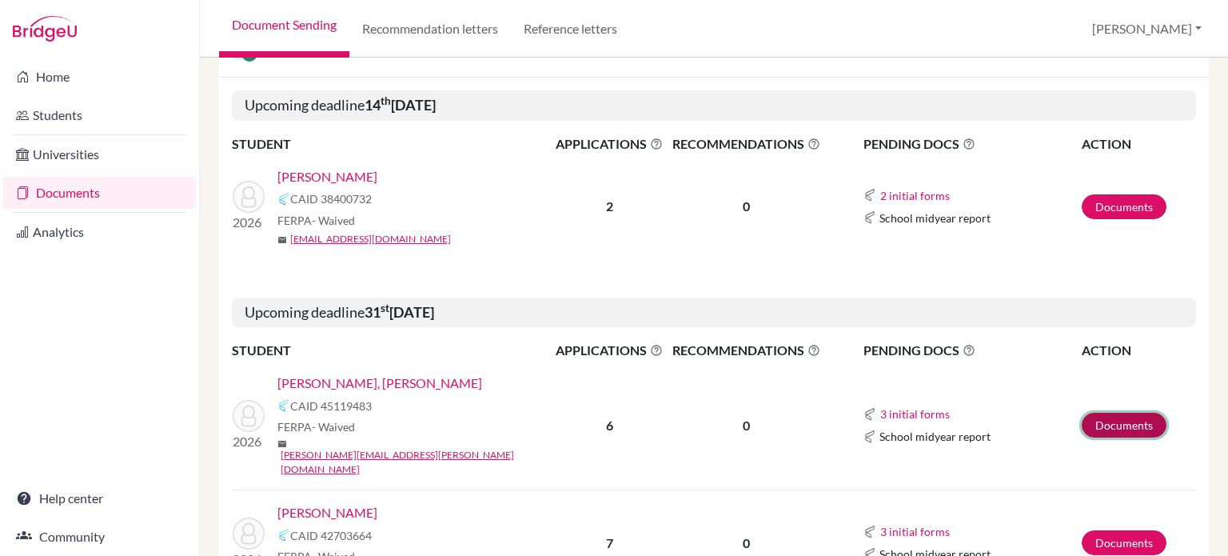
click at [1134, 412] on link "Documents" at bounding box center [1124, 424] width 85 height 25
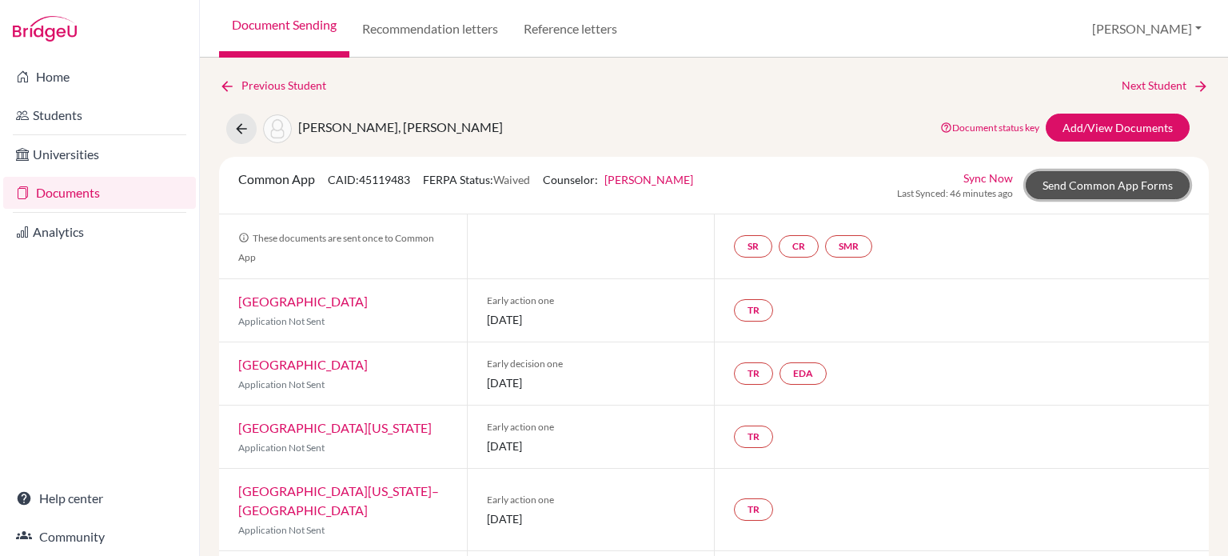
click at [1065, 191] on link "Send Common App Forms" at bounding box center [1108, 185] width 164 height 28
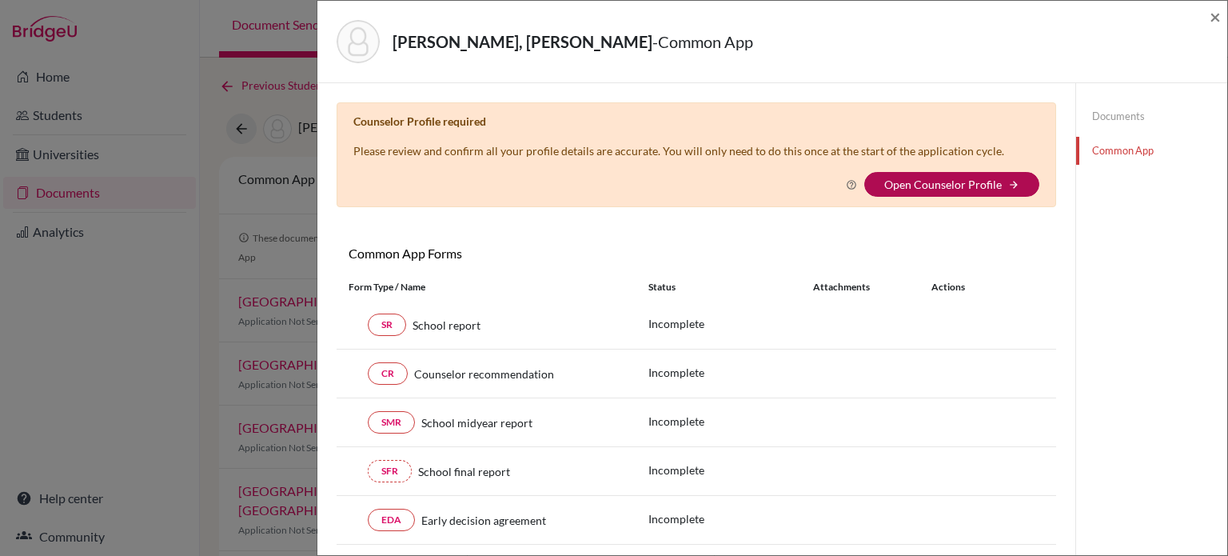
click at [964, 183] on link "Open Counselor Profile" at bounding box center [943, 184] width 118 height 14
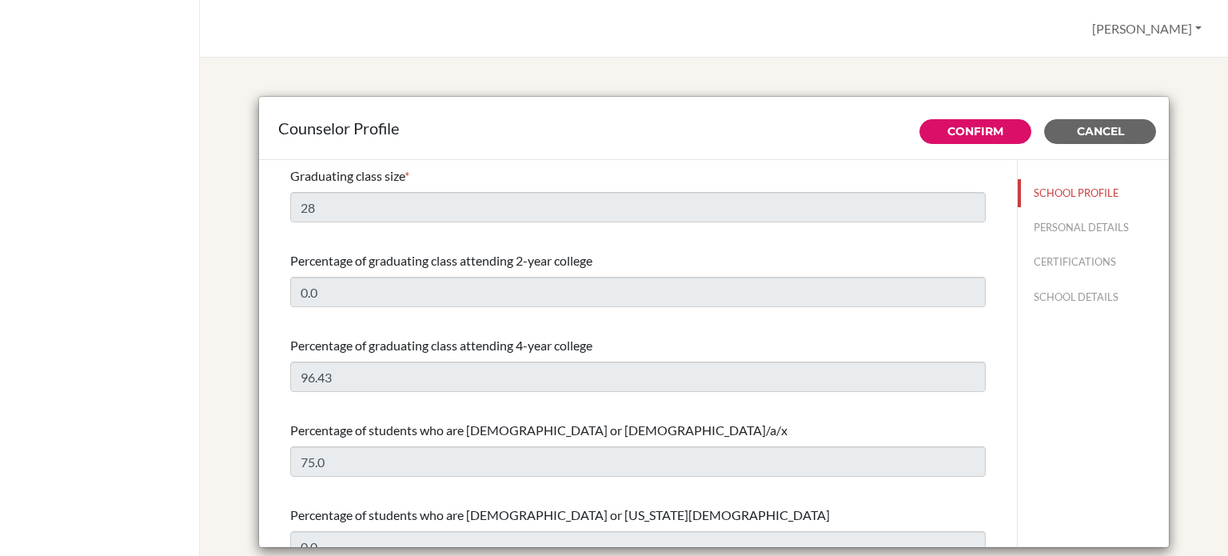
select select "0"
select select "351004"
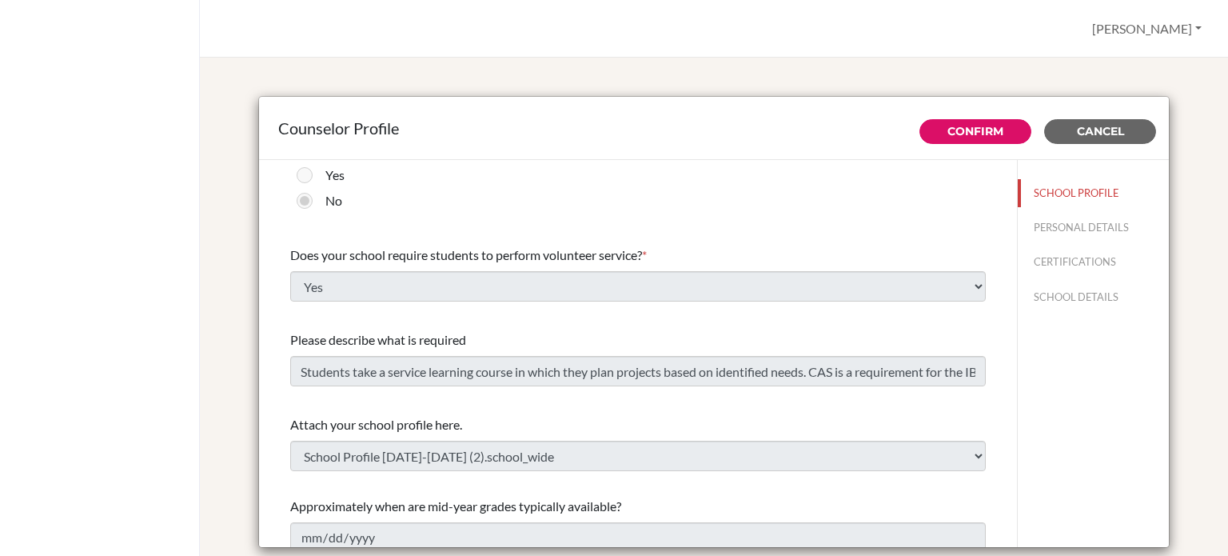
scroll to position [1866, 0]
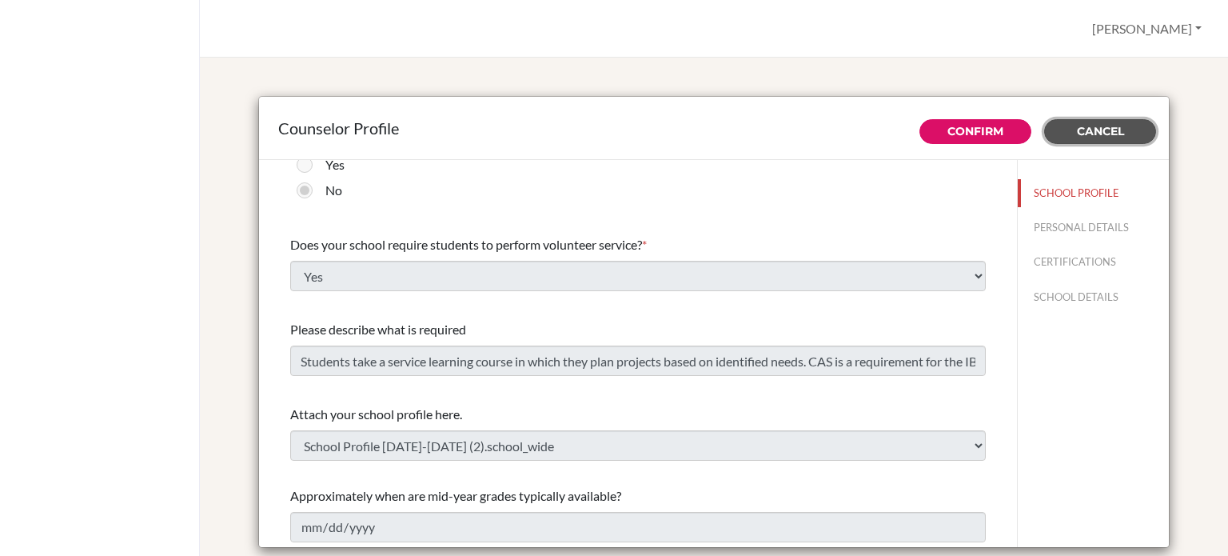
click at [1101, 131] on span "Cancel" at bounding box center [1100, 131] width 47 height 14
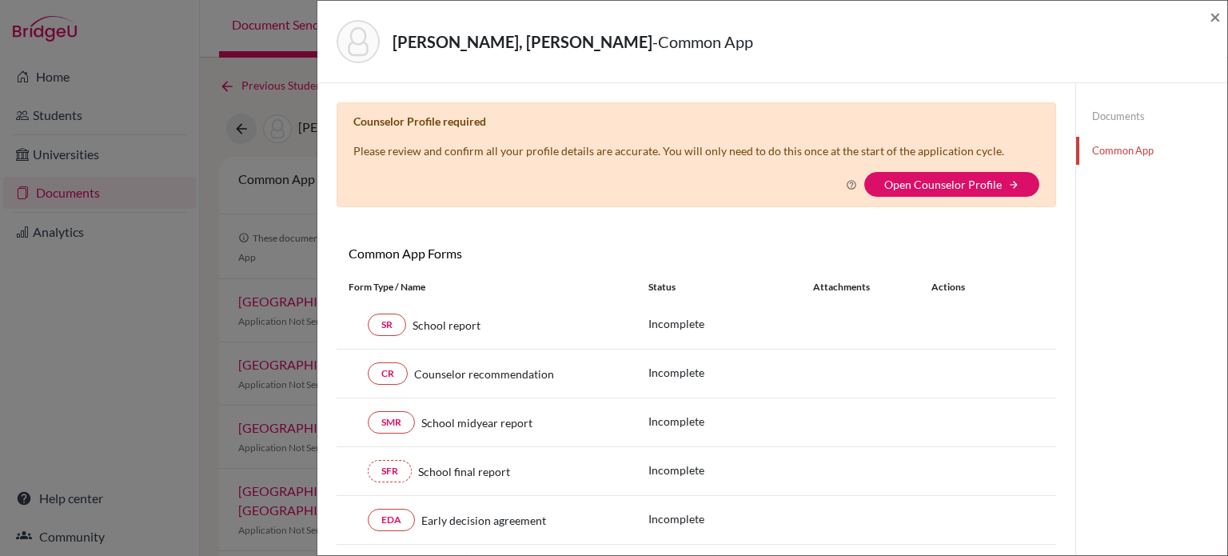
click at [1223, 16] on div "Claire Weiner, Sophia - Common App ×" at bounding box center [772, 42] width 910 height 82
click at [1218, 21] on span "×" at bounding box center [1214, 16] width 11 height 23
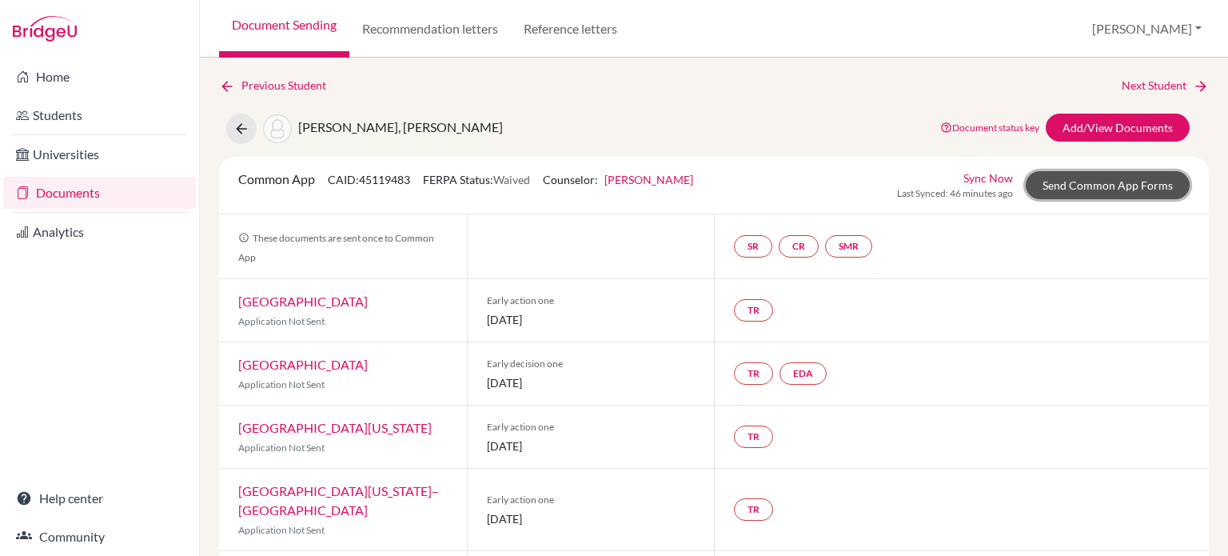
click at [1093, 189] on link "Send Common App Forms" at bounding box center [1108, 185] width 164 height 28
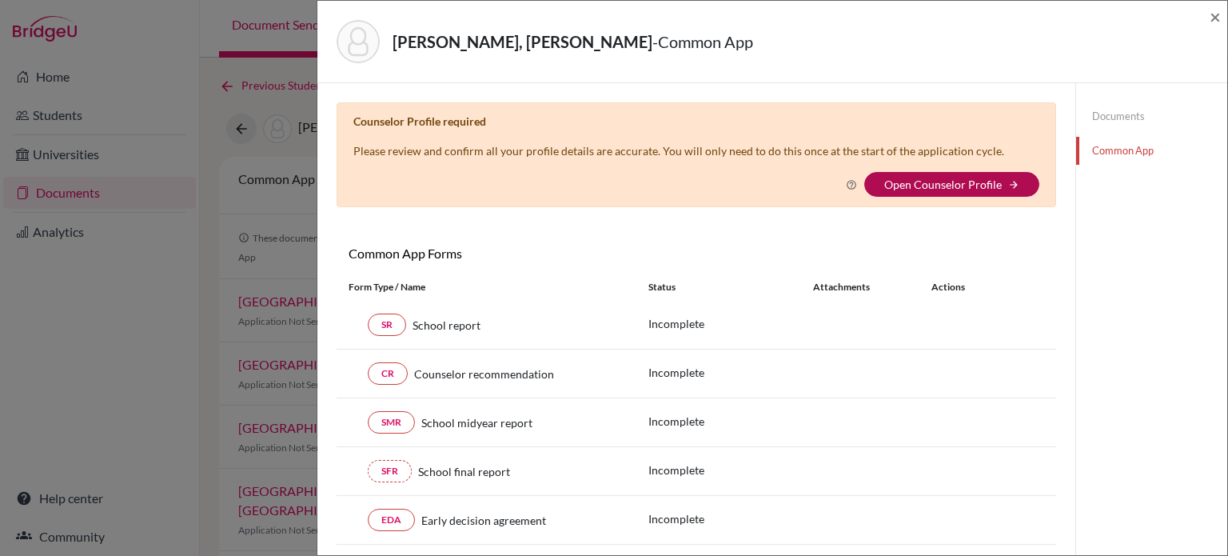
click at [974, 182] on link "Open Counselor Profile" at bounding box center [943, 184] width 118 height 14
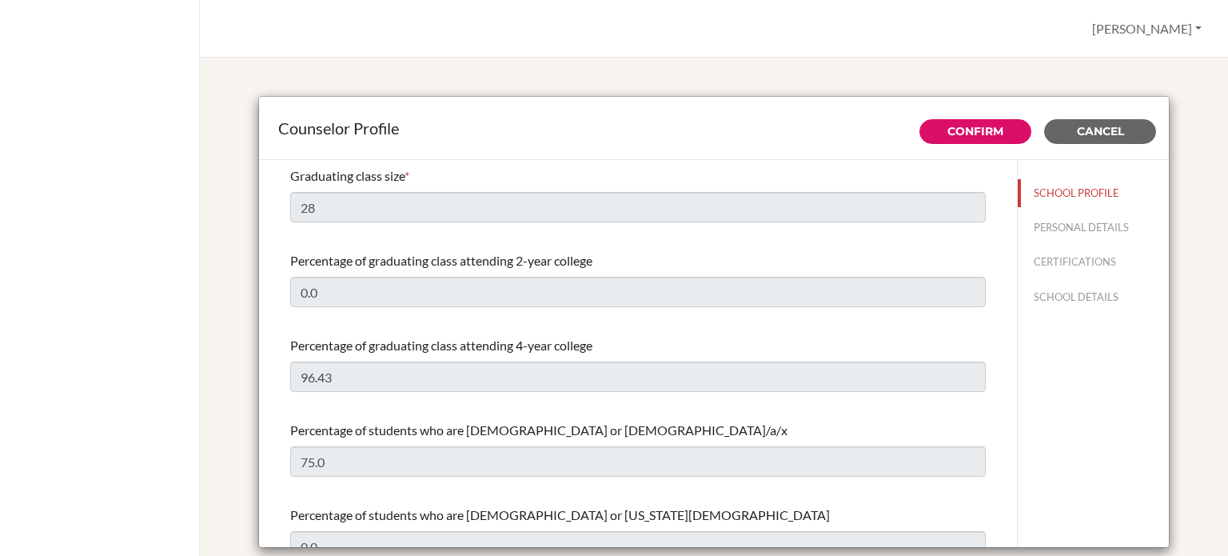
select select "0"
select select "351004"
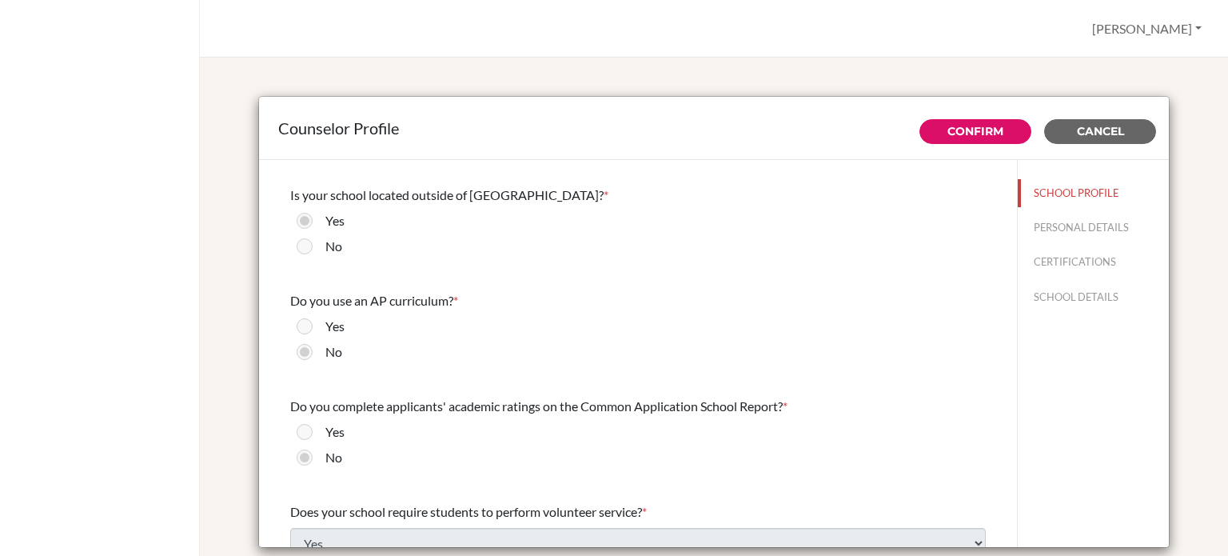
scroll to position [1866, 0]
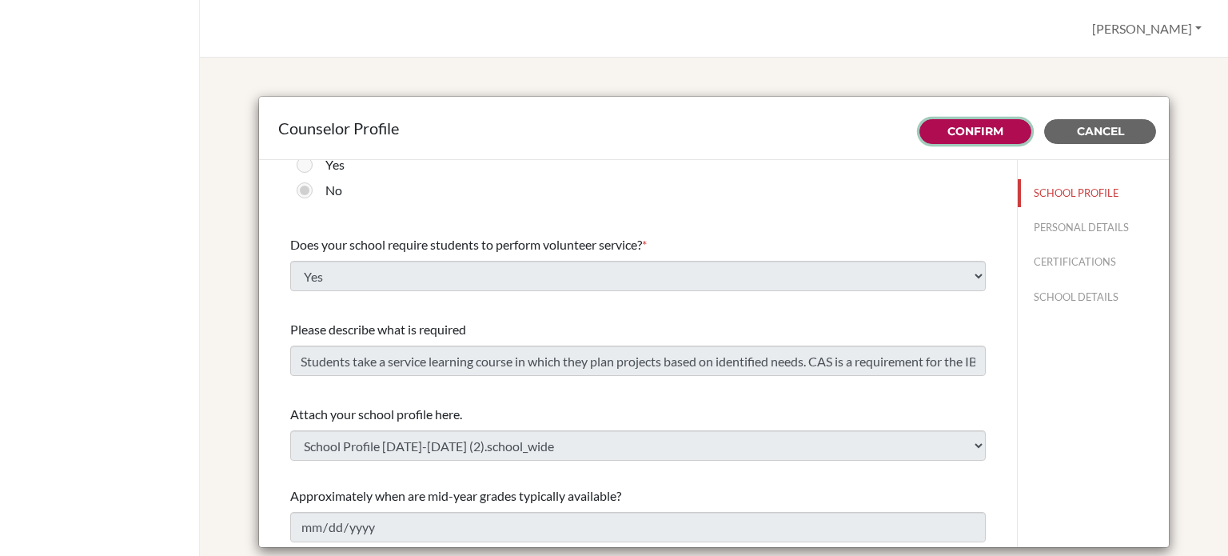
click at [977, 132] on link "Confirm" at bounding box center [975, 131] width 56 height 14
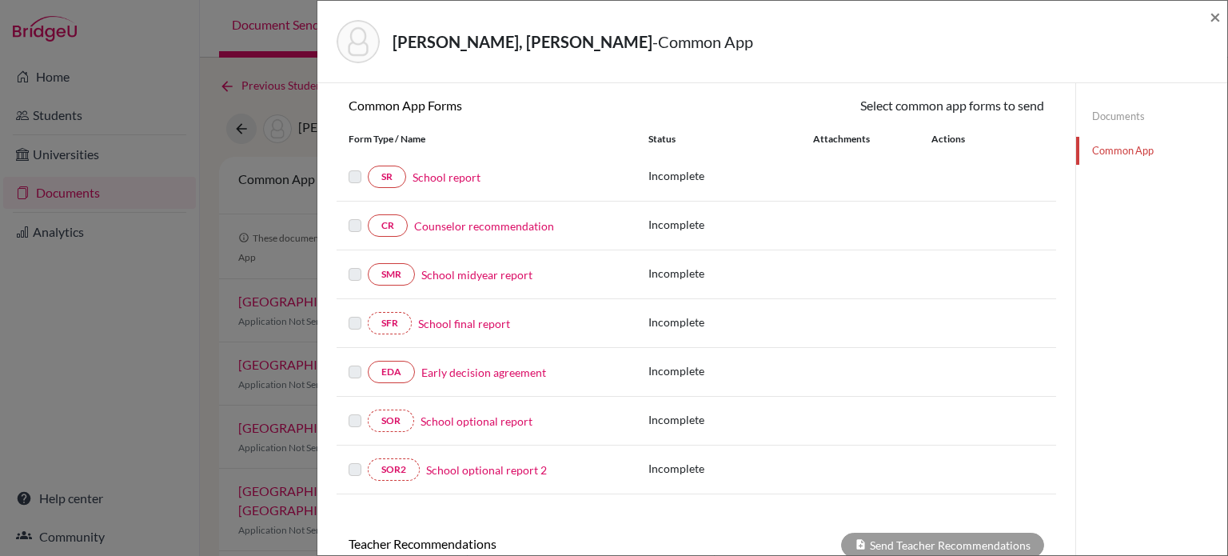
scroll to position [160, 0]
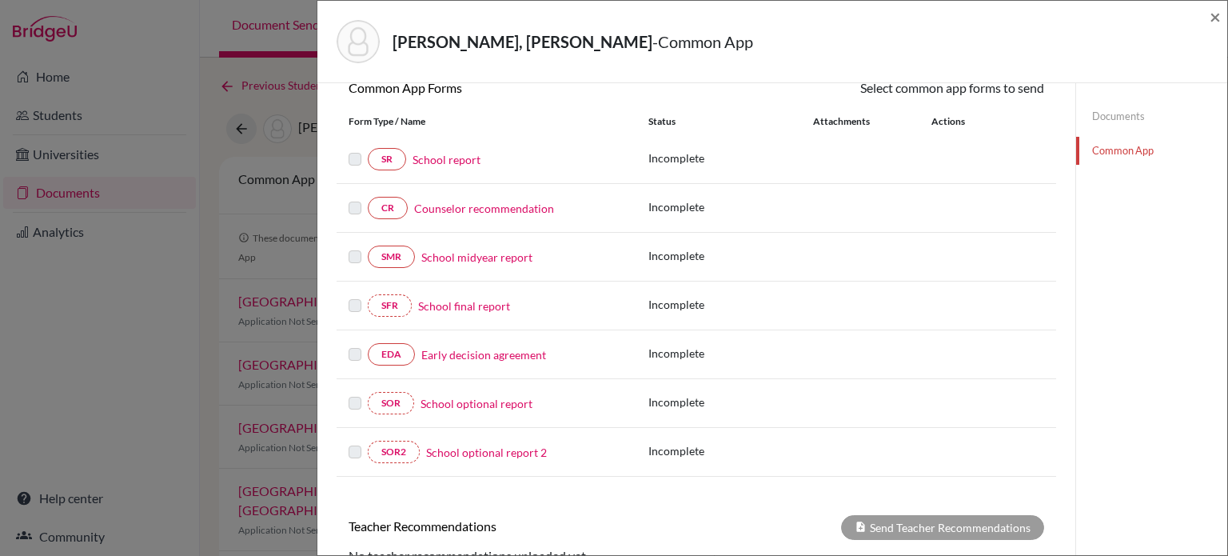
click at [355, 216] on div at bounding box center [358, 207] width 19 height 19
click at [355, 198] on label at bounding box center [355, 198] width 13 height 0
drag, startPoint x: 351, startPoint y: 209, endPoint x: 361, endPoint y: 207, distance: 9.7
click at [352, 198] on label at bounding box center [355, 198] width 13 height 0
click at [361, 198] on label at bounding box center [355, 198] width 13 height 0
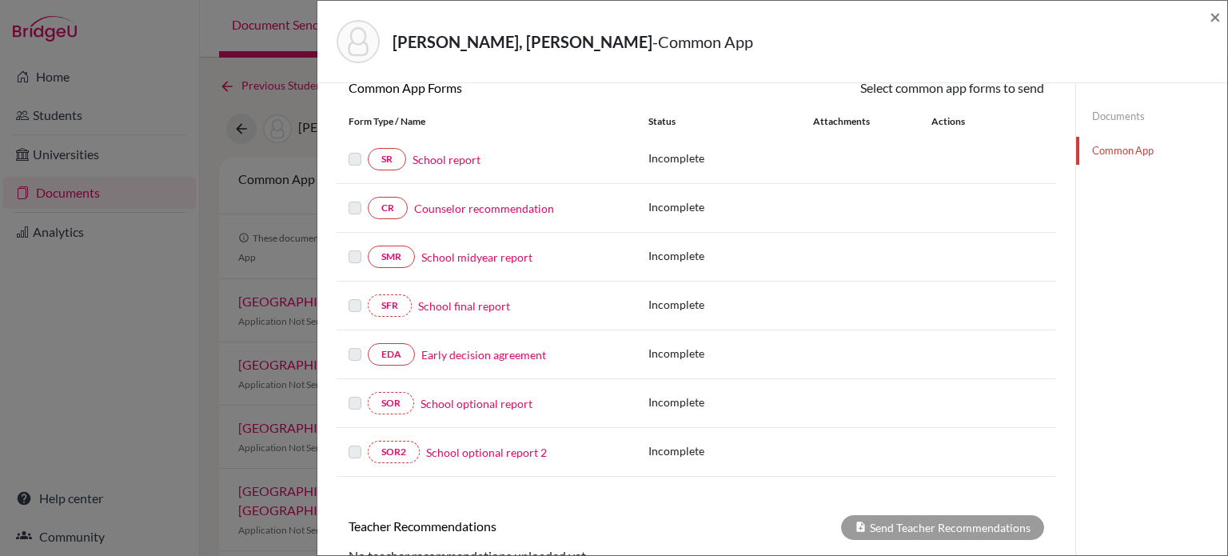
click at [358, 198] on label at bounding box center [355, 198] width 13 height 0
click at [357, 198] on label at bounding box center [355, 198] width 13 height 0
drag, startPoint x: 356, startPoint y: 216, endPoint x: 353, endPoint y: 207, distance: 9.4
click at [354, 215] on div at bounding box center [358, 207] width 19 height 19
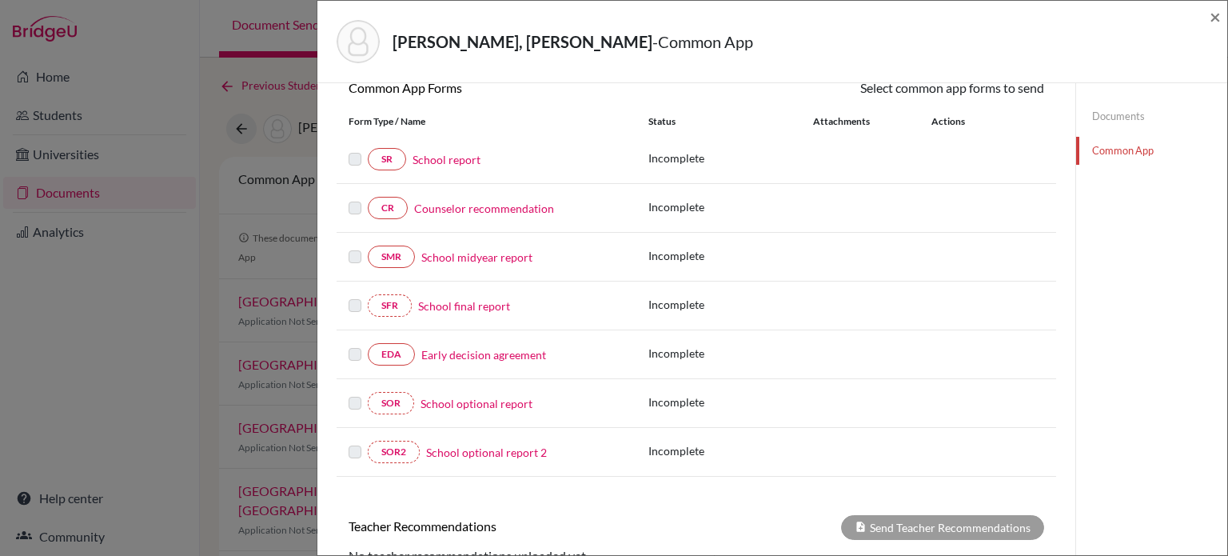
click at [353, 198] on label at bounding box center [355, 198] width 13 height 0
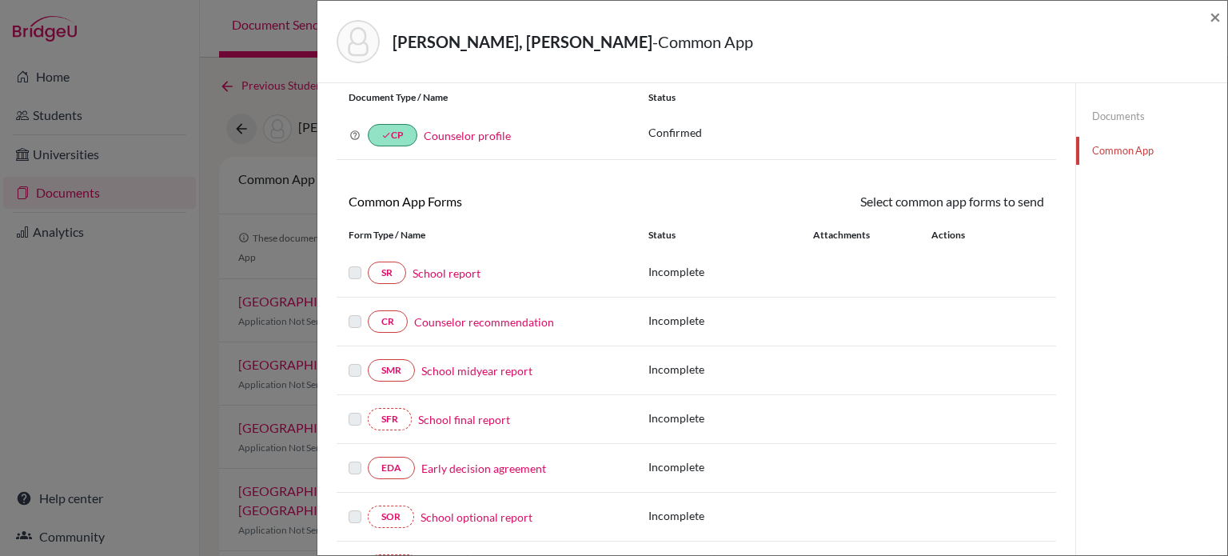
scroll to position [0, 0]
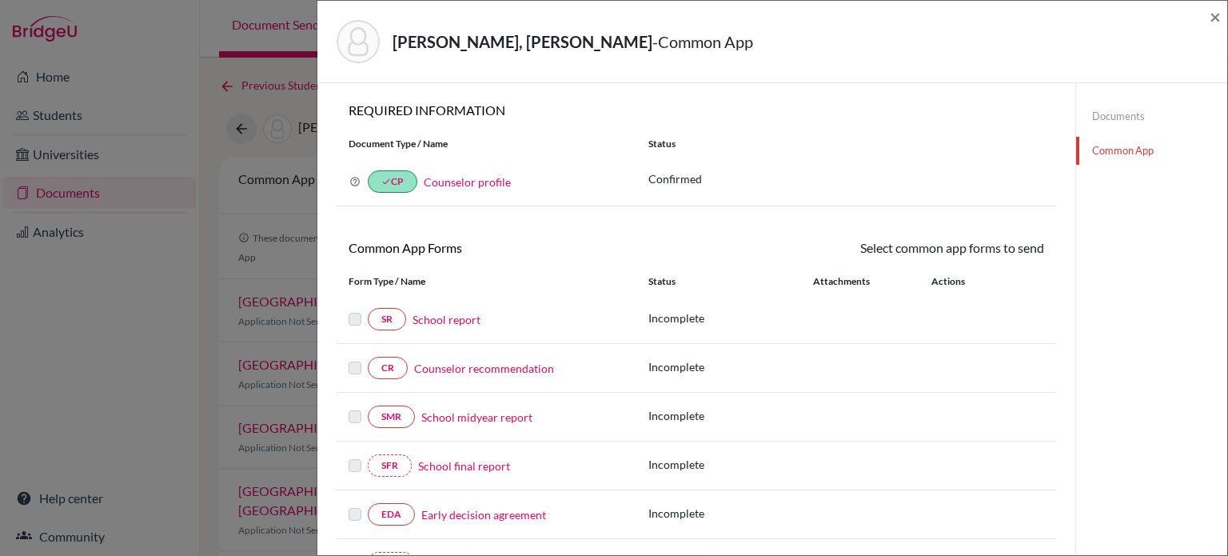
click at [353, 309] on label at bounding box center [355, 309] width 13 height 0
click at [353, 358] on label at bounding box center [355, 358] width 13 height 0
click at [355, 358] on label at bounding box center [355, 358] width 13 height 0
click at [383, 322] on link "SR" at bounding box center [387, 319] width 38 height 22
click at [389, 365] on link "CR" at bounding box center [388, 368] width 40 height 22
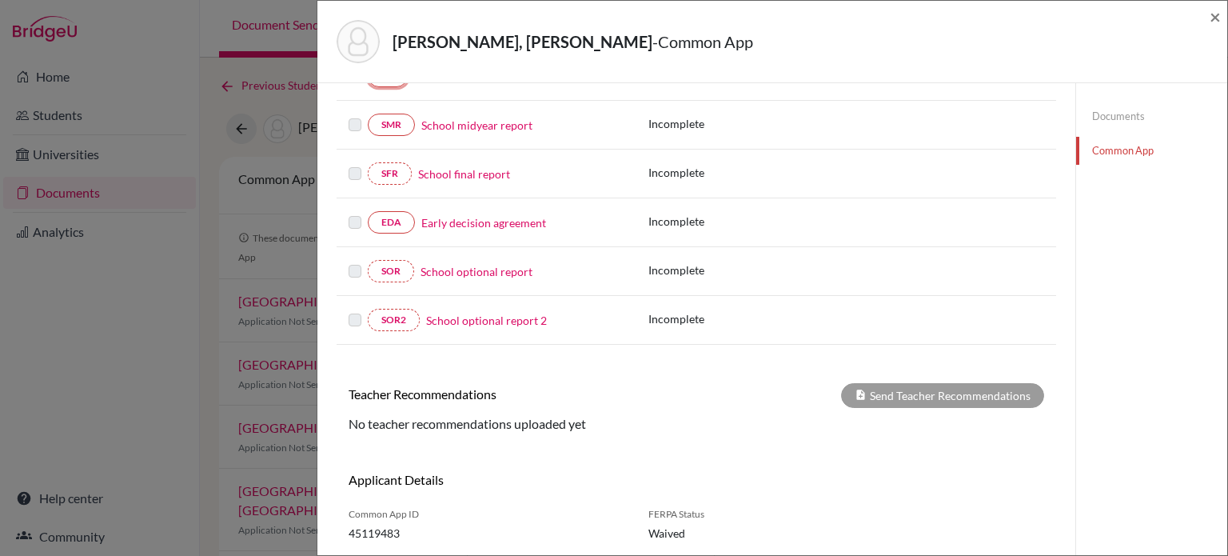
scroll to position [337, 0]
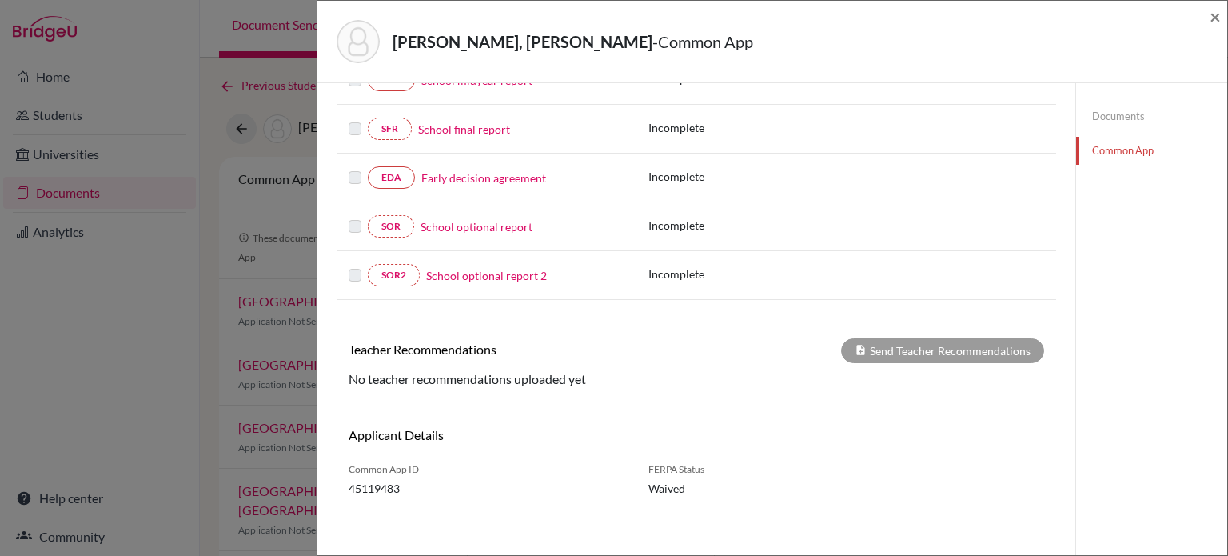
click at [357, 265] on label at bounding box center [355, 265] width 13 height 0
click at [351, 217] on label at bounding box center [355, 217] width 13 height 0
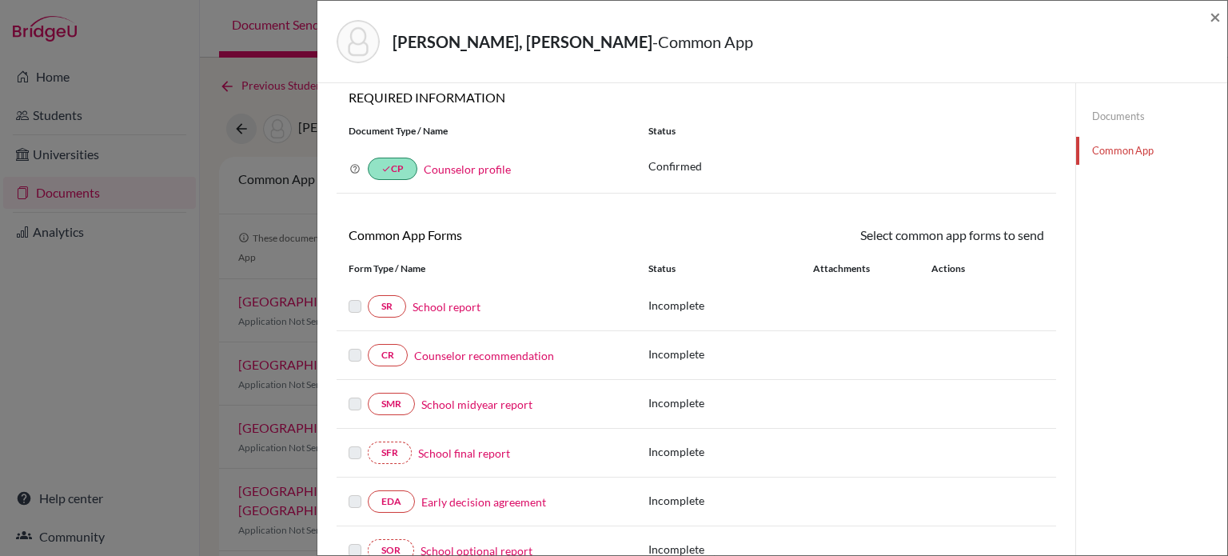
scroll to position [0, 0]
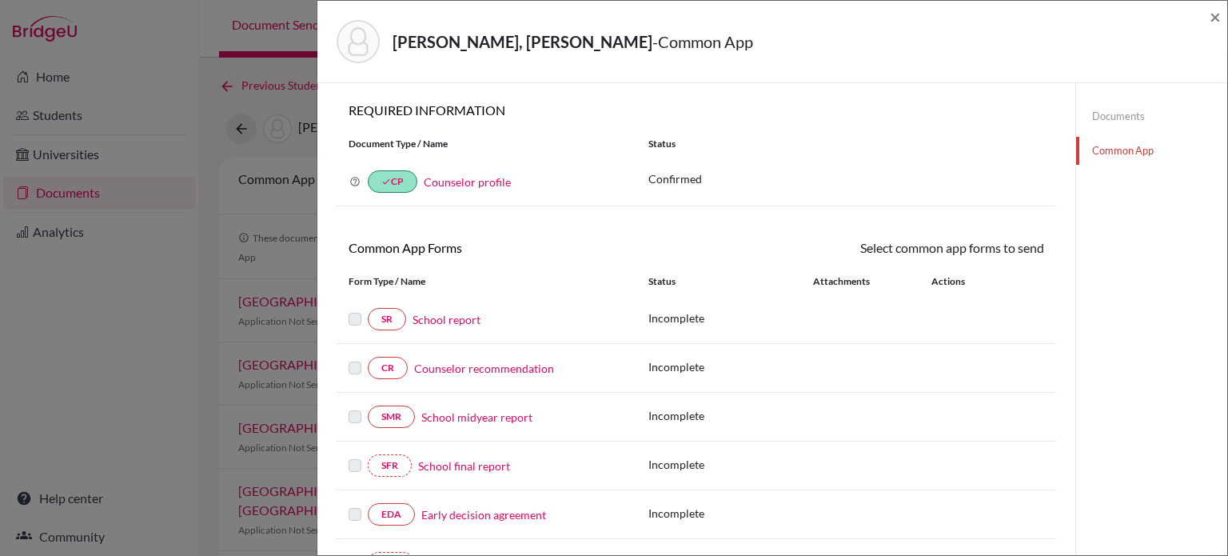
click at [1105, 107] on link "Documents" at bounding box center [1151, 116] width 151 height 28
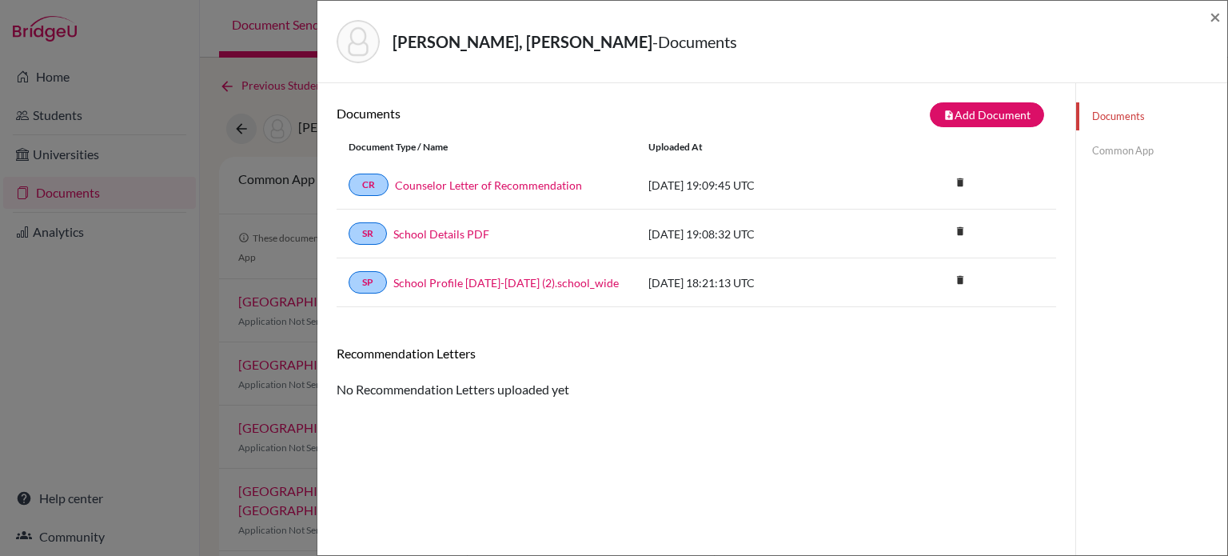
click at [1122, 150] on link "Common App" at bounding box center [1151, 151] width 151 height 28
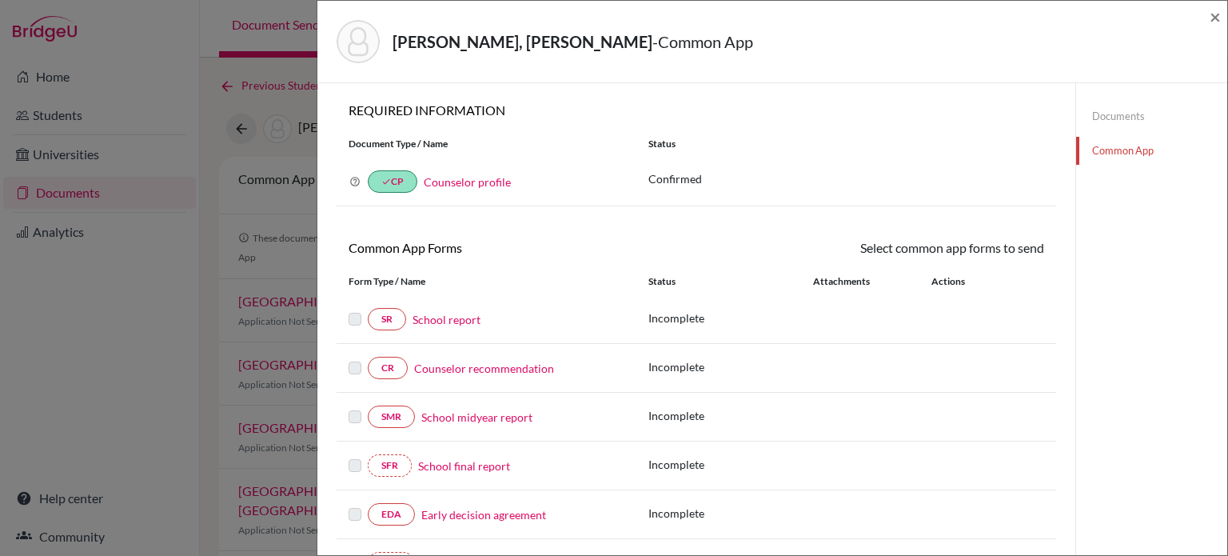
click at [352, 309] on label at bounding box center [355, 309] width 13 height 0
click at [441, 367] on link "Counselor recommendation" at bounding box center [484, 368] width 140 height 17
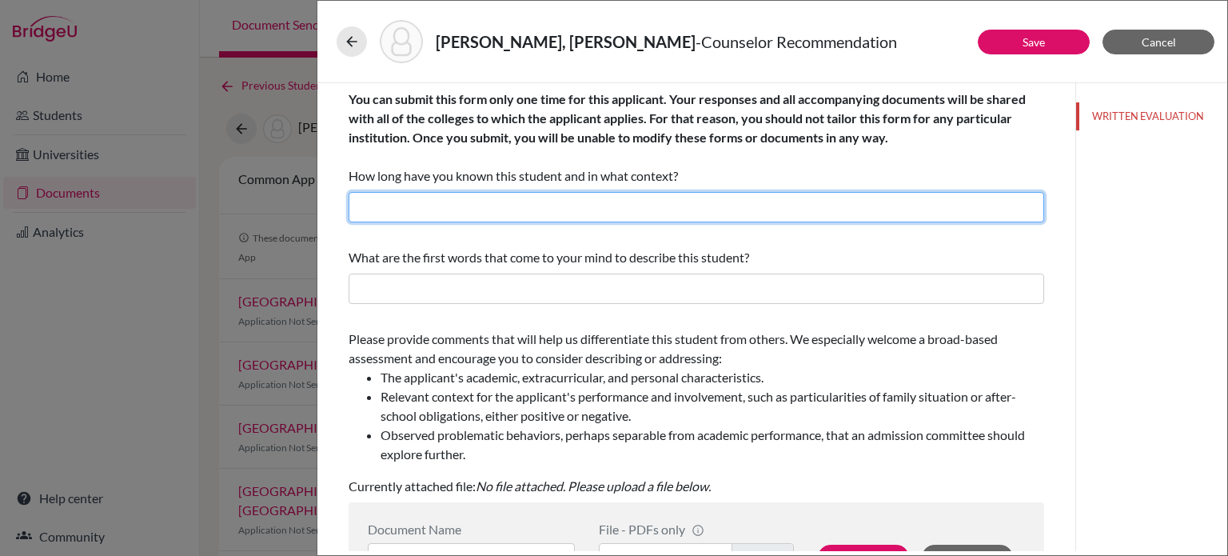
click at [472, 205] on input "text" at bounding box center [696, 207] width 695 height 30
type input "F"
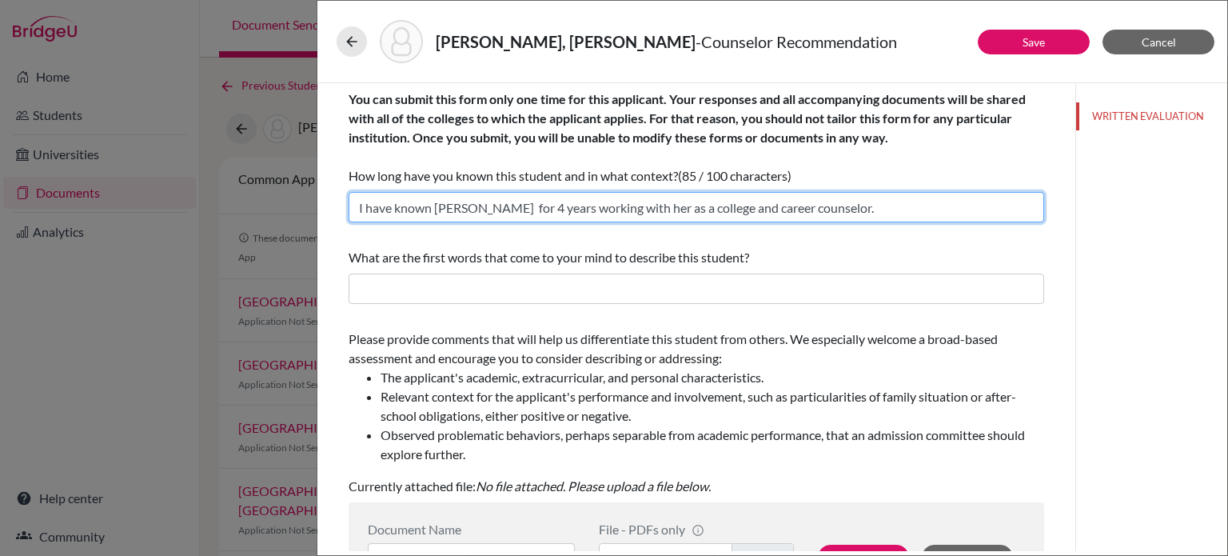
type input "I have known [PERSON_NAME] for 4 years working with her as a college and career…"
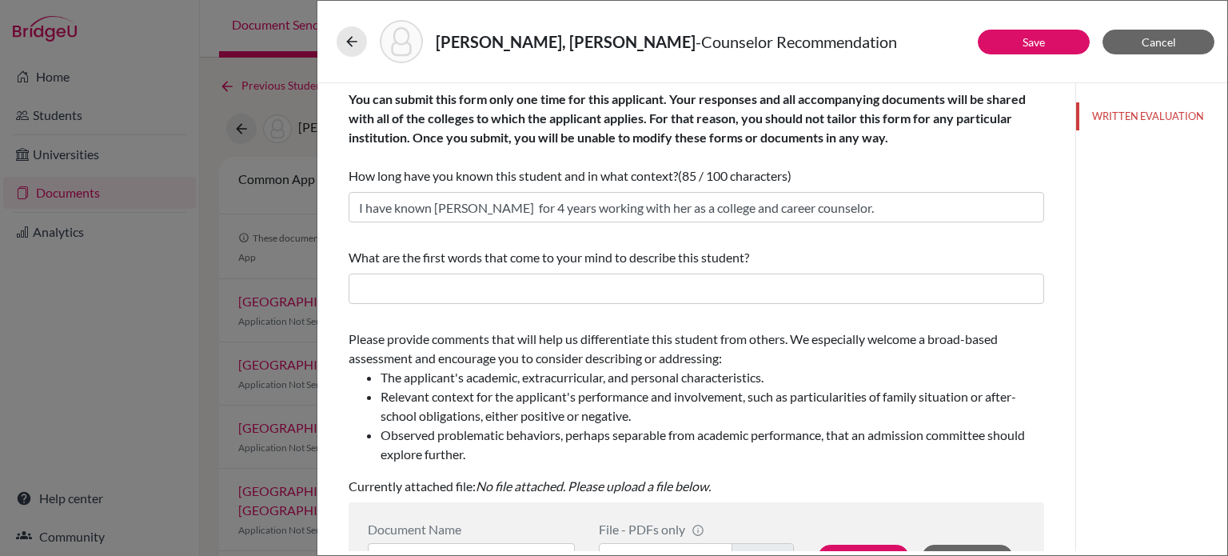
click at [460, 312] on div "You can submit this form only one time for this applicant. Your responses and a…" at bounding box center [696, 484] width 695 height 802
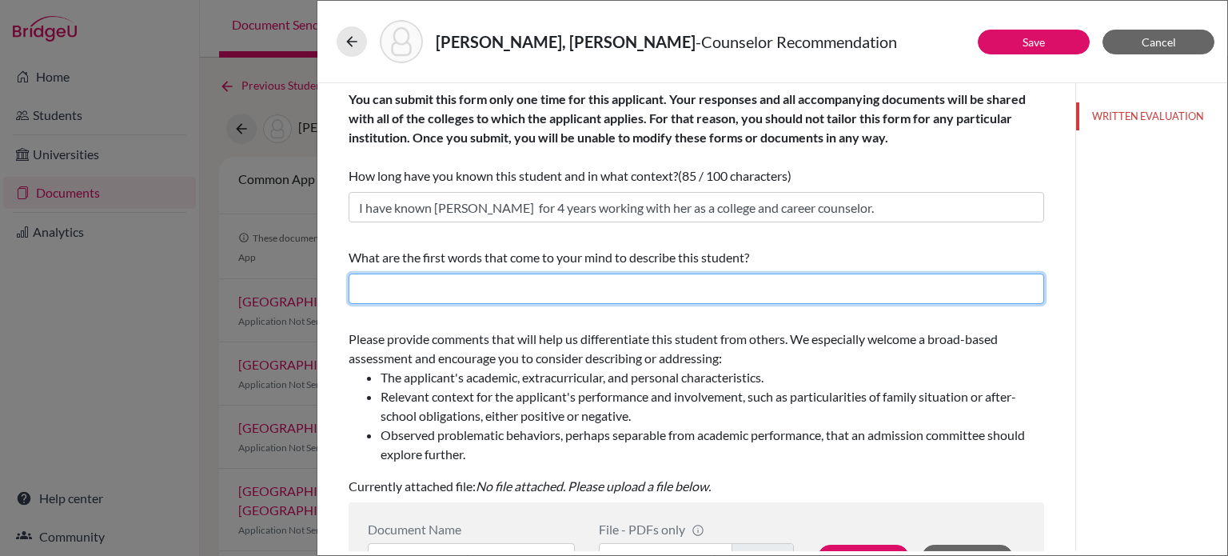
click at [443, 284] on input "text" at bounding box center [696, 288] width 695 height 30
click at [679, 290] on input "Goal-oriented, responsible, commited to the school enviorement" at bounding box center [696, 288] width 695 height 30
click at [715, 293] on input "Goal-oriented, responsible, commited to the school envir" at bounding box center [696, 288] width 695 height 30
paste input "environment"
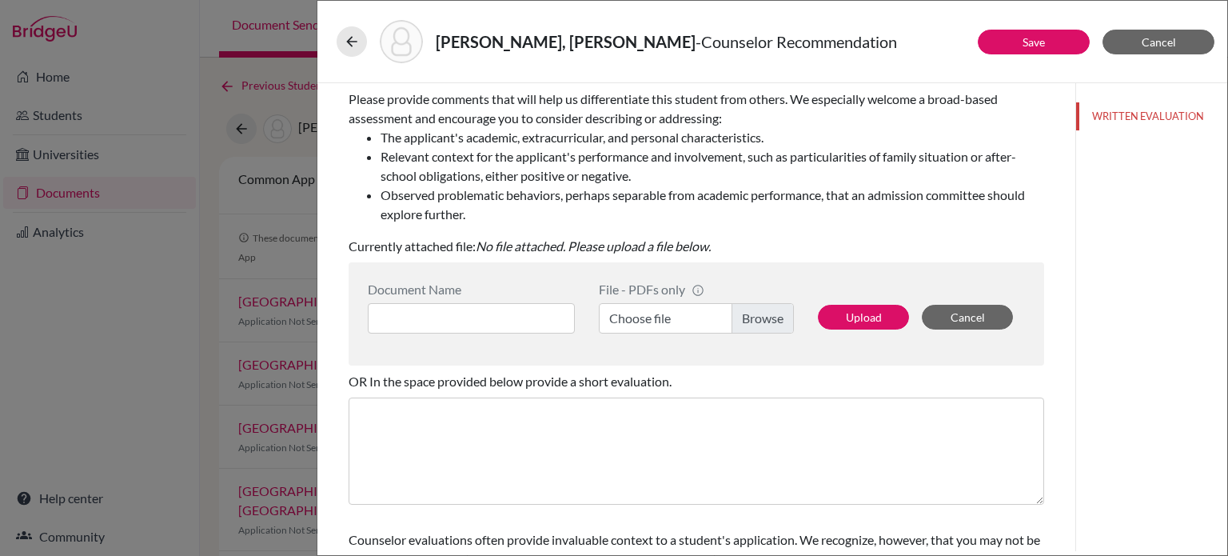
scroll to position [320, 0]
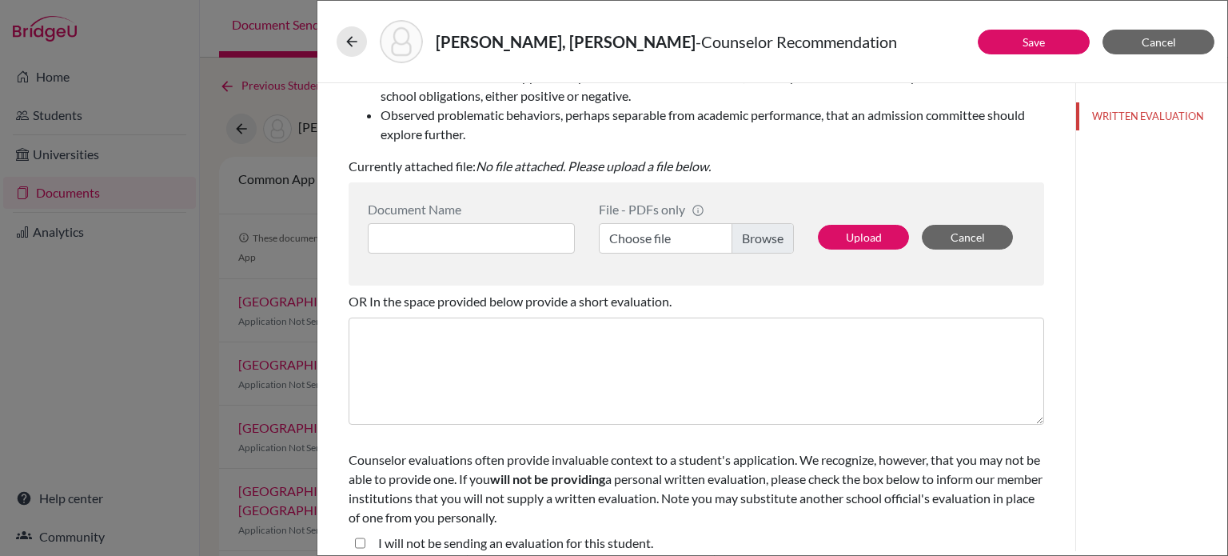
type input "Goal-oriented, responsible, commited to the school environment and positive lea…"
click at [750, 239] on label "Choose file" at bounding box center [696, 238] width 195 height 30
click at [750, 239] on input "Choose file" at bounding box center [696, 238] width 195 height 30
click at [470, 229] on input at bounding box center [471, 238] width 207 height 30
type input "C"
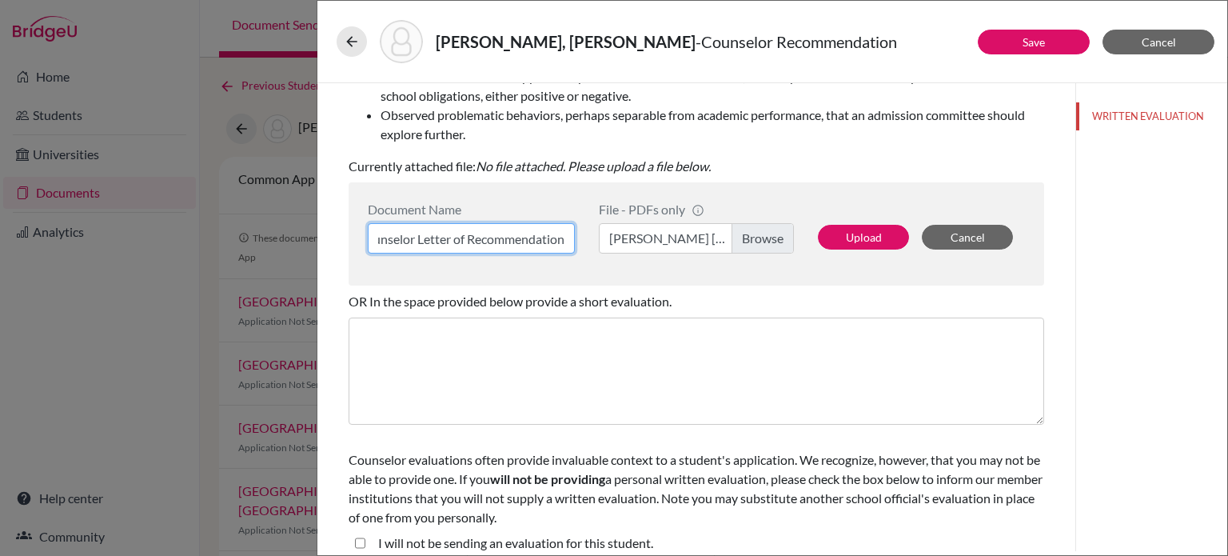
scroll to position [0, 29]
type input "Counselor Letter of Recommendation"
click at [854, 238] on button "Upload" at bounding box center [863, 237] width 91 height 25
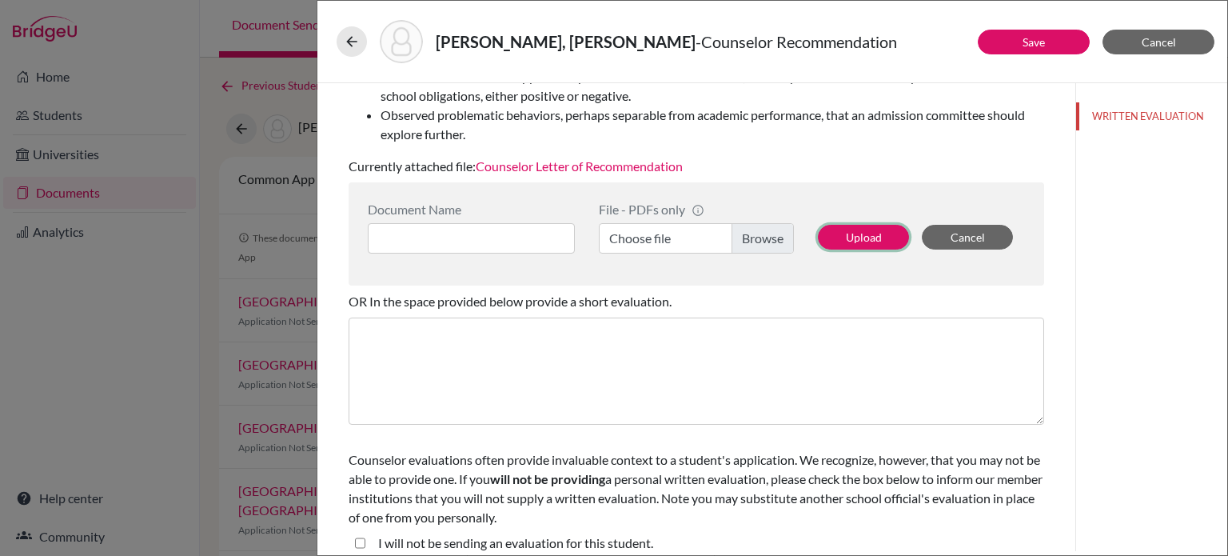
scroll to position [333, 0]
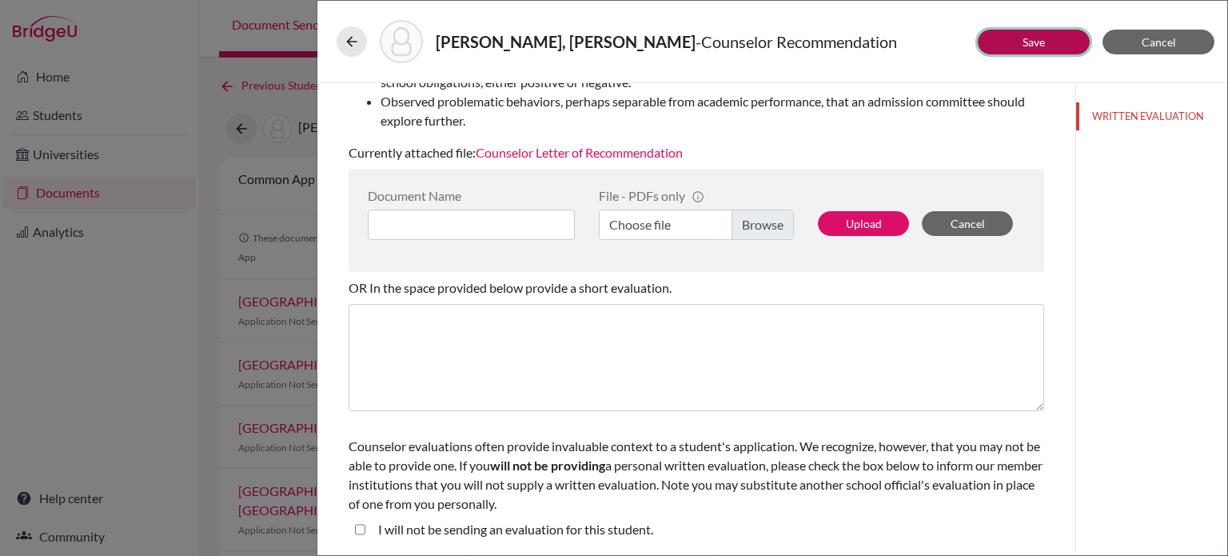
click at [1021, 43] on button "Save" at bounding box center [1034, 42] width 112 height 25
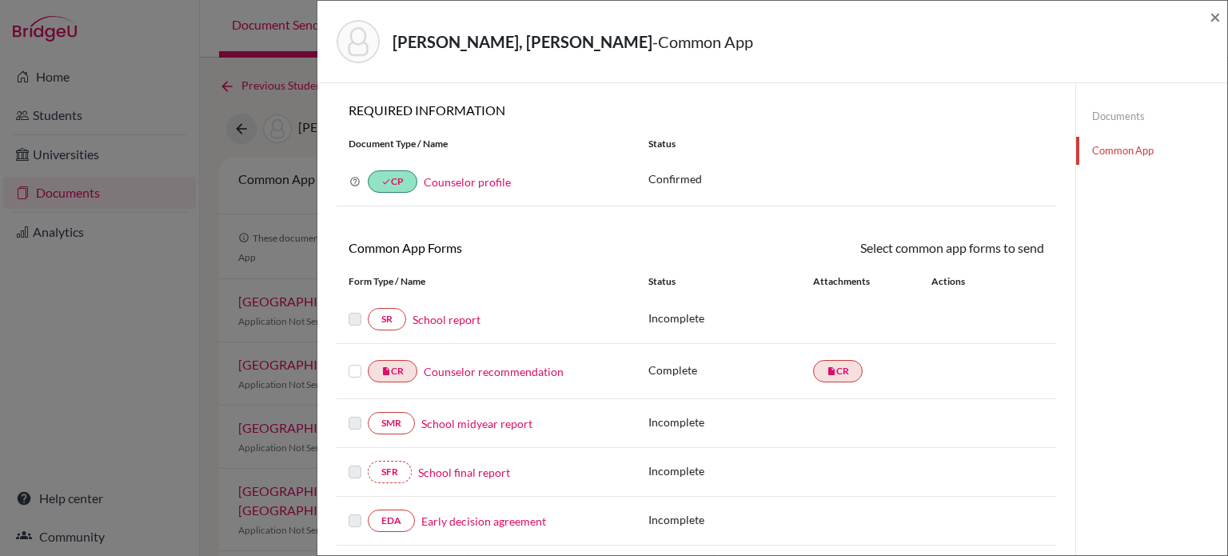
click at [353, 361] on label at bounding box center [355, 361] width 13 height 0
click at [0, 0] on input "checkbox" at bounding box center [0, 0] width 0 height 0
click at [1001, 251] on link "Send" at bounding box center [1011, 250] width 66 height 25
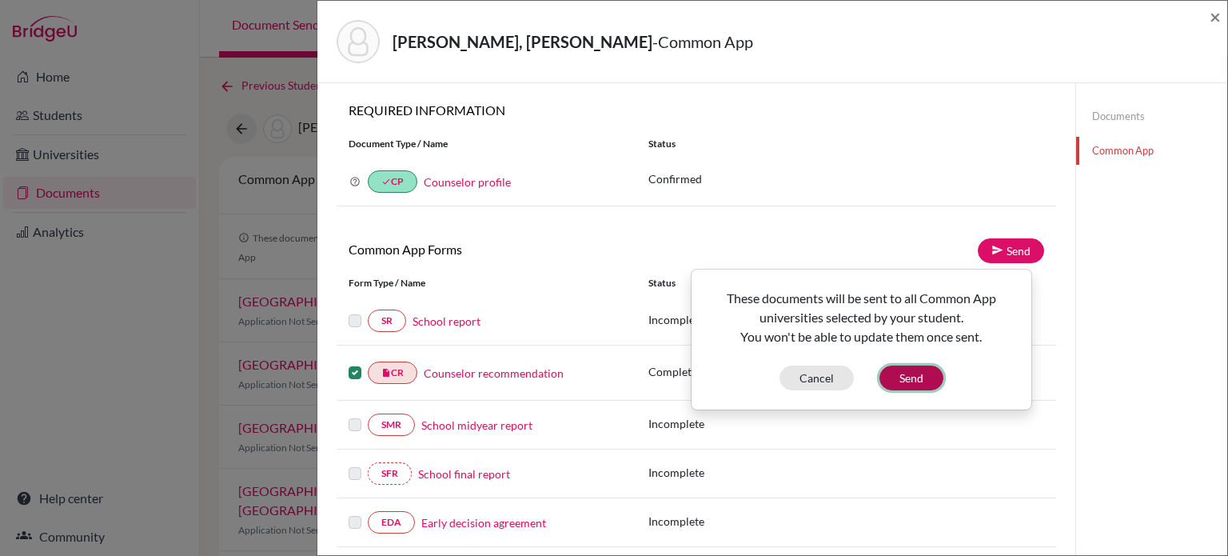
click at [931, 378] on button "Send" at bounding box center [911, 377] width 64 height 25
